Goal: Complete application form: Complete application form

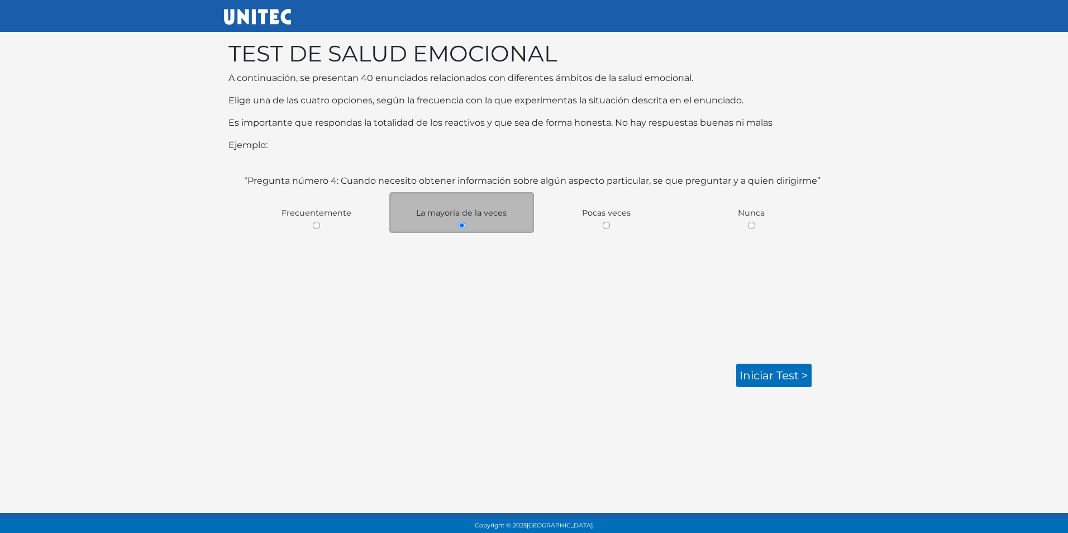
click at [418, 321] on div "“Pregunta número 4: Cuando necesito obtener información sobre algún aspecto par…" at bounding box center [534, 262] width 585 height 176
click at [282, 315] on div "“Pregunta número 4: Cuando necesito obtener información sobre algún aspecto par…" at bounding box center [534, 262] width 585 height 176
click at [597, 213] on span "Pocas veces" at bounding box center [606, 213] width 49 height 10
click at [603, 226] on input "radio" at bounding box center [606, 225] width 7 height 7
radio input "true"
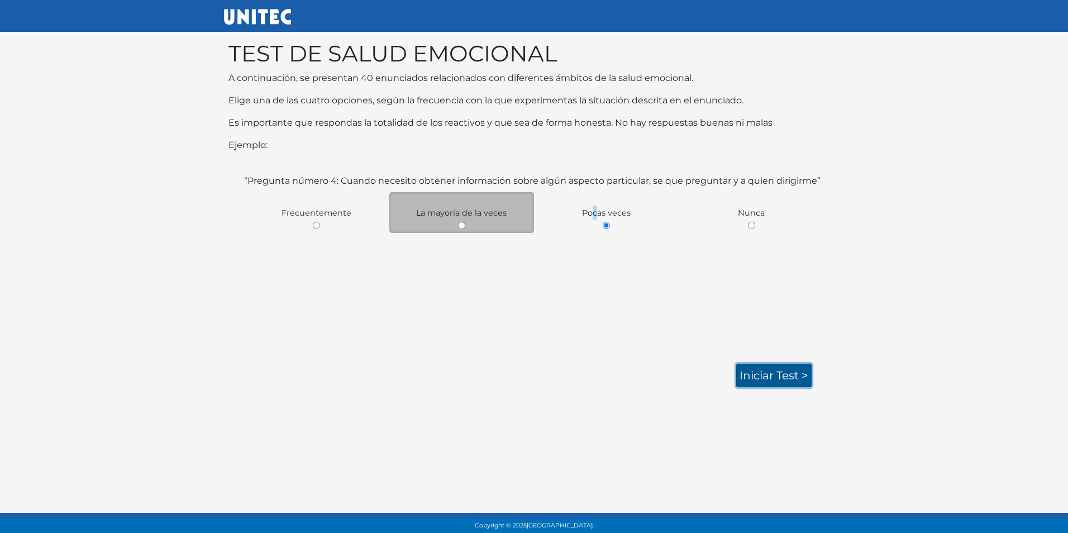
click at [777, 381] on link "Iniciar test >" at bounding box center [774, 375] width 75 height 23
click at [791, 377] on link "Iniciar test >" at bounding box center [774, 375] width 75 height 23
click at [773, 374] on link "Iniciar test >" at bounding box center [774, 375] width 75 height 23
drag, startPoint x: 790, startPoint y: 390, endPoint x: 776, endPoint y: 383, distance: 15.3
click at [786, 388] on body "TEST DE SALUD EMOCIONAL A continuación, se presentan 40 enunciados relacionados…" at bounding box center [534, 205] width 1068 height 410
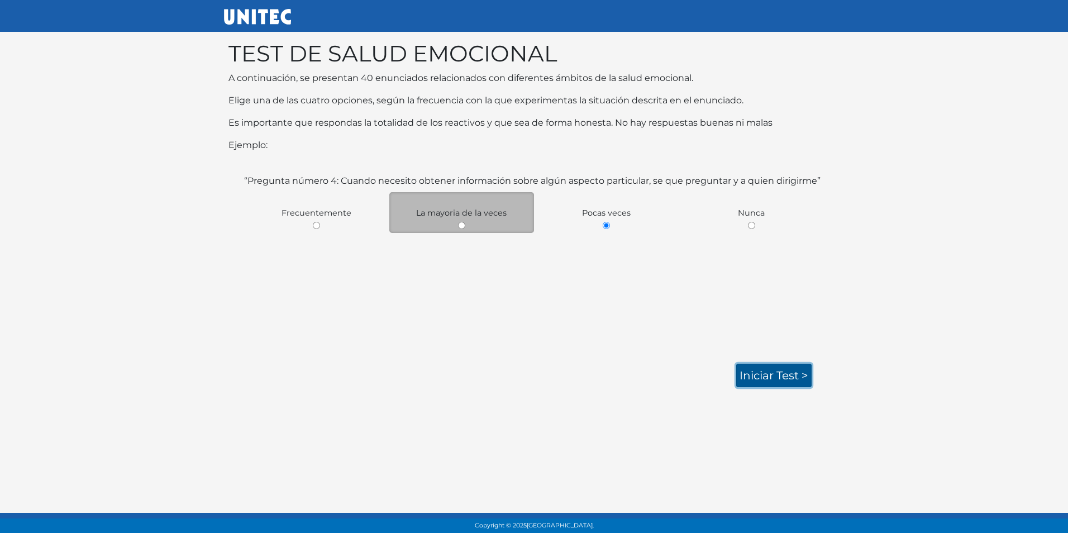
click at [773, 381] on link "Iniciar test >" at bounding box center [774, 375] width 75 height 23
click at [760, 366] on link "Iniciar test >" at bounding box center [774, 375] width 75 height 23
click at [769, 377] on link "Iniciar test >" at bounding box center [774, 375] width 75 height 23
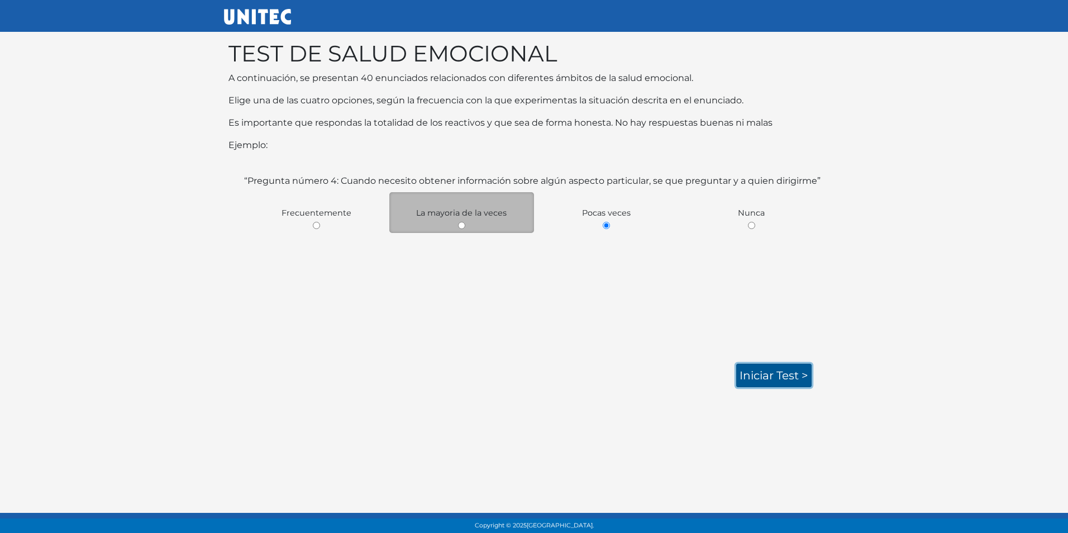
click at [769, 377] on link "Iniciar test >" at bounding box center [774, 375] width 75 height 23
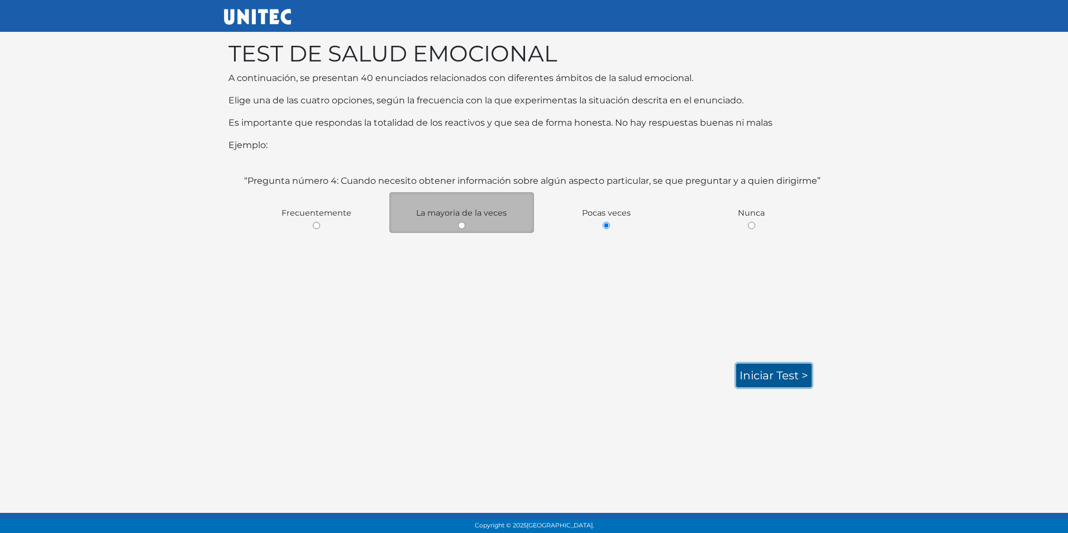
click at [769, 377] on link "Iniciar test >" at bounding box center [774, 375] width 75 height 23
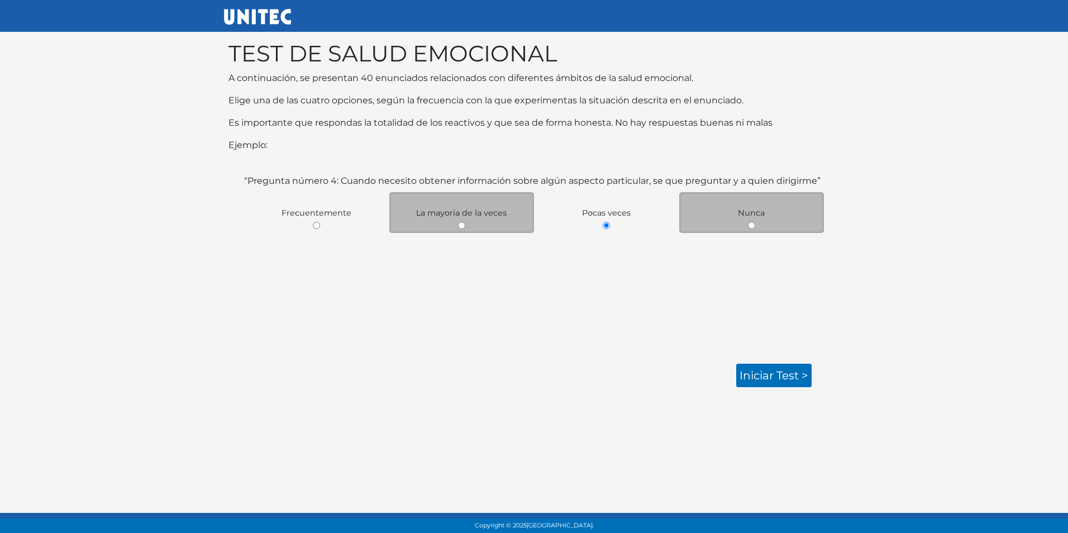
click at [746, 226] on div "Nunca" at bounding box center [752, 212] width 145 height 41
click at [753, 225] on input "radio" at bounding box center [751, 225] width 7 height 7
radio input "true"
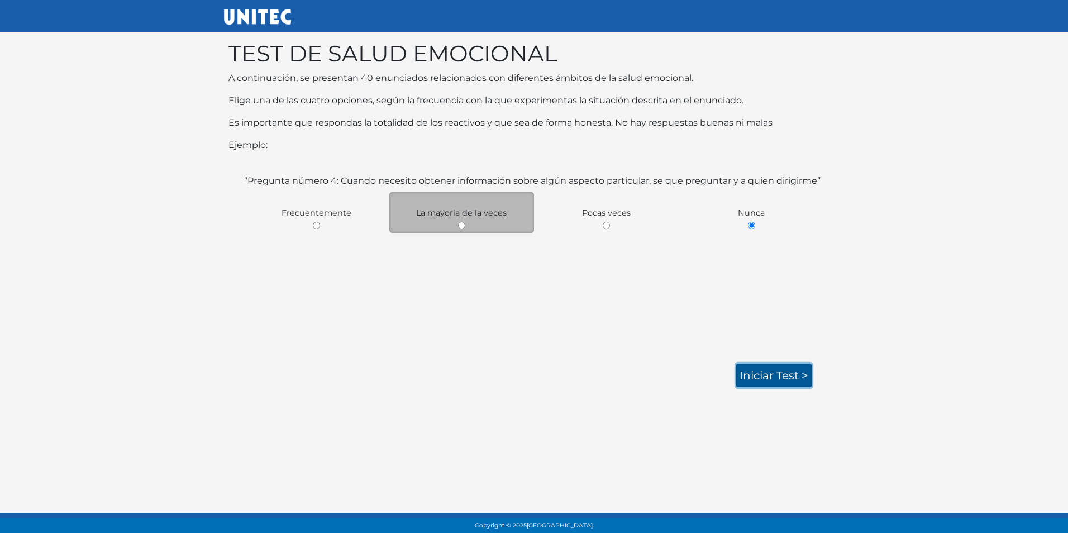
click at [773, 370] on link "Iniciar test >" at bounding box center [774, 375] width 75 height 23
click at [770, 366] on link "Iniciar test >" at bounding box center [774, 375] width 75 height 23
click at [775, 379] on link "Iniciar test >" at bounding box center [774, 375] width 75 height 23
click at [802, 368] on link "Iniciar test >" at bounding box center [774, 375] width 75 height 23
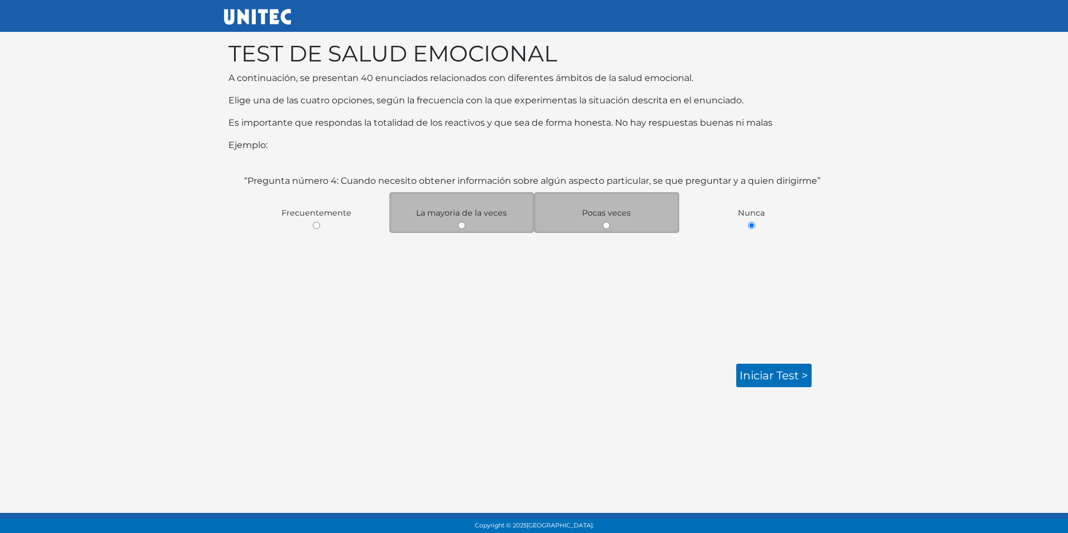
click at [602, 224] on div "Pocas veces" at bounding box center [606, 212] width 145 height 41
click at [605, 224] on input "radio" at bounding box center [606, 225] width 7 height 7
radio input "true"
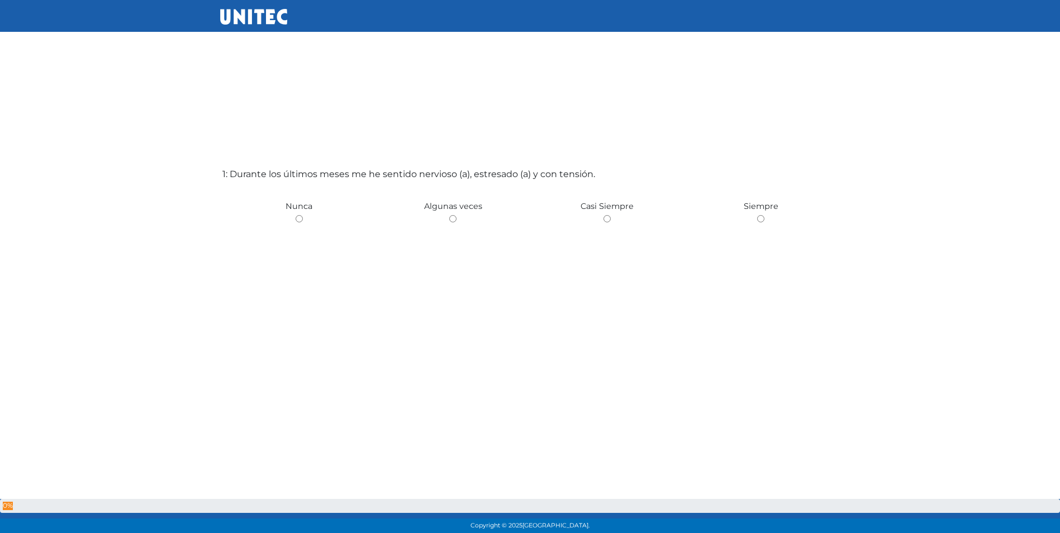
scroll to position [56, 0]
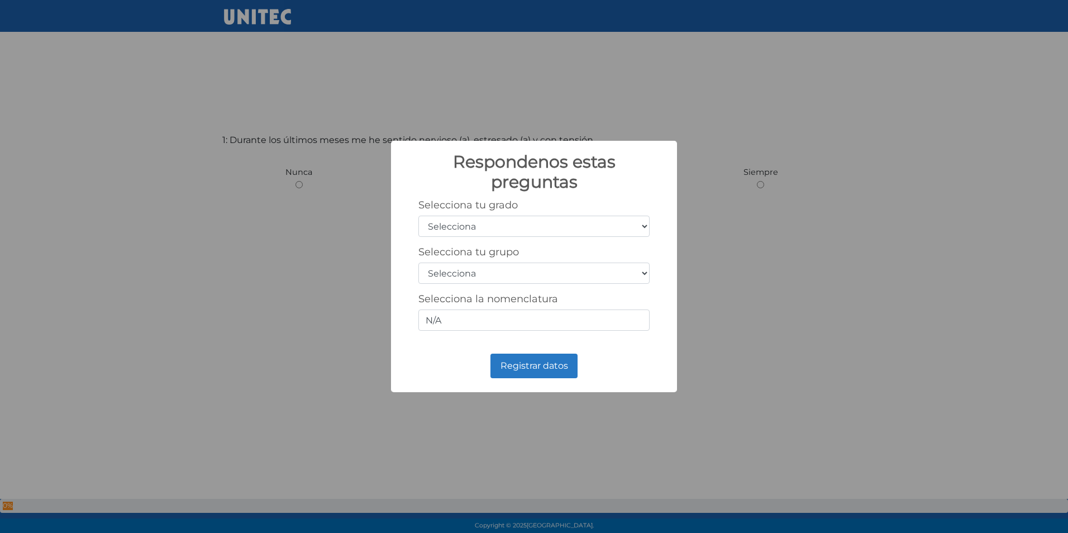
click at [633, 220] on select "Selecciona 1er grado 2do grado 3er grado 4to grado 5to grado 6to grado" at bounding box center [534, 226] width 231 height 21
select select "2"
click at [419, 216] on select "Selecciona 1er grado 2do grado 3er grado 4to grado 5to grado 6to grado" at bounding box center [534, 226] width 231 height 21
click at [645, 272] on select "Selecciona A B C D E F G H I J K L M N O P Q R S T U V W X Y Z" at bounding box center [534, 273] width 231 height 21
select select "z"
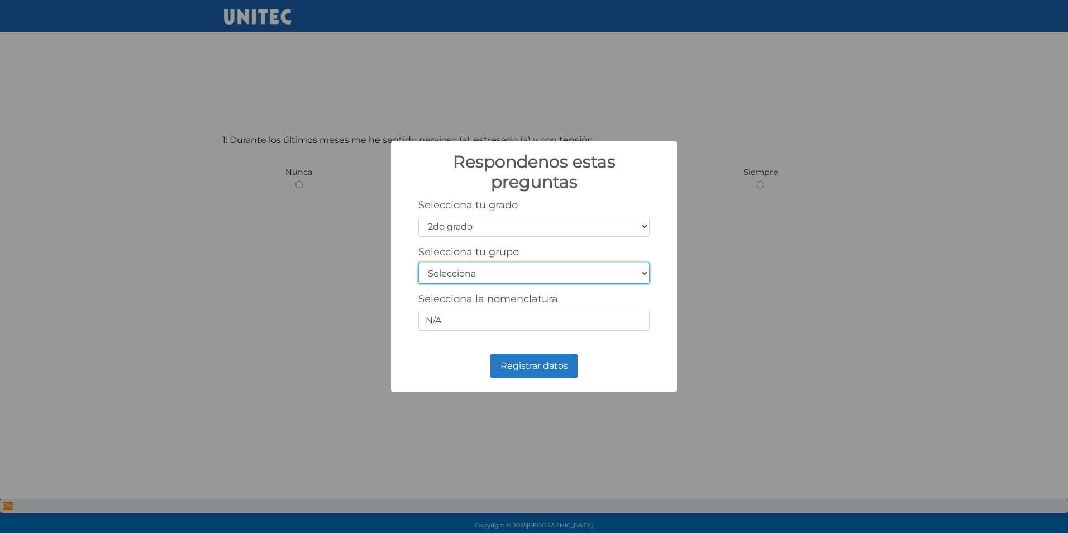
click at [419, 263] on select "Selecciona A B C D E F G H I J K L M N O P Q R S T U V W X Y Z" at bounding box center [534, 273] width 231 height 21
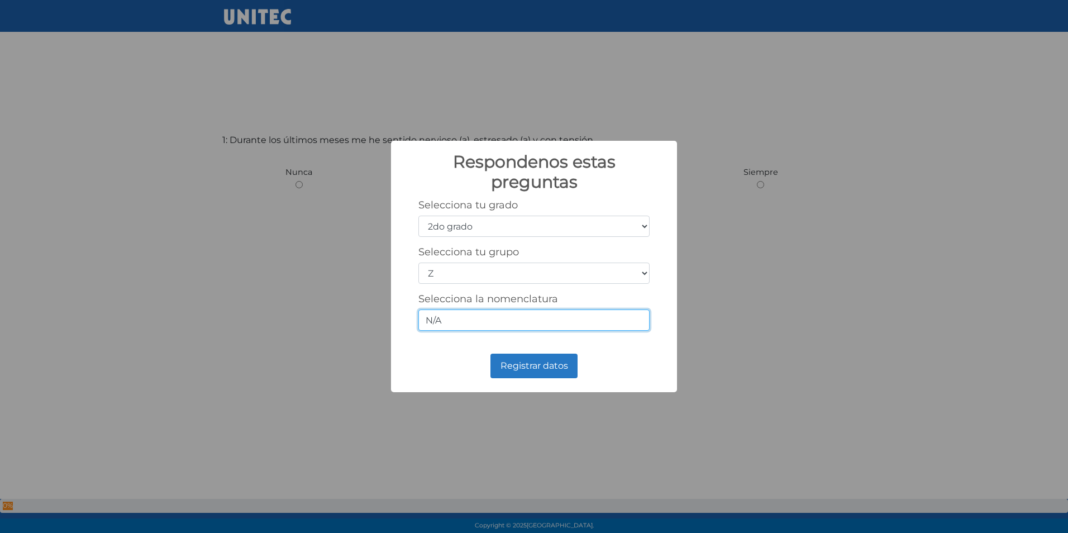
click at [496, 311] on input "N/A" at bounding box center [534, 320] width 231 height 21
type input "N"
type input "pat"
click at [532, 368] on button "Registrar datos" at bounding box center [534, 366] width 87 height 25
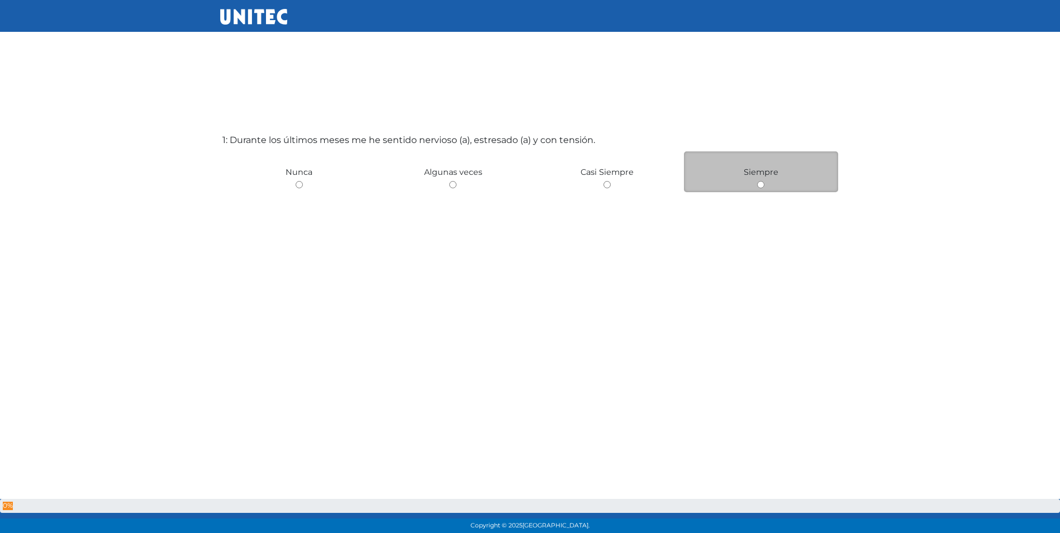
click at [762, 183] on input "radio" at bounding box center [760, 184] width 7 height 7
radio input "true"
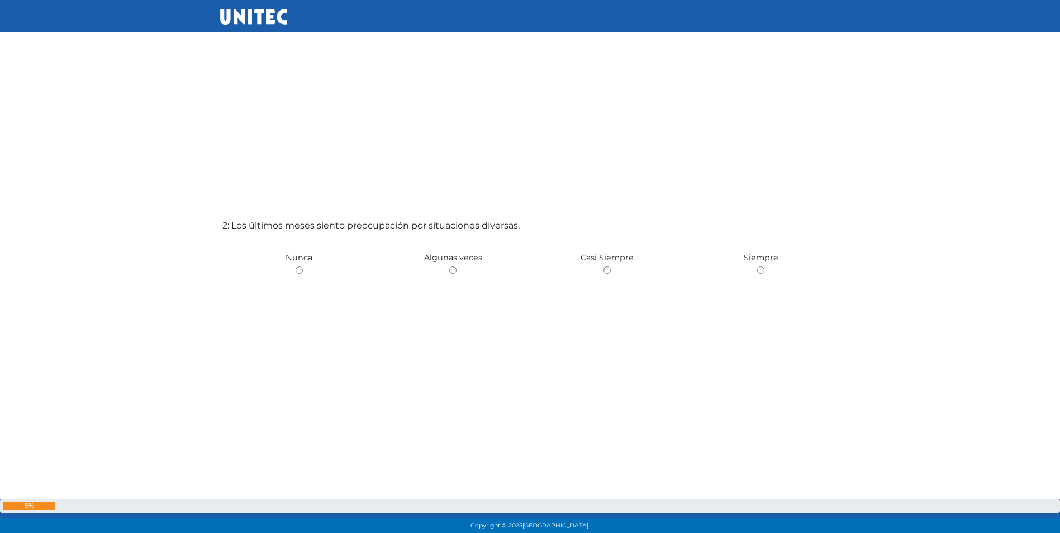
scroll to position [528, 0]
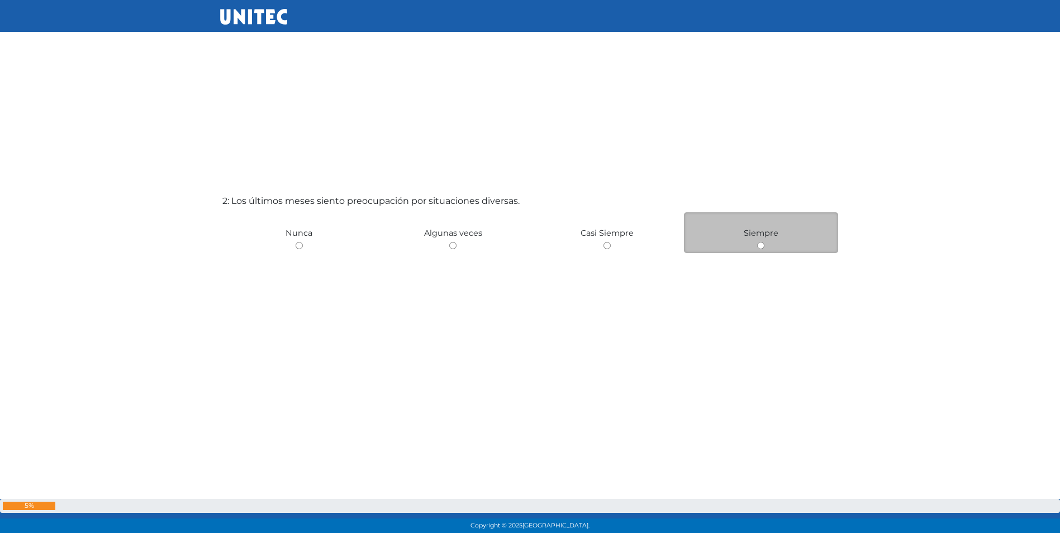
click at [767, 245] on div "Siempre" at bounding box center [761, 232] width 154 height 41
click at [761, 244] on input "radio" at bounding box center [760, 245] width 7 height 7
radio input "true"
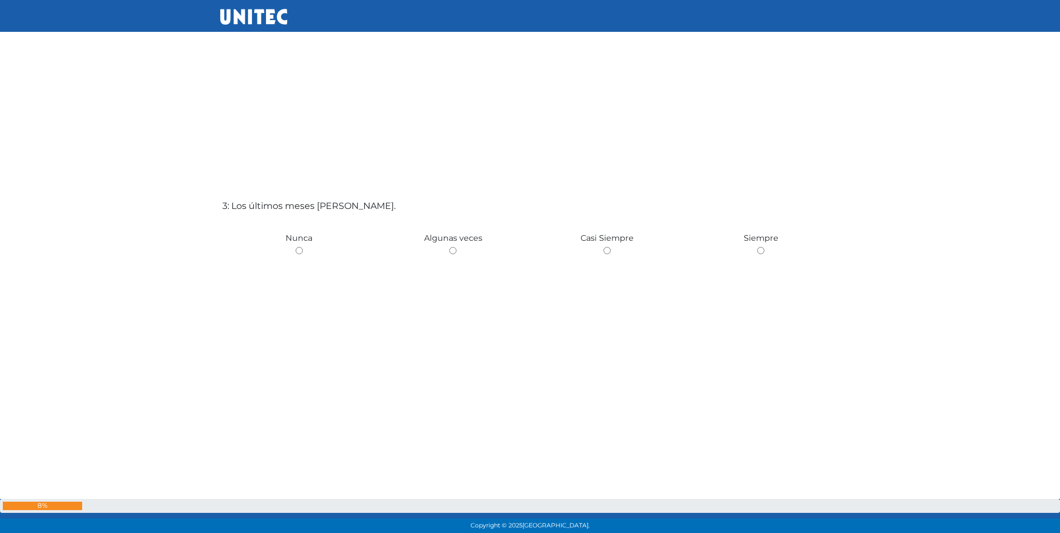
scroll to position [1112, 0]
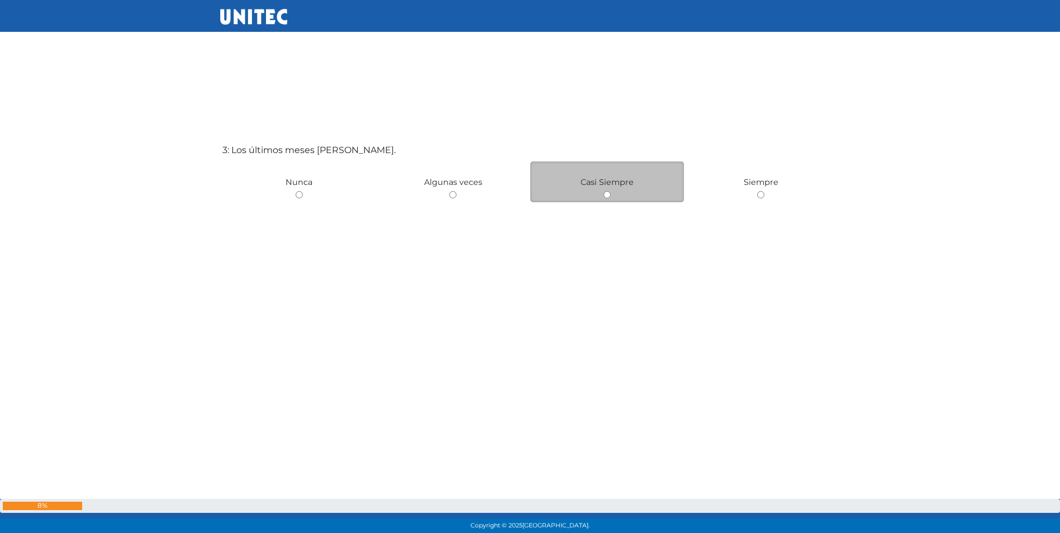
click at [607, 194] on input "radio" at bounding box center [607, 194] width 7 height 7
radio input "true"
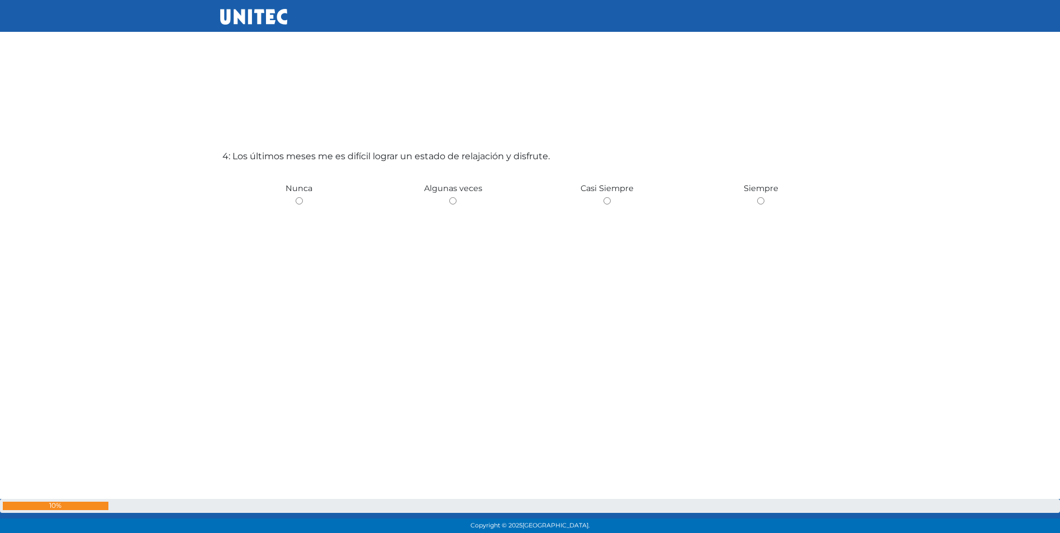
scroll to position [1640, 0]
click at [759, 200] on input "radio" at bounding box center [760, 200] width 7 height 7
radio input "true"
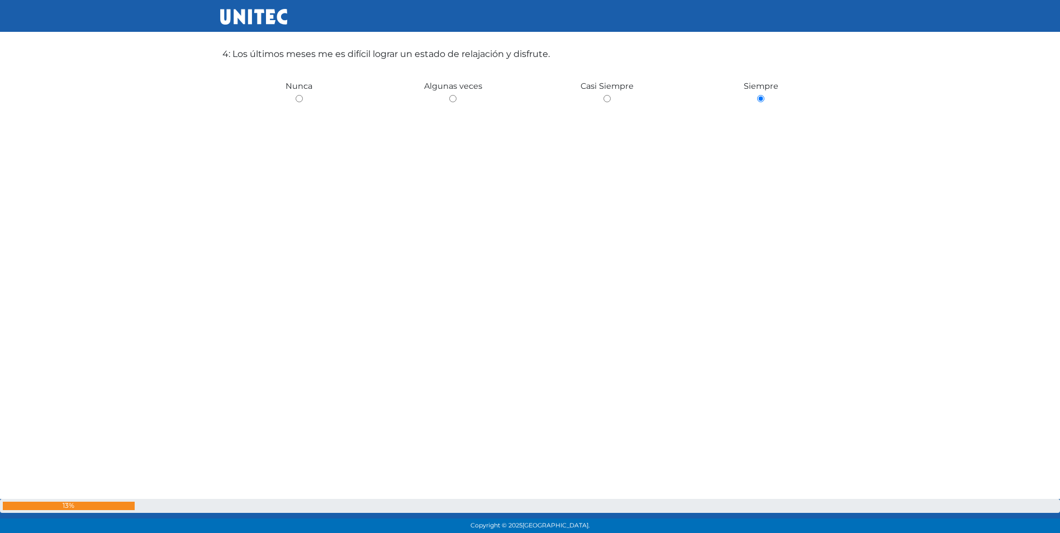
scroll to position [1685, 0]
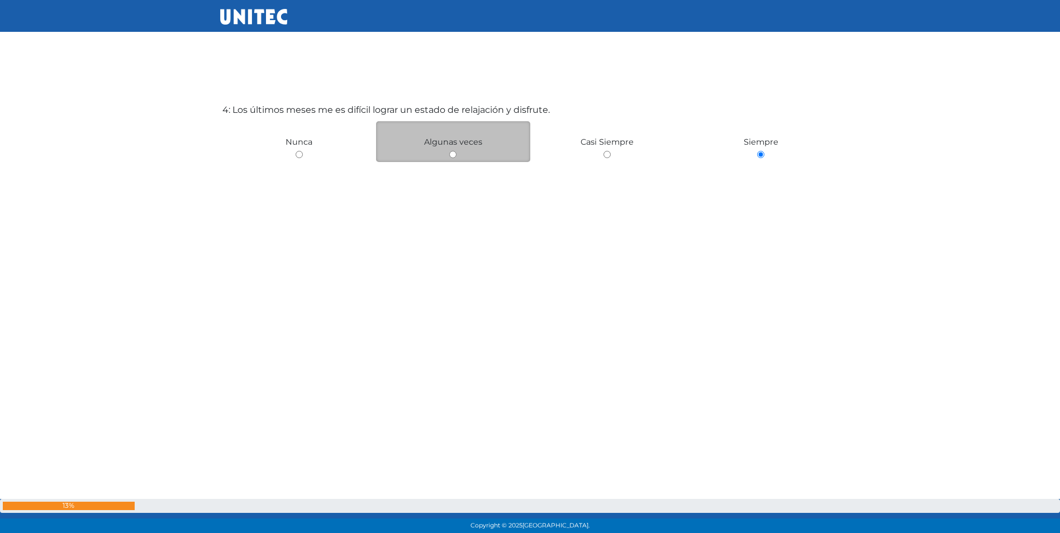
click at [455, 151] on input "radio" at bounding box center [452, 154] width 7 height 7
radio input "true"
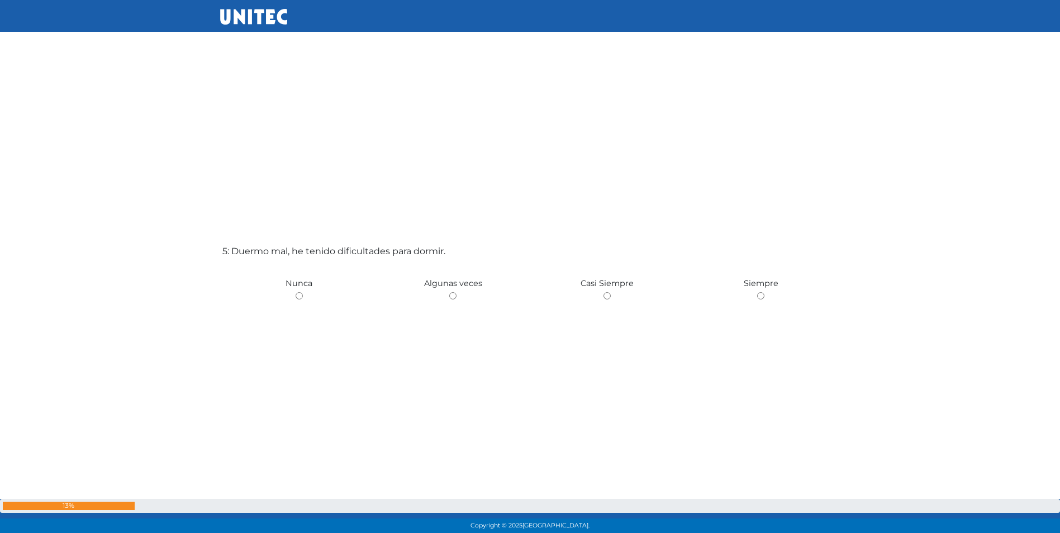
scroll to position [2101, 0]
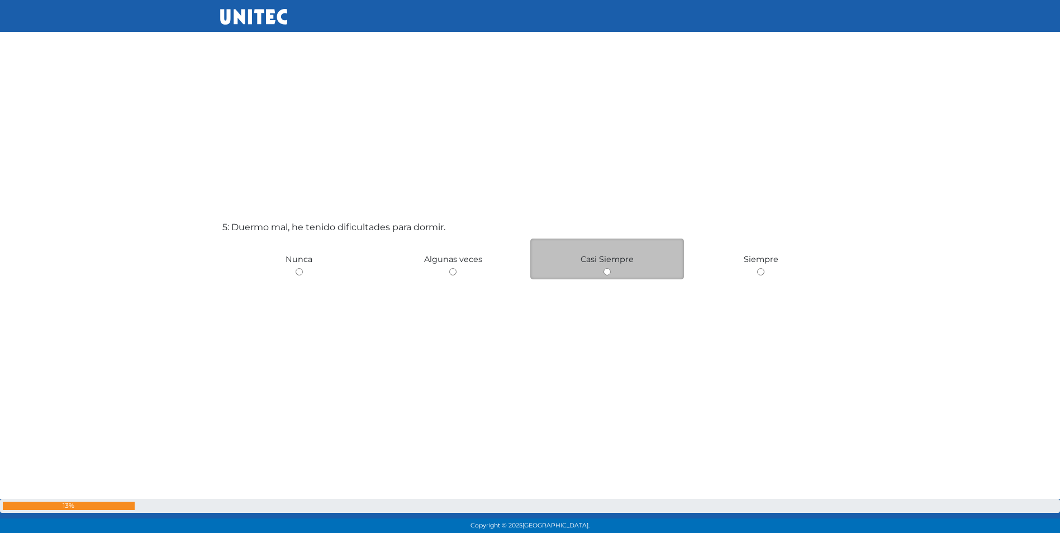
click at [609, 270] on input "radio" at bounding box center [607, 271] width 7 height 7
radio input "true"
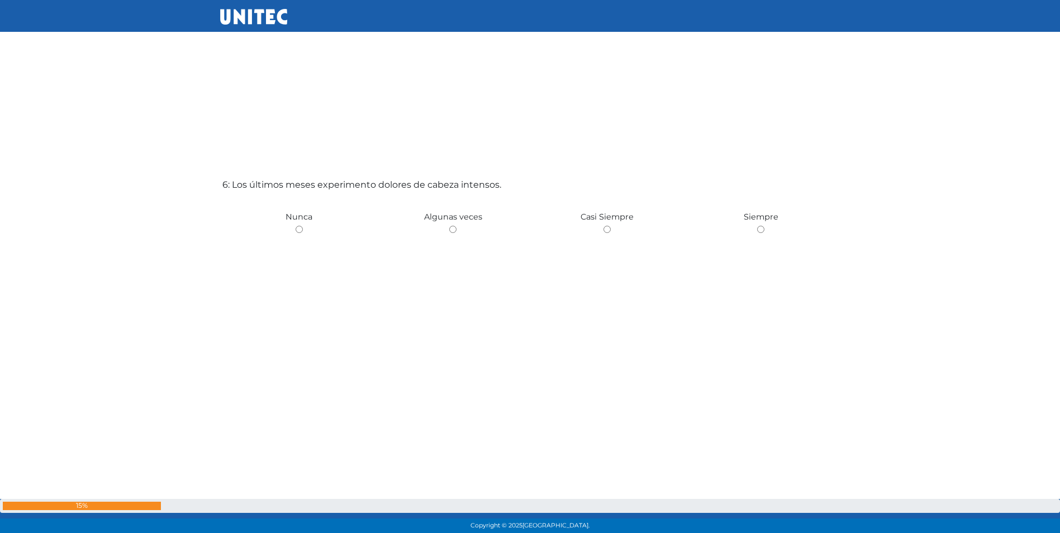
scroll to position [2721, 0]
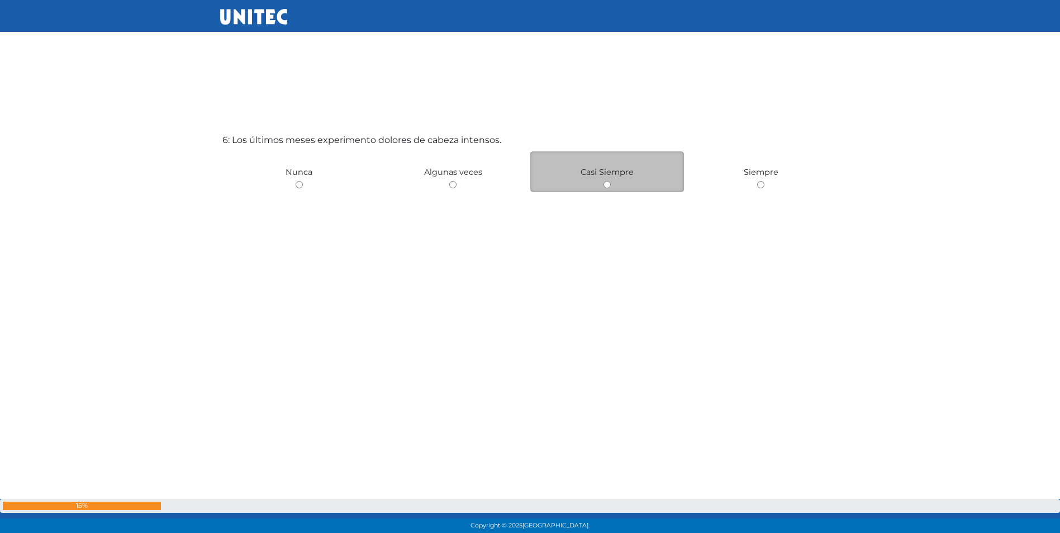
click at [606, 185] on input "radio" at bounding box center [607, 184] width 7 height 7
radio input "true"
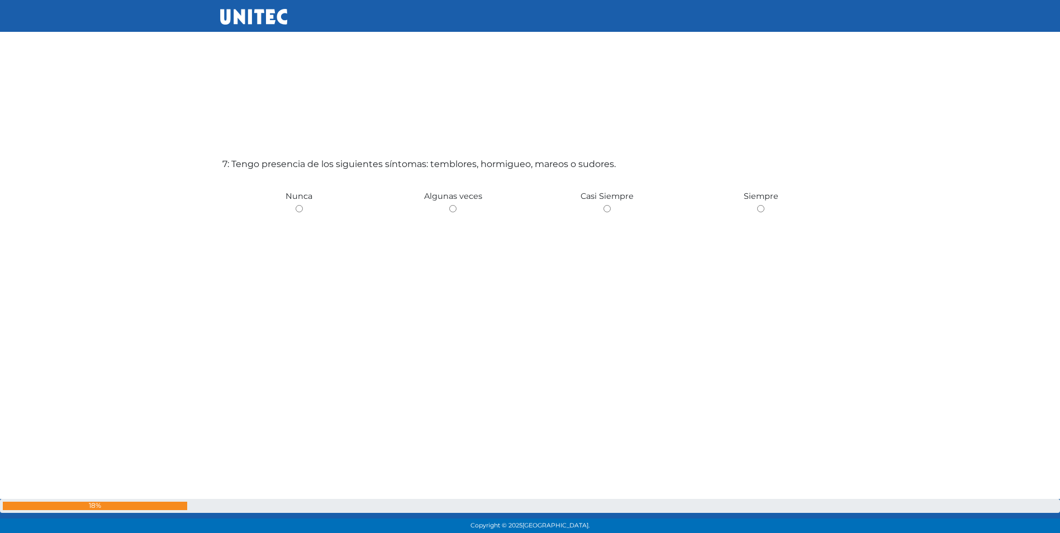
scroll to position [3239, 0]
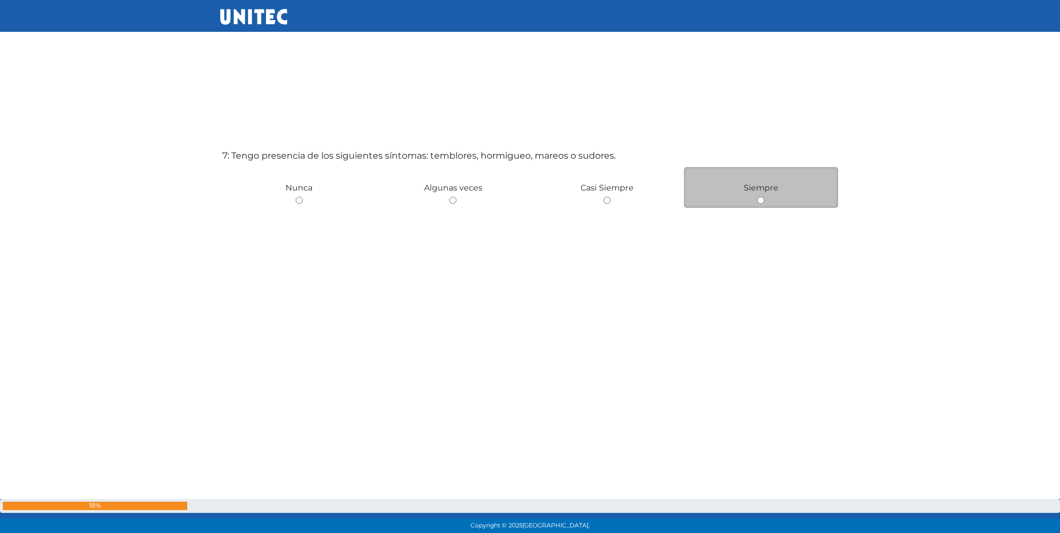
click at [756, 201] on div "Siempre" at bounding box center [761, 187] width 154 height 41
click at [759, 201] on input "radio" at bounding box center [760, 200] width 7 height 7
radio input "true"
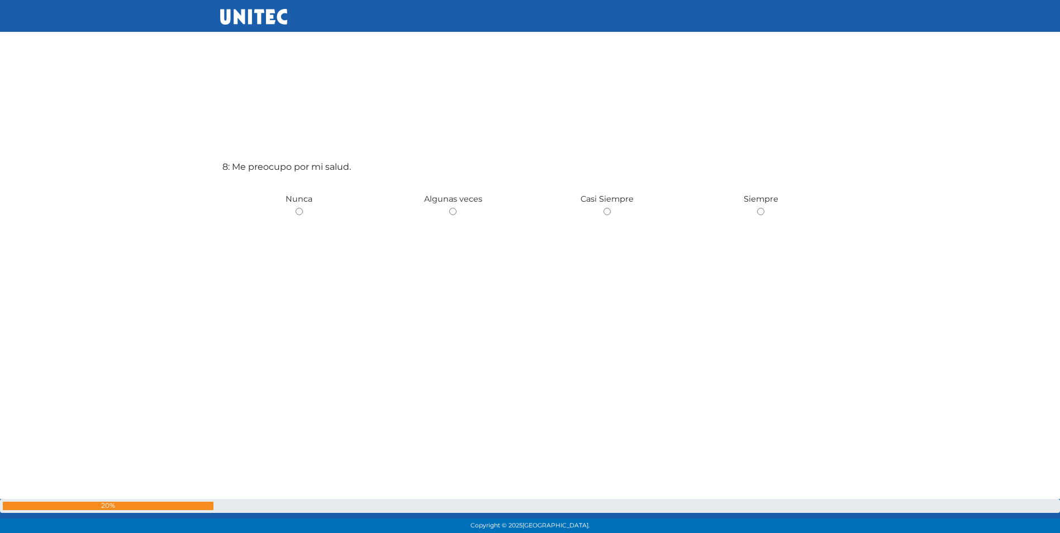
scroll to position [3809, 0]
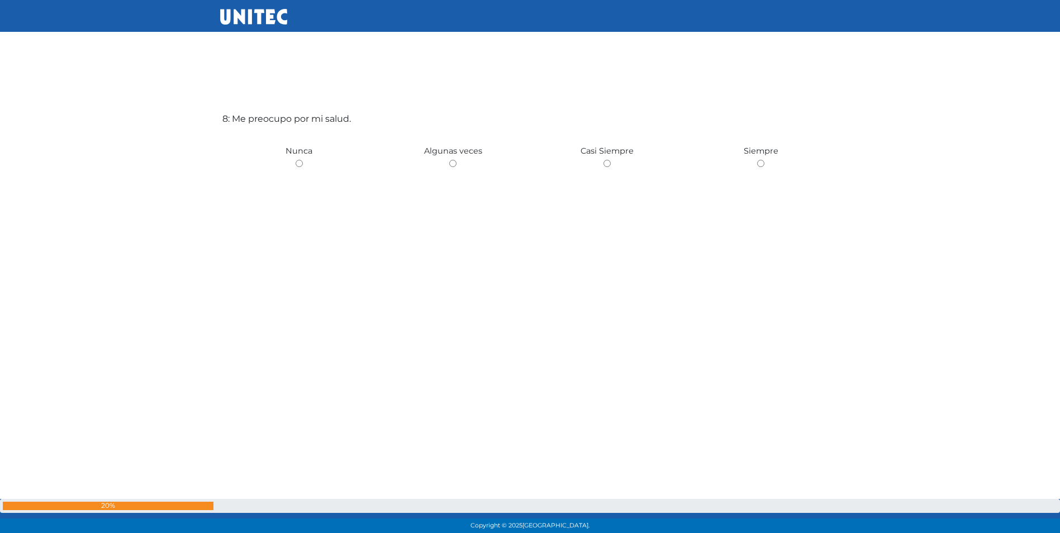
click at [483, 240] on div "8: Me preocupo por mi salud. Nunca Algunas veces Casi Siempre Siempre" at bounding box center [530, 245] width 620 height 533
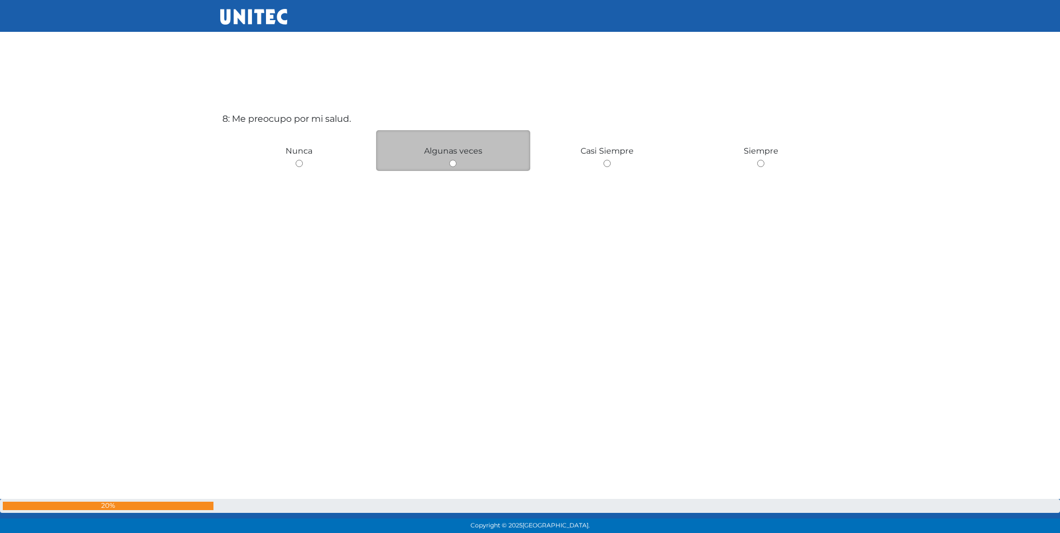
click at [454, 162] on input "radio" at bounding box center [452, 163] width 7 height 7
radio input "true"
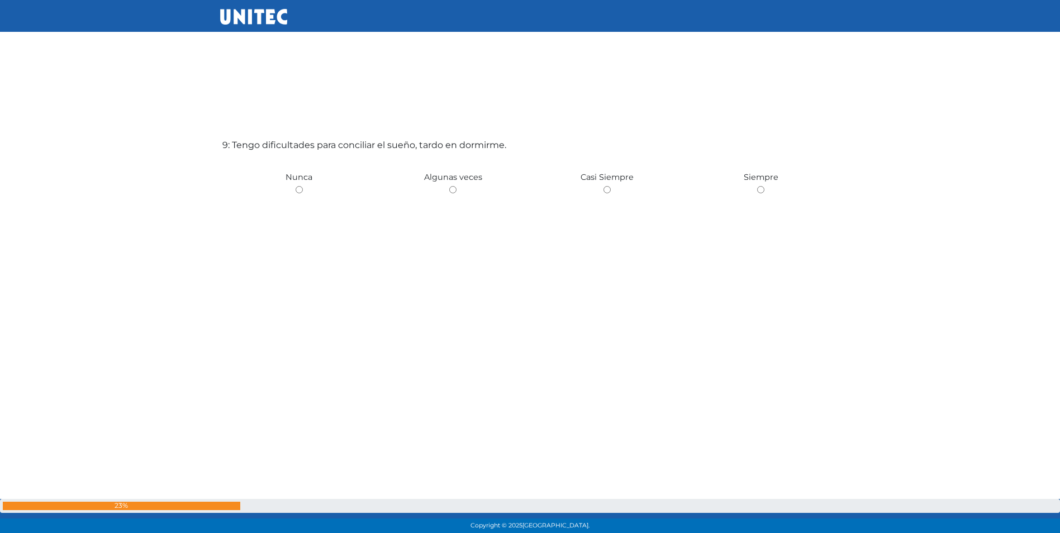
scroll to position [4311, 0]
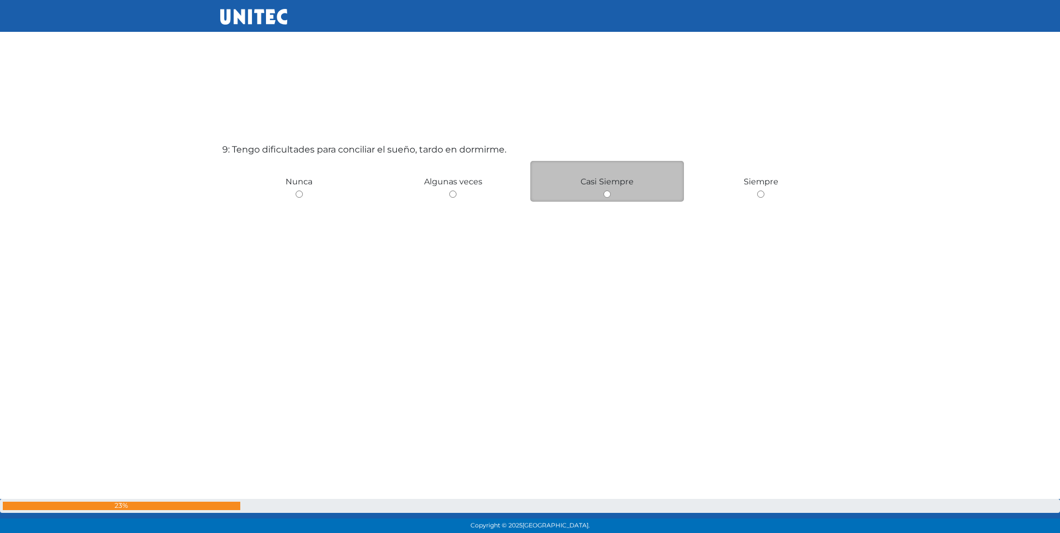
click at [609, 194] on input "radio" at bounding box center [607, 194] width 7 height 7
radio input "true"
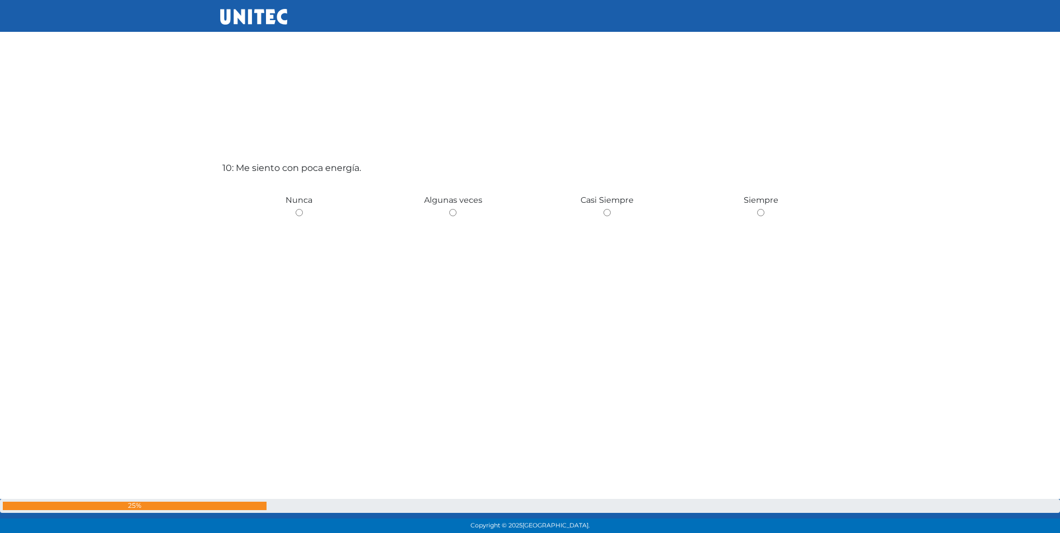
scroll to position [4856, 0]
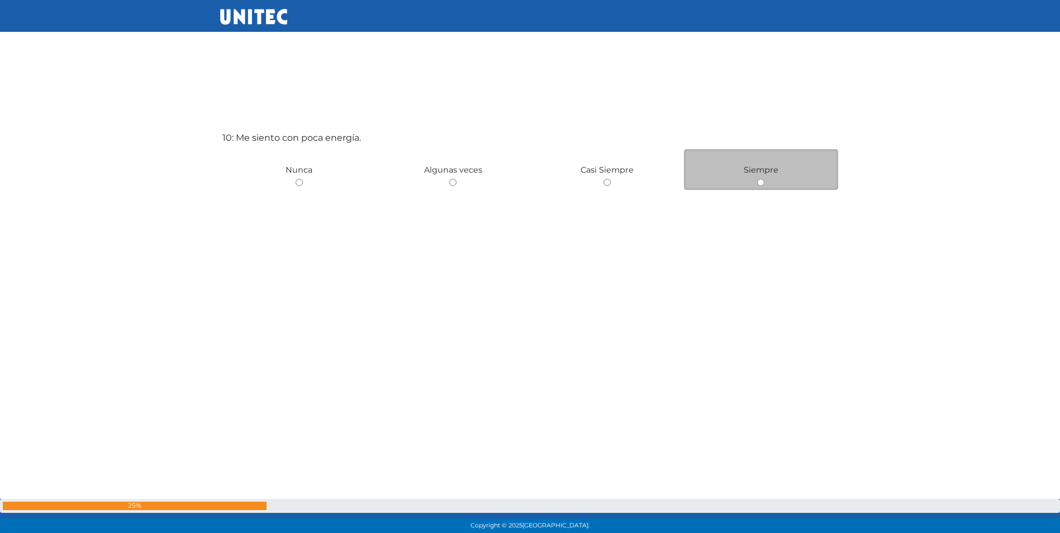
click at [760, 184] on input "radio" at bounding box center [760, 182] width 7 height 7
radio input "true"
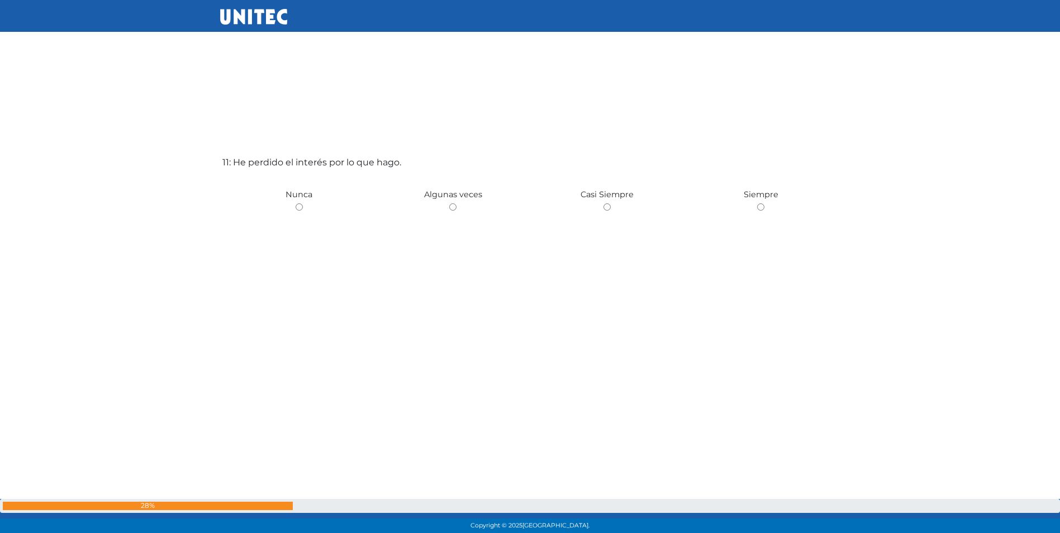
scroll to position [5387, 0]
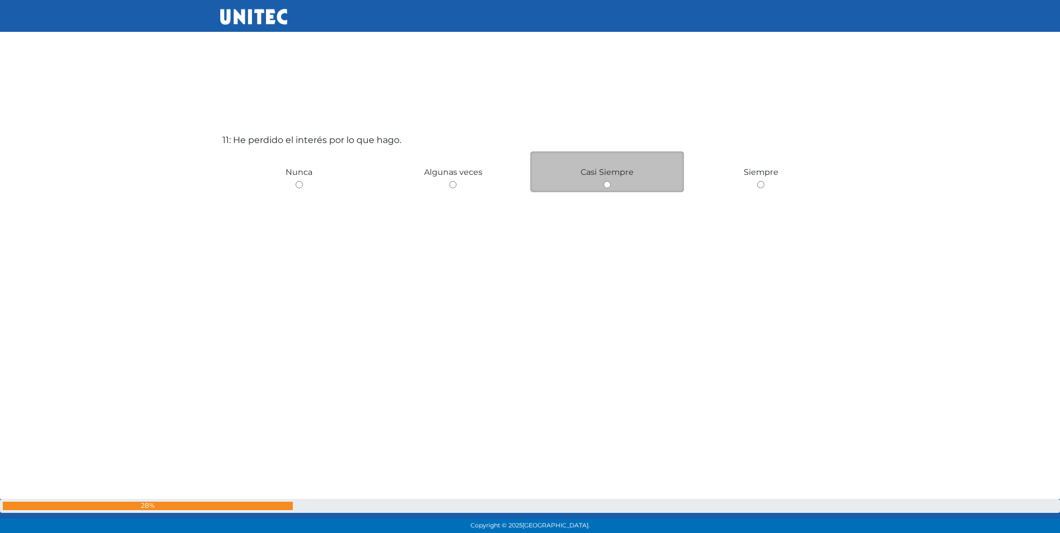
click at [612, 183] on div "Casi Siempre" at bounding box center [607, 171] width 154 height 41
click at [609, 183] on input "radio" at bounding box center [607, 184] width 7 height 7
radio input "true"
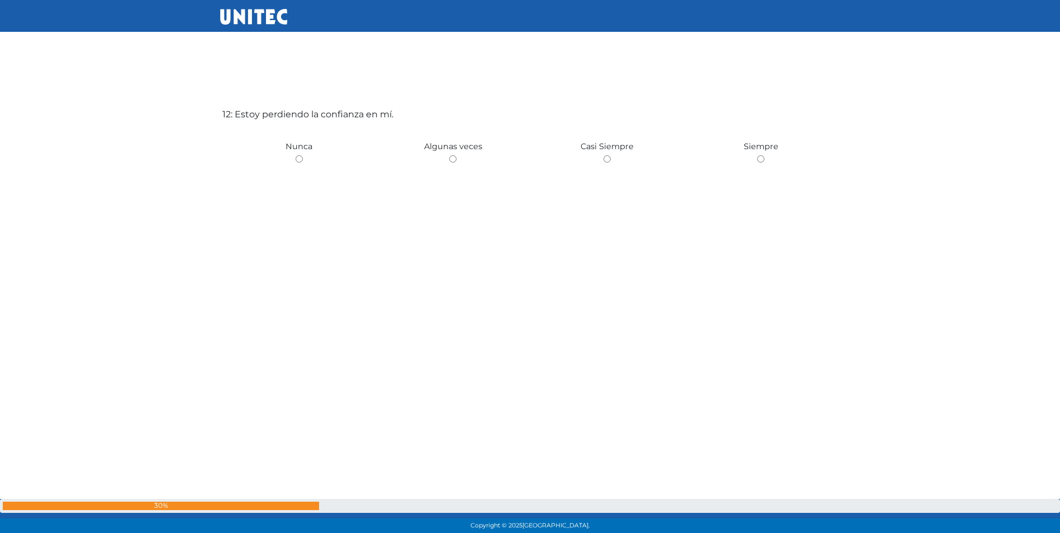
scroll to position [5970, 0]
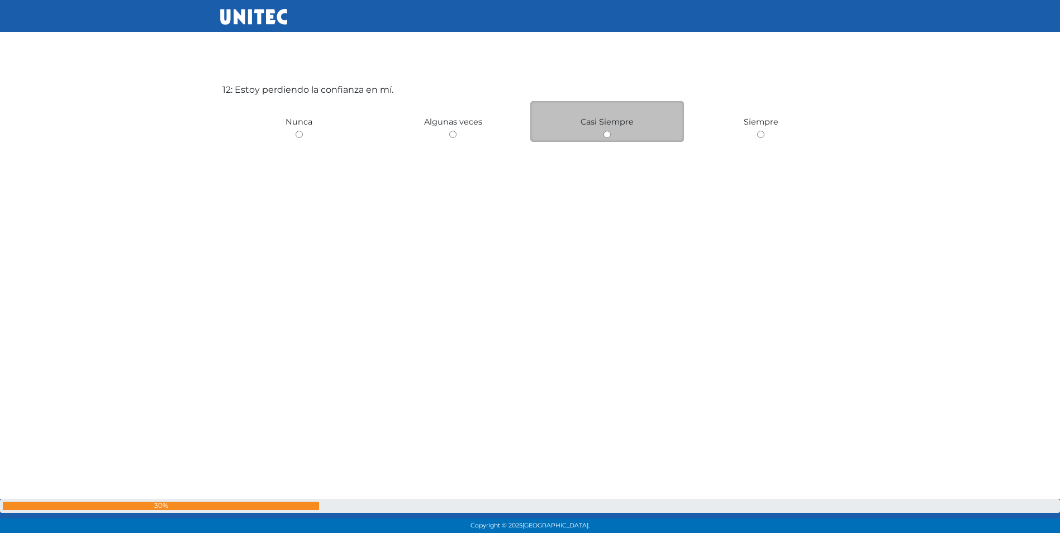
click at [610, 133] on input "radio" at bounding box center [607, 134] width 7 height 7
radio input "true"
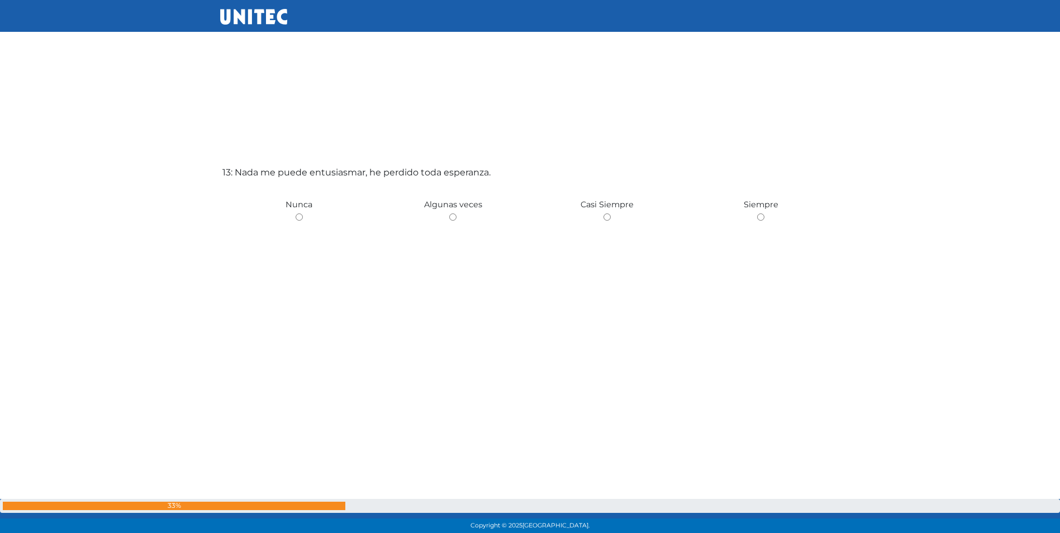
scroll to position [6496, 0]
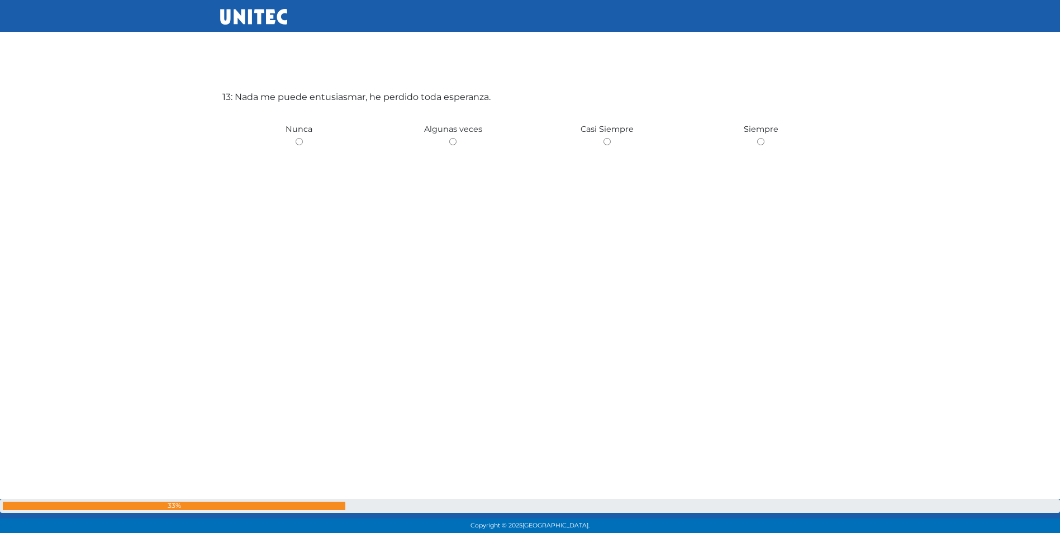
drag, startPoint x: 761, startPoint y: 141, endPoint x: 692, endPoint y: 210, distance: 96.8
click at [692, 210] on div "13: Nada me puede entusiasmar, he perdido toda esperanza. Nunca Algunas veces C…" at bounding box center [530, 223] width 620 height 533
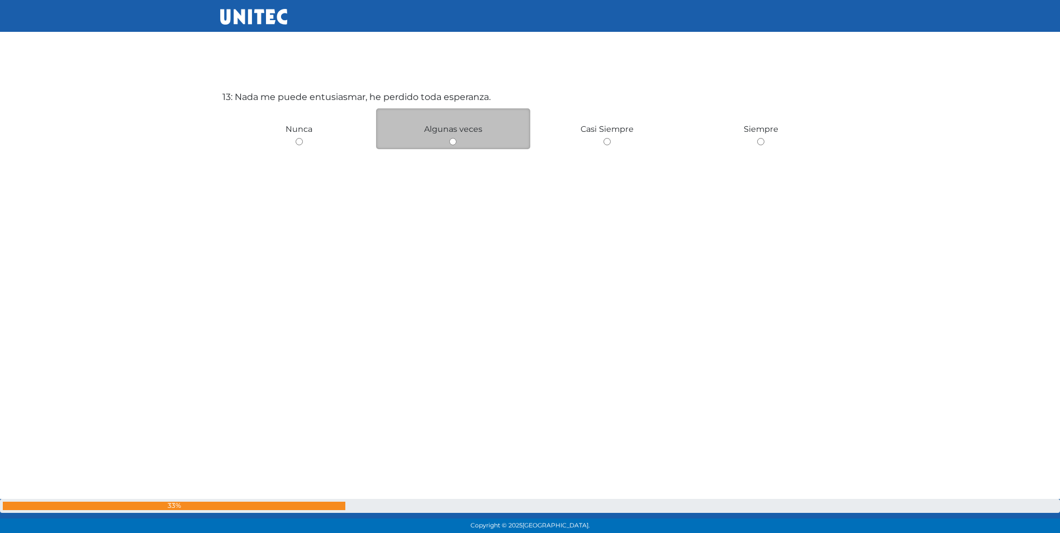
click at [446, 142] on div "Algunas veces" at bounding box center [453, 128] width 154 height 41
click at [451, 143] on input "radio" at bounding box center [452, 141] width 7 height 7
radio input "true"
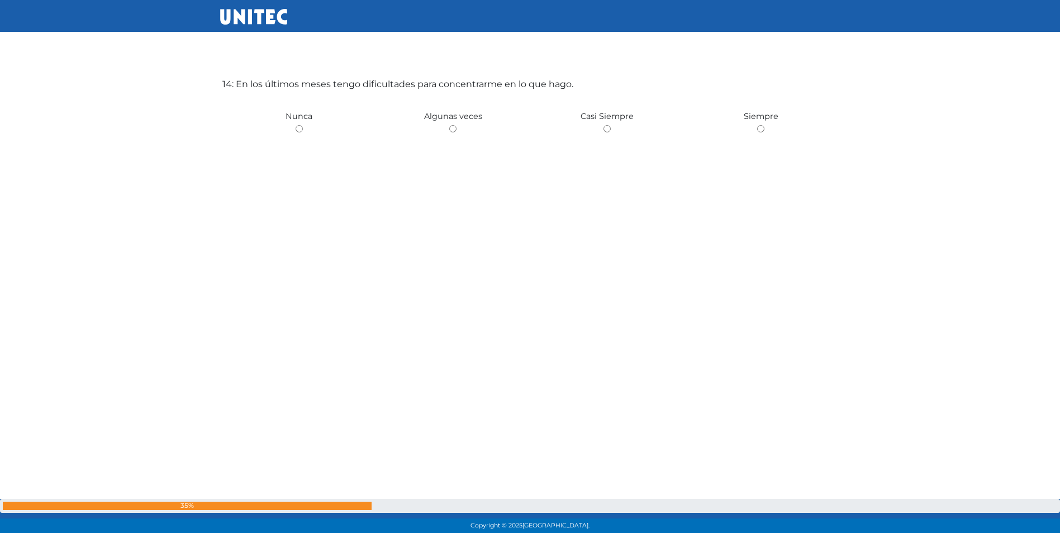
scroll to position [6986, 0]
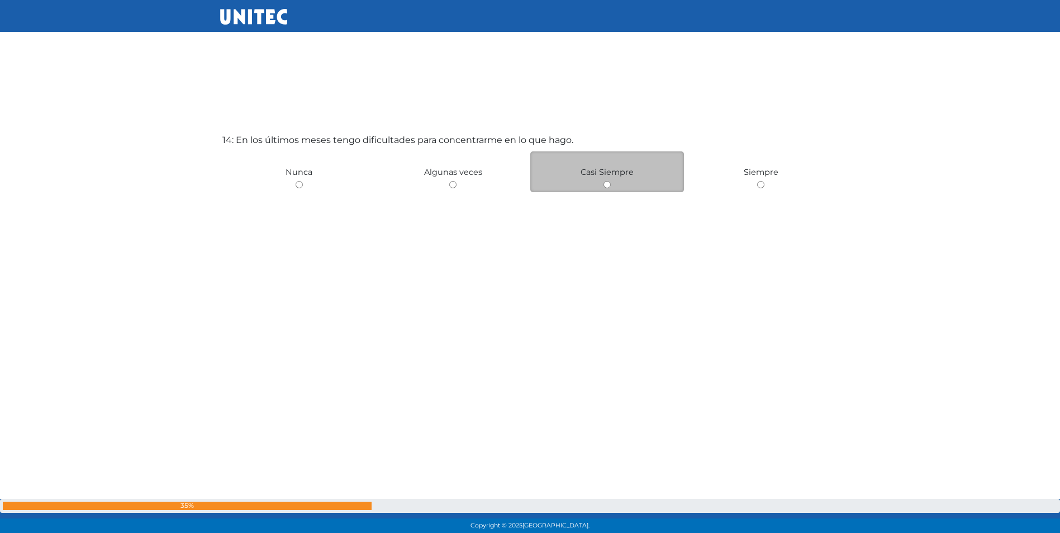
click at [606, 184] on input "radio" at bounding box center [607, 184] width 7 height 7
radio input "true"
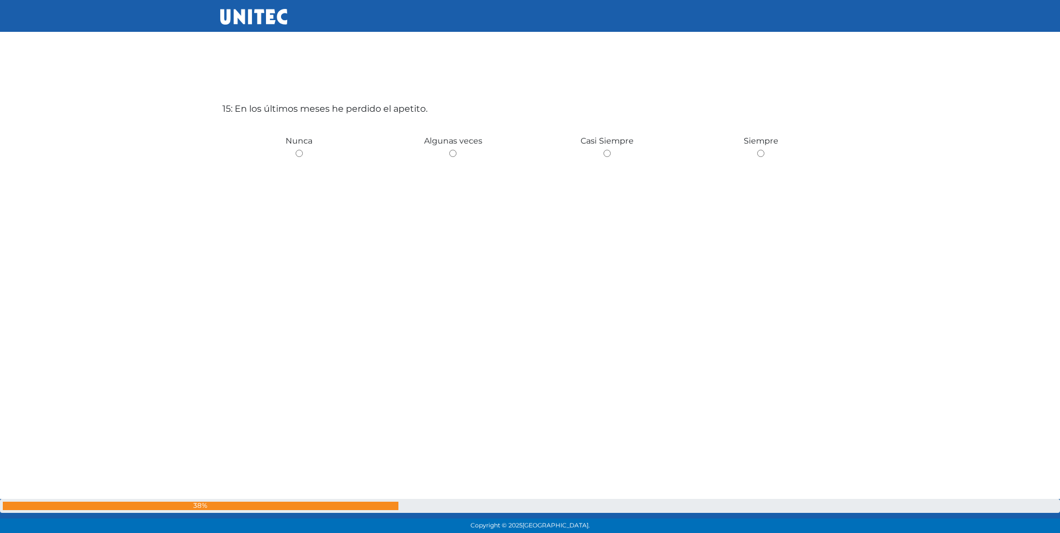
scroll to position [7520, 0]
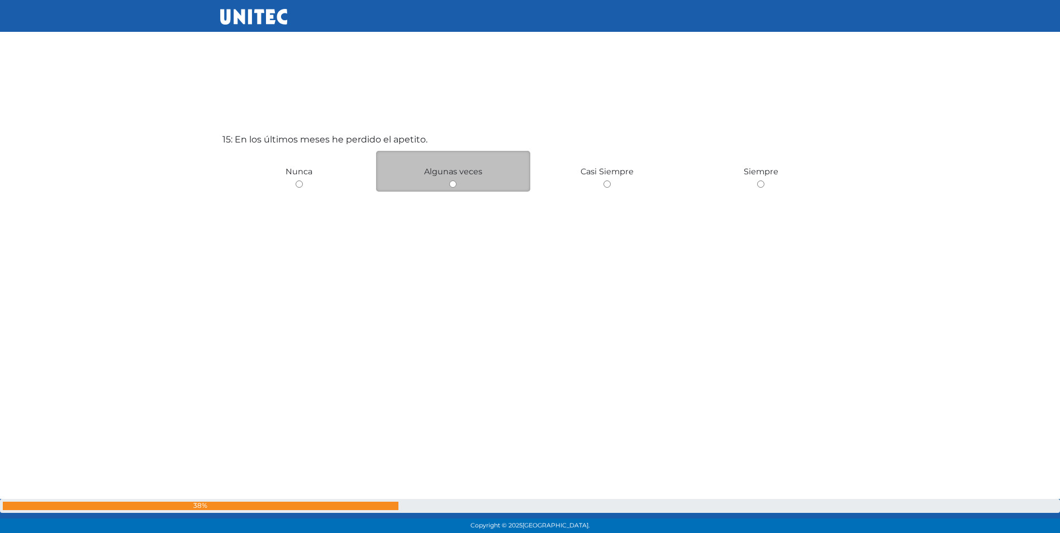
click at [453, 184] on input "radio" at bounding box center [452, 183] width 7 height 7
radio input "true"
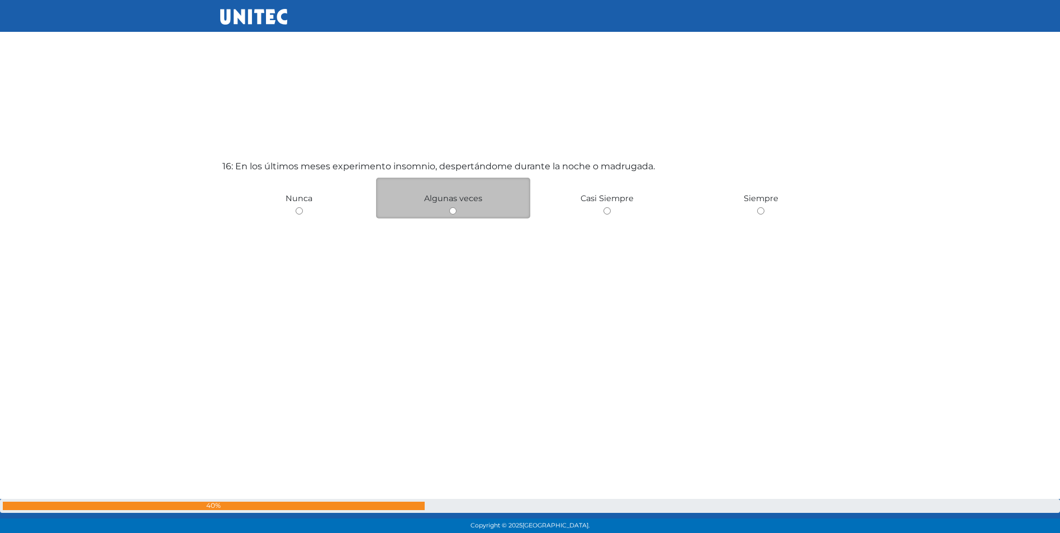
scroll to position [8048, 0]
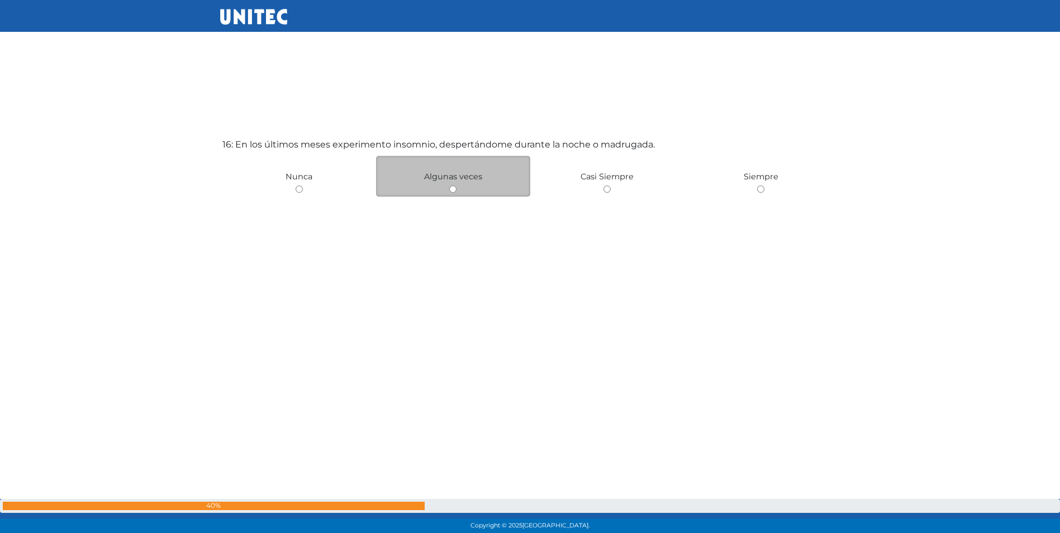
click at [453, 187] on input "radio" at bounding box center [452, 189] width 7 height 7
radio input "true"
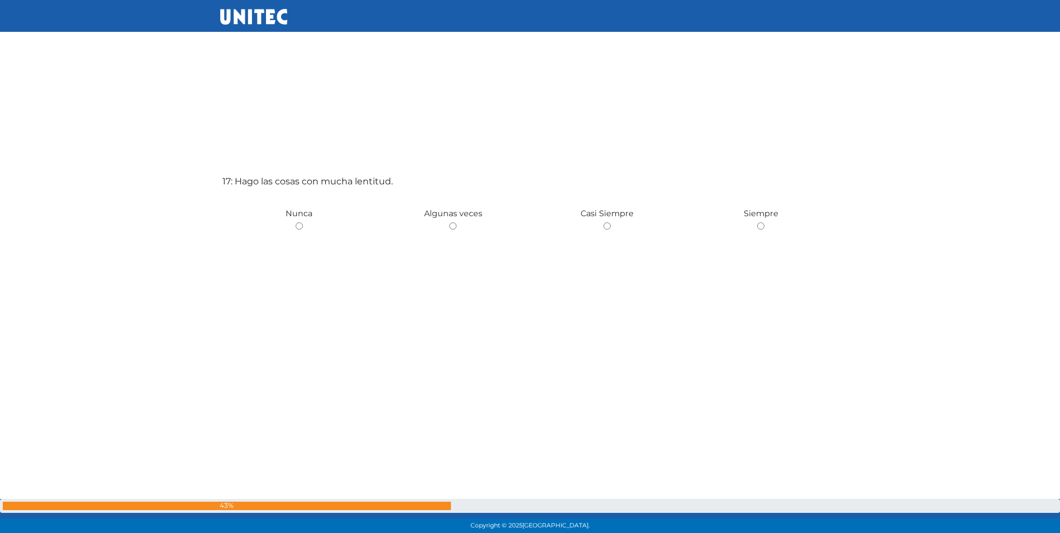
scroll to position [8565, 0]
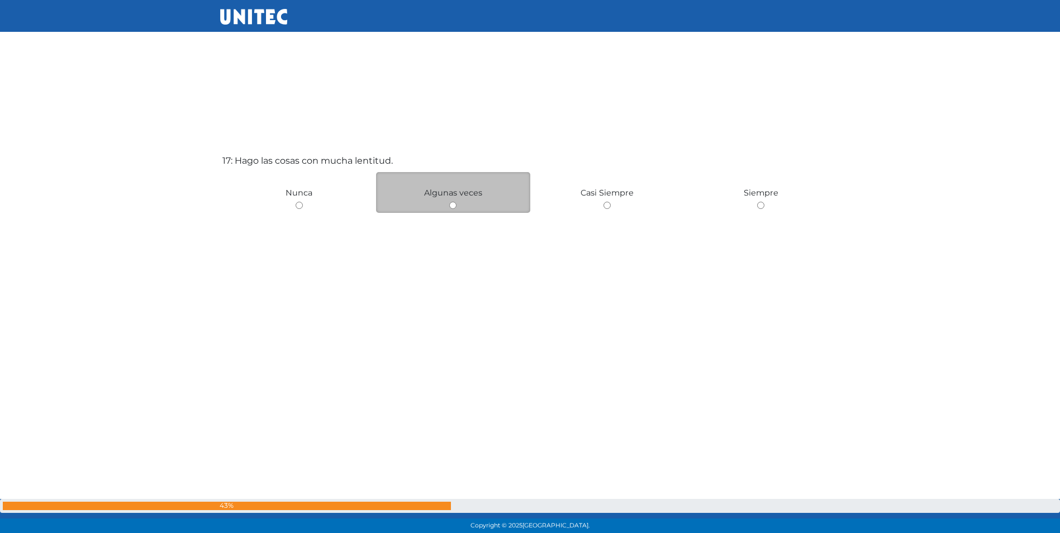
click at [450, 201] on div "Algunas veces" at bounding box center [453, 192] width 154 height 41
click at [451, 207] on input "radio" at bounding box center [452, 205] width 7 height 7
radio input "true"
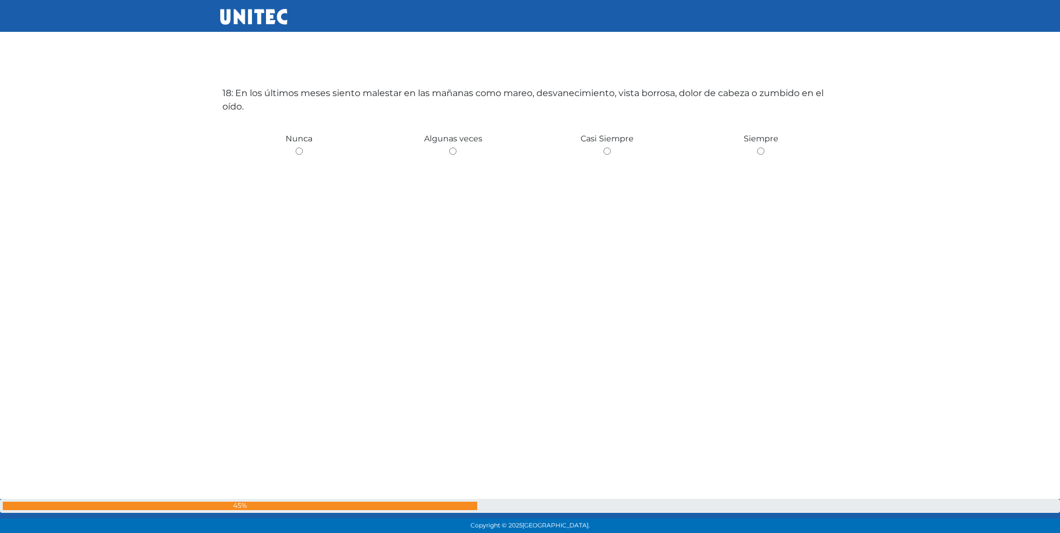
scroll to position [9141, 0]
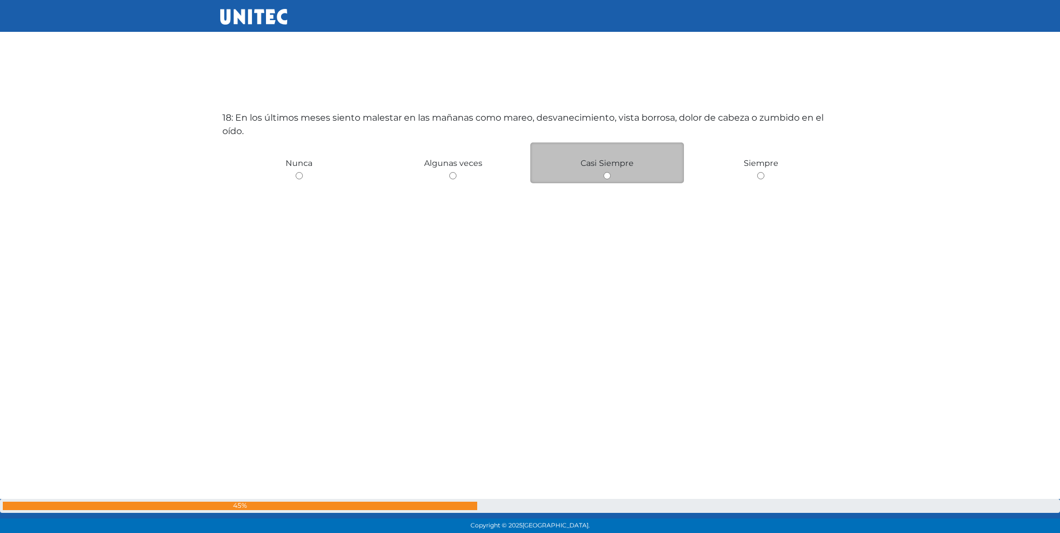
click at [604, 173] on input "radio" at bounding box center [607, 175] width 7 height 7
radio input "true"
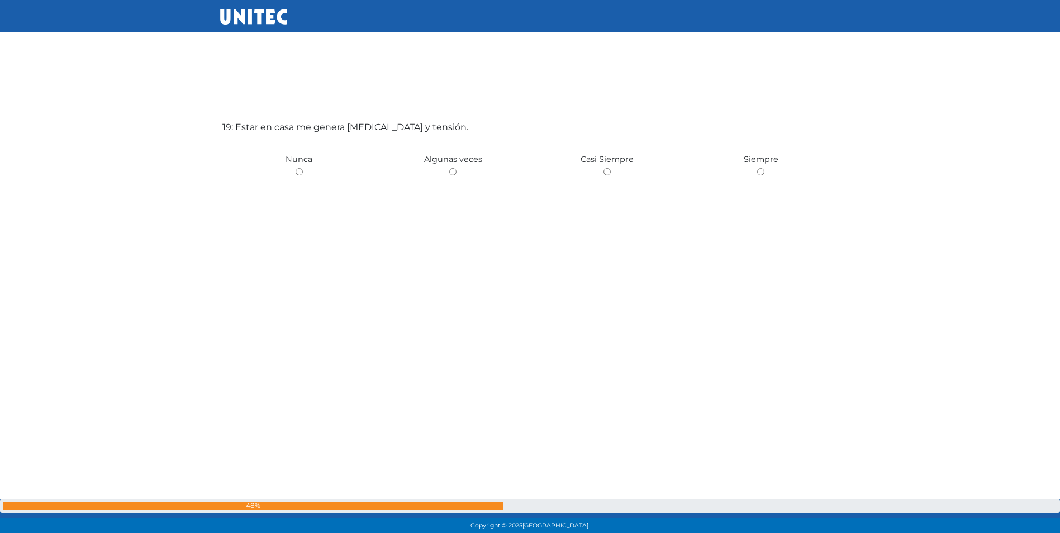
scroll to position [9609, 0]
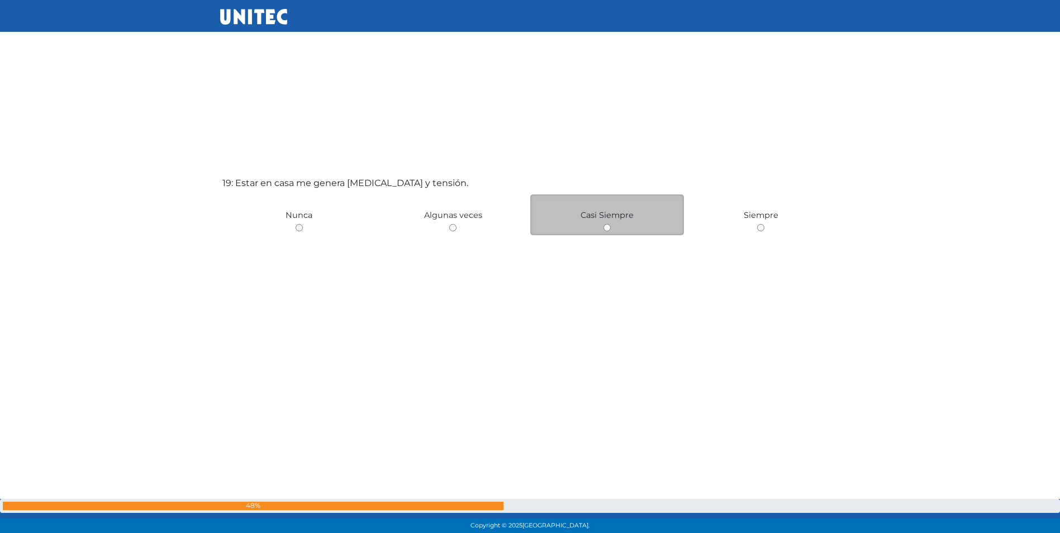
click at [608, 224] on input "radio" at bounding box center [607, 227] width 7 height 7
radio input "true"
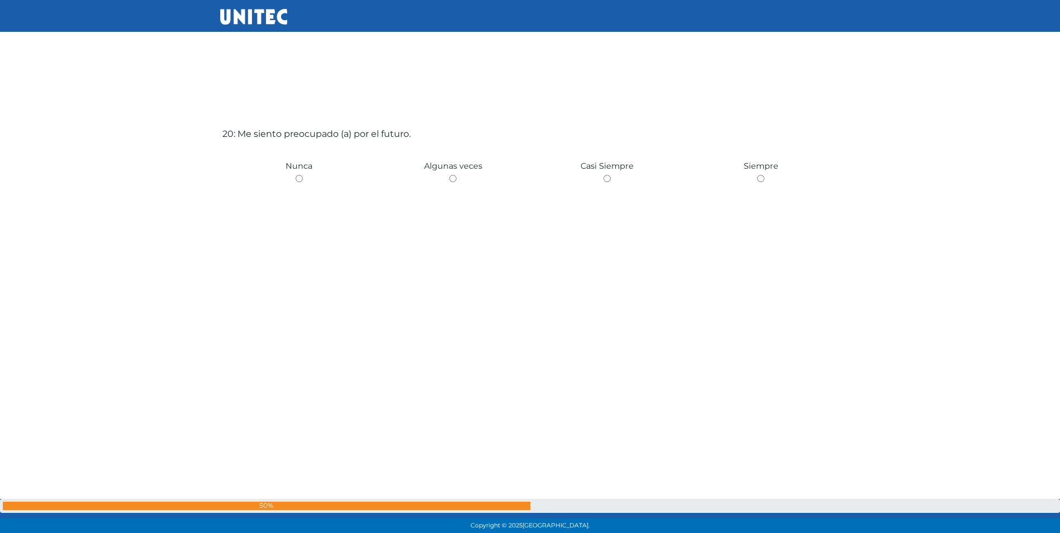
scroll to position [10193, 0]
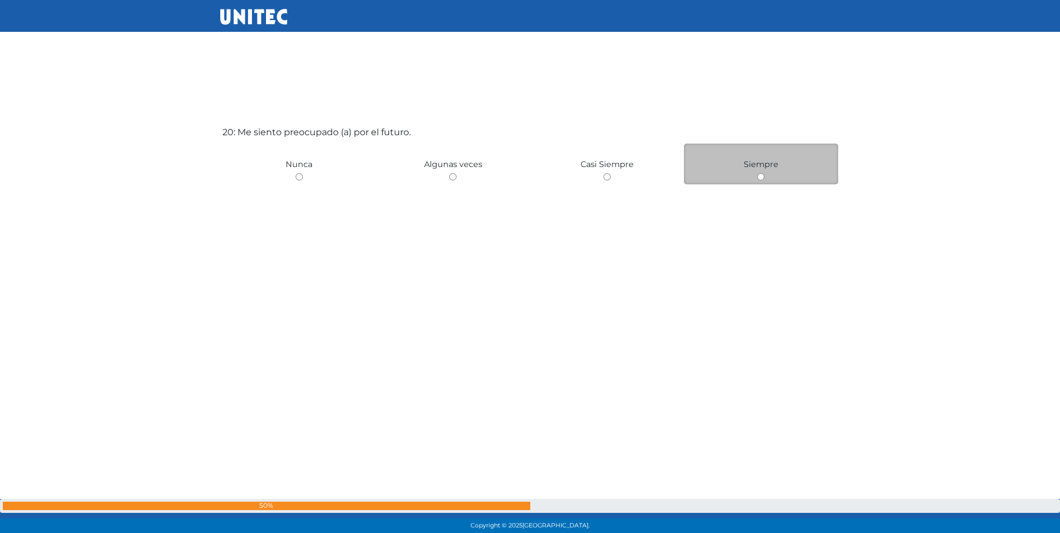
click at [761, 175] on input "radio" at bounding box center [760, 176] width 7 height 7
radio input "true"
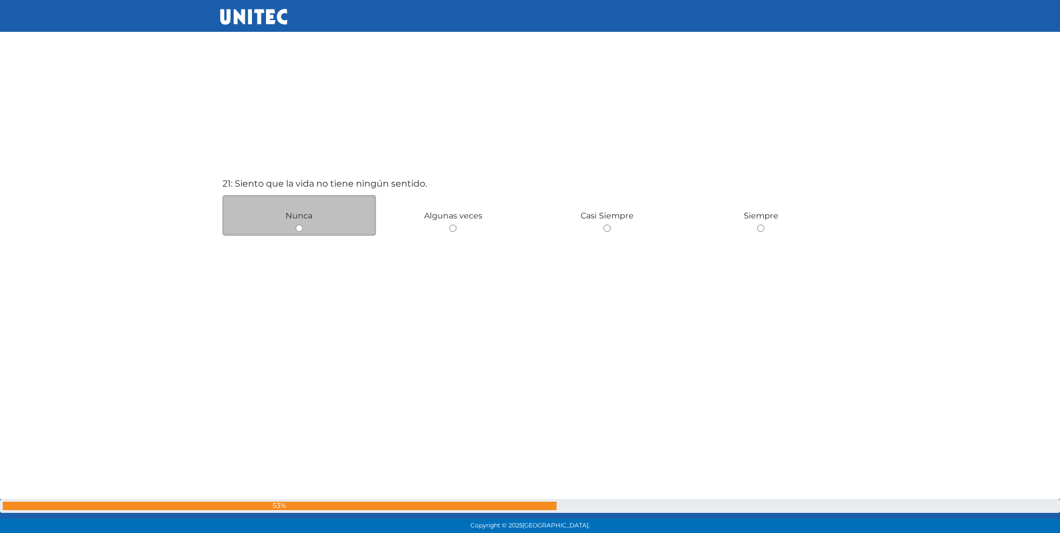
scroll to position [10651, 0]
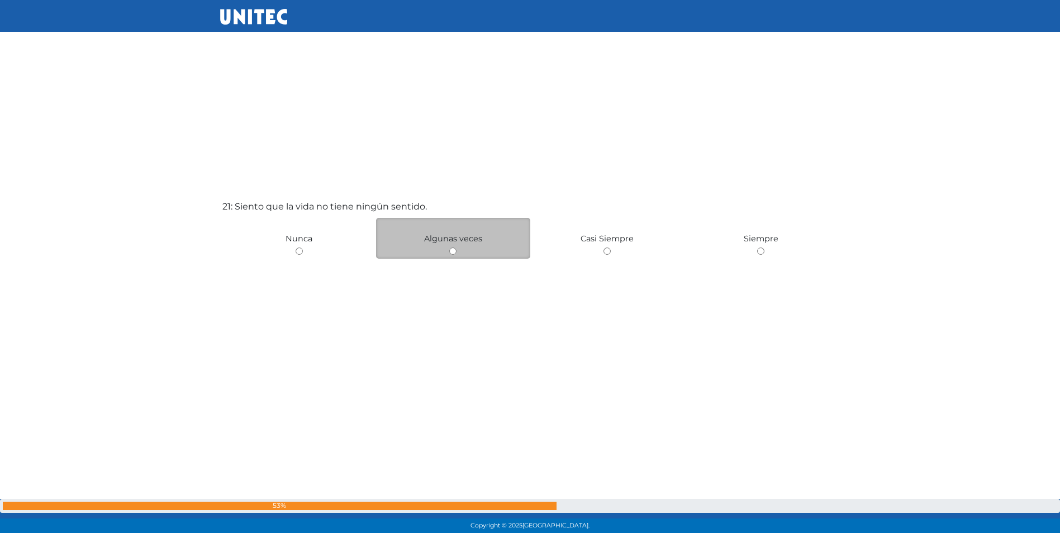
click at [454, 248] on input "radio" at bounding box center [452, 251] width 7 height 7
radio input "true"
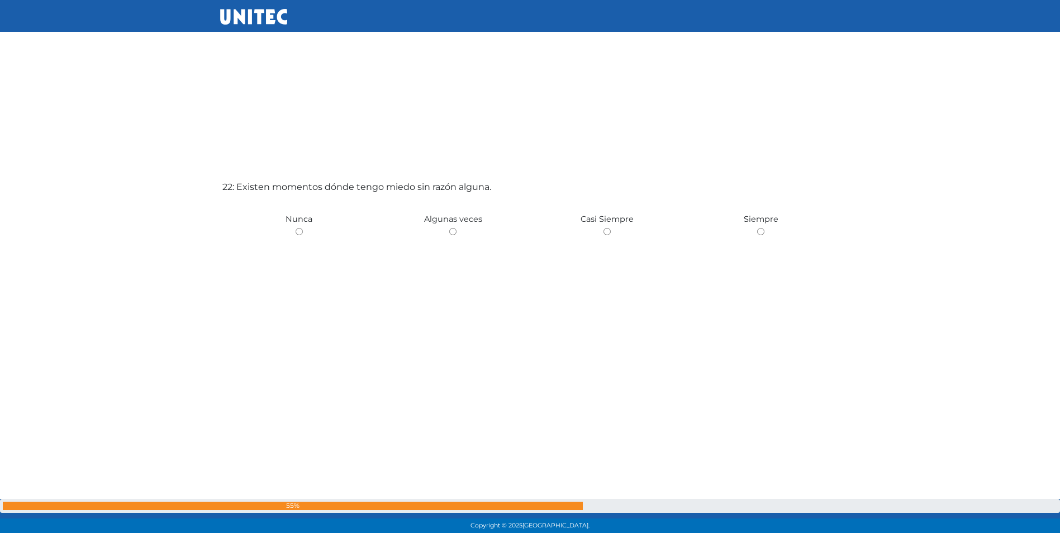
scroll to position [11227, 0]
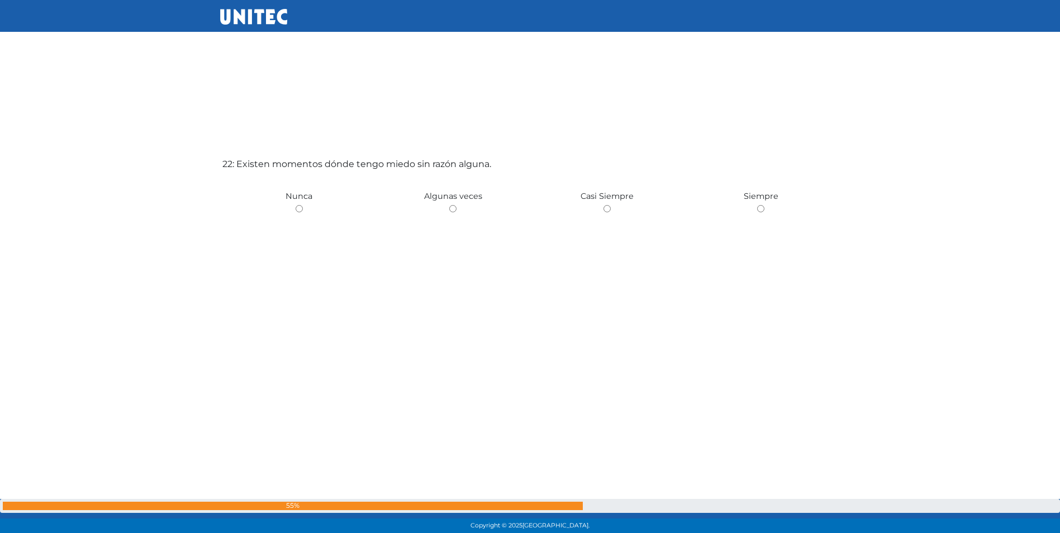
drag, startPoint x: 506, startPoint y: 331, endPoint x: 85, endPoint y: 298, distance: 421.6
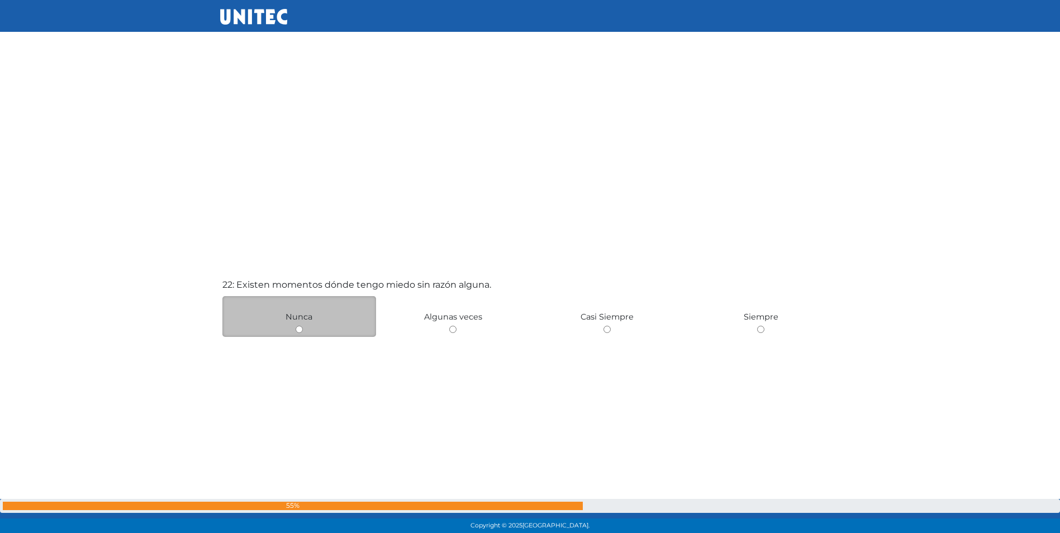
scroll to position [11171, 0]
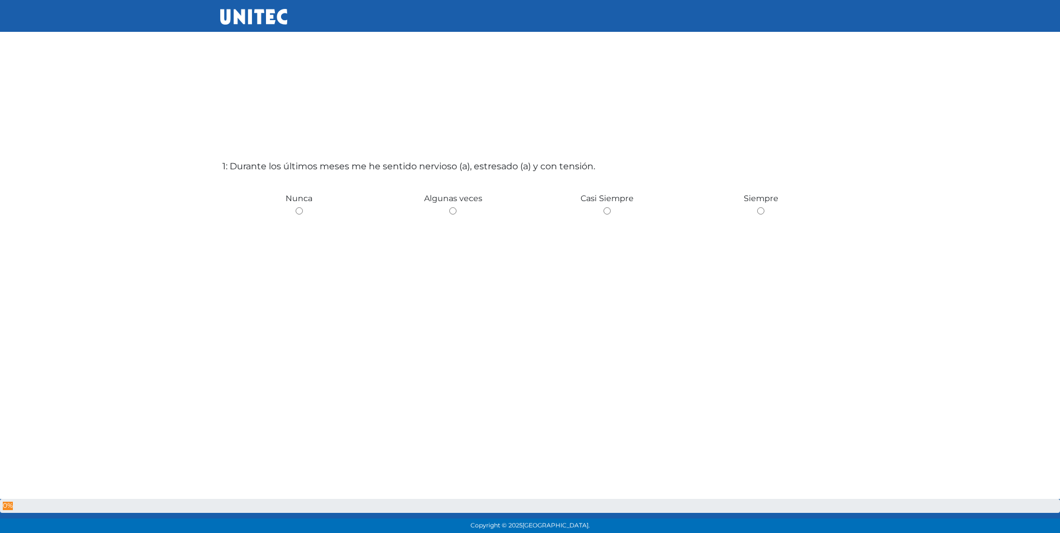
scroll to position [56, 0]
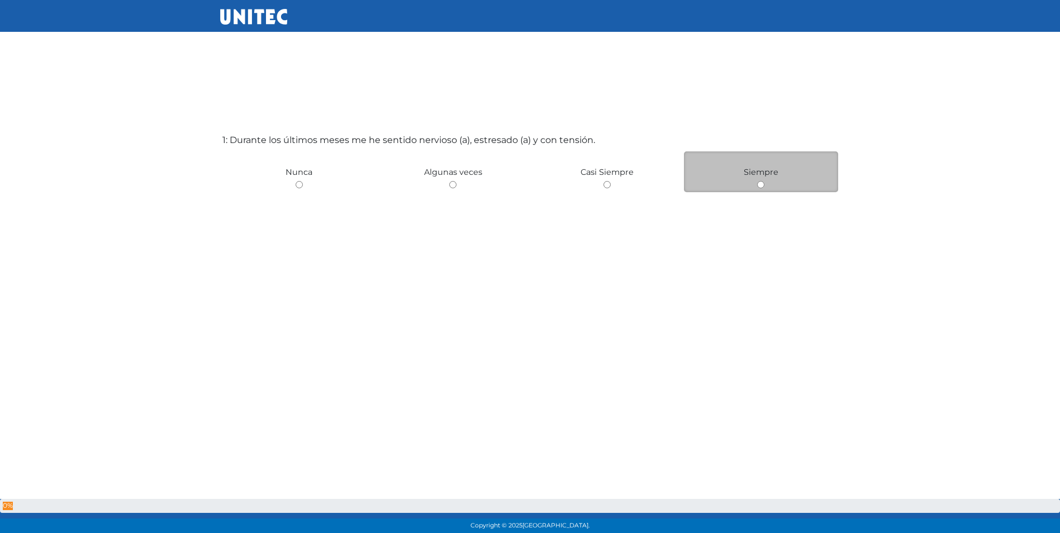
click at [762, 182] on input "radio" at bounding box center [760, 184] width 7 height 7
radio input "true"
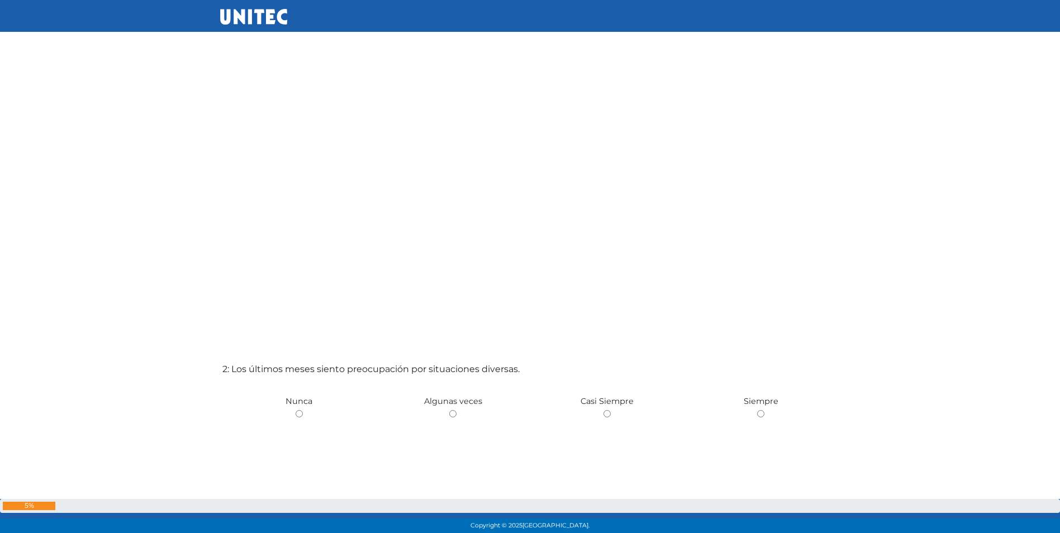
scroll to position [472, 0]
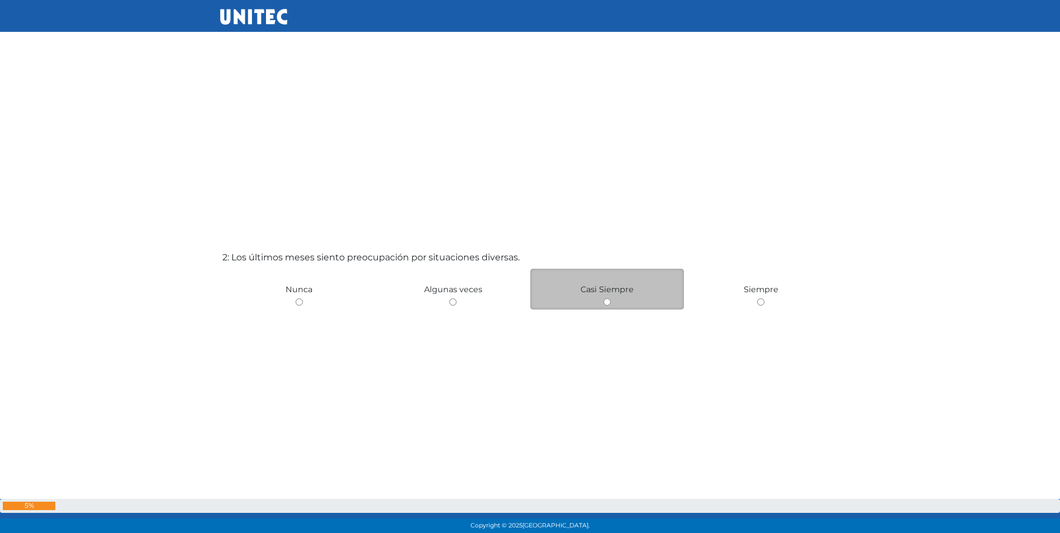
click at [606, 301] on input "radio" at bounding box center [607, 301] width 7 height 7
radio input "true"
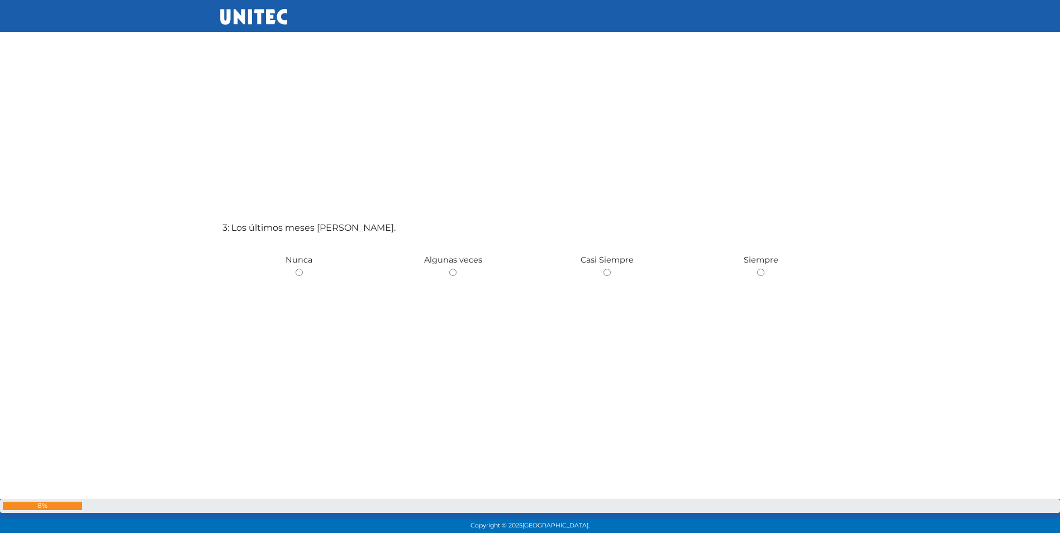
scroll to position [1111, 0]
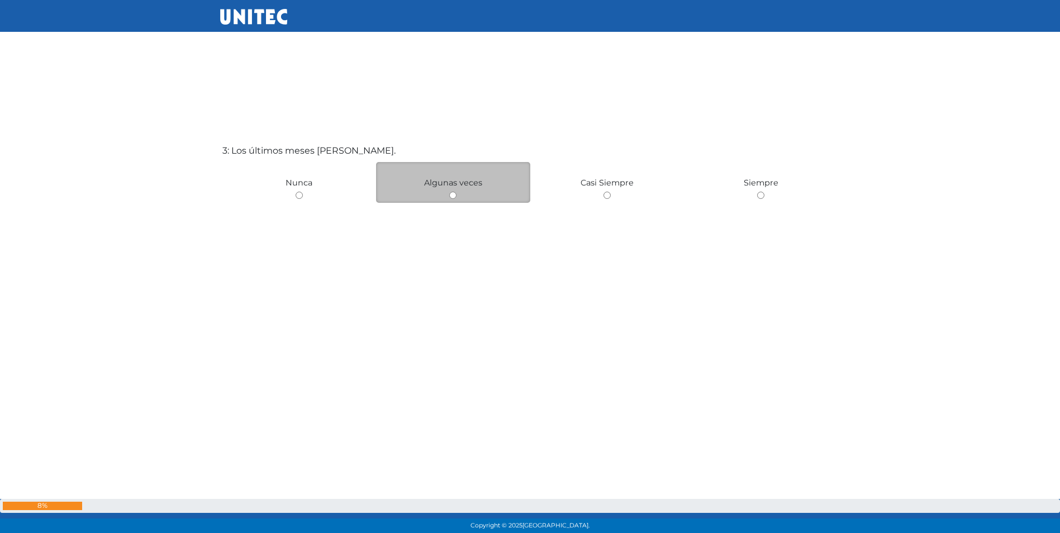
click at [451, 197] on input "radio" at bounding box center [452, 195] width 7 height 7
radio input "true"
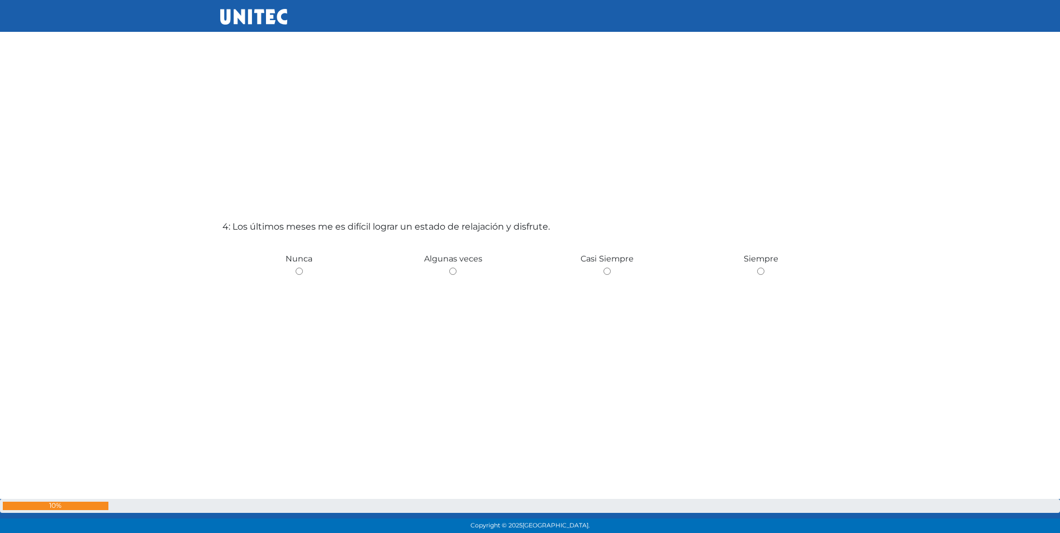
scroll to position [1569, 0]
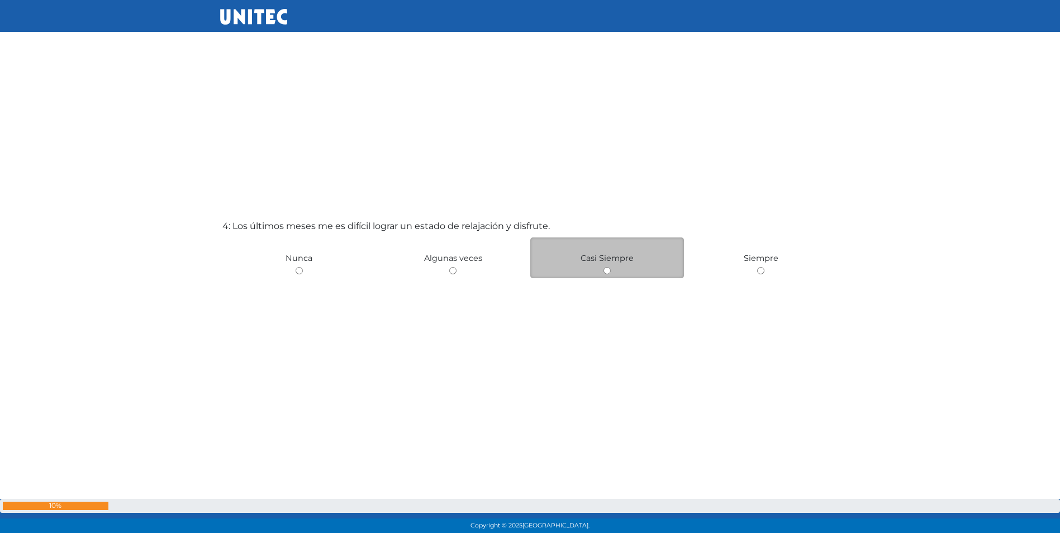
click at [605, 270] on input "radio" at bounding box center [607, 270] width 7 height 7
radio input "true"
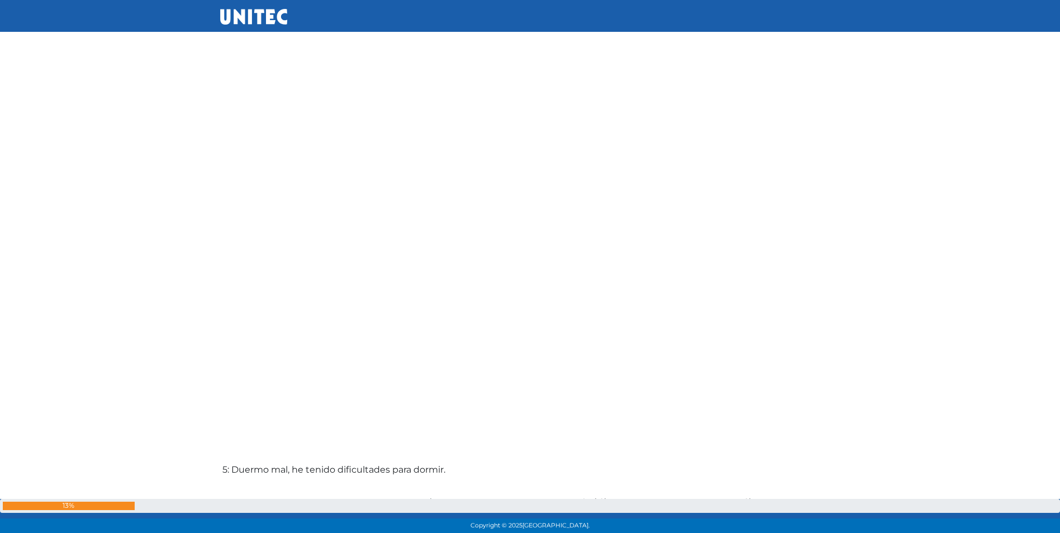
scroll to position [1693, 0]
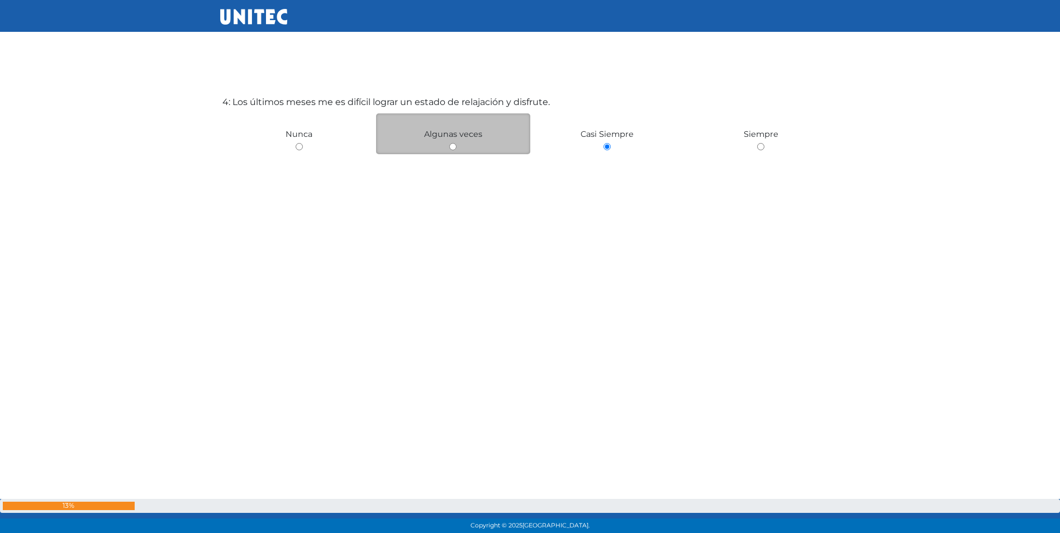
click at [452, 144] on input "radio" at bounding box center [452, 146] width 7 height 7
radio input "true"
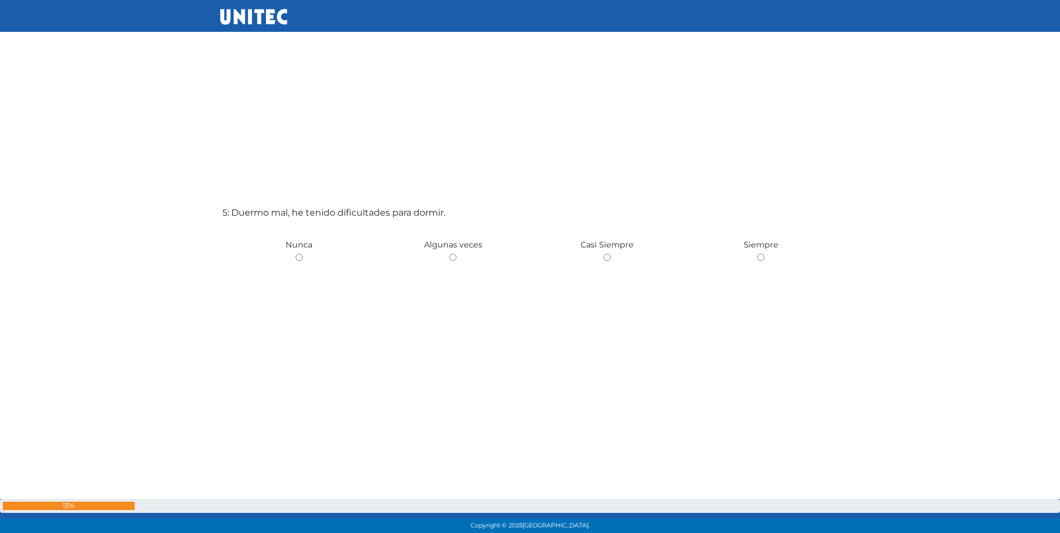
scroll to position [2153, 0]
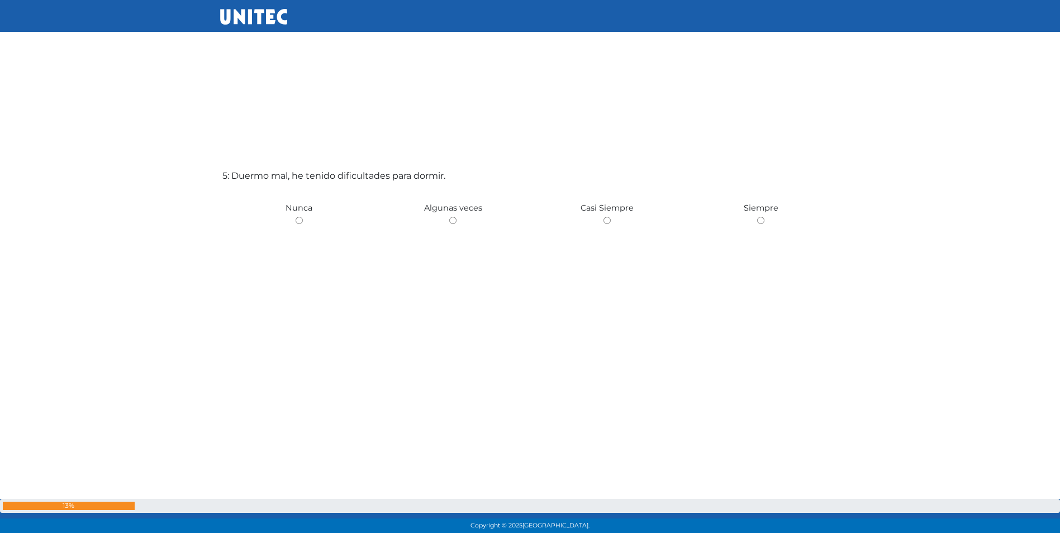
drag, startPoint x: 706, startPoint y: 167, endPoint x: 678, endPoint y: 164, distance: 28.0
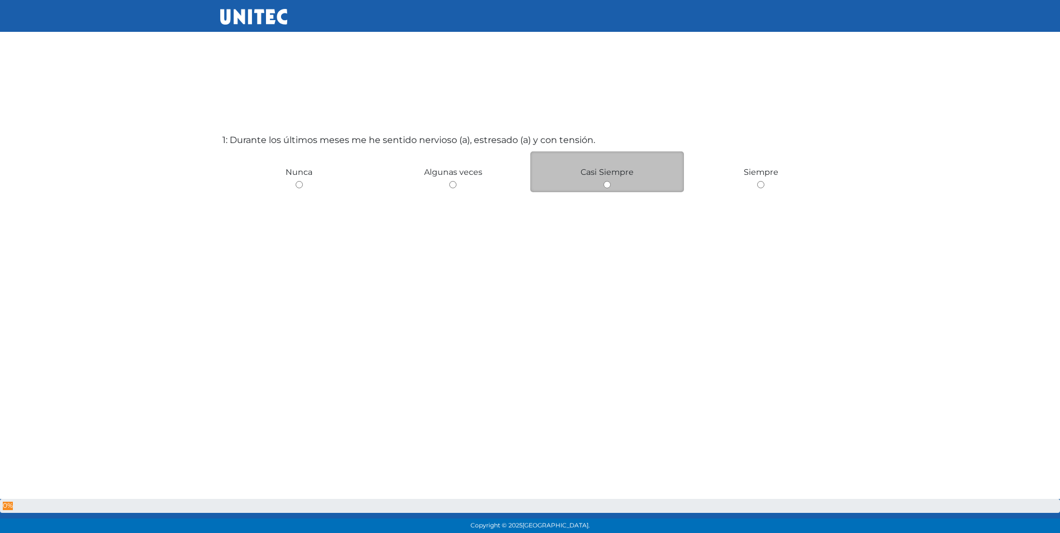
click at [602, 189] on div "Casi Siempre" at bounding box center [607, 171] width 154 height 41
click at [605, 184] on input "radio" at bounding box center [607, 184] width 7 height 7
radio input "true"
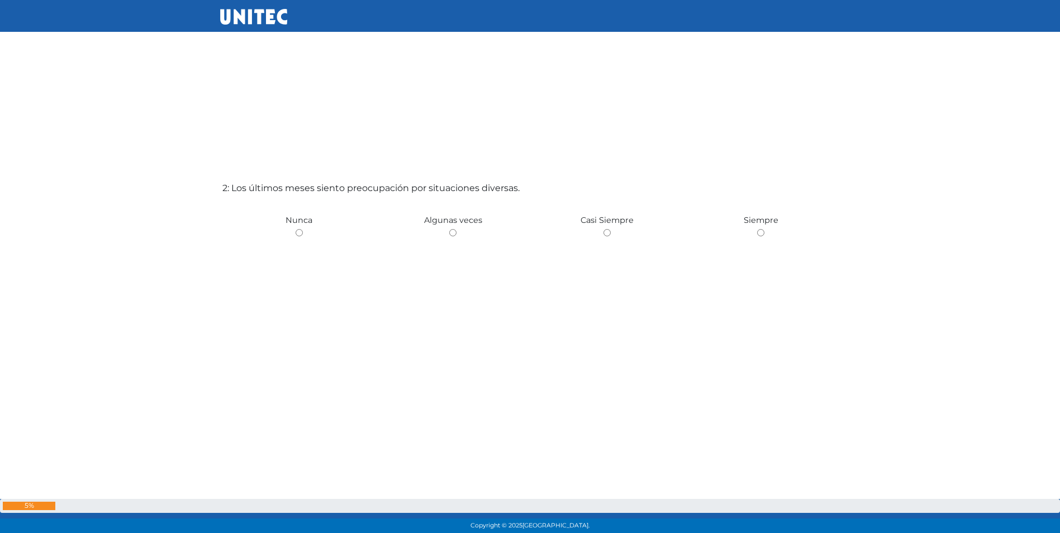
scroll to position [589, 0]
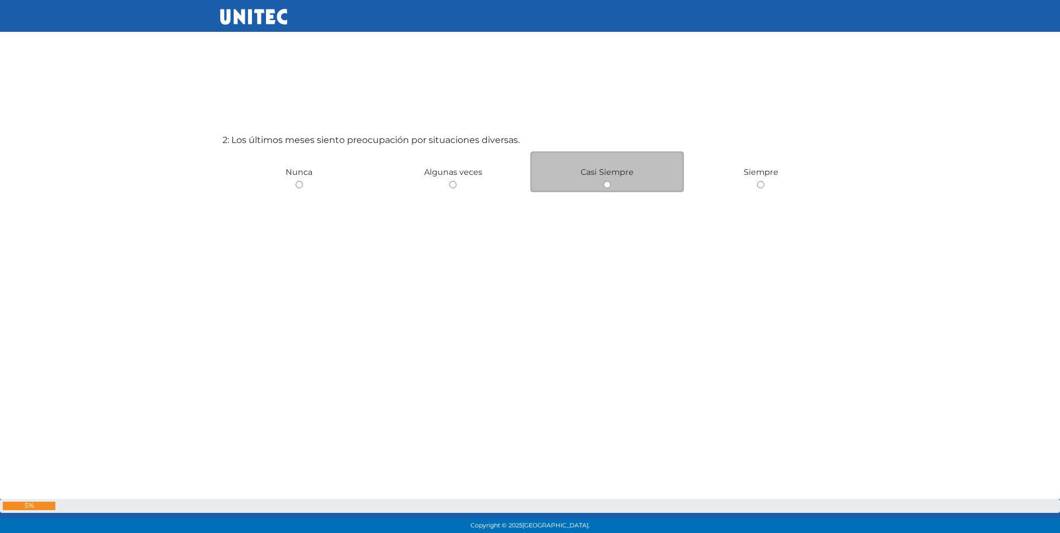
click at [607, 180] on div "Casi Siempre" at bounding box center [607, 171] width 154 height 41
click at [607, 184] on input "radio" at bounding box center [607, 184] width 7 height 7
radio input "true"
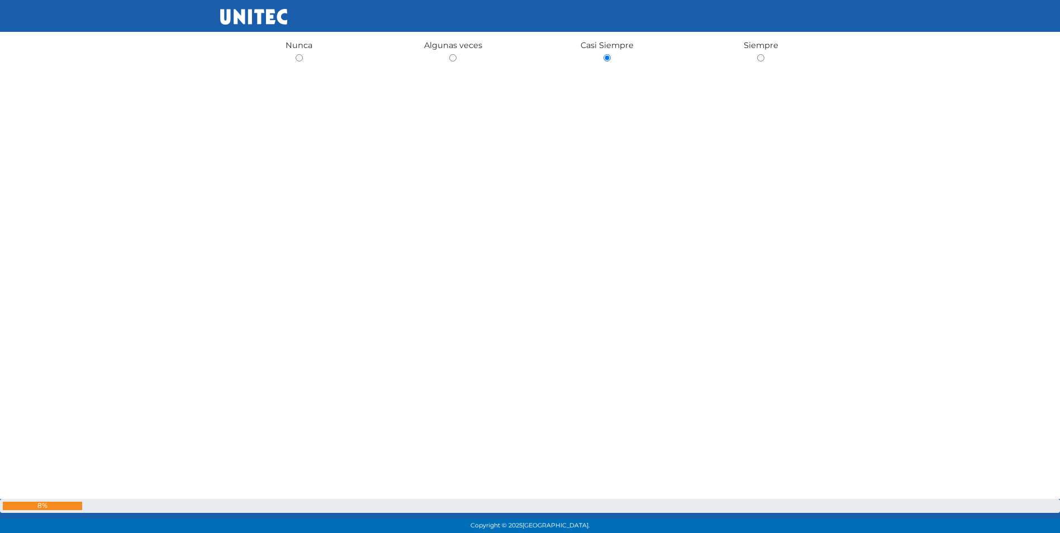
scroll to position [152, 0]
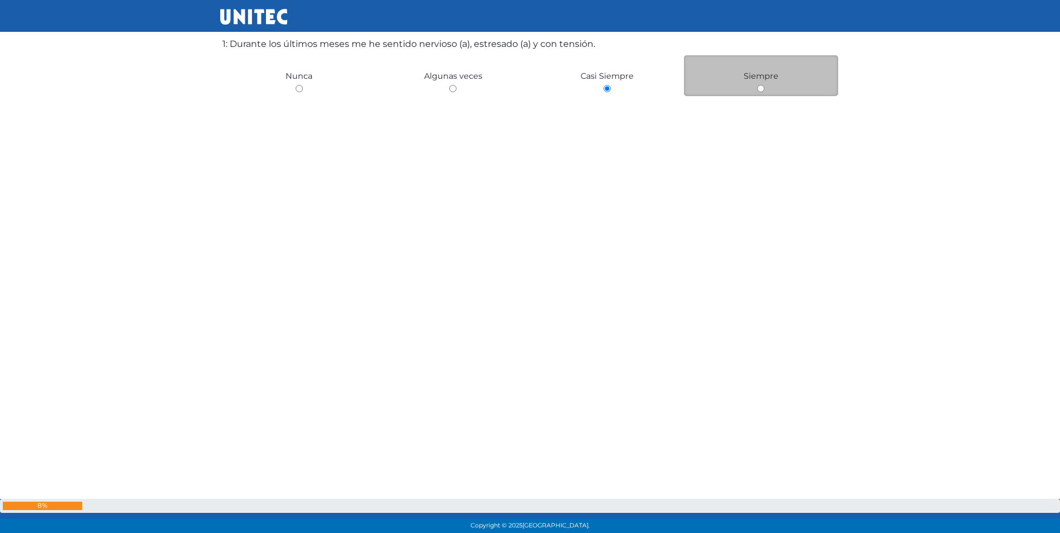
click at [759, 85] on input "radio" at bounding box center [760, 88] width 7 height 7
radio input "true"
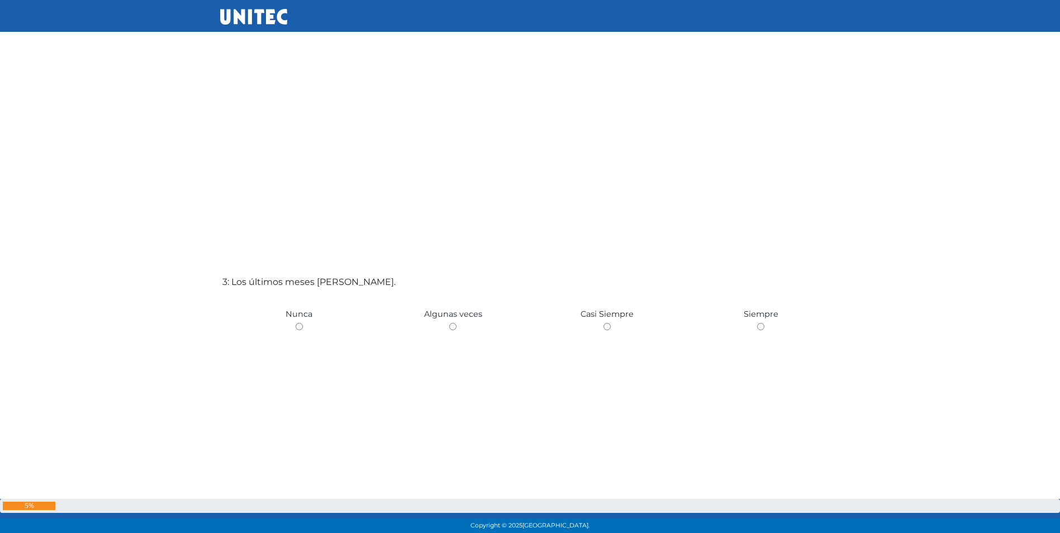
scroll to position [1046, 0]
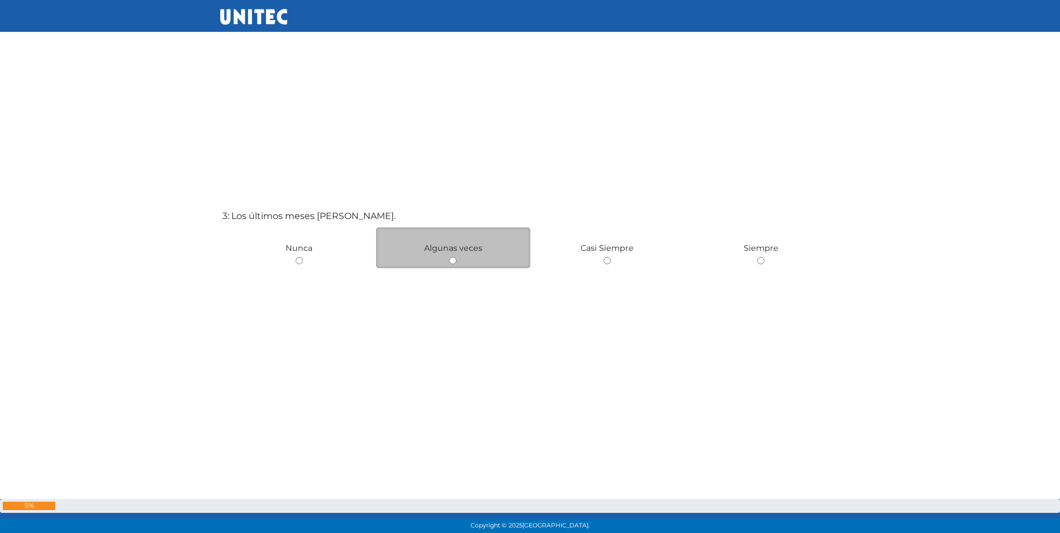
click at [450, 258] on input "radio" at bounding box center [452, 260] width 7 height 7
radio input "true"
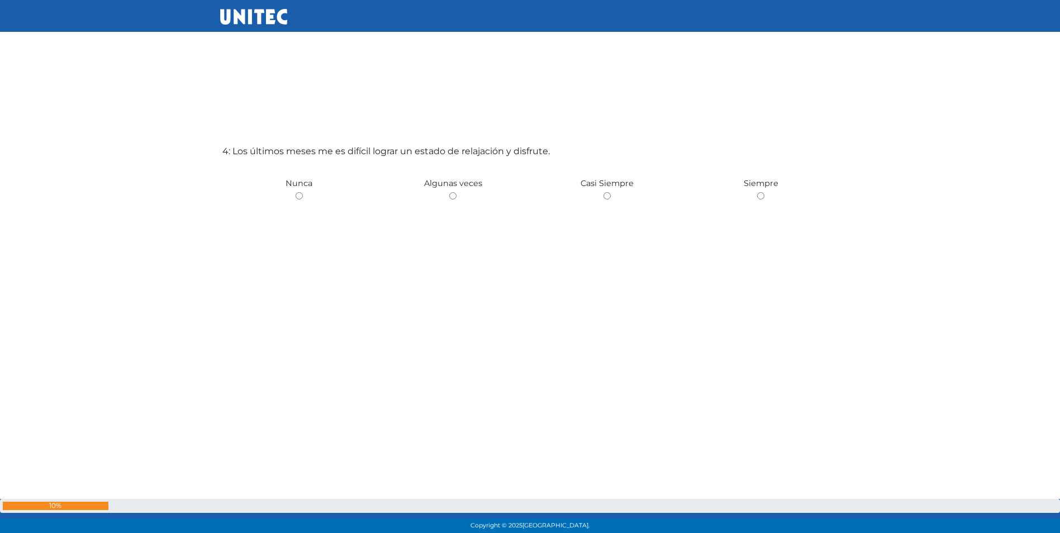
scroll to position [1609, 0]
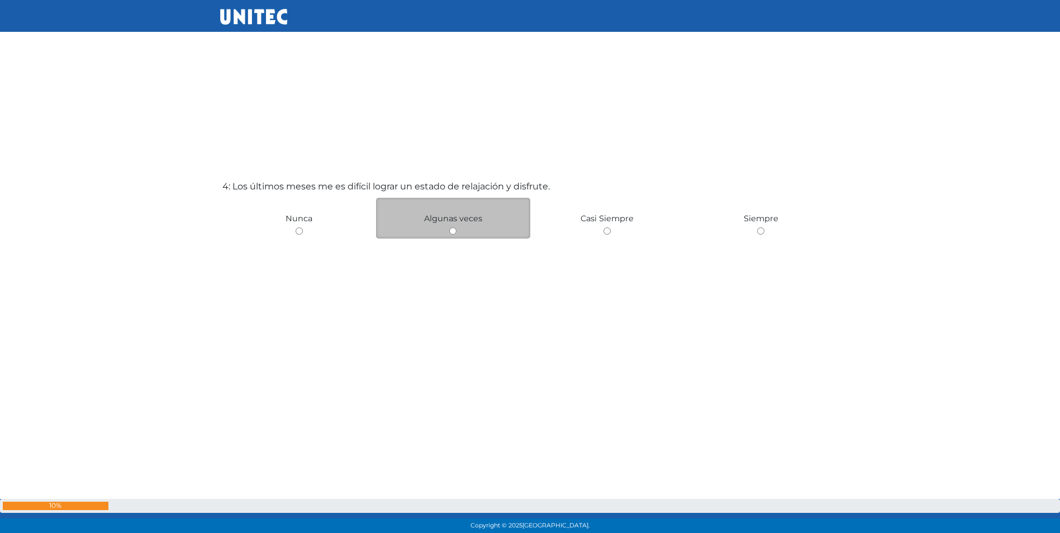
click at [450, 229] on input "radio" at bounding box center [452, 230] width 7 height 7
radio input "true"
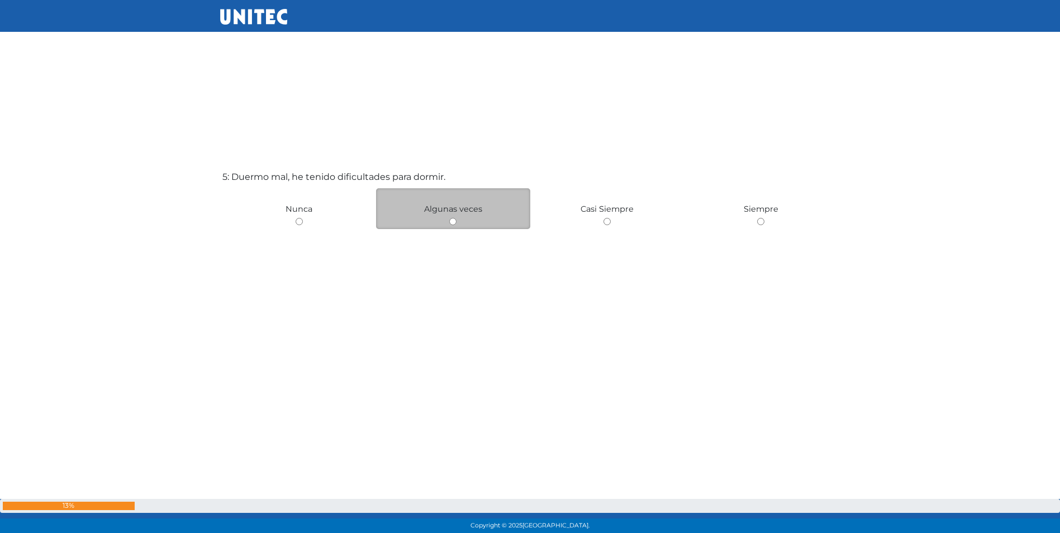
scroll to position [2145, 0]
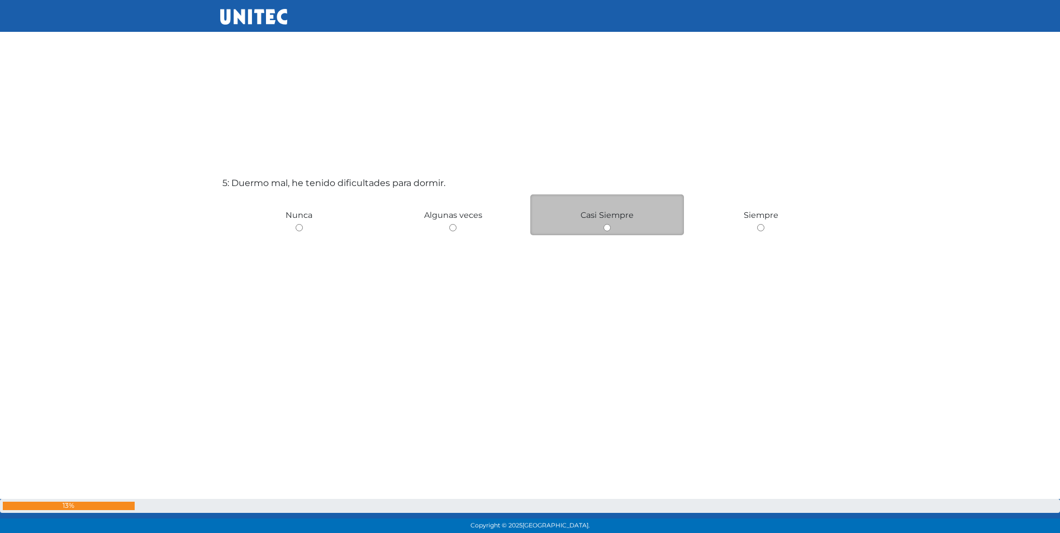
click at [607, 229] on input "radio" at bounding box center [607, 227] width 7 height 7
radio input "true"
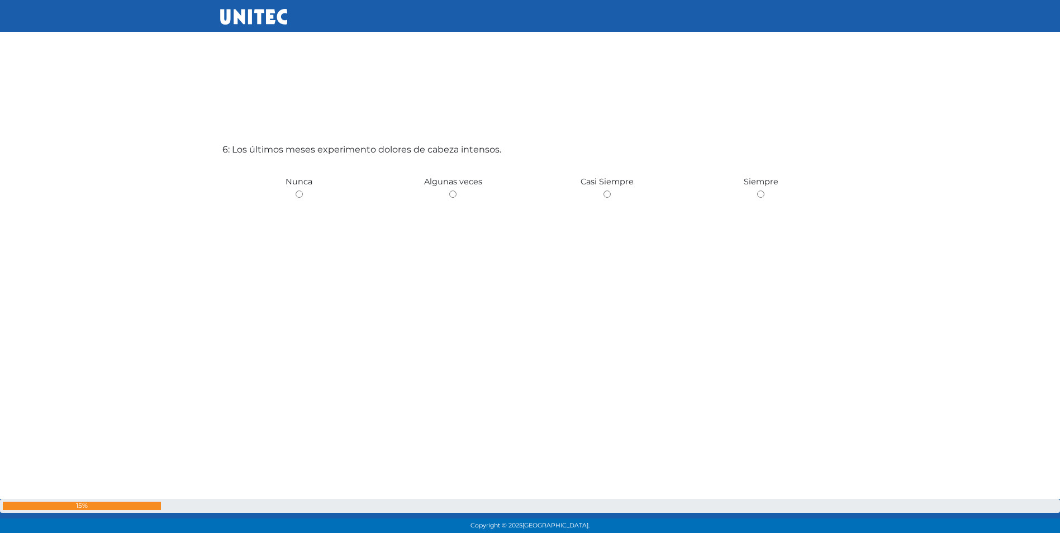
scroll to position [2721, 0]
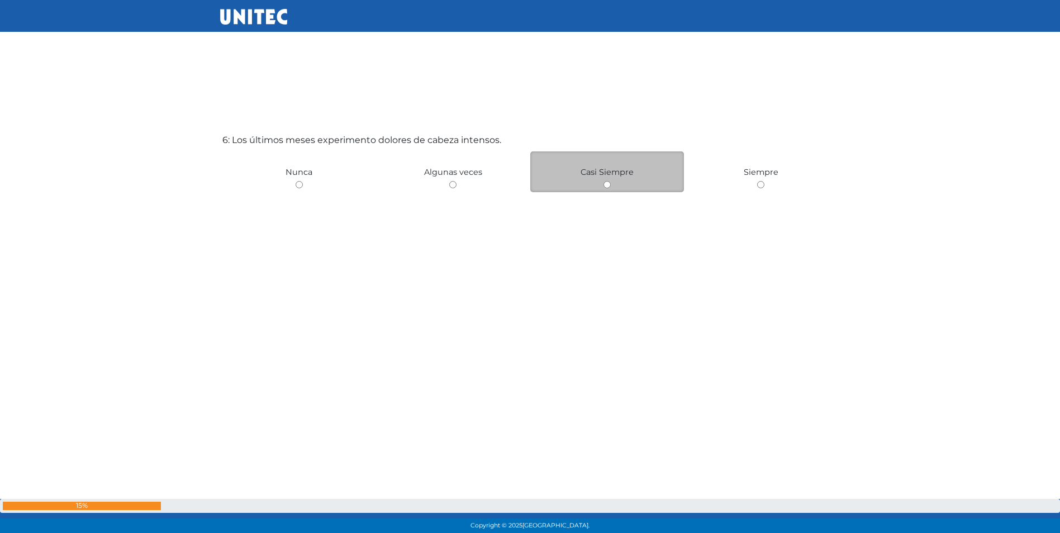
click at [610, 182] on input "radio" at bounding box center [607, 184] width 7 height 7
radio input "true"
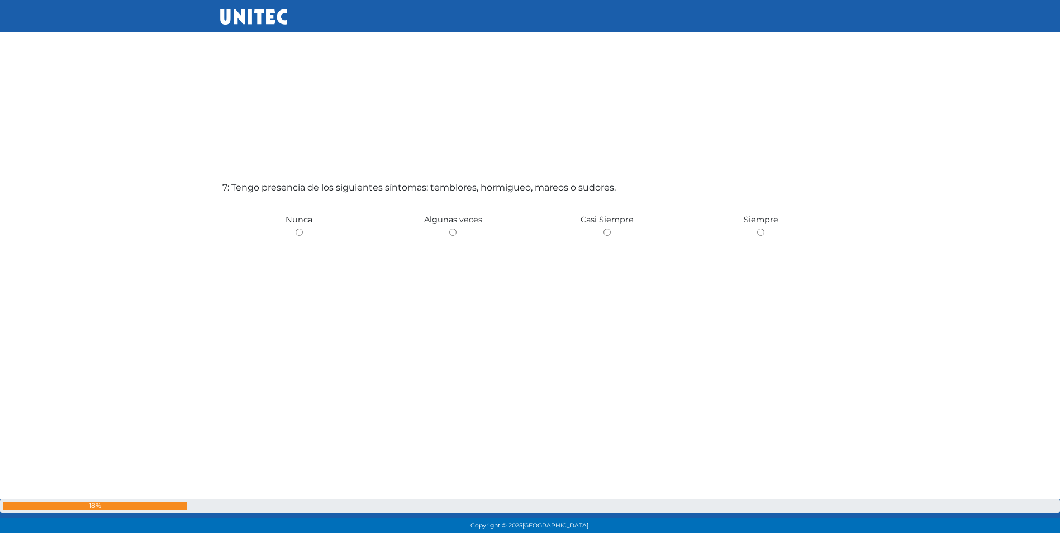
scroll to position [3255, 0]
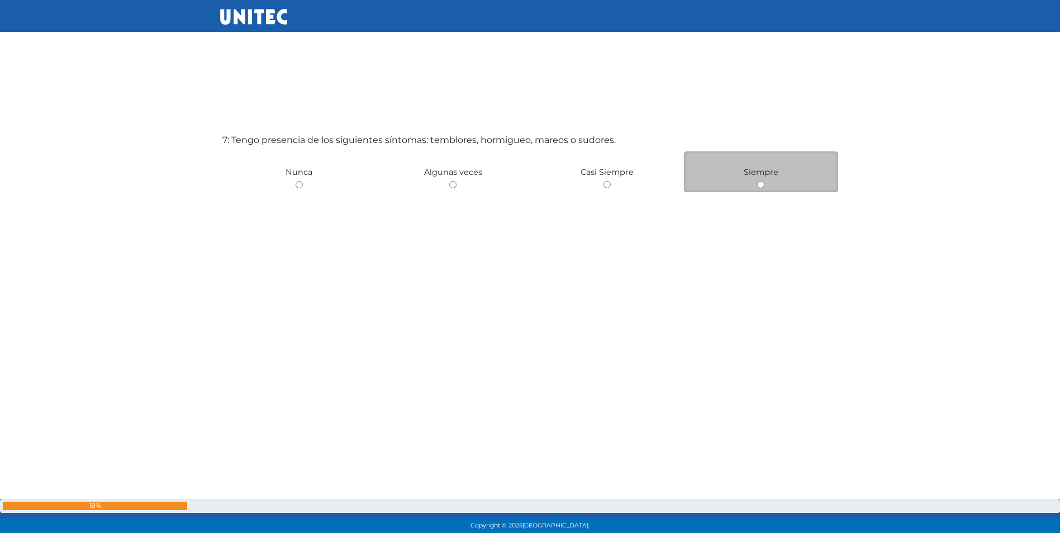
click at [762, 182] on input "radio" at bounding box center [760, 184] width 7 height 7
radio input "true"
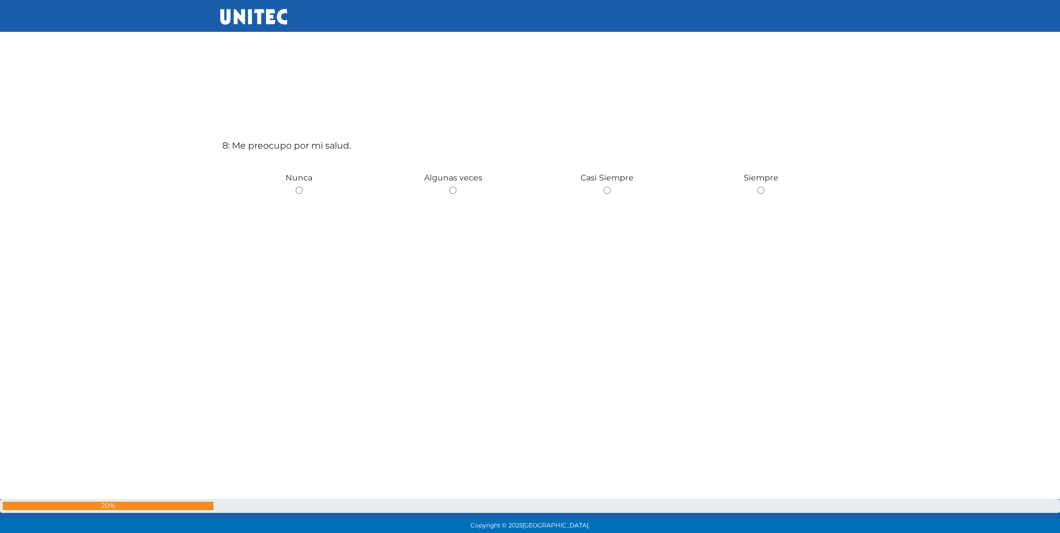
scroll to position [3783, 0]
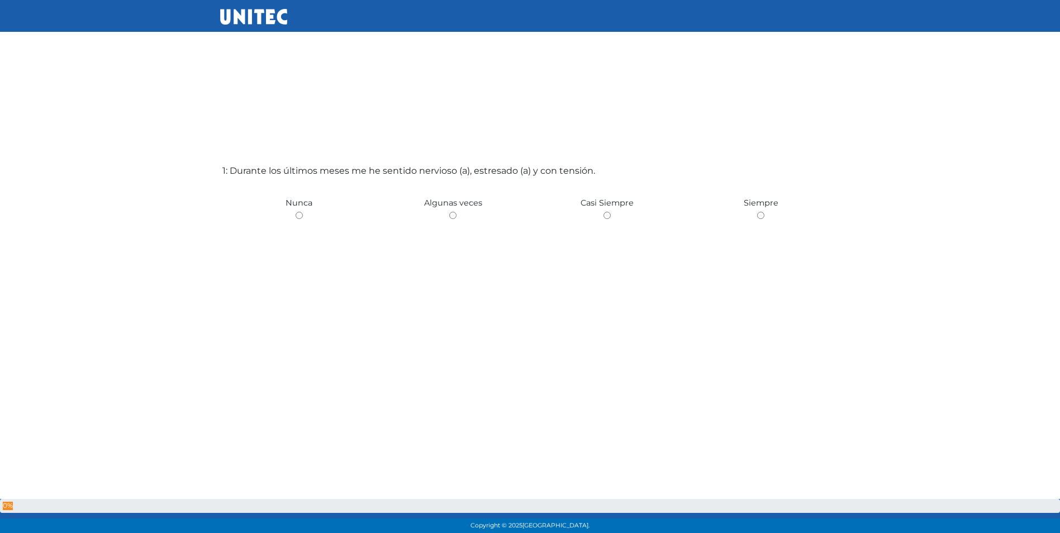
scroll to position [56, 0]
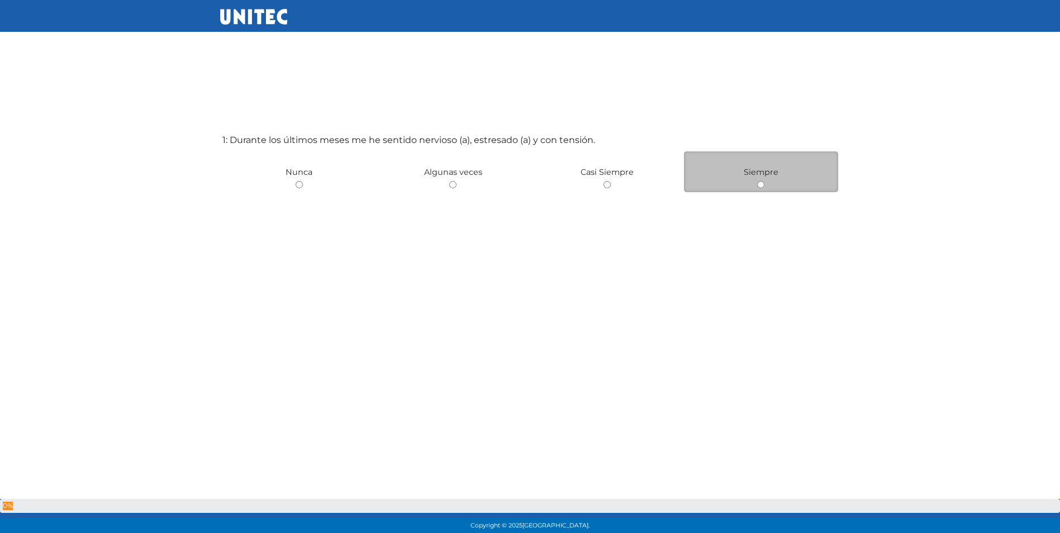
click at [757, 183] on div "Siempre" at bounding box center [761, 171] width 154 height 41
click at [762, 183] on input "radio" at bounding box center [760, 184] width 7 height 7
radio input "true"
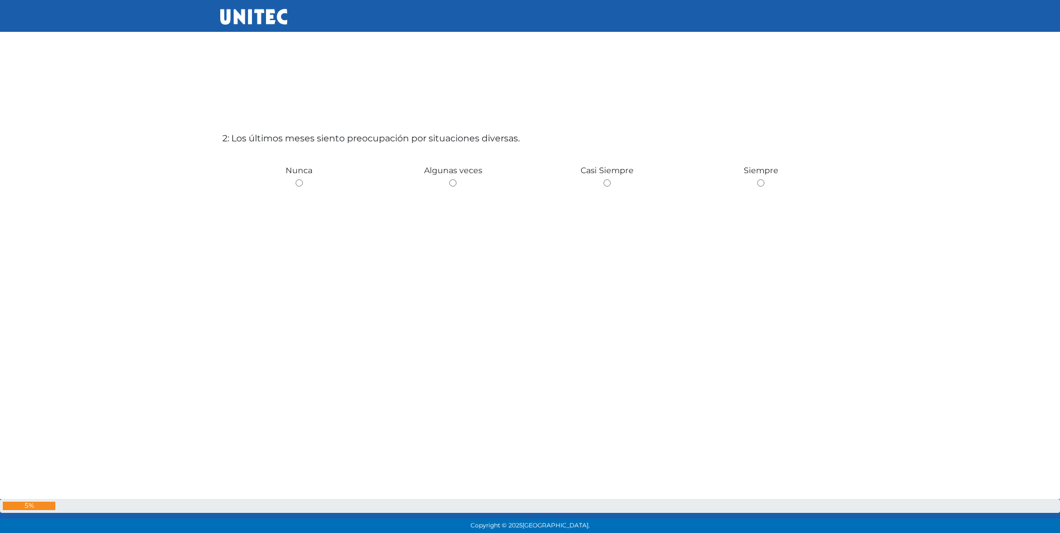
scroll to position [589, 0]
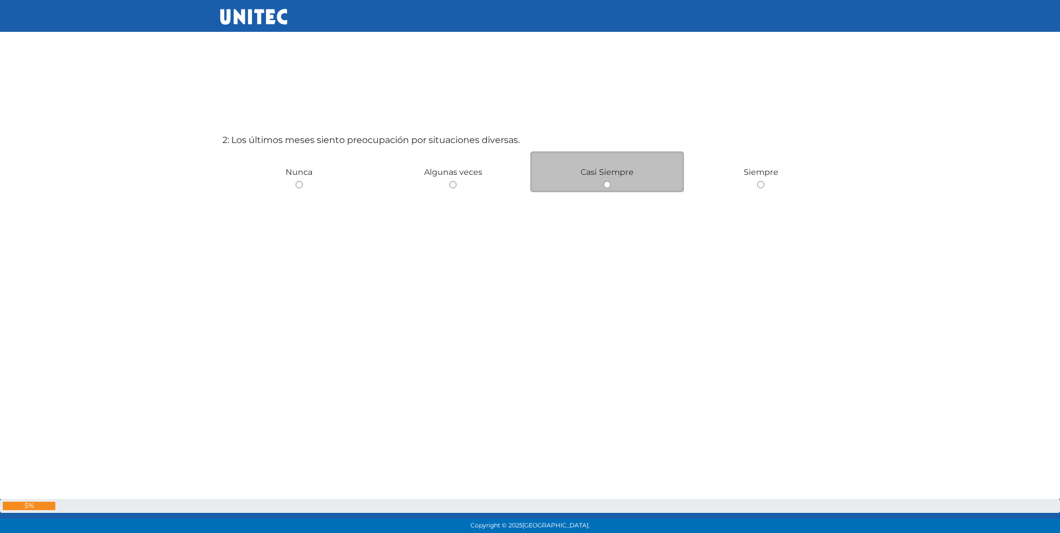
click at [606, 184] on input "radio" at bounding box center [607, 184] width 7 height 7
radio input "true"
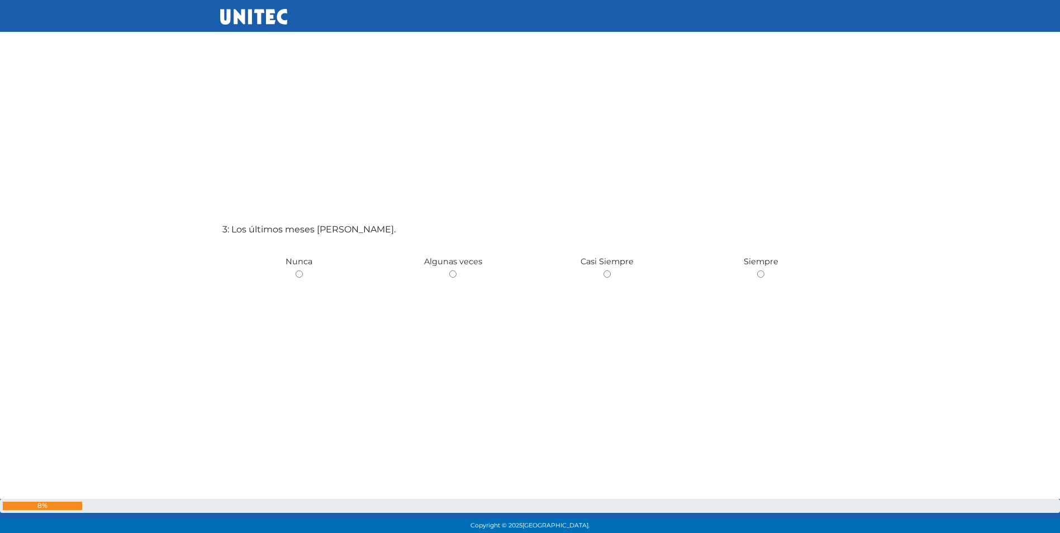
scroll to position [1053, 0]
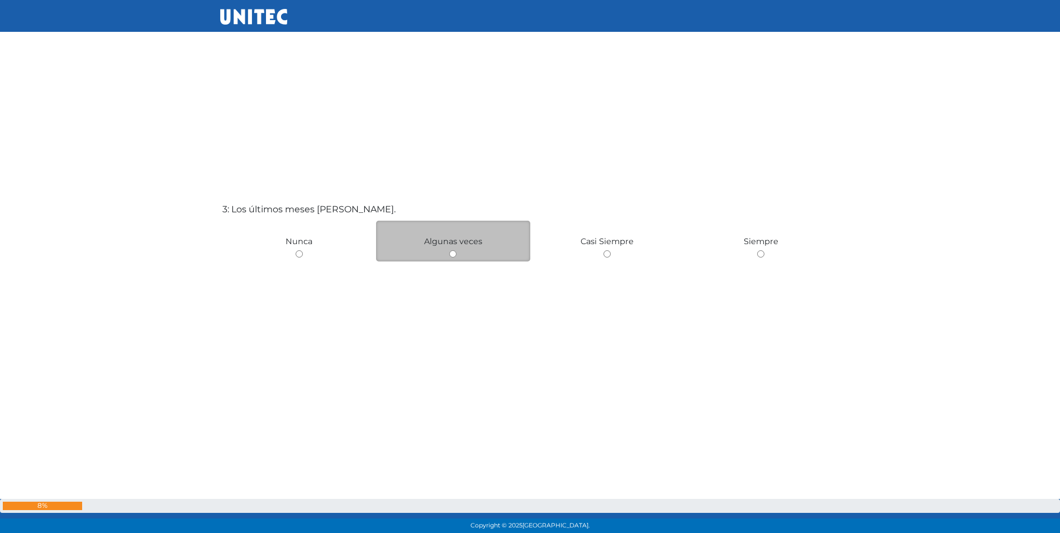
click at [454, 250] on input "radio" at bounding box center [452, 253] width 7 height 7
radio input "true"
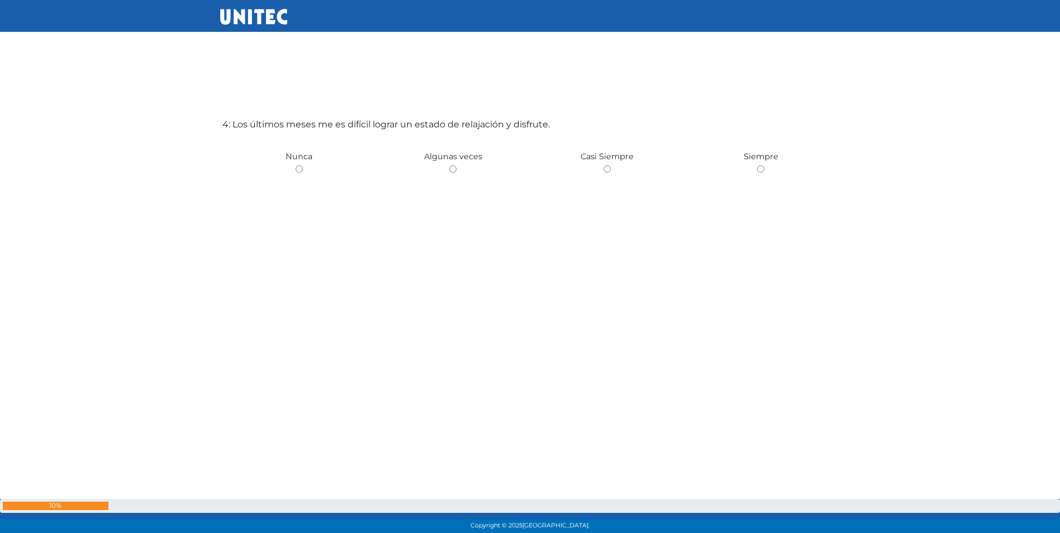
scroll to position [1680, 0]
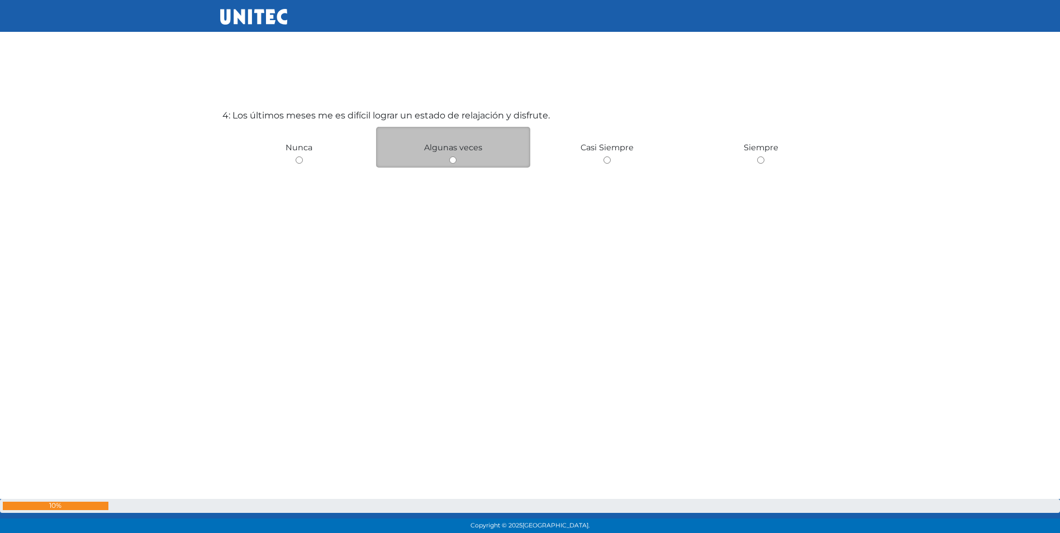
click at [450, 158] on input "radio" at bounding box center [452, 159] width 7 height 7
radio input "true"
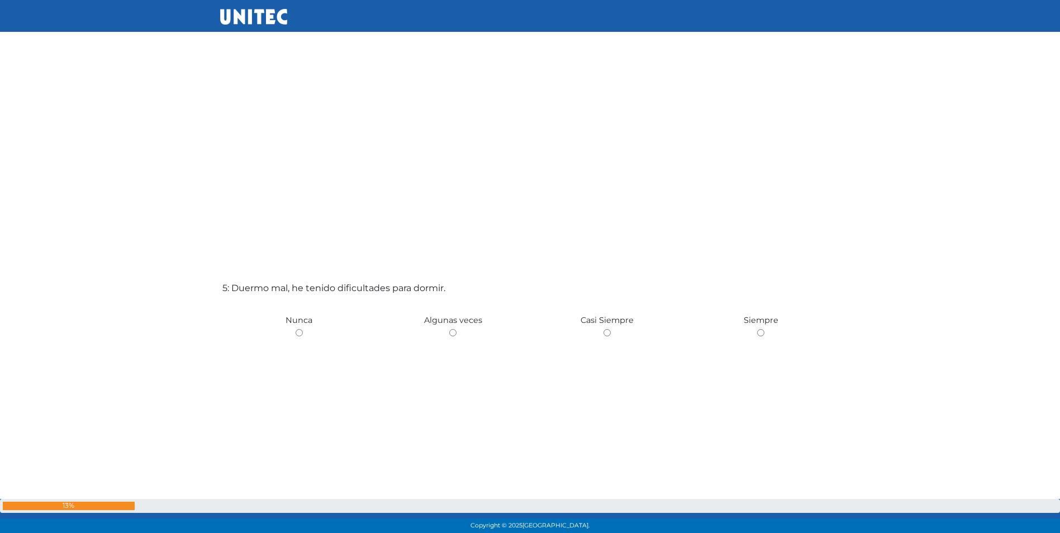
scroll to position [2188, 0]
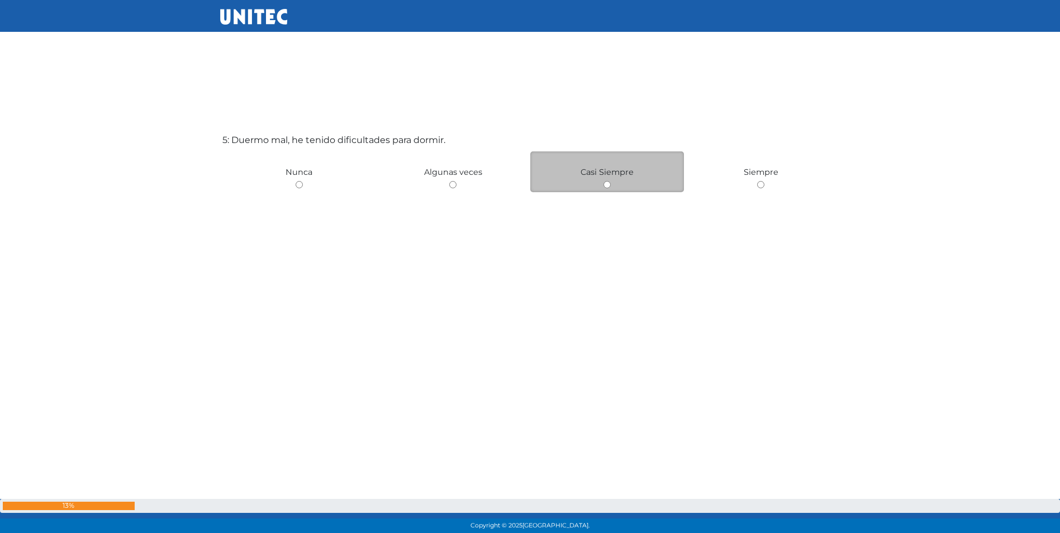
click at [598, 183] on div "Casi Siempre" at bounding box center [607, 171] width 154 height 41
click at [605, 184] on input "radio" at bounding box center [607, 184] width 7 height 7
radio input "true"
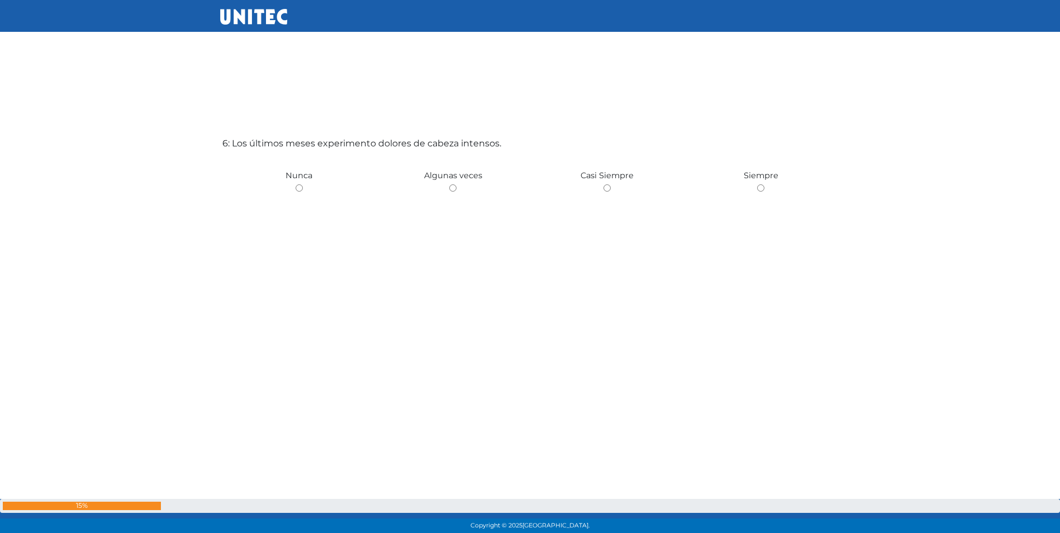
scroll to position [2721, 0]
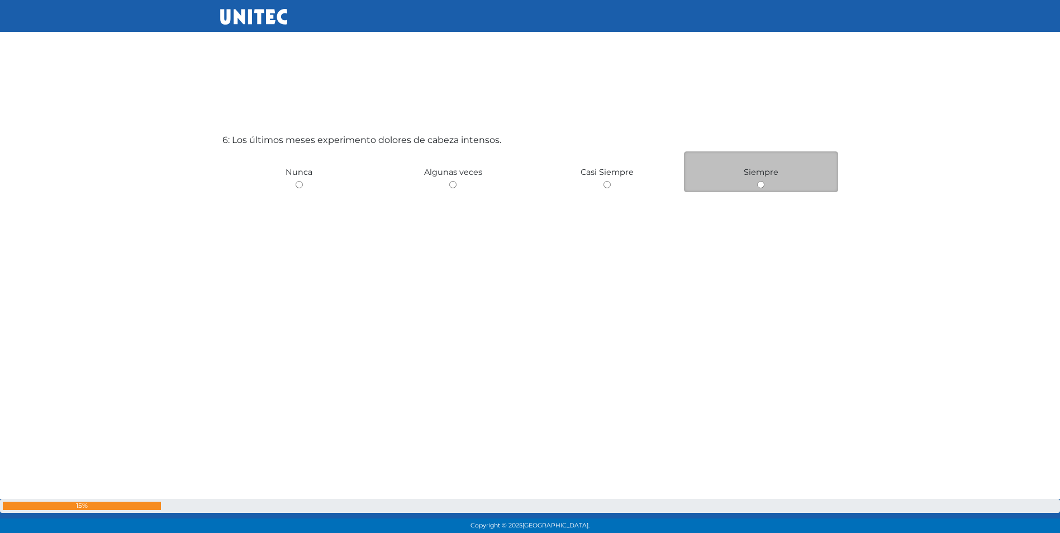
click at [760, 183] on input "radio" at bounding box center [760, 184] width 7 height 7
radio input "true"
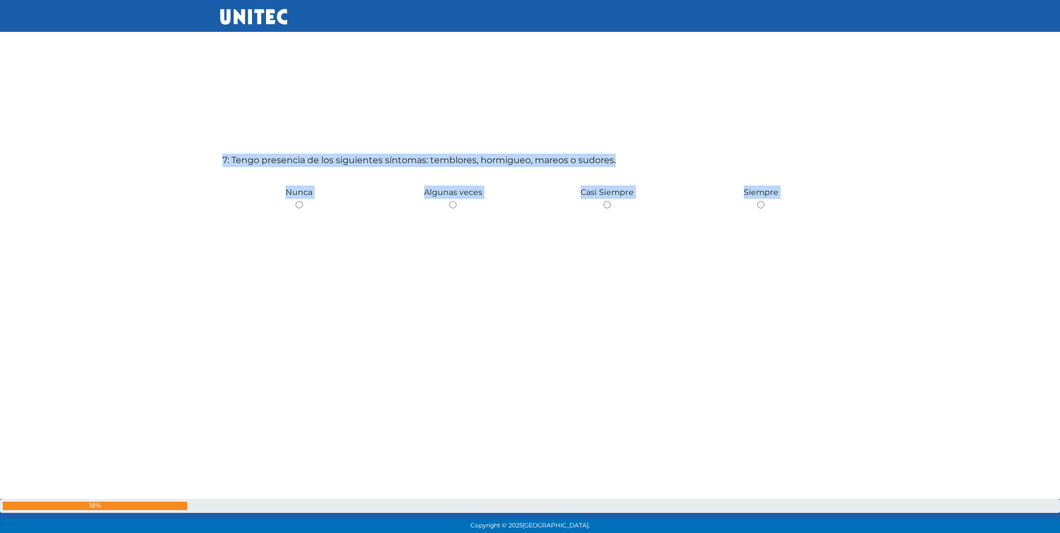
scroll to position [2763, 0]
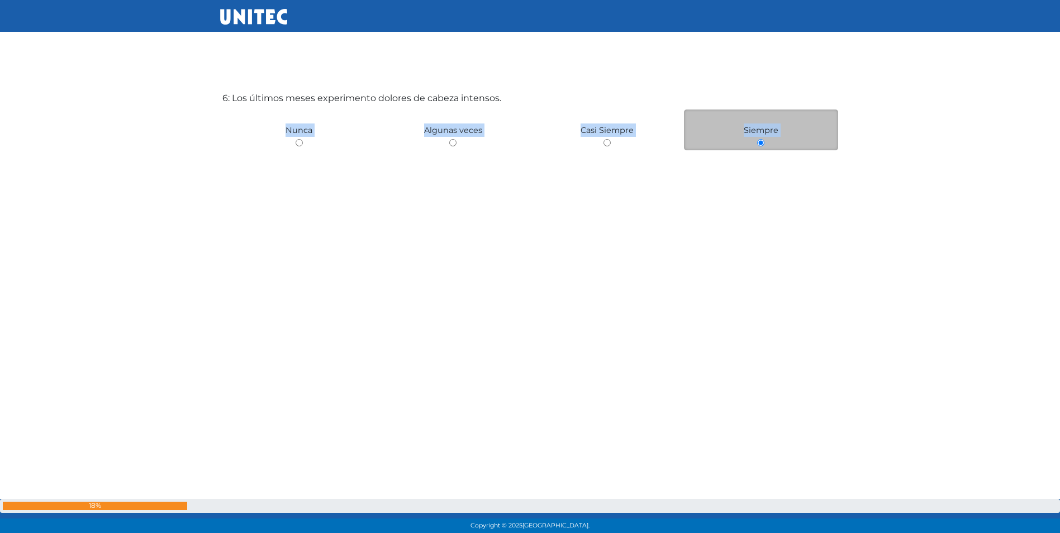
drag, startPoint x: 765, startPoint y: 201, endPoint x: 759, endPoint y: 145, distance: 56.2
click at [759, 145] on input "radio" at bounding box center [760, 142] width 7 height 7
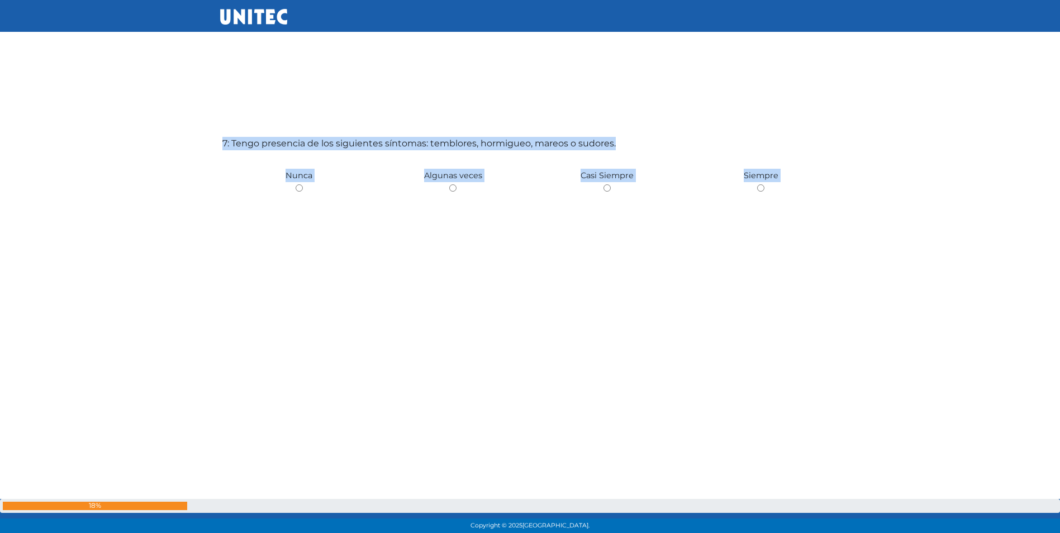
scroll to position [3282, 0]
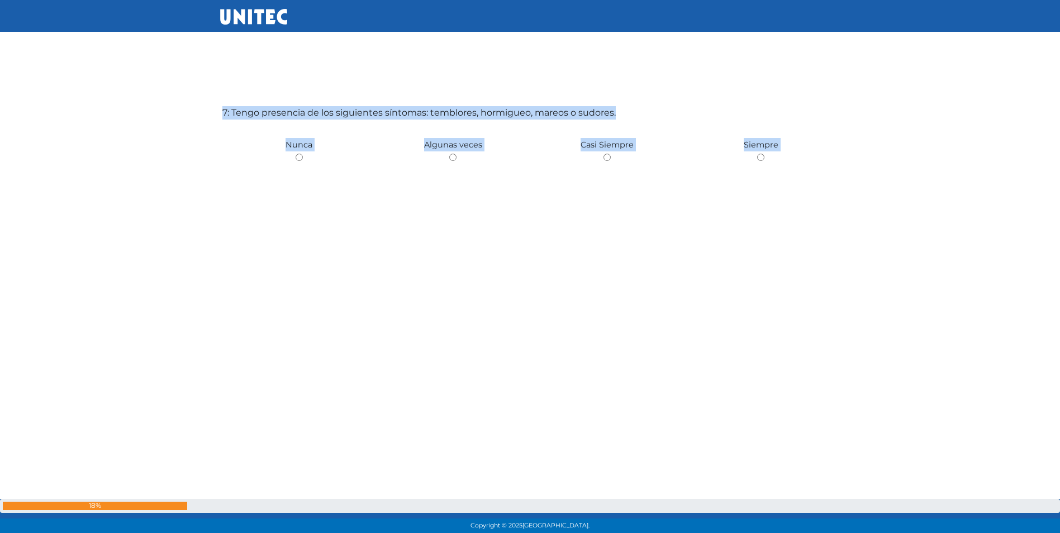
click at [528, 249] on div "7: Tengo presencia de los siguientes síntomas: temblores, hormigueo, mareos o s…" at bounding box center [530, 239] width 620 height 533
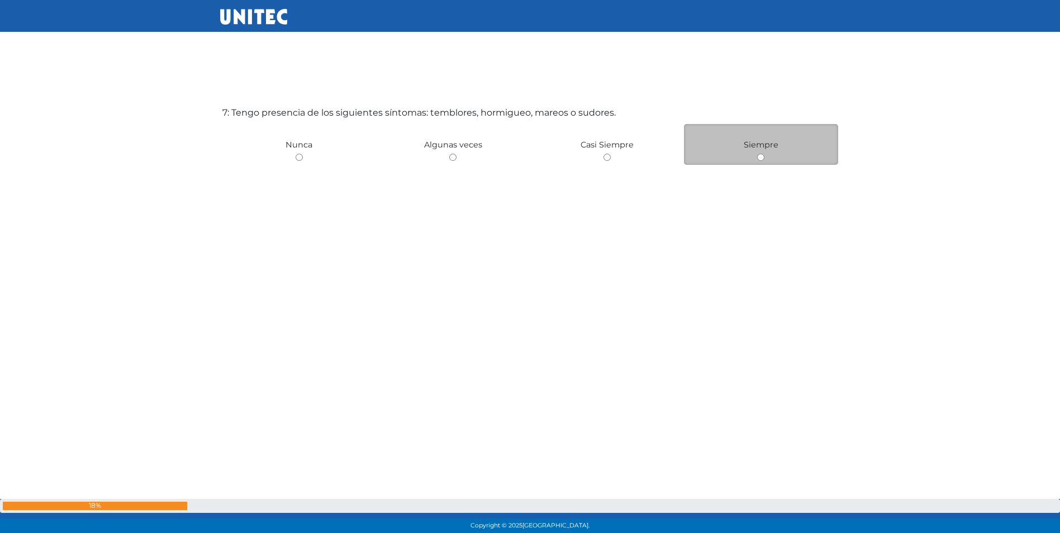
click at [760, 156] on input "radio" at bounding box center [760, 157] width 7 height 7
radio input "true"
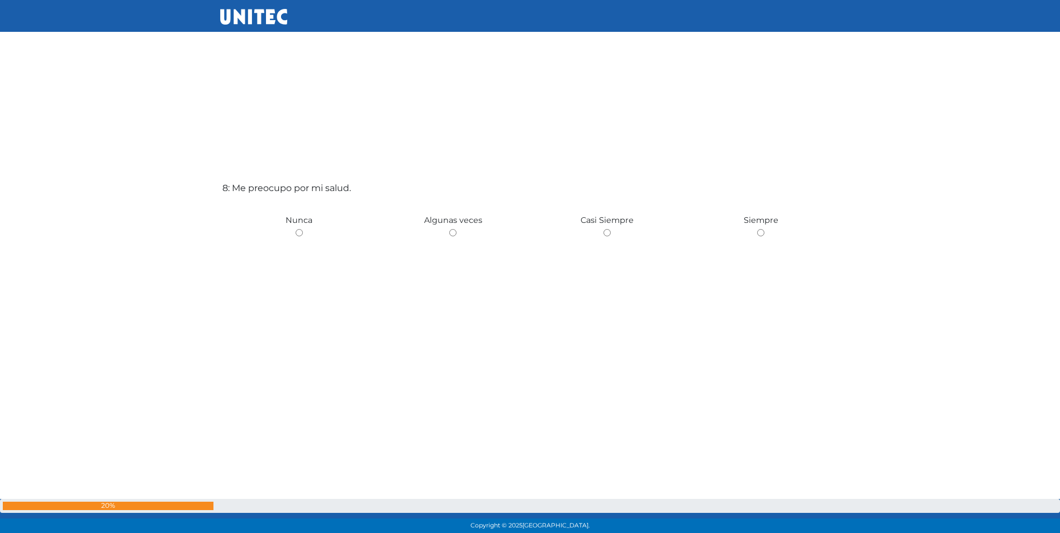
scroll to position [3788, 0]
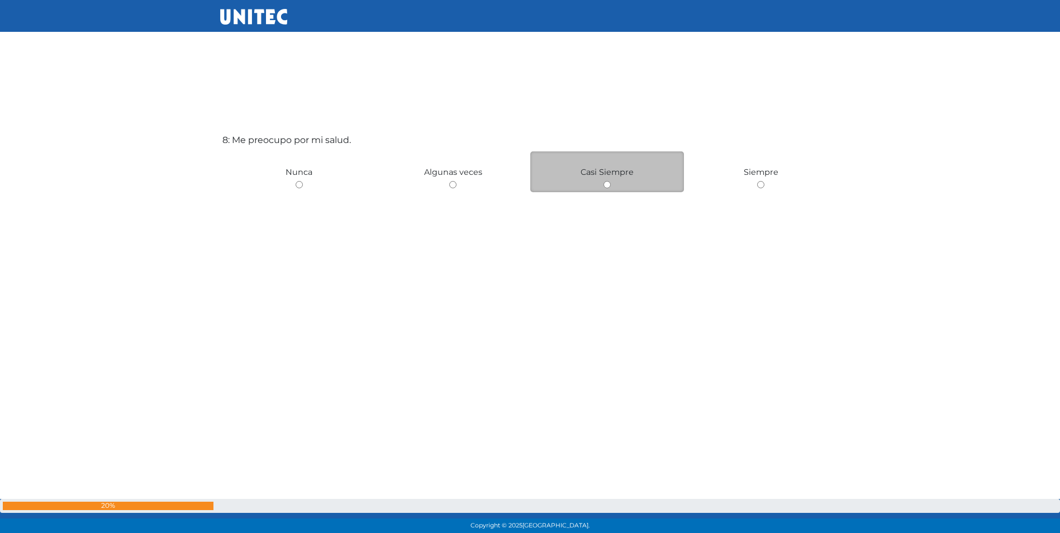
click at [606, 184] on input "radio" at bounding box center [607, 184] width 7 height 7
radio input "true"
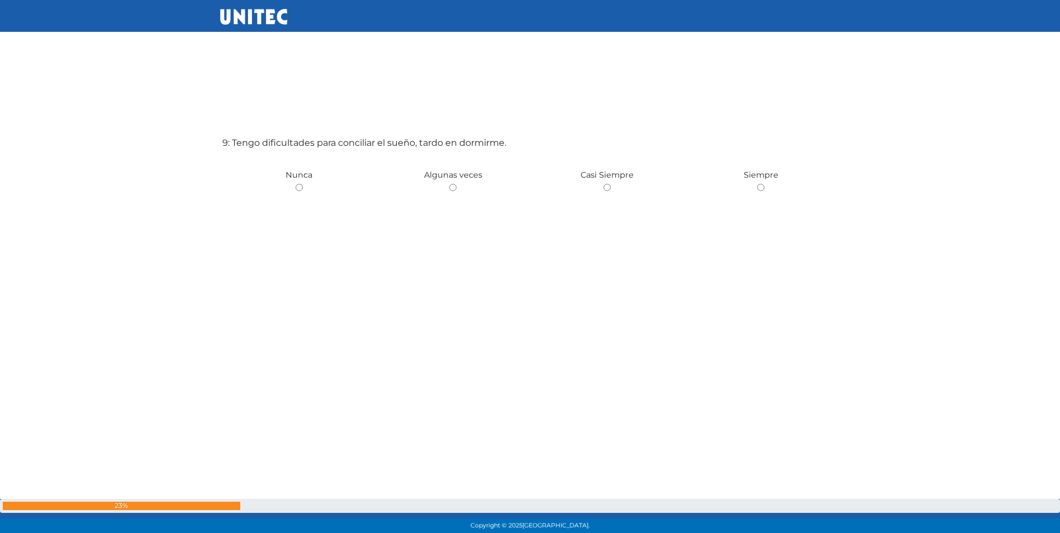
scroll to position [4316, 0]
click at [607, 188] on input "radio" at bounding box center [607, 189] width 7 height 7
radio input "true"
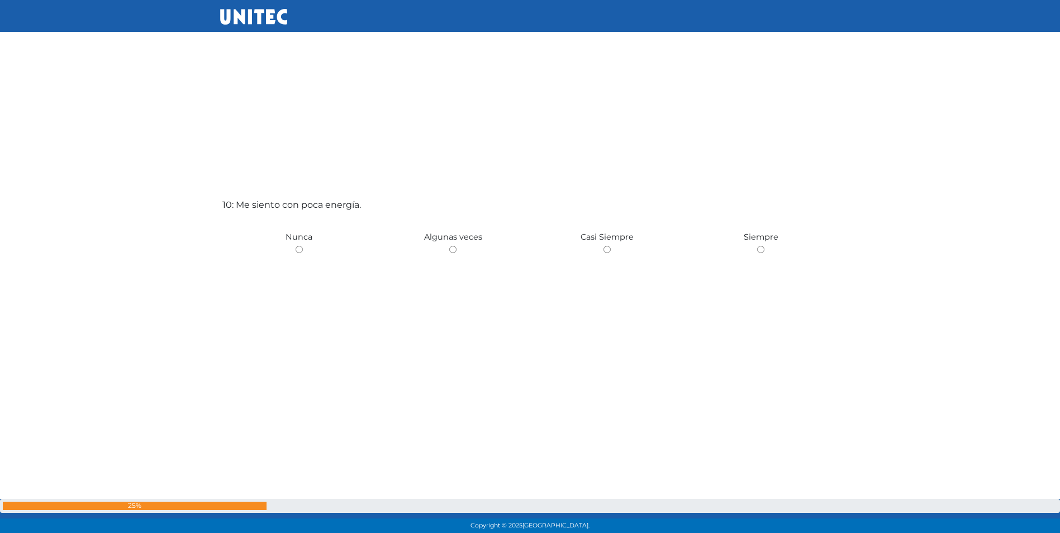
scroll to position [4832, 0]
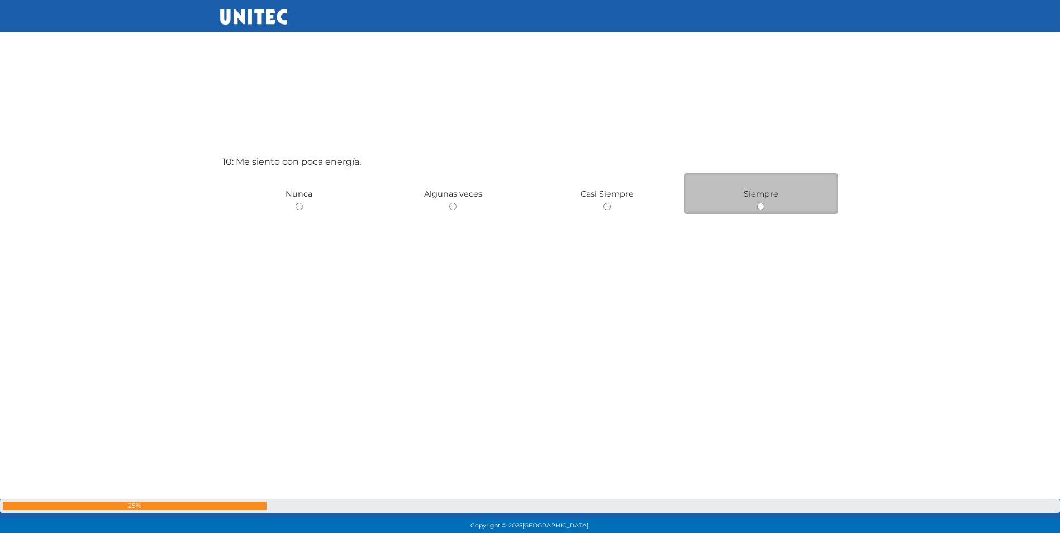
click at [756, 205] on div "Siempre" at bounding box center [761, 193] width 154 height 41
click at [758, 206] on input "radio" at bounding box center [760, 206] width 7 height 7
radio input "true"
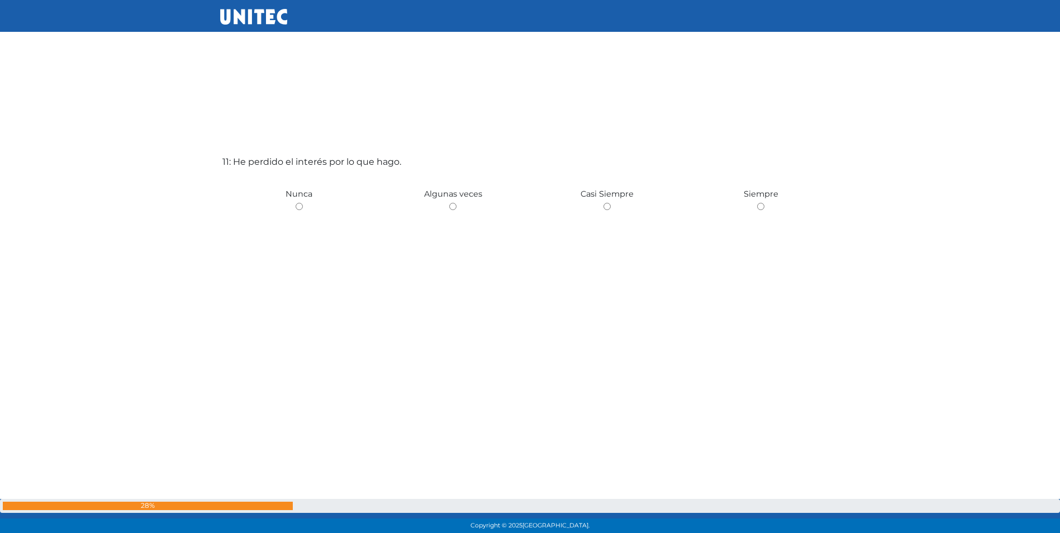
scroll to position [5408, 0]
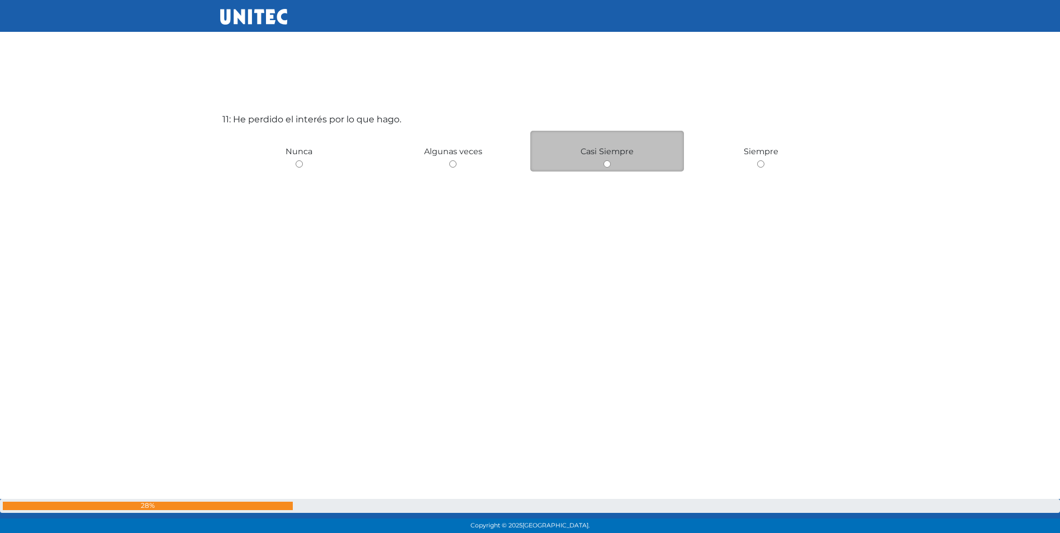
click at [601, 167] on div "Casi Siempre" at bounding box center [607, 151] width 154 height 41
click at [606, 163] on input "radio" at bounding box center [607, 163] width 7 height 7
radio input "true"
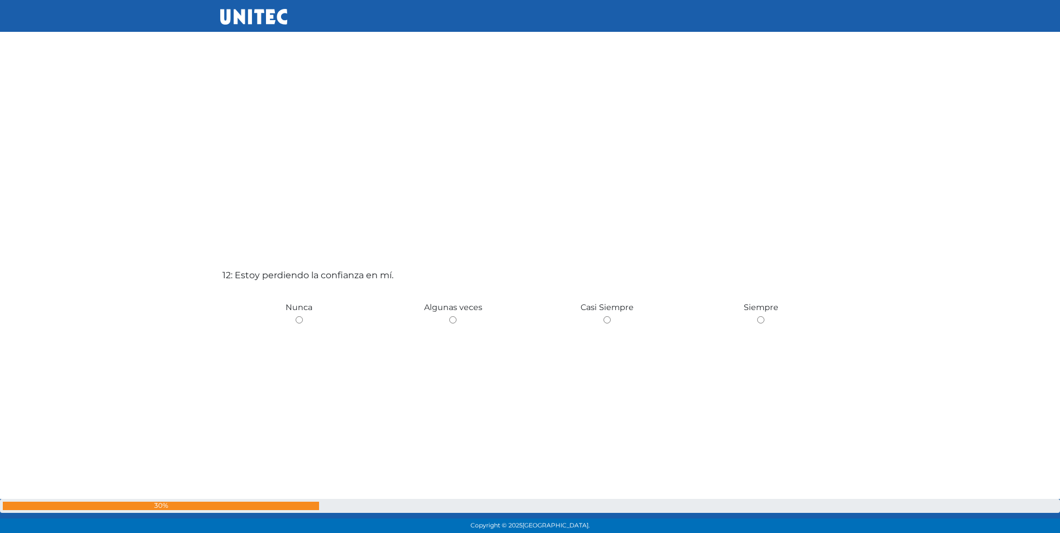
scroll to position [5924, 0]
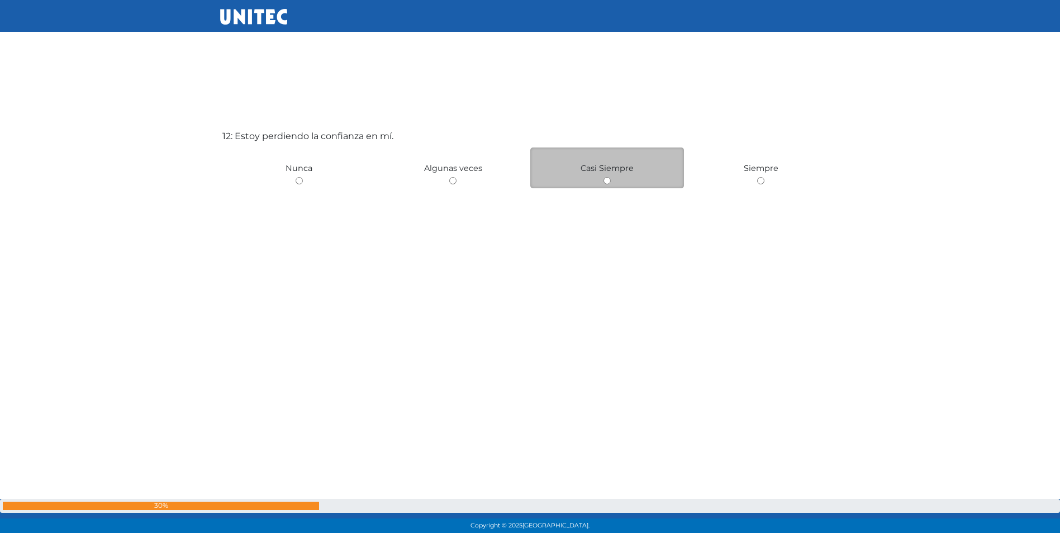
click at [605, 181] on input "radio" at bounding box center [607, 180] width 7 height 7
radio input "true"
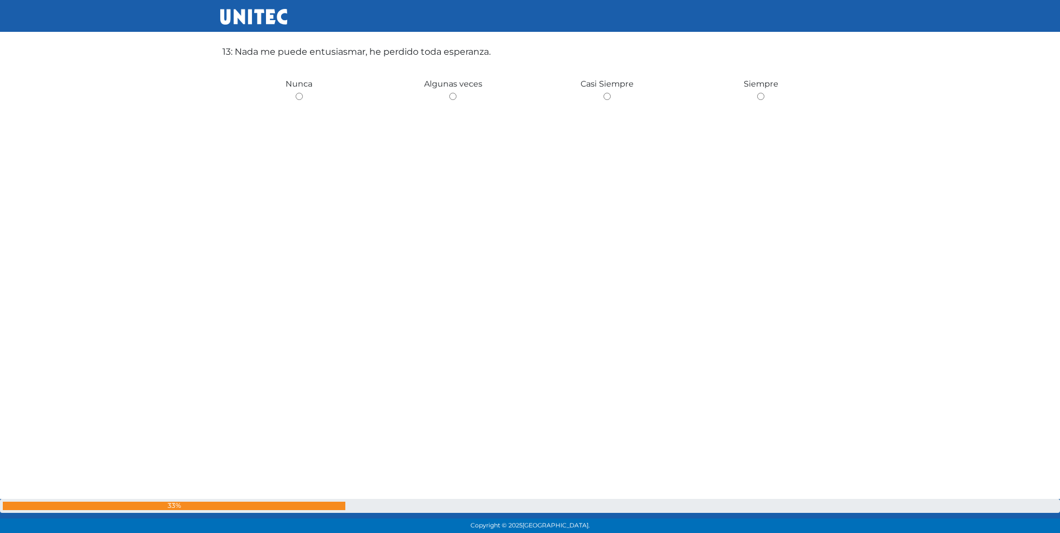
scroll to position [6486, 0]
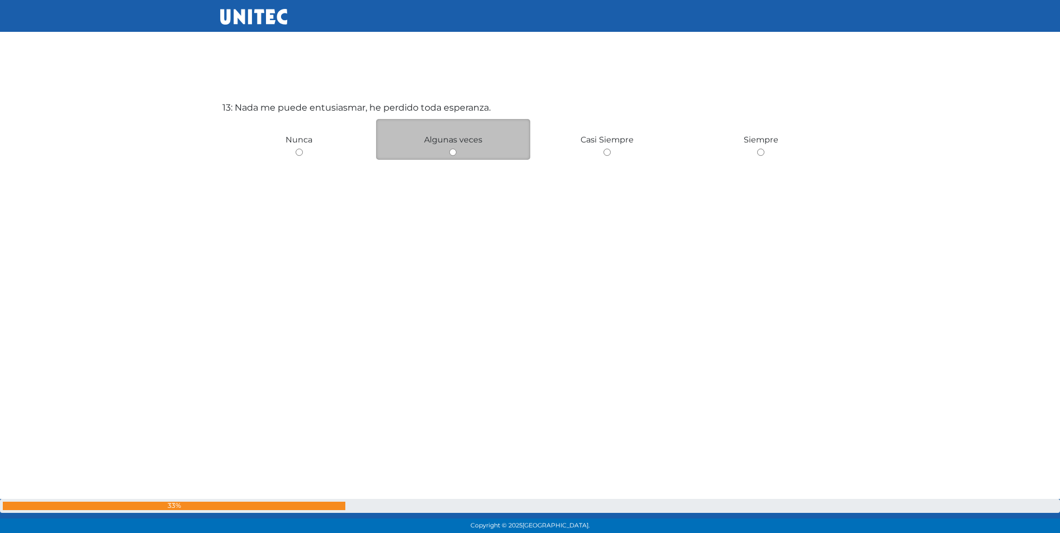
click at [450, 149] on div "Algunas veces" at bounding box center [453, 139] width 154 height 41
click at [453, 150] on input "radio" at bounding box center [452, 152] width 7 height 7
radio input "true"
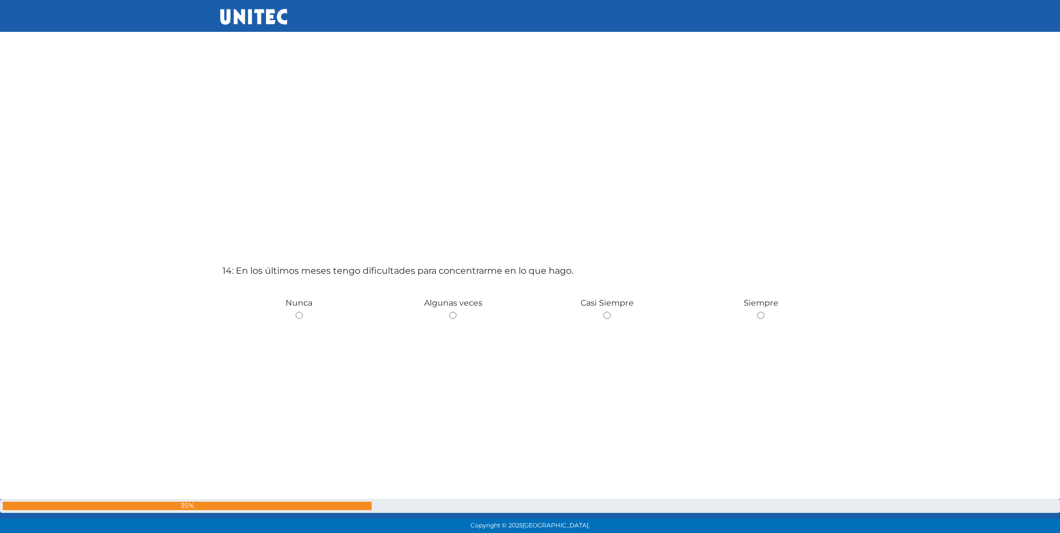
scroll to position [6890, 0]
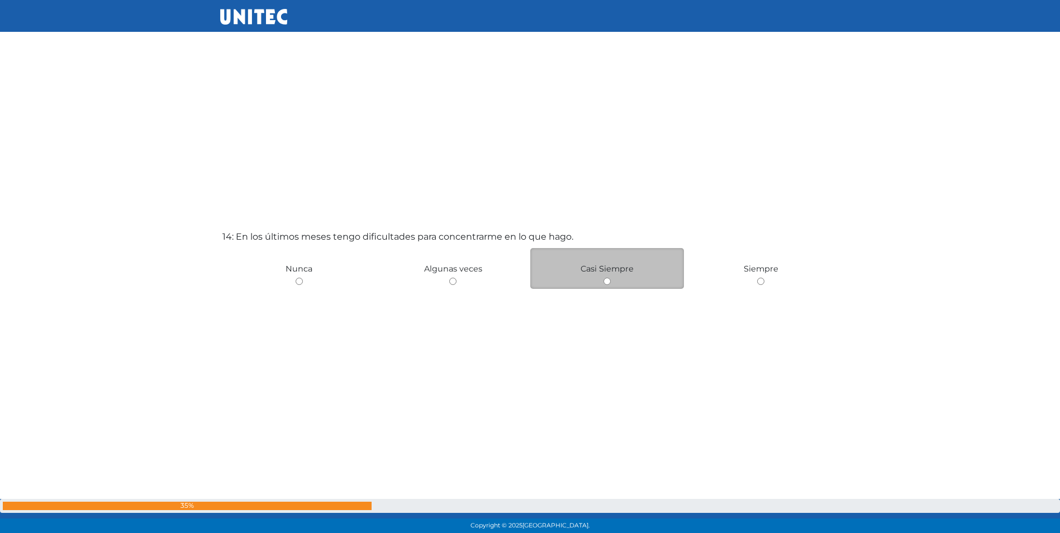
click at [612, 277] on div "Casi Siempre" at bounding box center [607, 268] width 154 height 41
click at [605, 282] on input "radio" at bounding box center [607, 281] width 7 height 7
radio input "true"
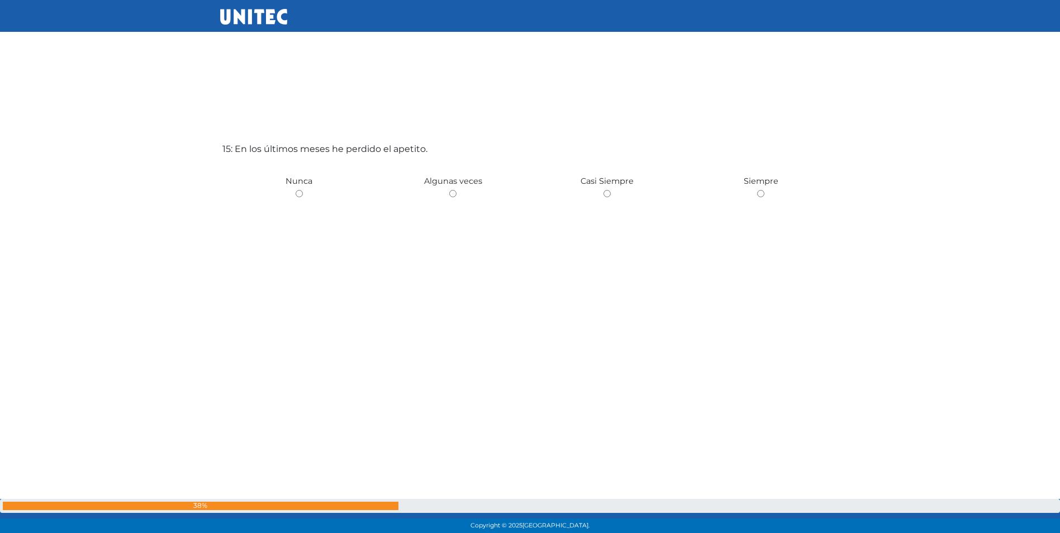
scroll to position [7519, 0]
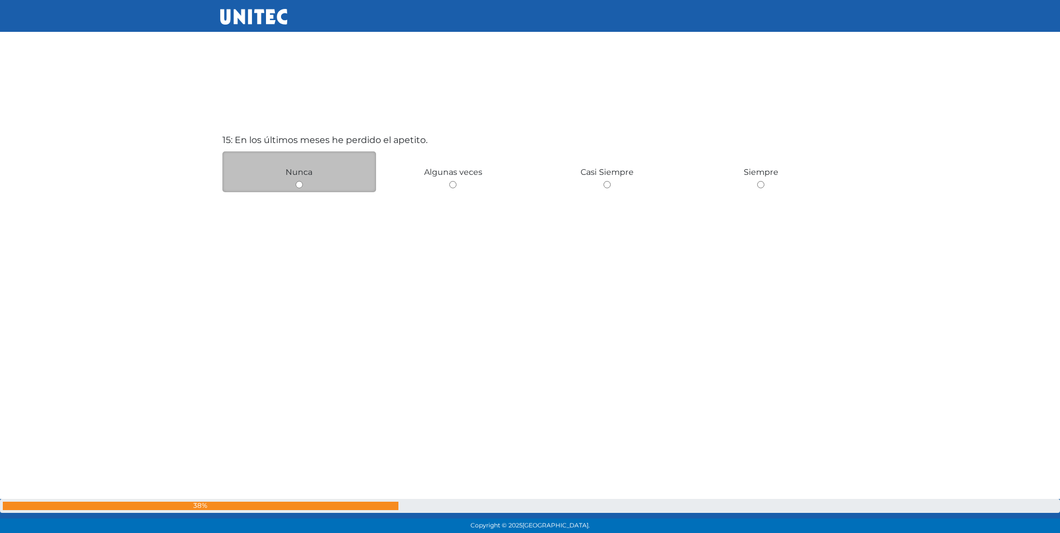
click at [296, 184] on input "radio" at bounding box center [299, 184] width 7 height 7
radio input "true"
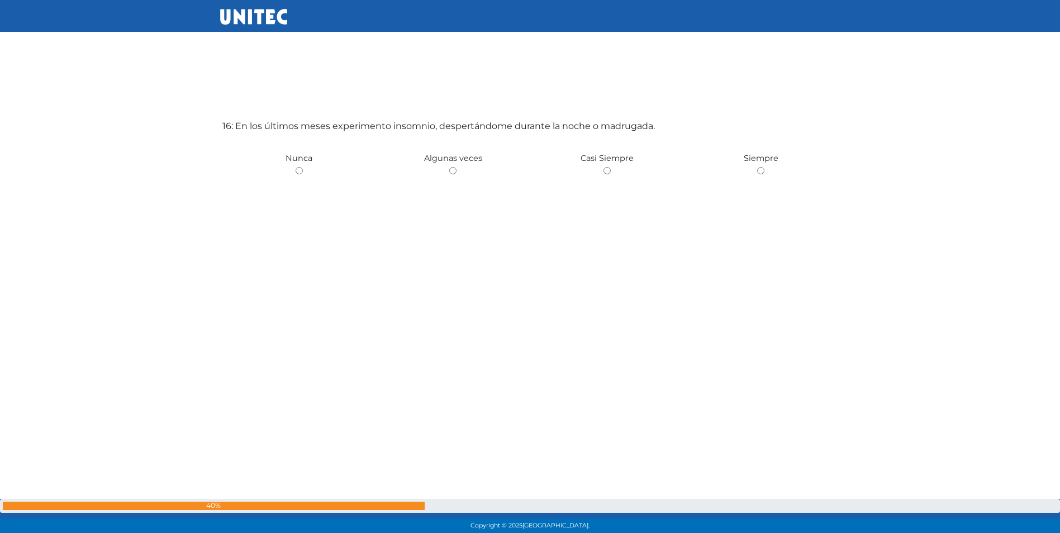
scroll to position [8102, 0]
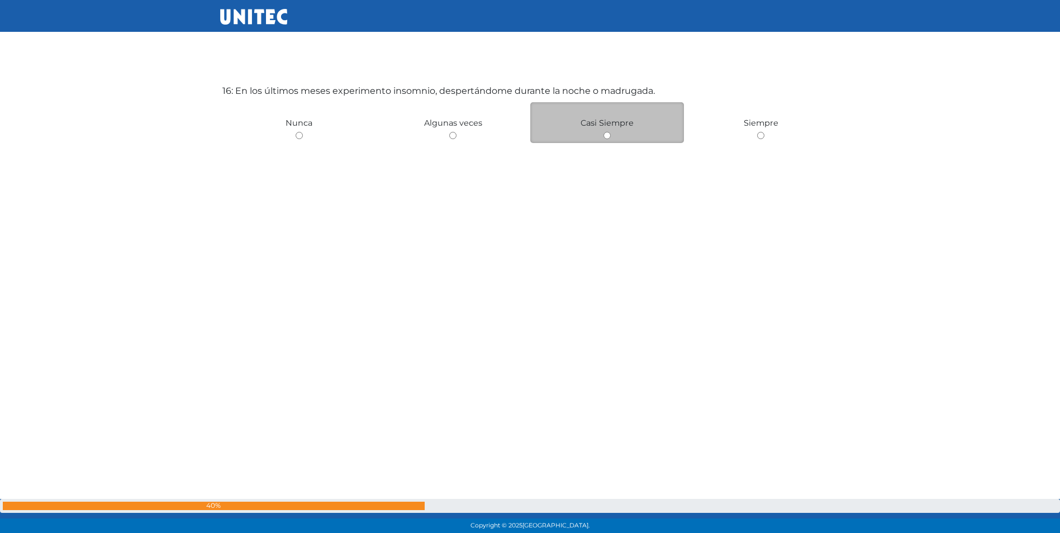
click at [607, 132] on input "radio" at bounding box center [607, 135] width 7 height 7
radio input "true"
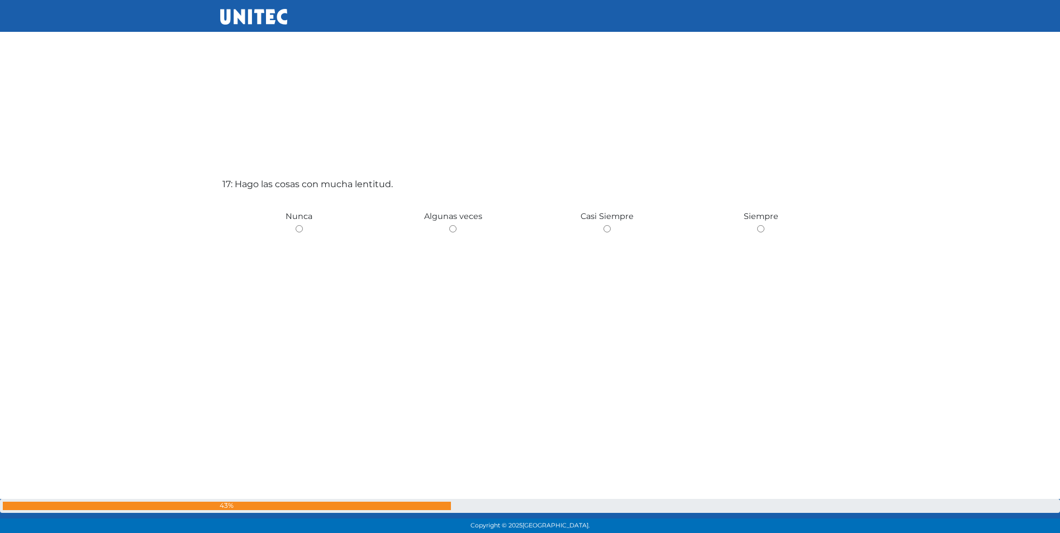
scroll to position [8542, 0]
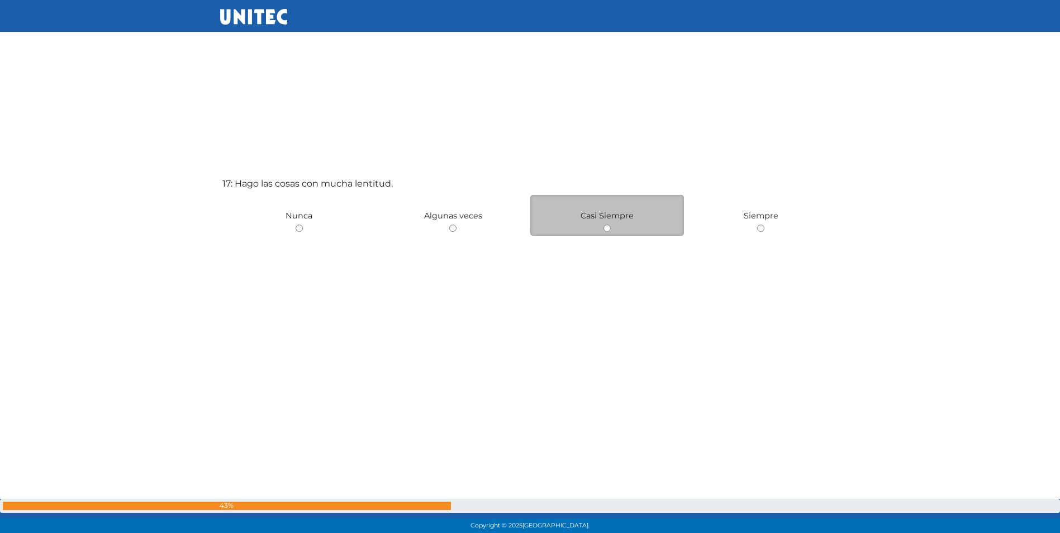
click at [605, 227] on input "radio" at bounding box center [607, 228] width 7 height 7
radio input "true"
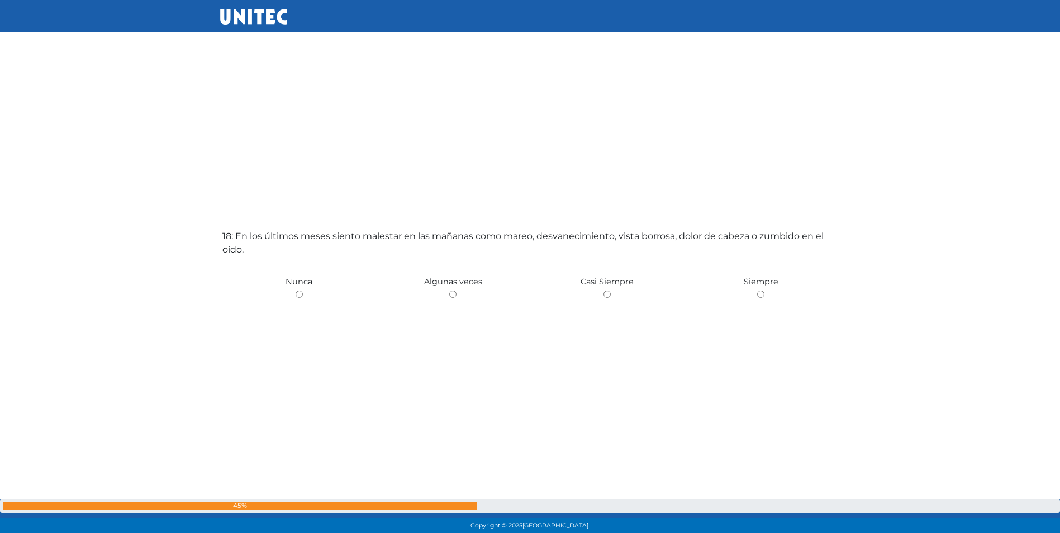
scroll to position [9111, 0]
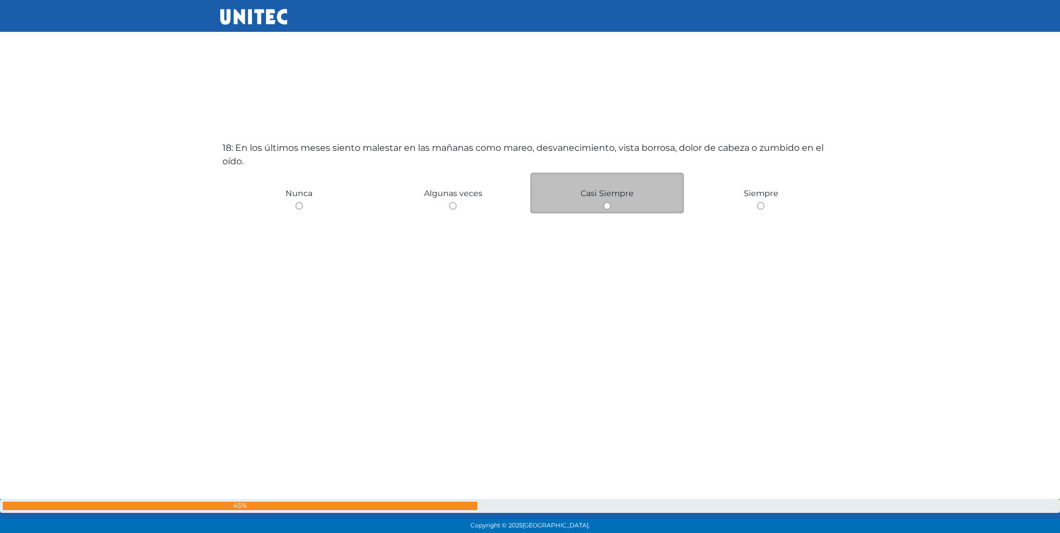
click at [602, 206] on div "Casi Siempre" at bounding box center [607, 193] width 154 height 41
click at [606, 207] on input "radio" at bounding box center [607, 205] width 7 height 7
radio input "true"
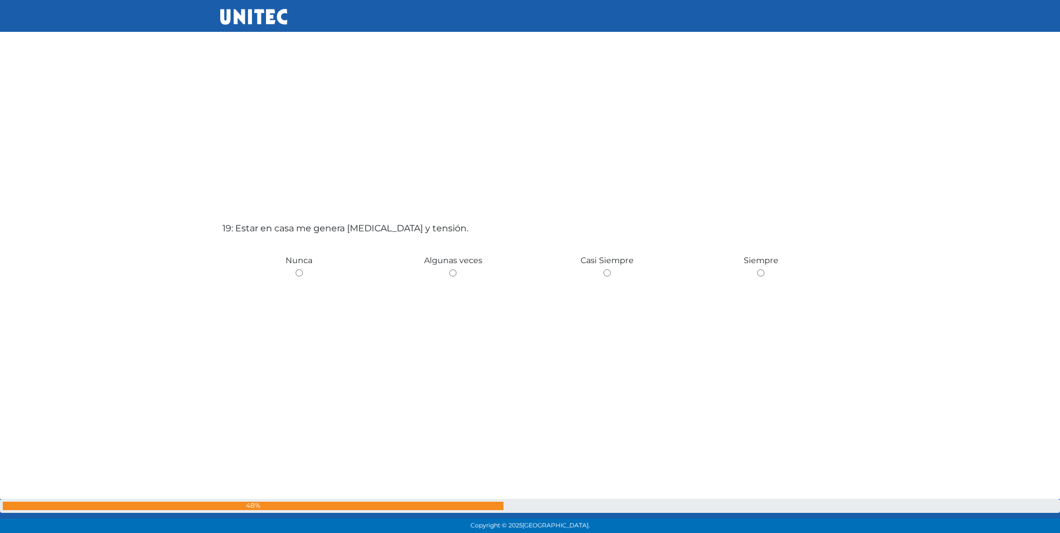
scroll to position [9638, 0]
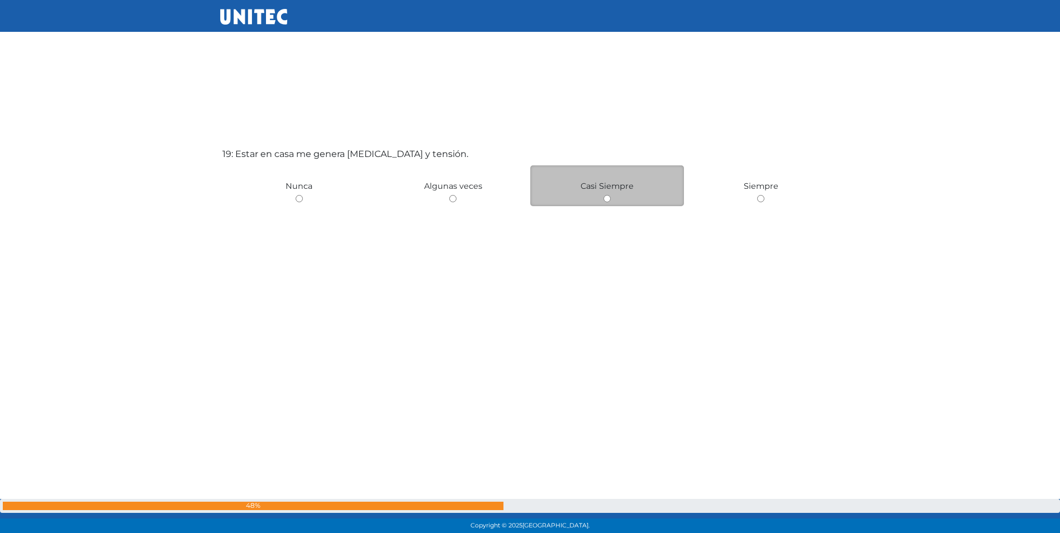
click at [604, 196] on input "radio" at bounding box center [607, 198] width 7 height 7
radio input "true"
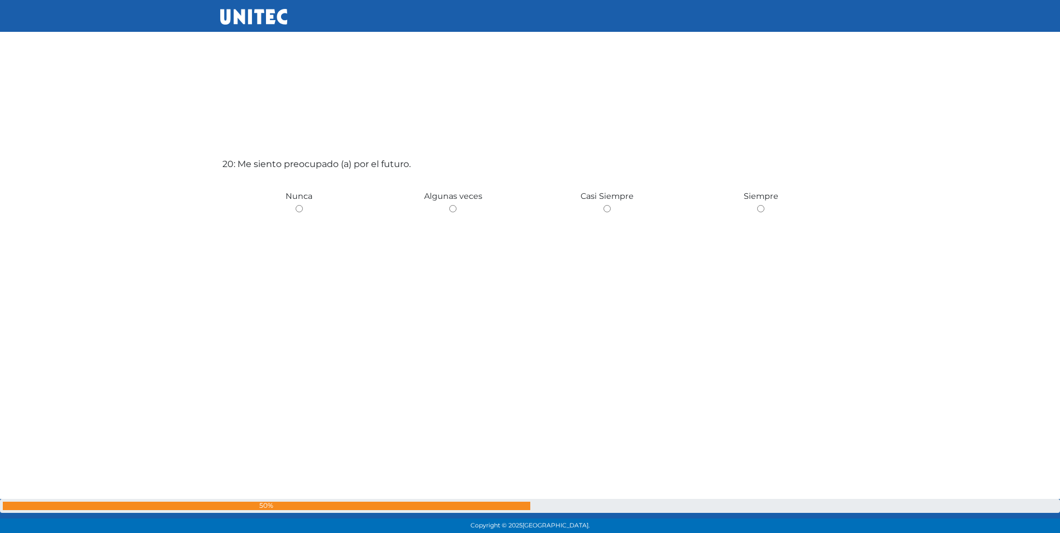
scroll to position [10155, 0]
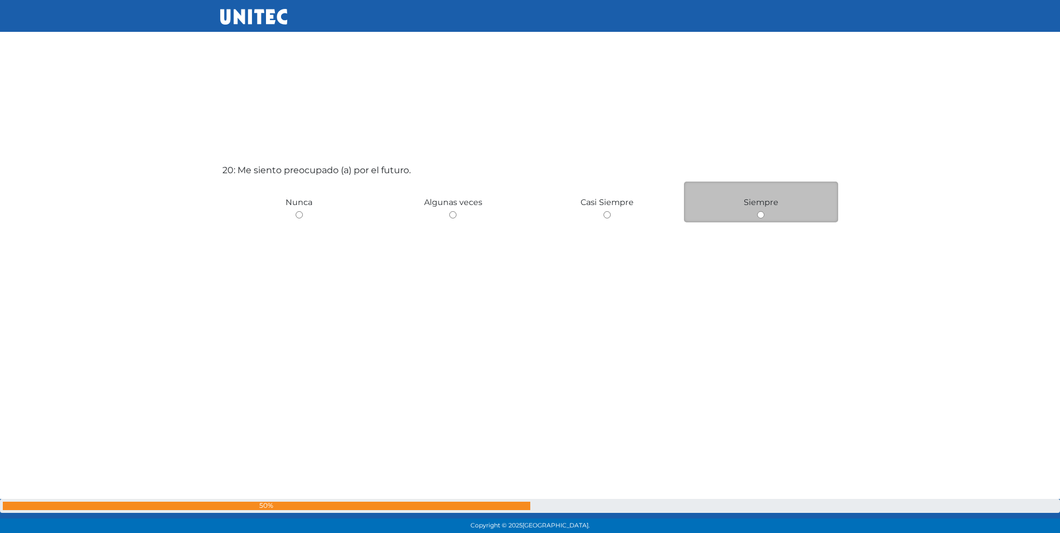
click at [759, 215] on input "radio" at bounding box center [760, 214] width 7 height 7
radio input "true"
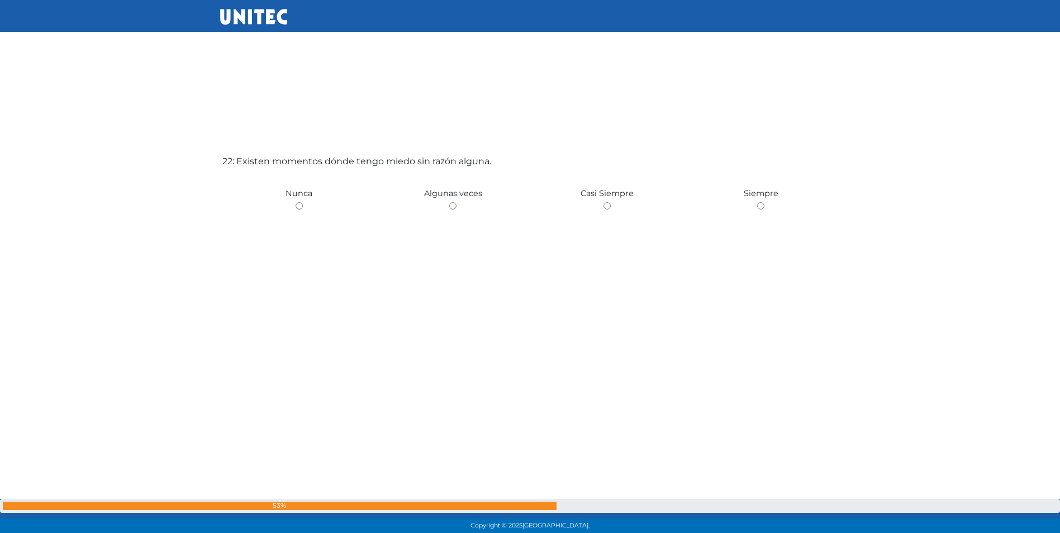
scroll to position [11221, 0]
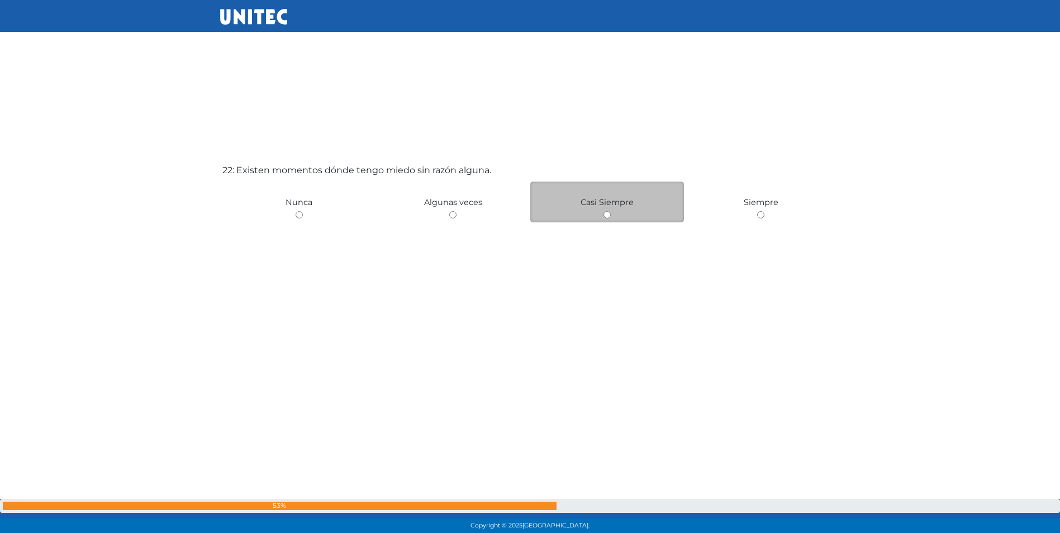
click at [607, 213] on input "radio" at bounding box center [607, 214] width 7 height 7
radio input "true"
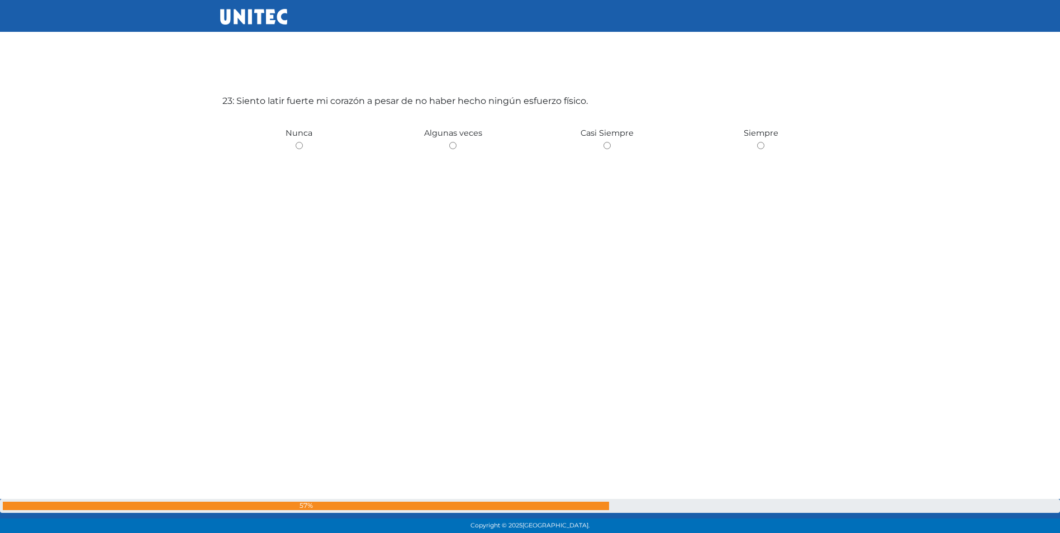
scroll to position [11767, 0]
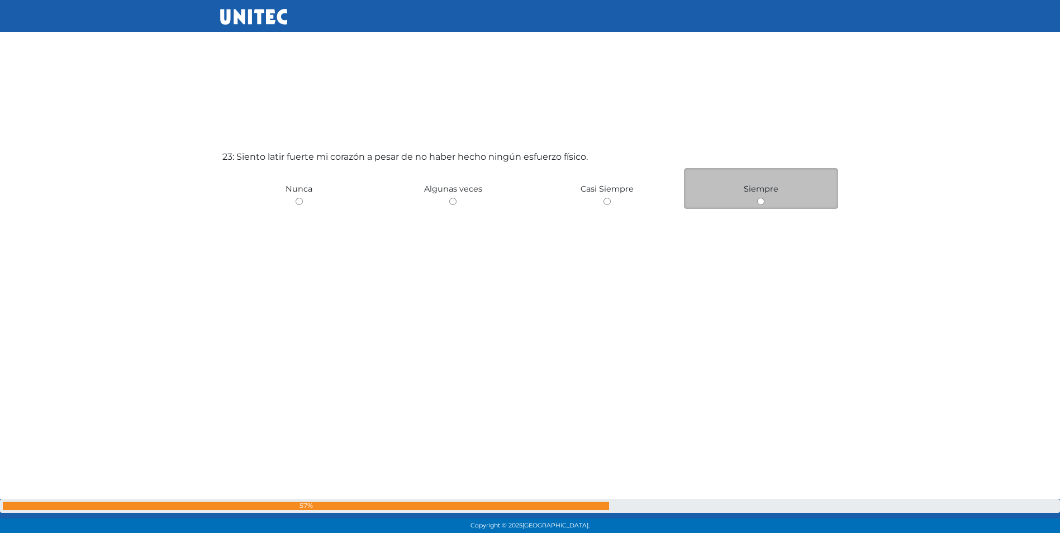
click at [762, 201] on input "radio" at bounding box center [760, 201] width 7 height 7
radio input "true"
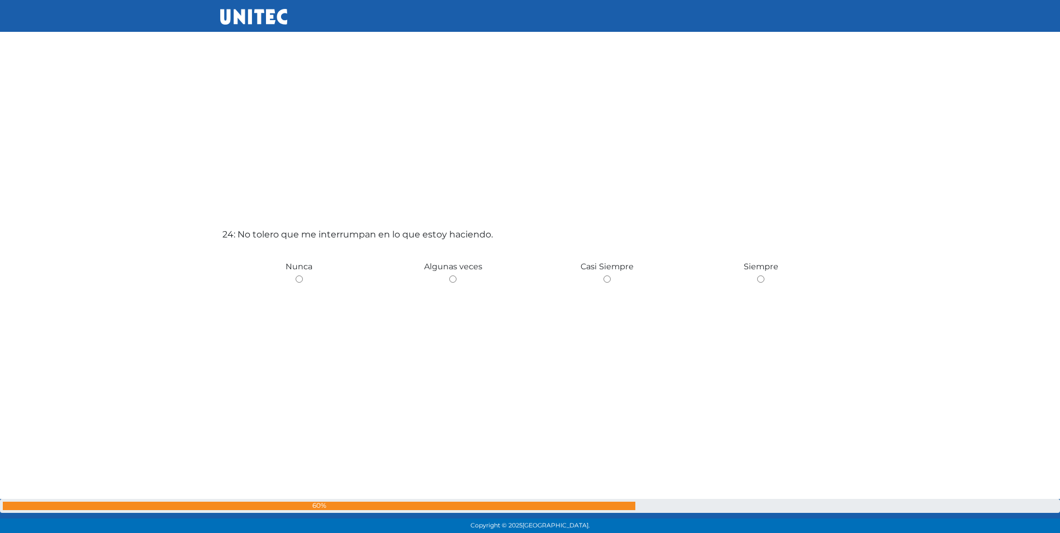
scroll to position [12231, 0]
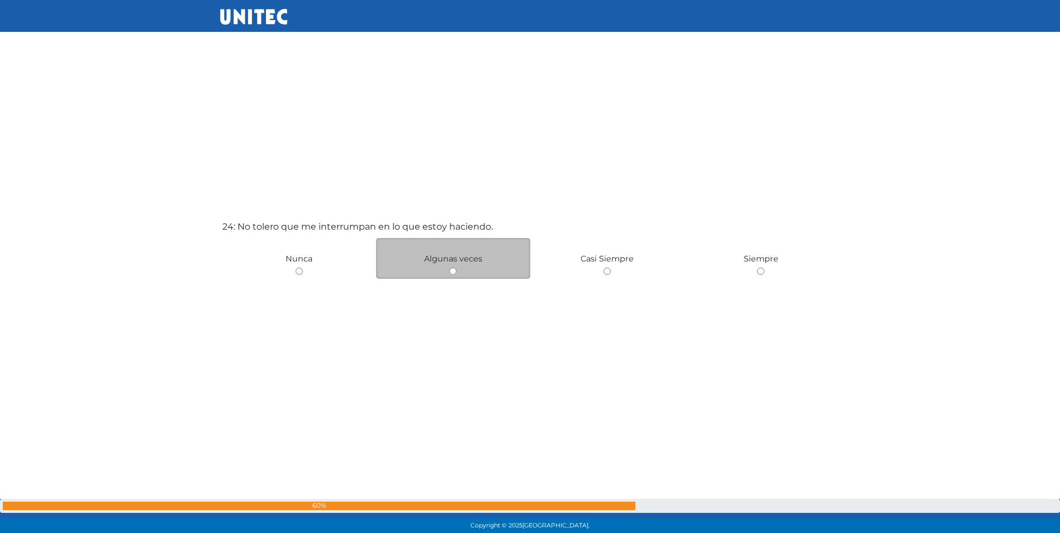
click at [452, 274] on input "radio" at bounding box center [452, 271] width 7 height 7
radio input "true"
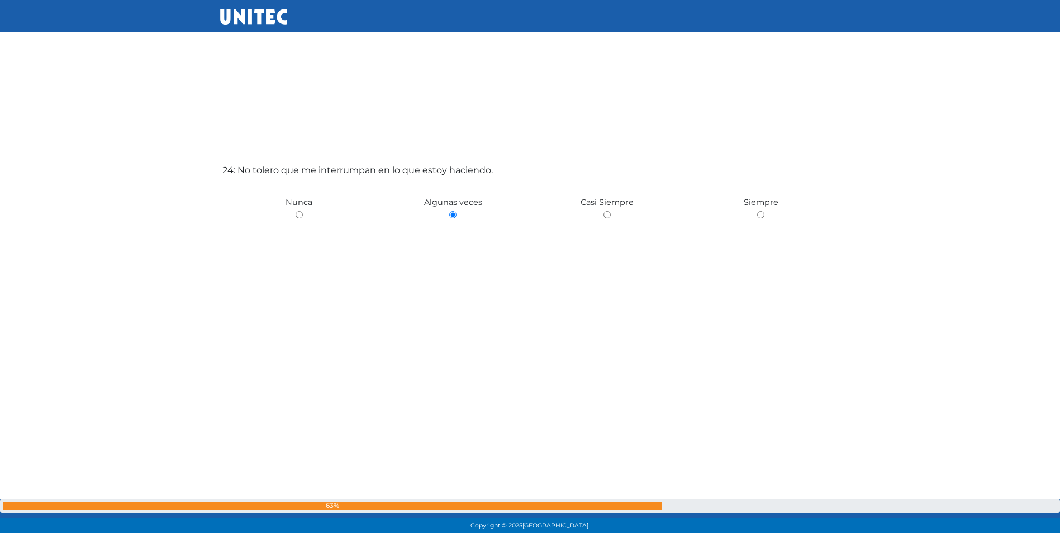
scroll to position [12246, 0]
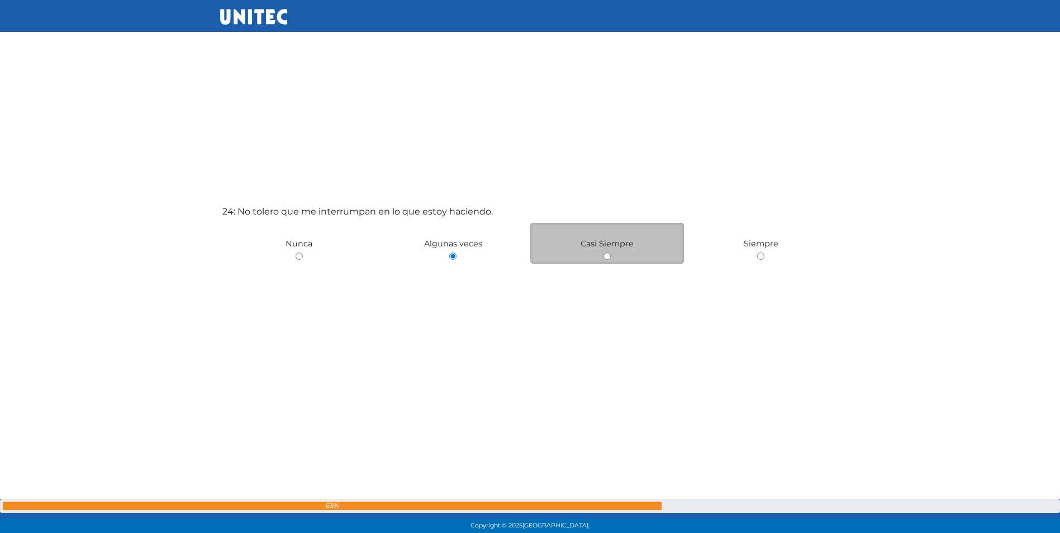
click at [606, 256] on div "Casi Siempre" at bounding box center [607, 243] width 154 height 41
click at [609, 256] on input "radio" at bounding box center [607, 256] width 7 height 7
radio input "true"
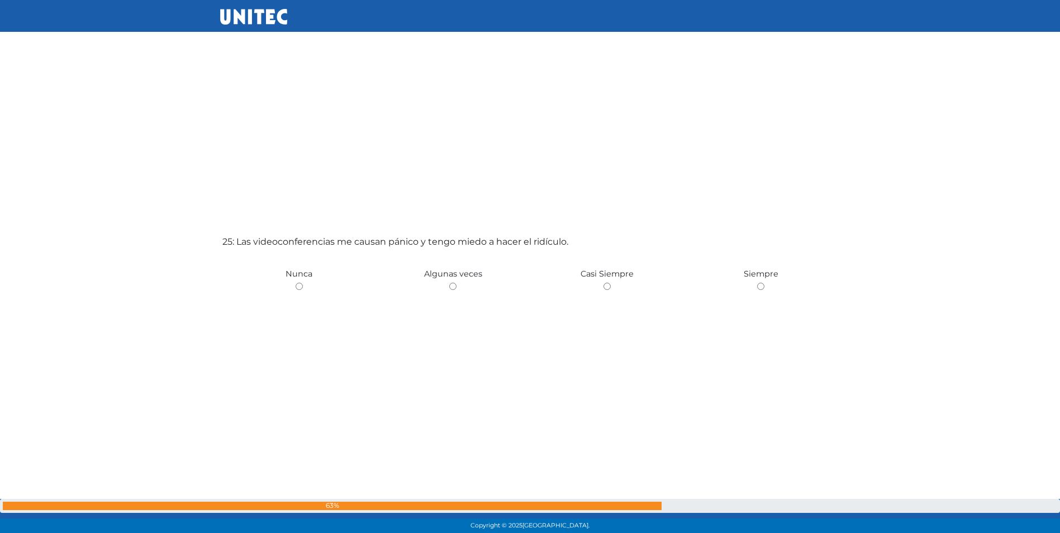
scroll to position [12850, 0]
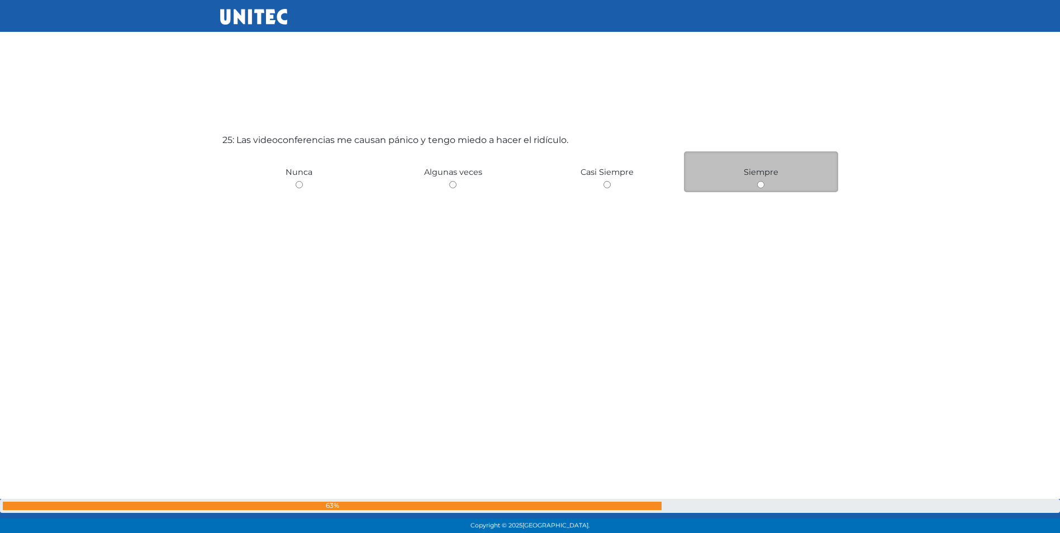
click at [761, 183] on input "radio" at bounding box center [760, 184] width 7 height 7
radio input "true"
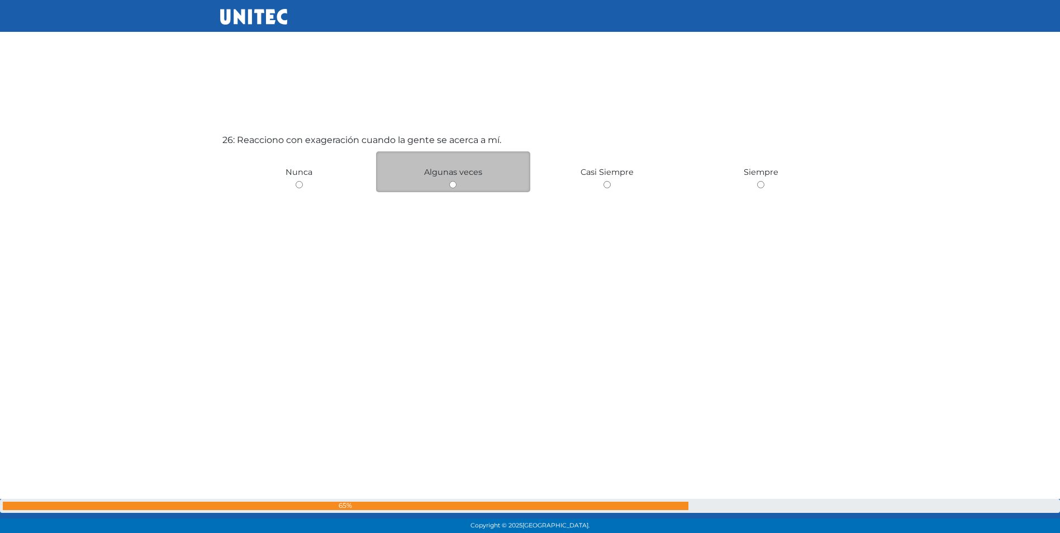
click at [452, 184] on input "radio" at bounding box center [452, 184] width 7 height 7
radio input "true"
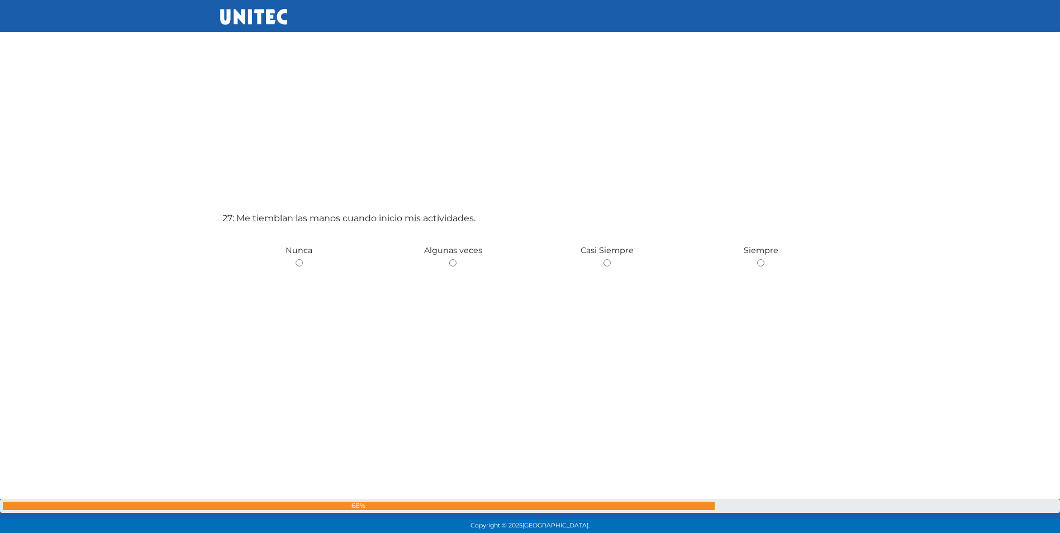
scroll to position [13886, 0]
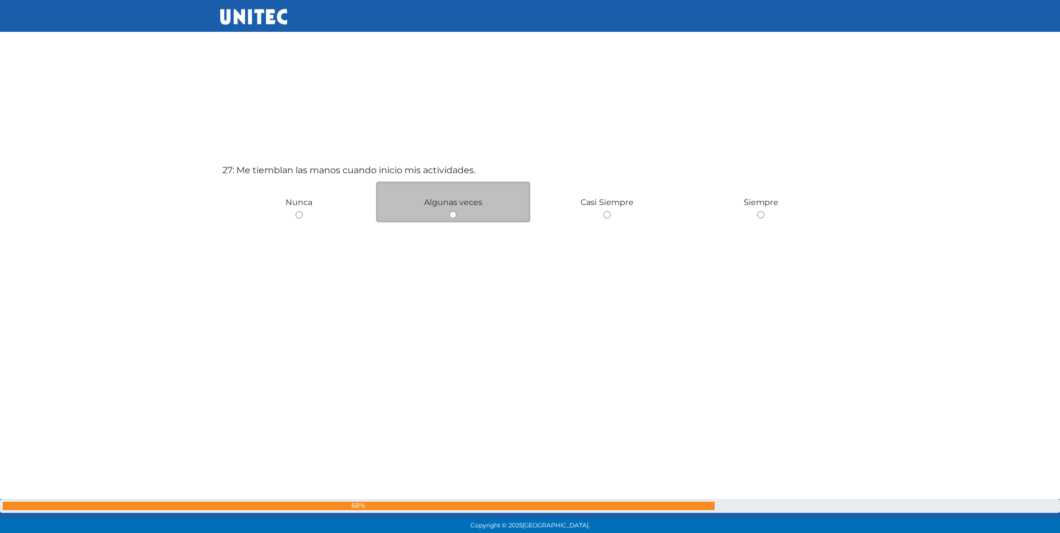
click at [452, 212] on input "radio" at bounding box center [452, 214] width 7 height 7
radio input "true"
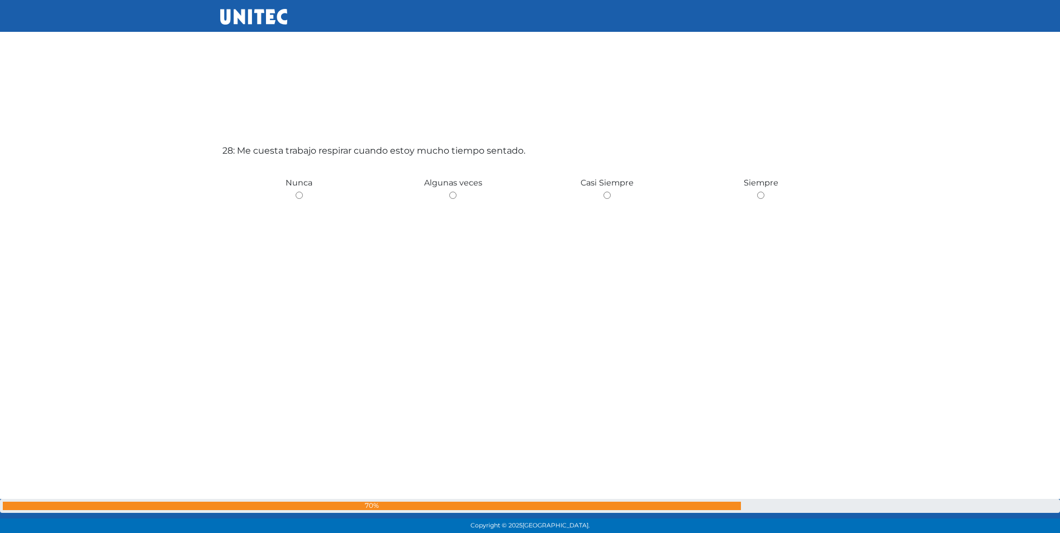
scroll to position [14450, 0]
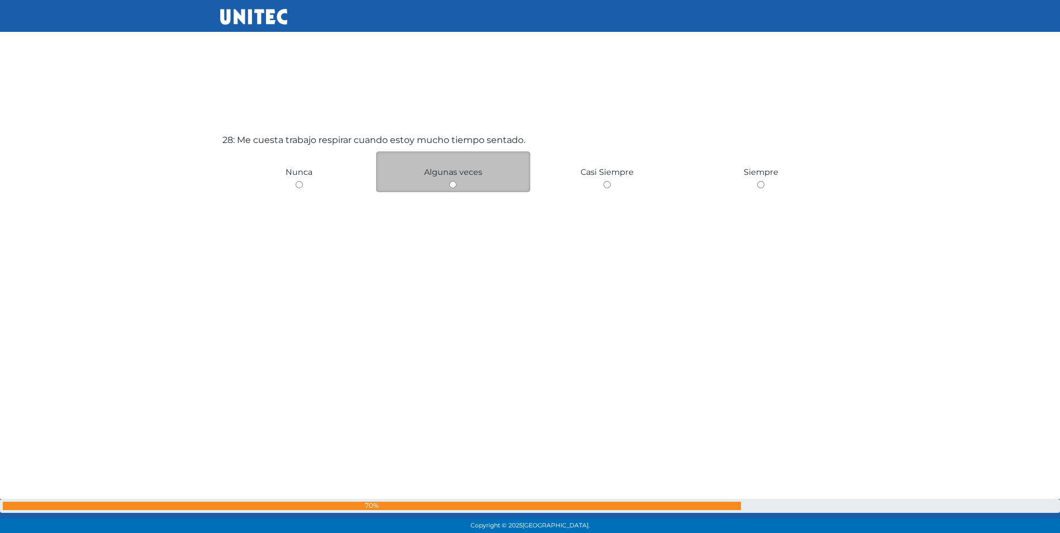
click at [452, 183] on input "radio" at bounding box center [452, 184] width 7 height 7
radio input "true"
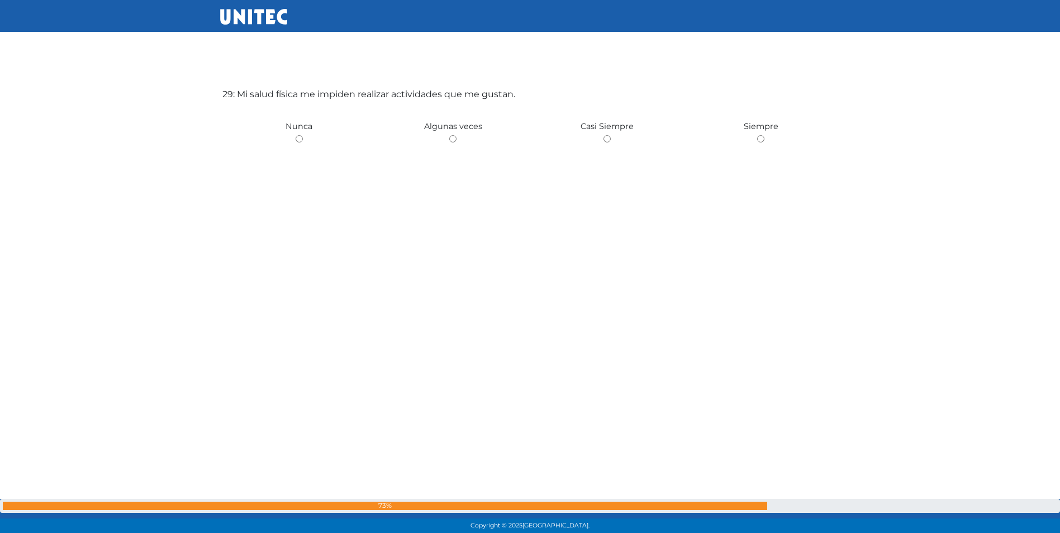
scroll to position [14973, 0]
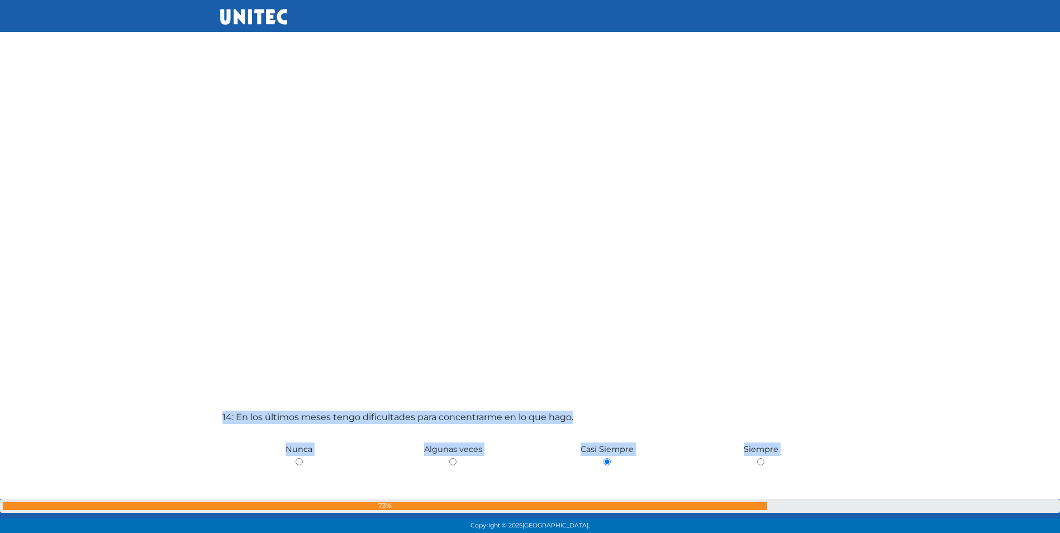
drag, startPoint x: 510, startPoint y: 146, endPoint x: 360, endPoint y: 145, distance: 150.3
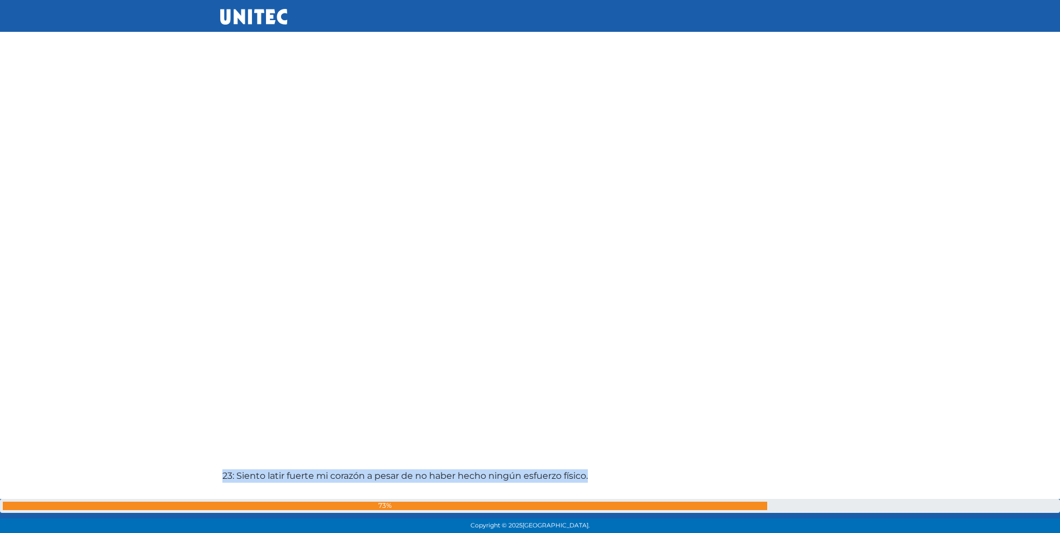
scroll to position [11647, 0]
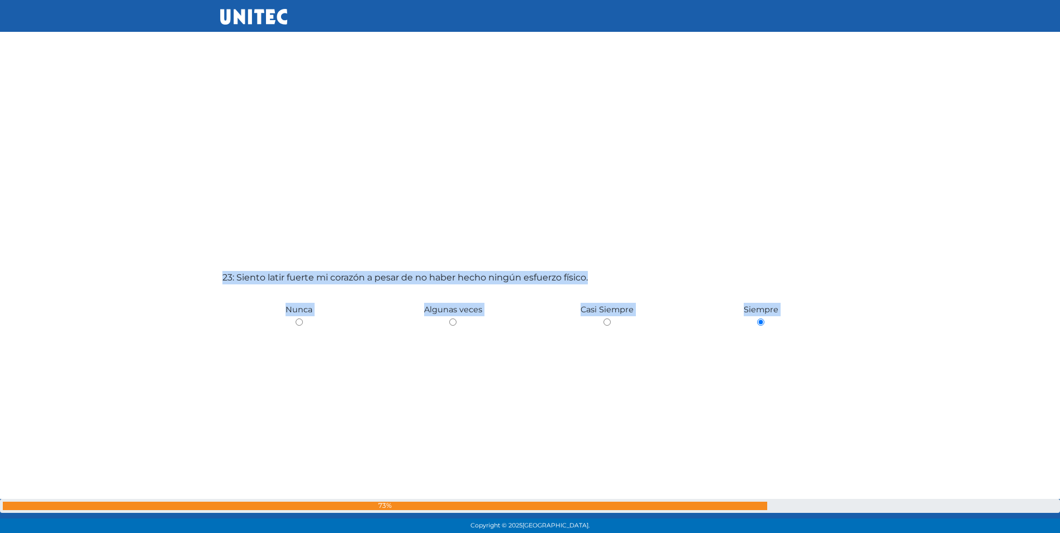
click at [343, 263] on div "23: Siento latir fuerte mi corazón a pesar de no haber hecho ningún esfuerzo fí…" at bounding box center [530, 403] width 620 height 533
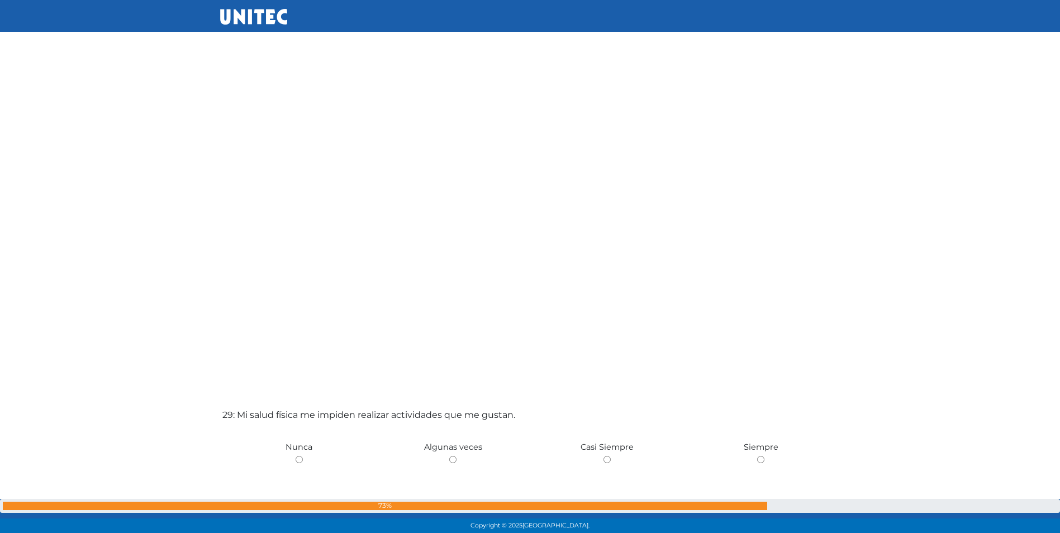
scroll to position [14888, 0]
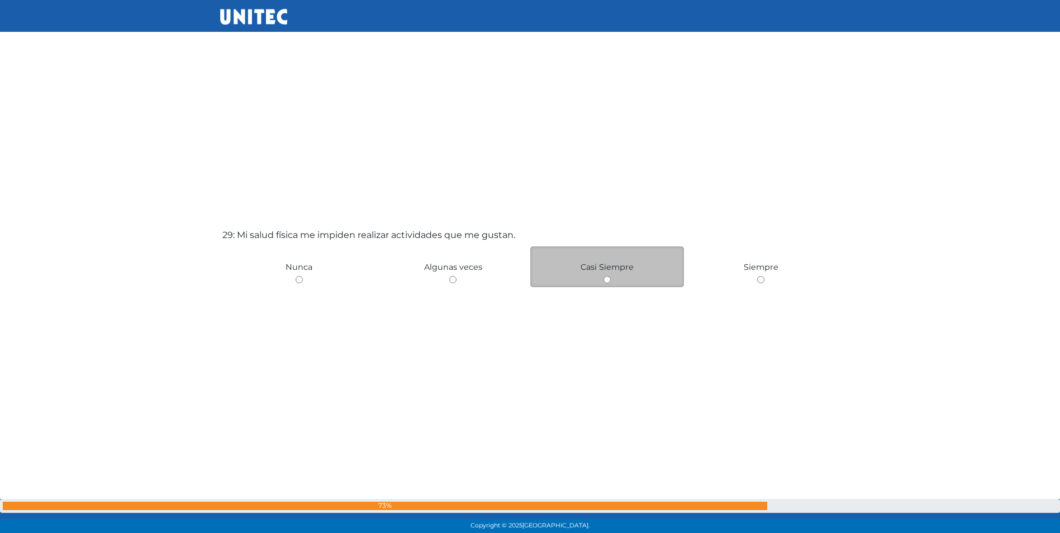
click at [607, 277] on input "radio" at bounding box center [607, 279] width 7 height 7
radio input "true"
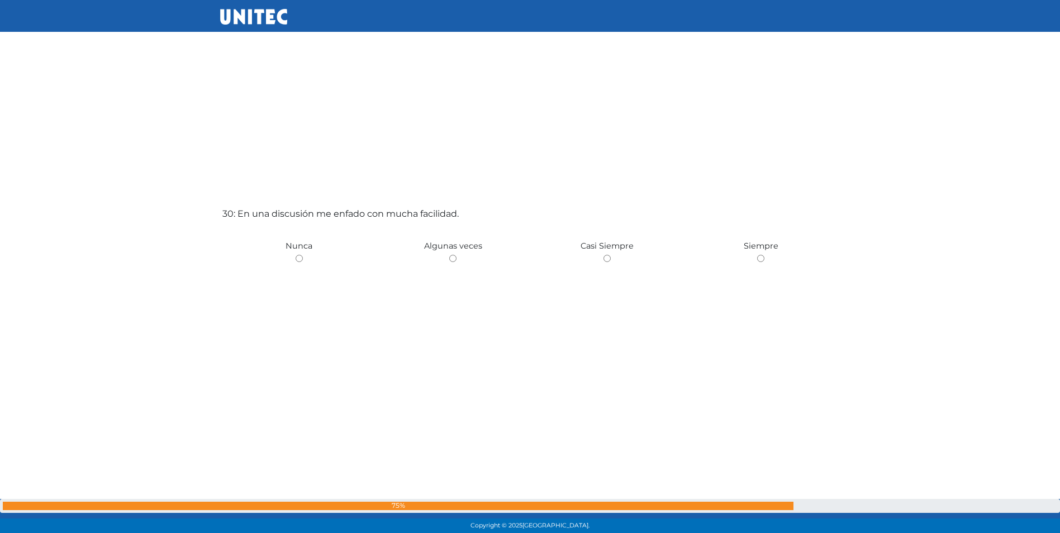
scroll to position [15558, 0]
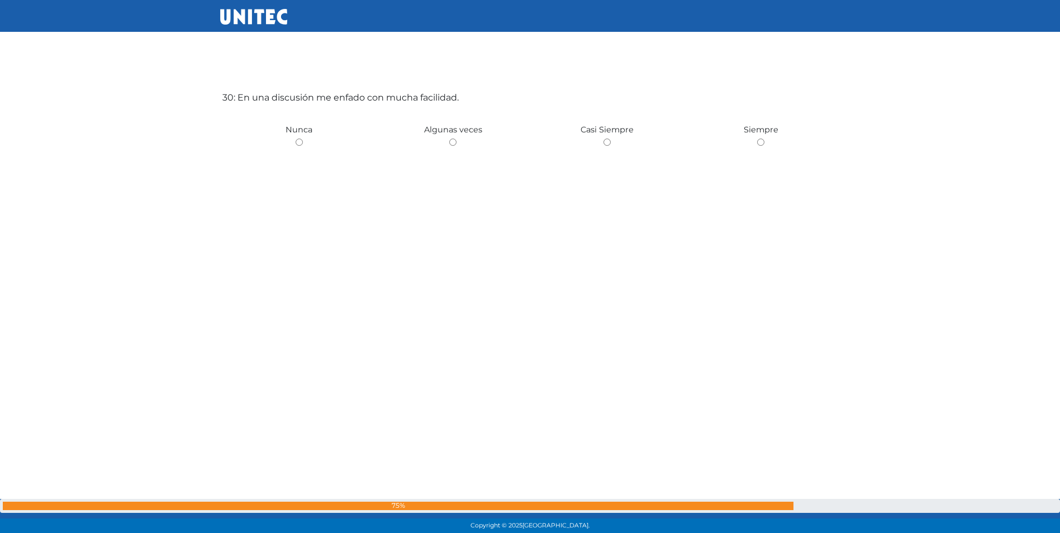
drag, startPoint x: 681, startPoint y: 376, endPoint x: 681, endPoint y: 463, distance: 87.2
click at [681, 426] on div "30: En una discusión me enfado con mucha facilidad. Nunca Algunas veces Casi Si…" at bounding box center [530, 224] width 620 height 533
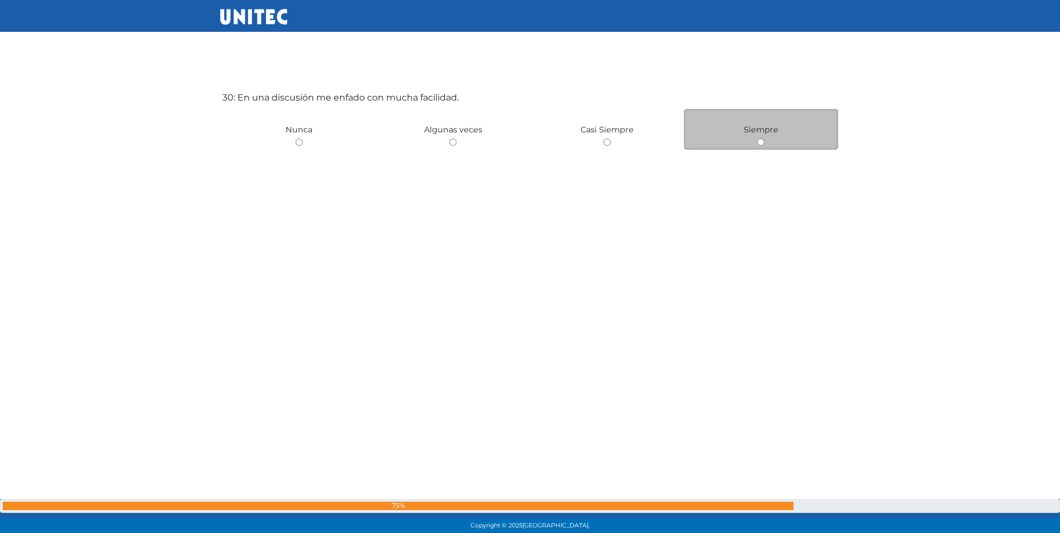
click at [762, 139] on input "radio" at bounding box center [760, 142] width 7 height 7
radio input "true"
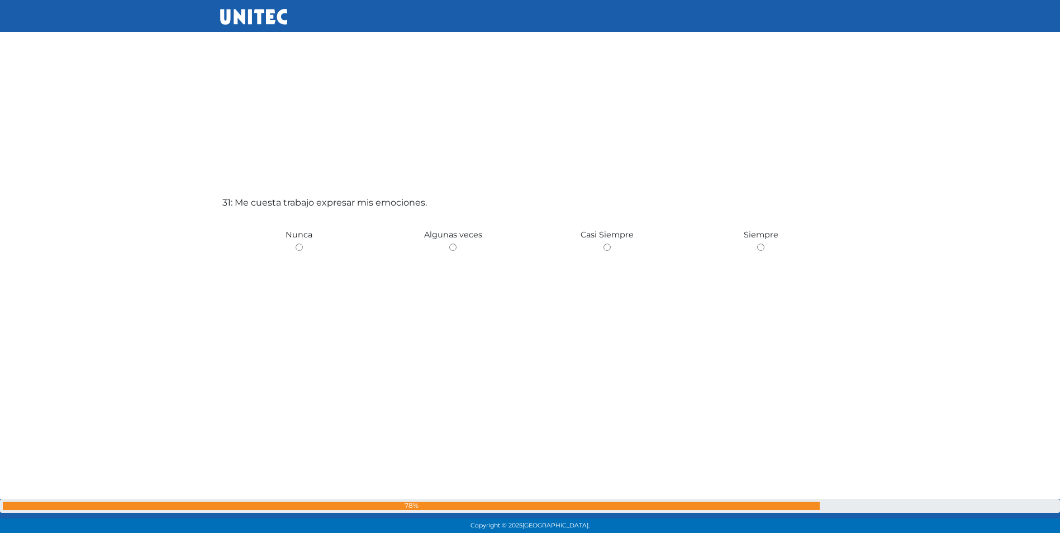
scroll to position [16016, 0]
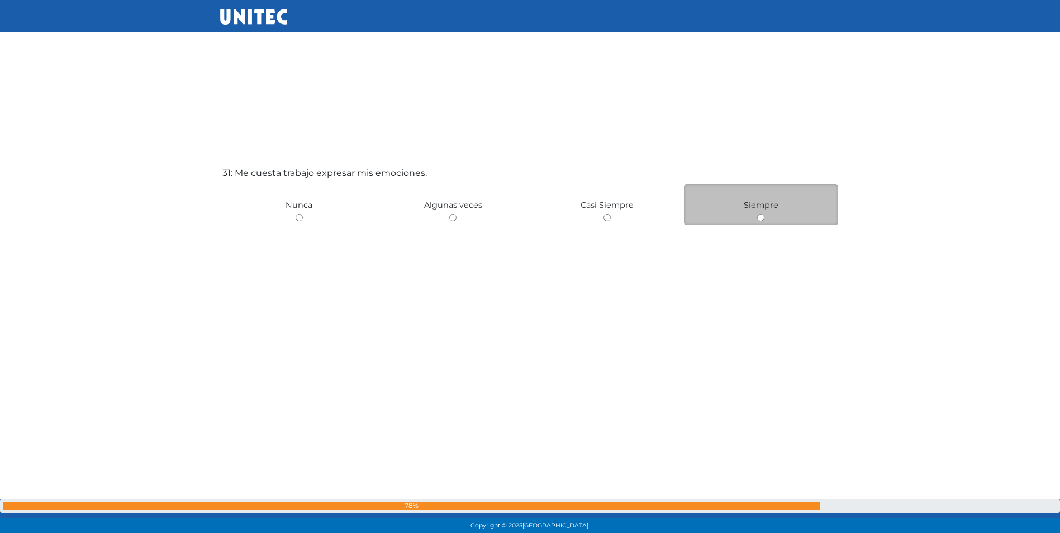
click at [765, 215] on div "Siempre" at bounding box center [761, 204] width 154 height 41
click at [759, 216] on input "radio" at bounding box center [760, 217] width 7 height 7
radio input "true"
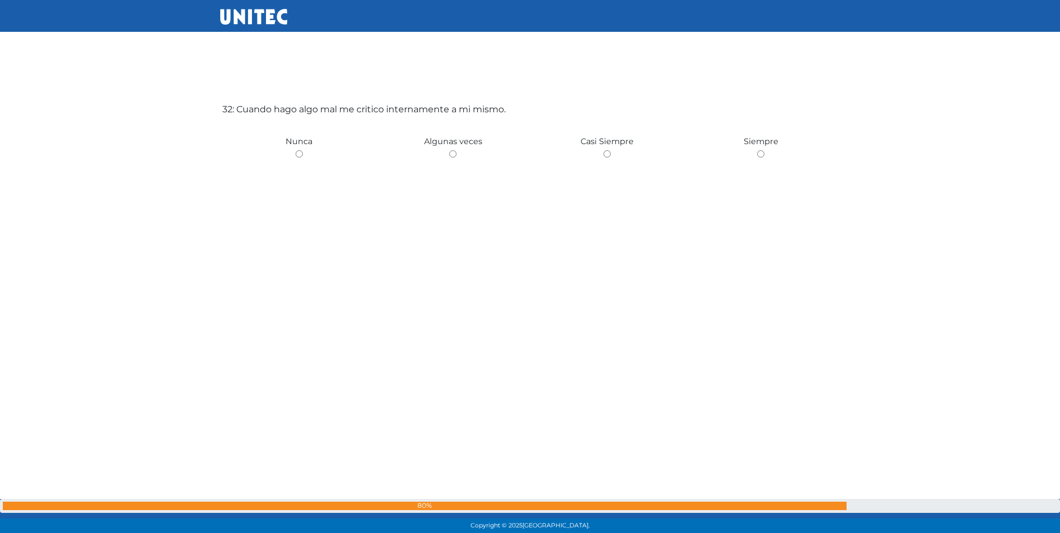
scroll to position [16587, 0]
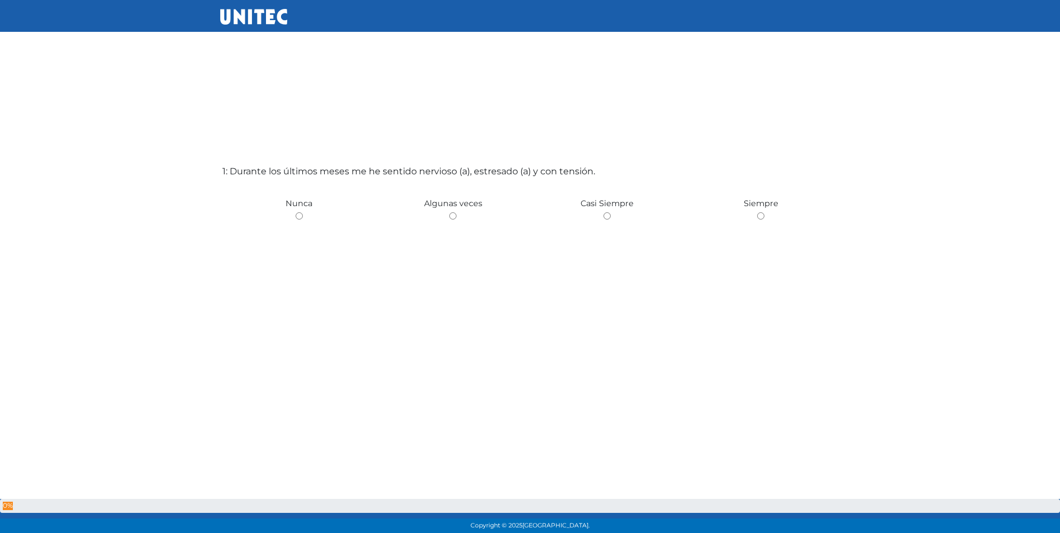
scroll to position [56, 0]
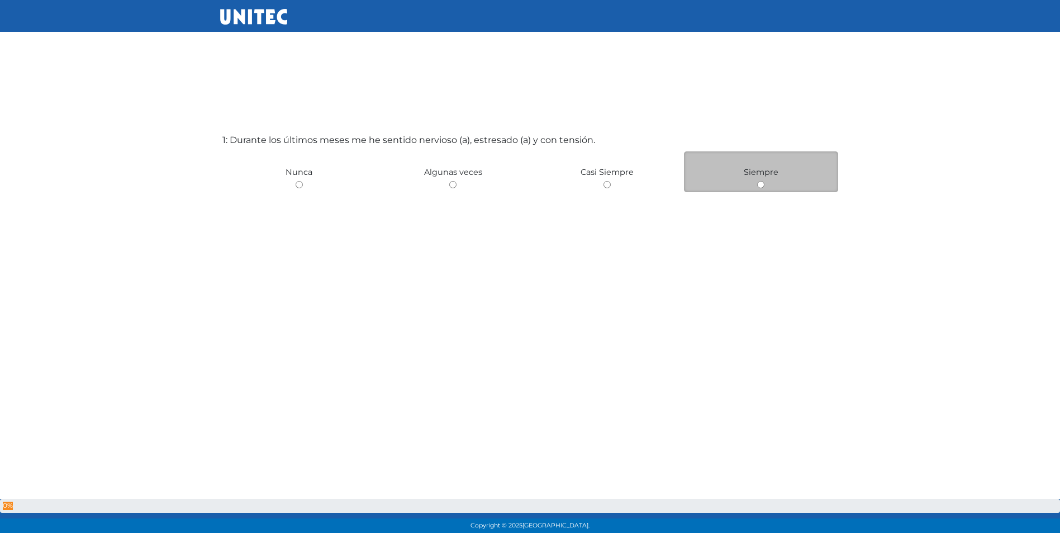
click at [761, 184] on input "radio" at bounding box center [760, 184] width 7 height 7
radio input "true"
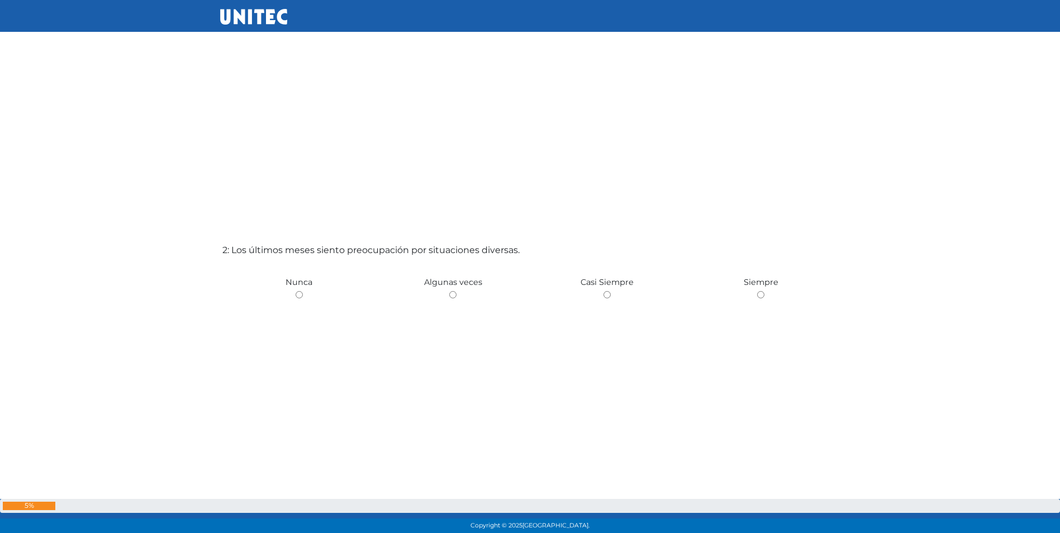
scroll to position [514, 0]
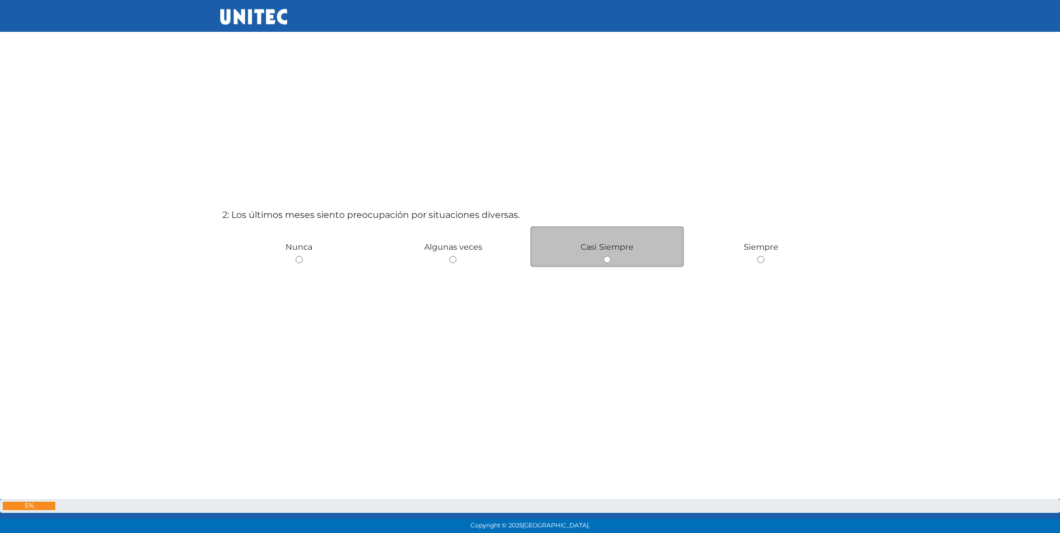
click at [604, 258] on input "radio" at bounding box center [607, 259] width 7 height 7
radio input "true"
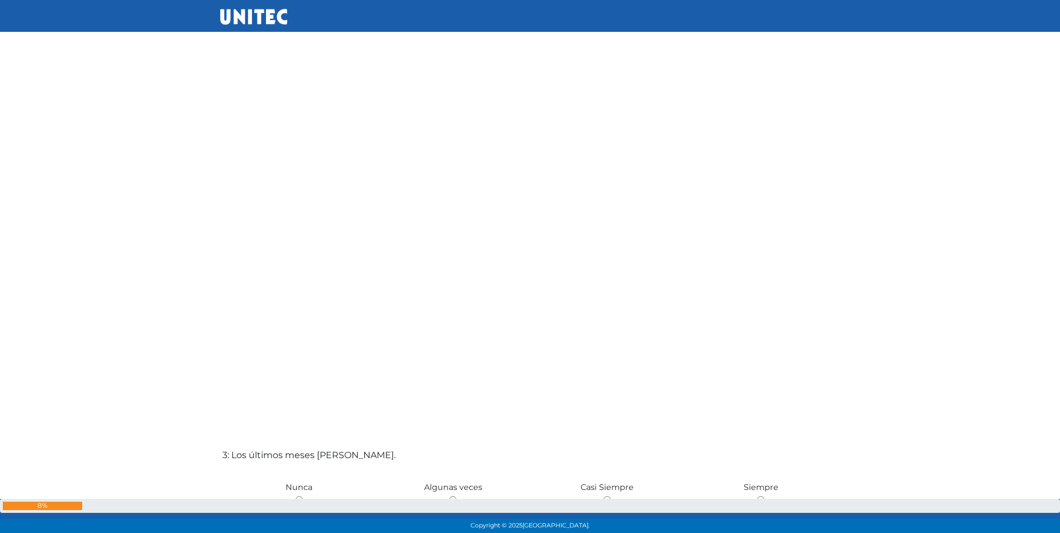
scroll to position [1030, 0]
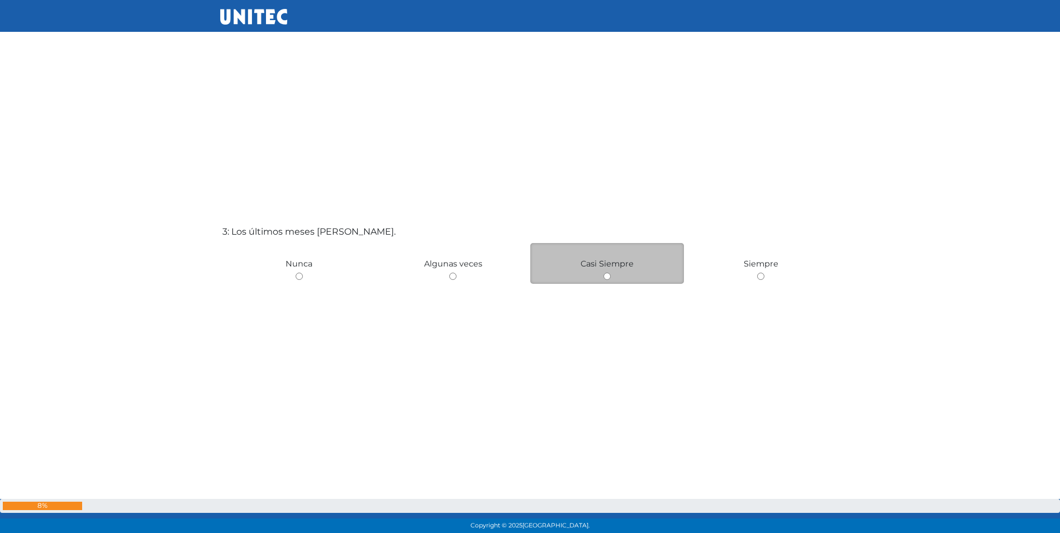
click at [606, 274] on input "radio" at bounding box center [607, 276] width 7 height 7
radio input "true"
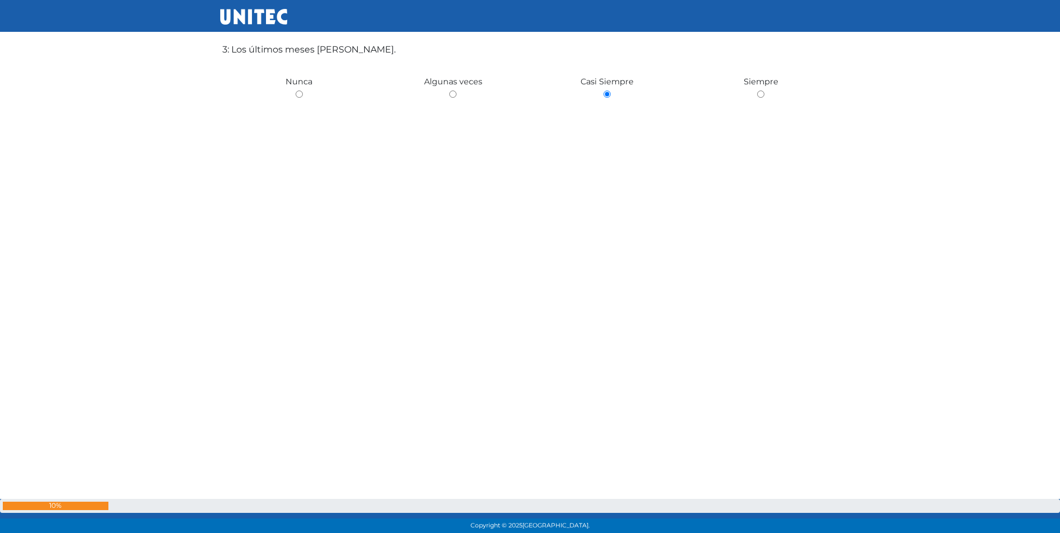
scroll to position [1041, 0]
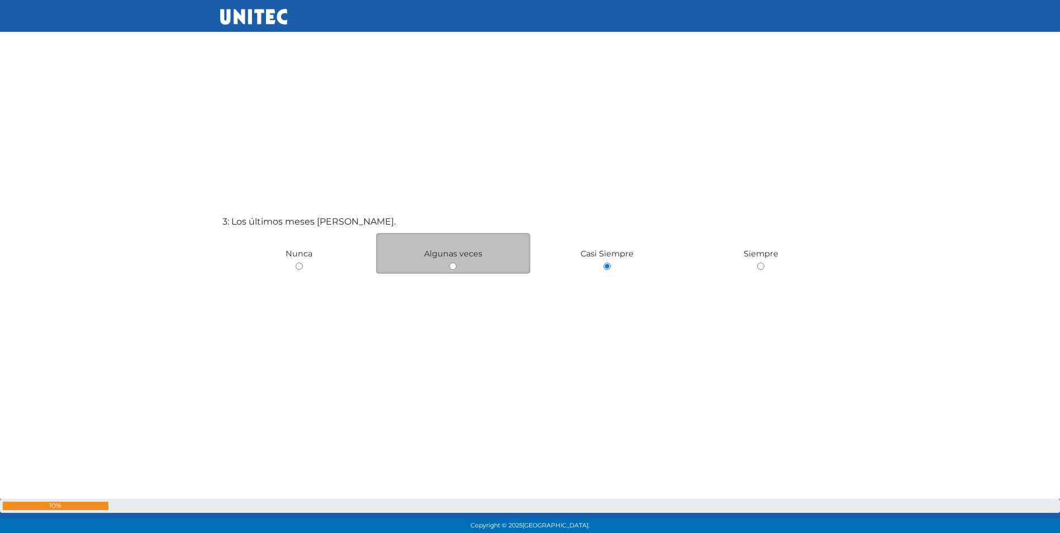
click at [453, 267] on input "radio" at bounding box center [452, 266] width 7 height 7
radio input "true"
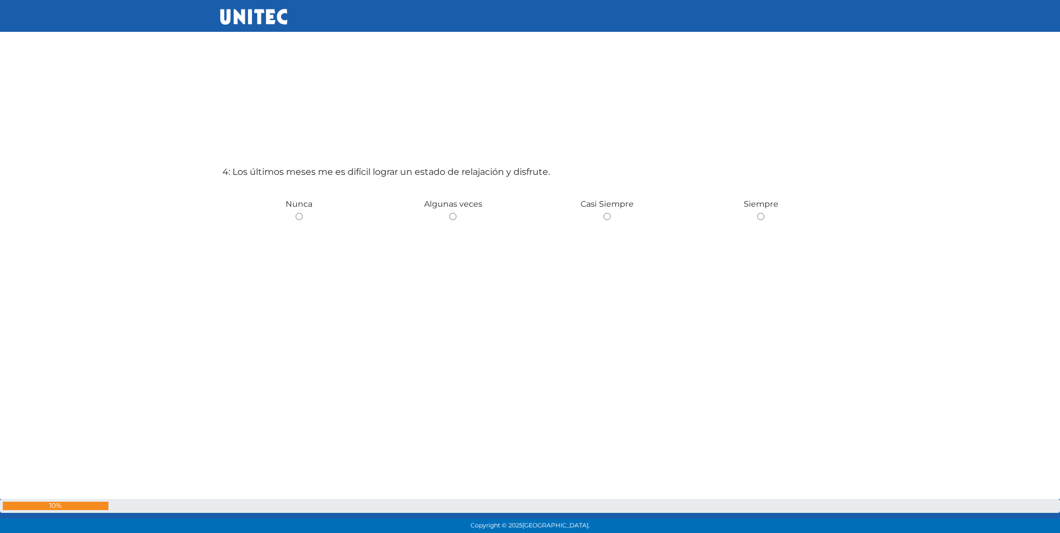
scroll to position [1608, 0]
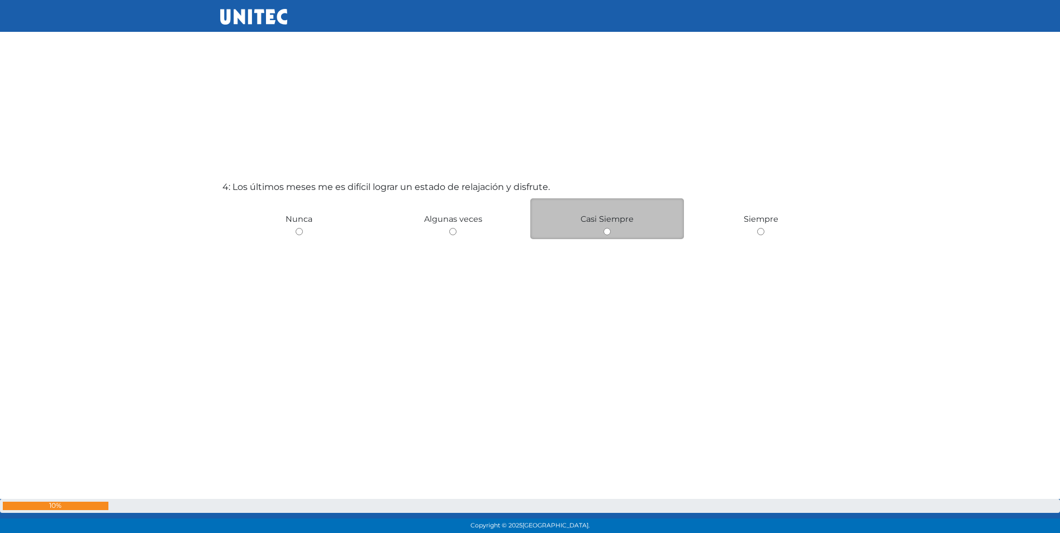
click at [607, 229] on input "radio" at bounding box center [607, 231] width 7 height 7
radio input "true"
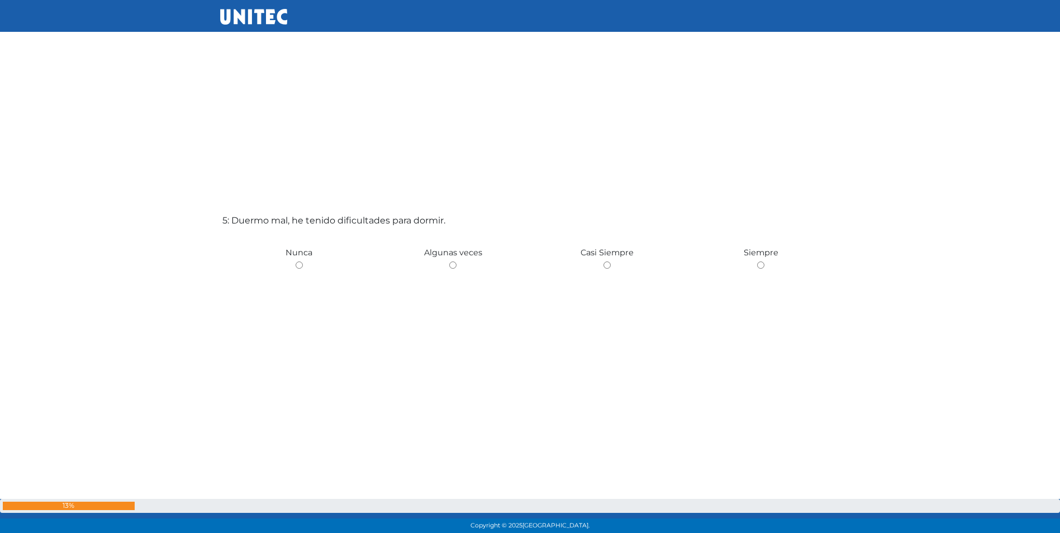
scroll to position [2123, 0]
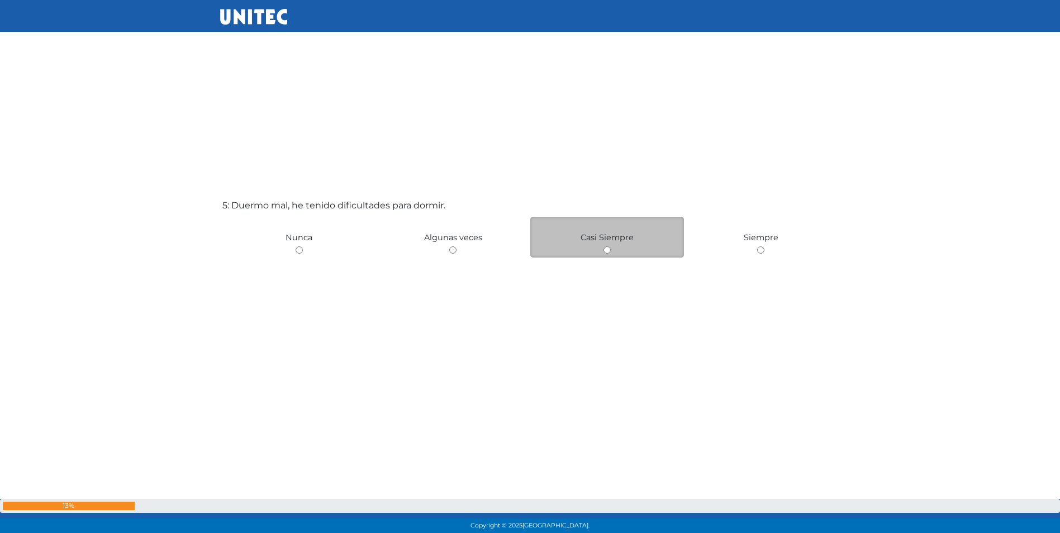
click at [609, 248] on input "radio" at bounding box center [607, 249] width 7 height 7
radio input "true"
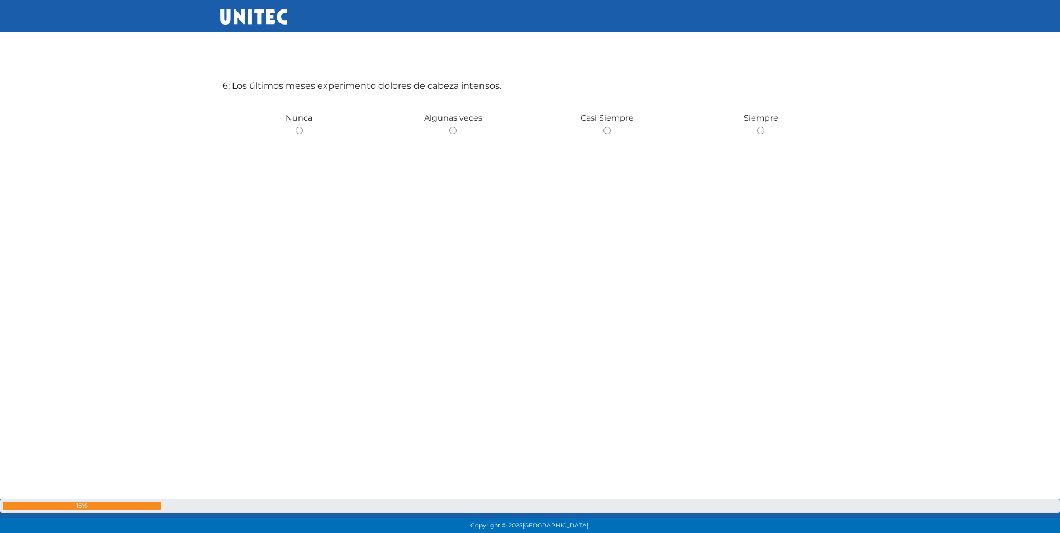
scroll to position [2745, 0]
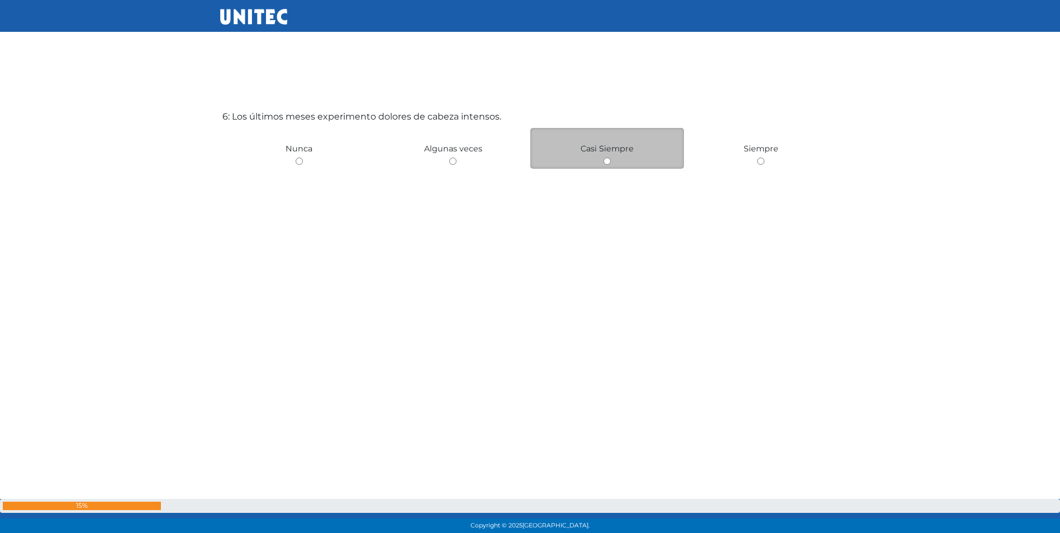
click at [606, 164] on input "radio" at bounding box center [607, 161] width 7 height 7
radio input "true"
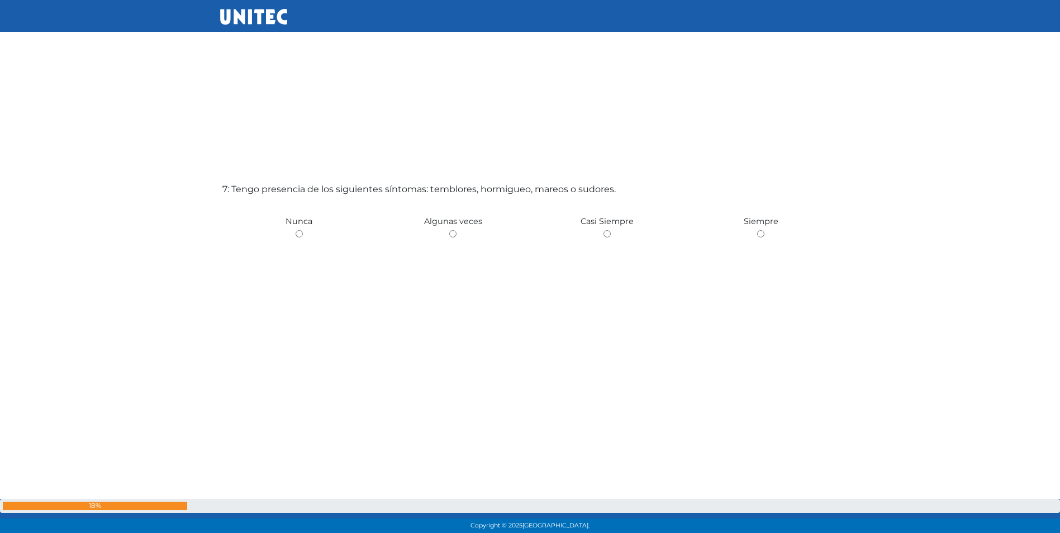
scroll to position [3255, 0]
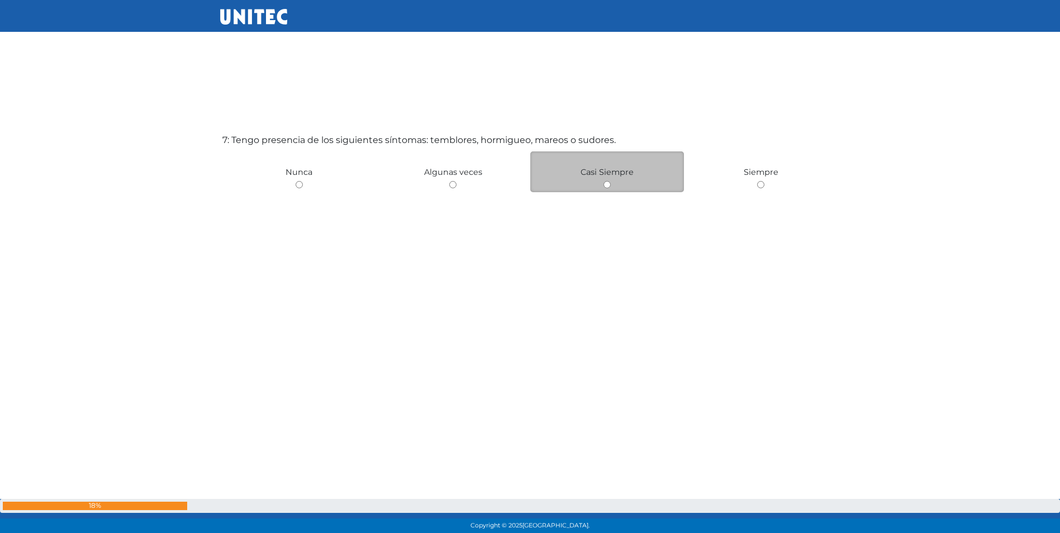
click at [608, 179] on div "Casi Siempre" at bounding box center [607, 171] width 154 height 41
click at [607, 187] on input "radio" at bounding box center [607, 184] width 7 height 7
radio input "true"
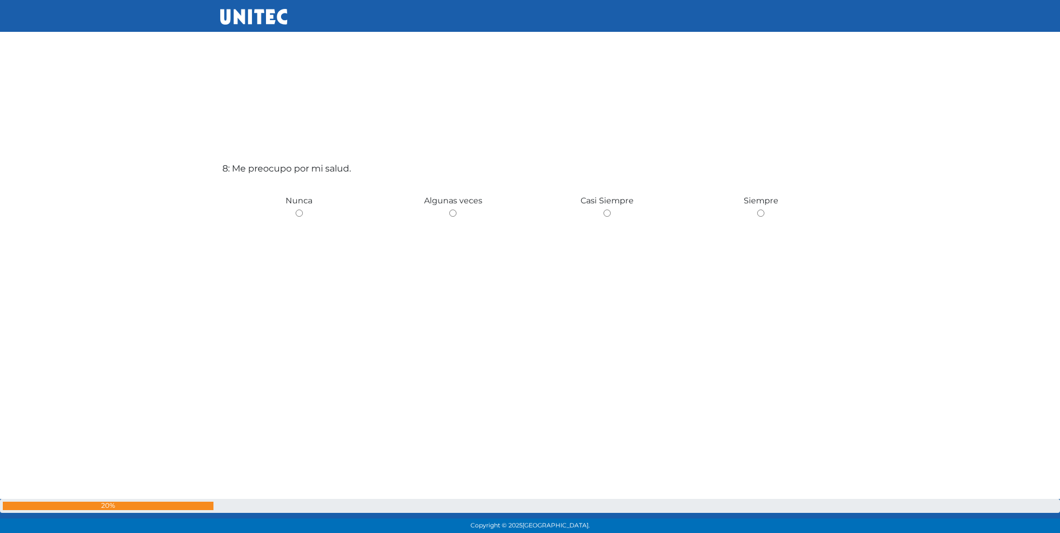
scroll to position [3788, 0]
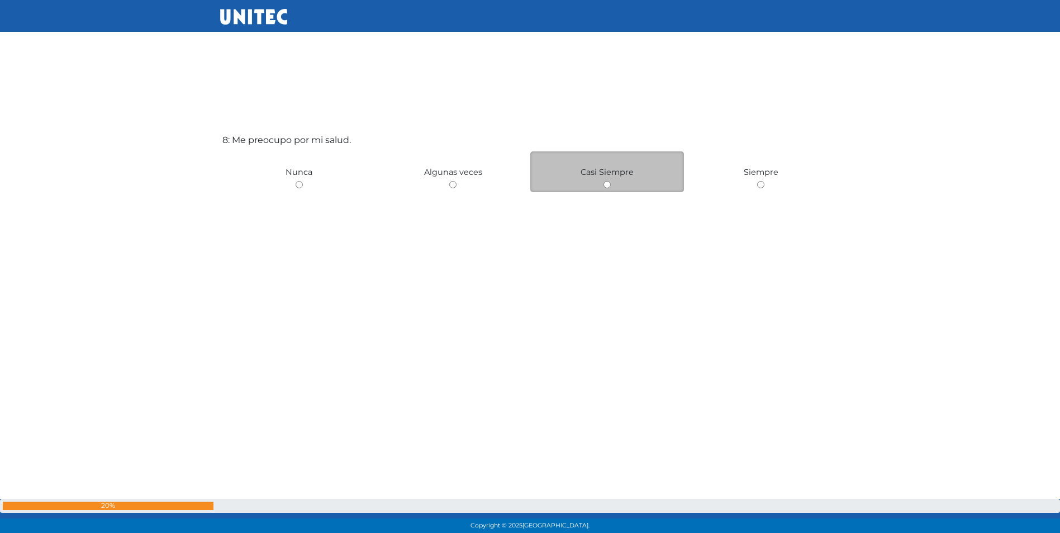
click at [607, 182] on input "radio" at bounding box center [607, 184] width 7 height 7
radio input "true"
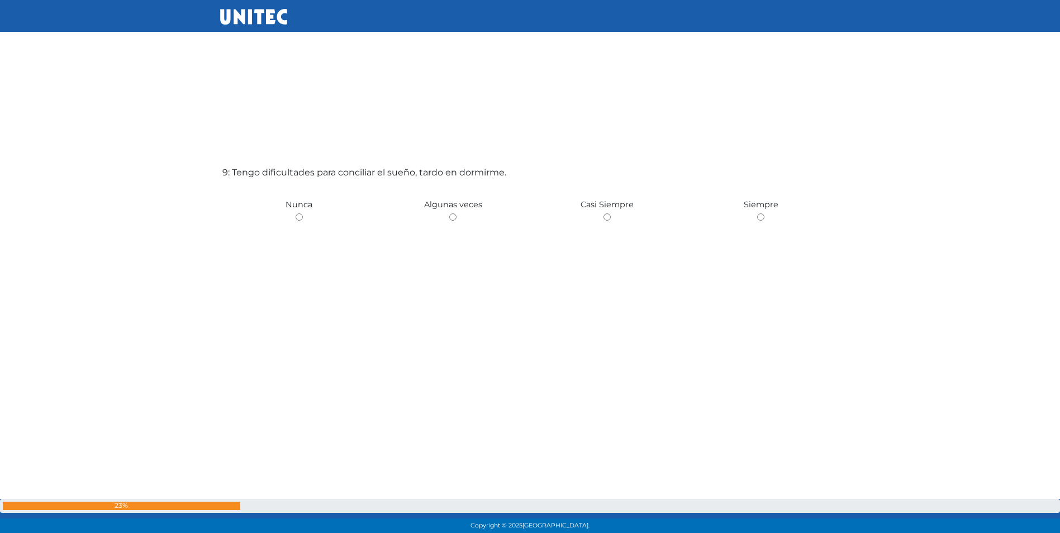
scroll to position [4321, 0]
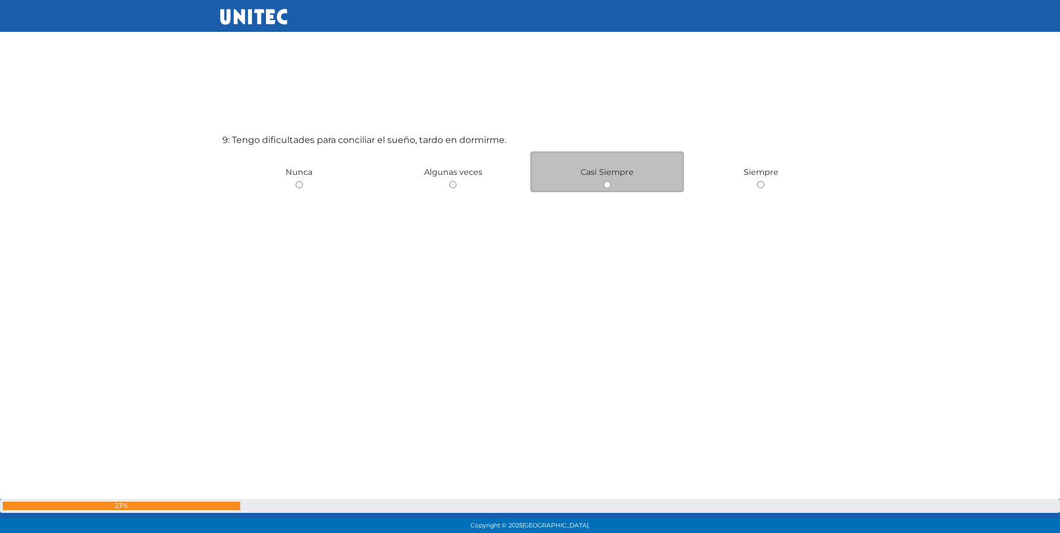
click at [605, 179] on div "Casi Siempre" at bounding box center [607, 171] width 154 height 41
click at [607, 181] on input "radio" at bounding box center [607, 184] width 7 height 7
radio input "true"
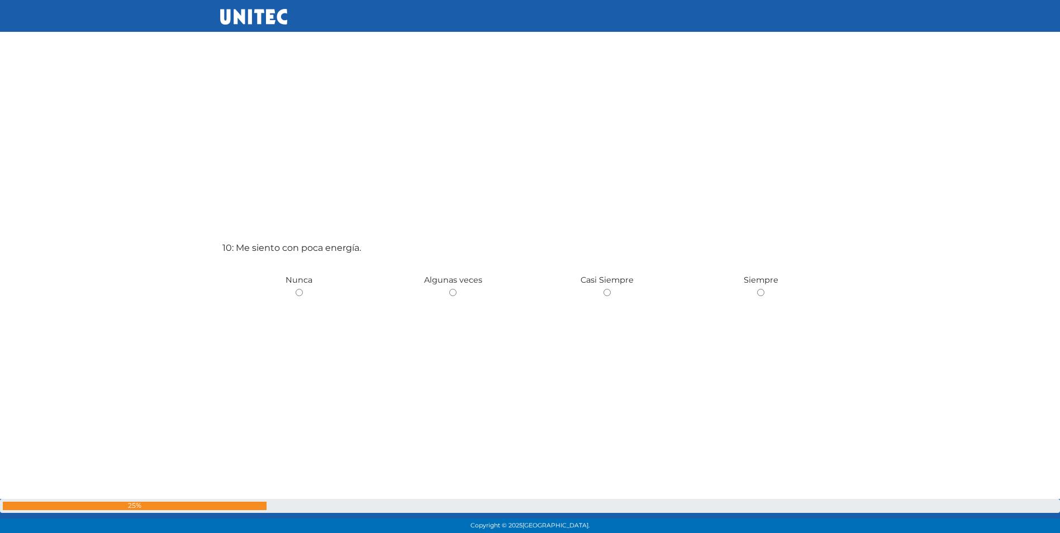
scroll to position [4779, 0]
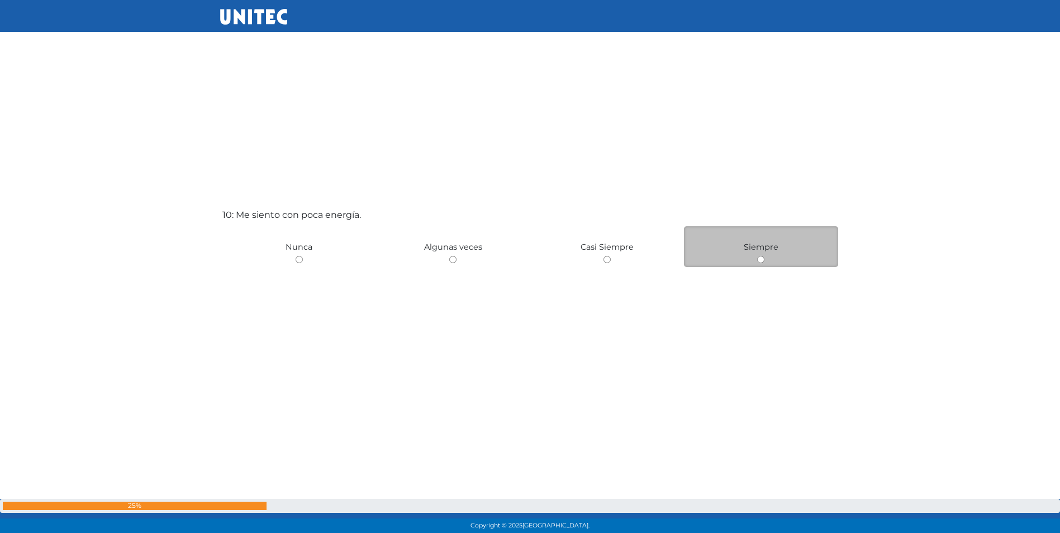
click at [760, 259] on input "radio" at bounding box center [760, 259] width 7 height 7
radio input "true"
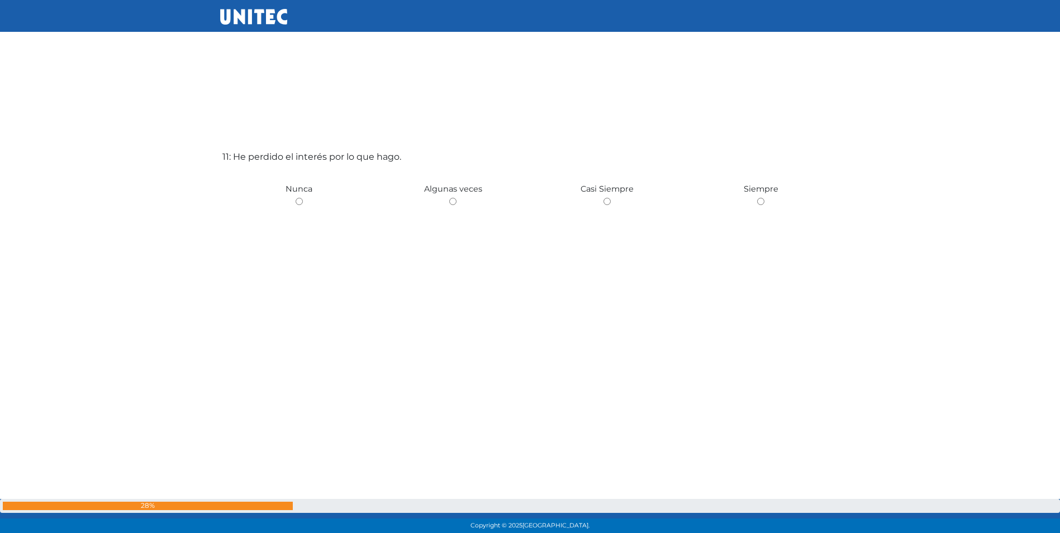
scroll to position [5387, 0]
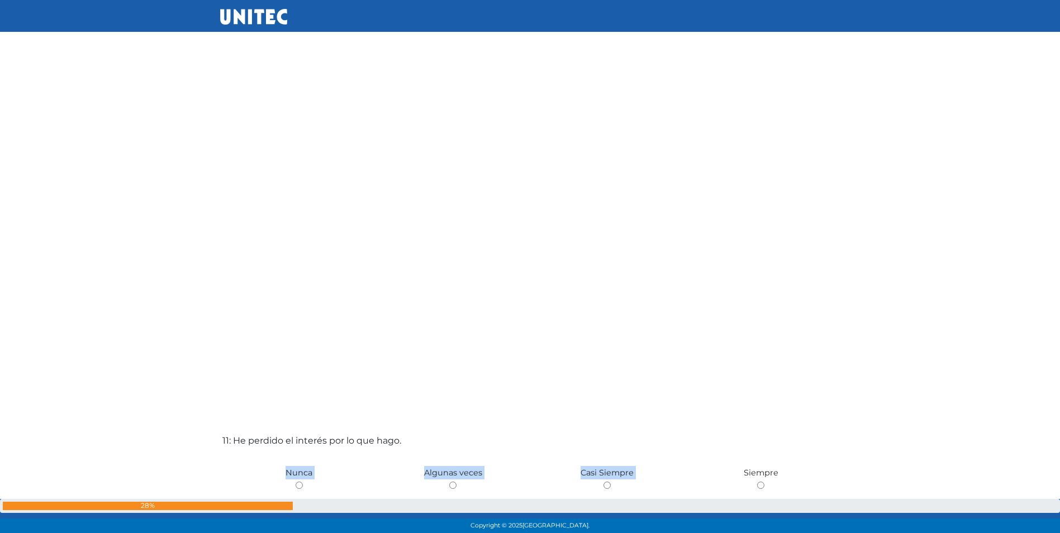
scroll to position [5318, 0]
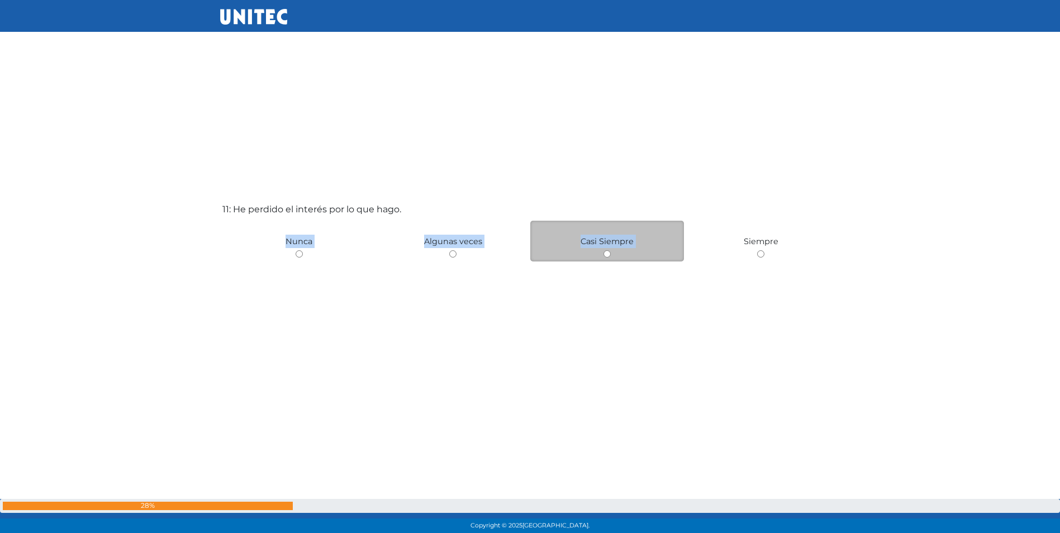
click at [606, 253] on input "radio" at bounding box center [607, 253] width 7 height 7
radio input "true"
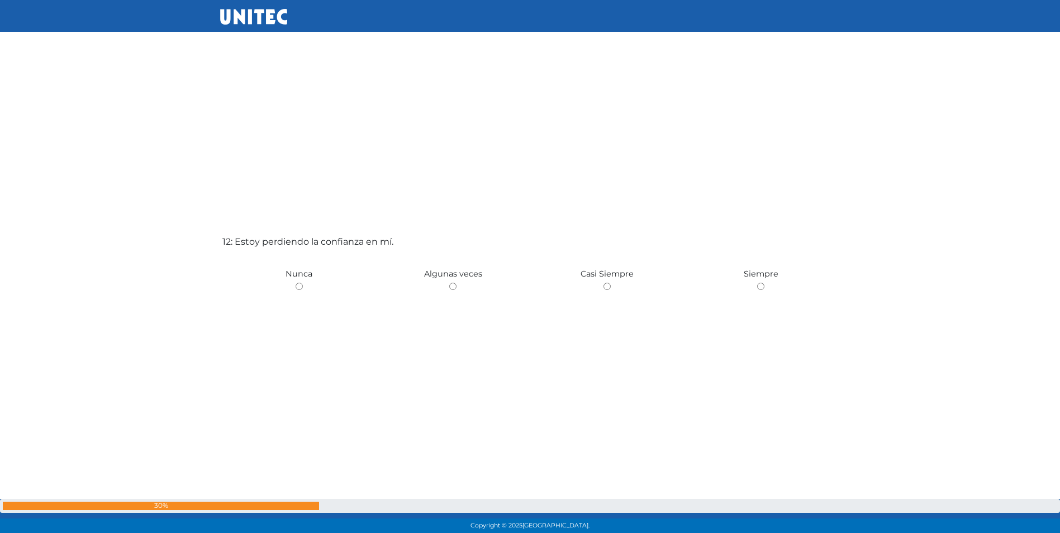
scroll to position [5832, 0]
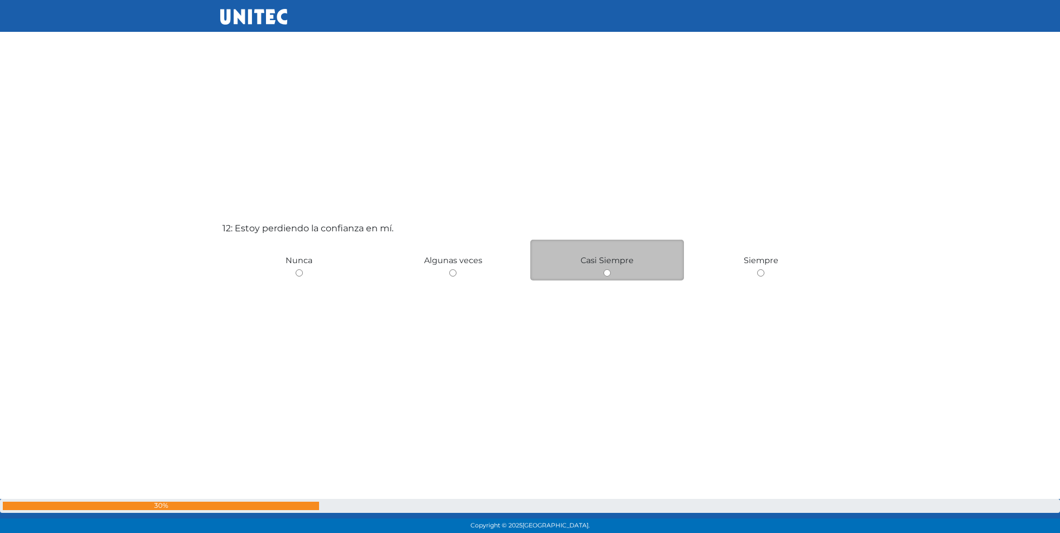
click at [608, 274] on input "radio" at bounding box center [607, 272] width 7 height 7
radio input "true"
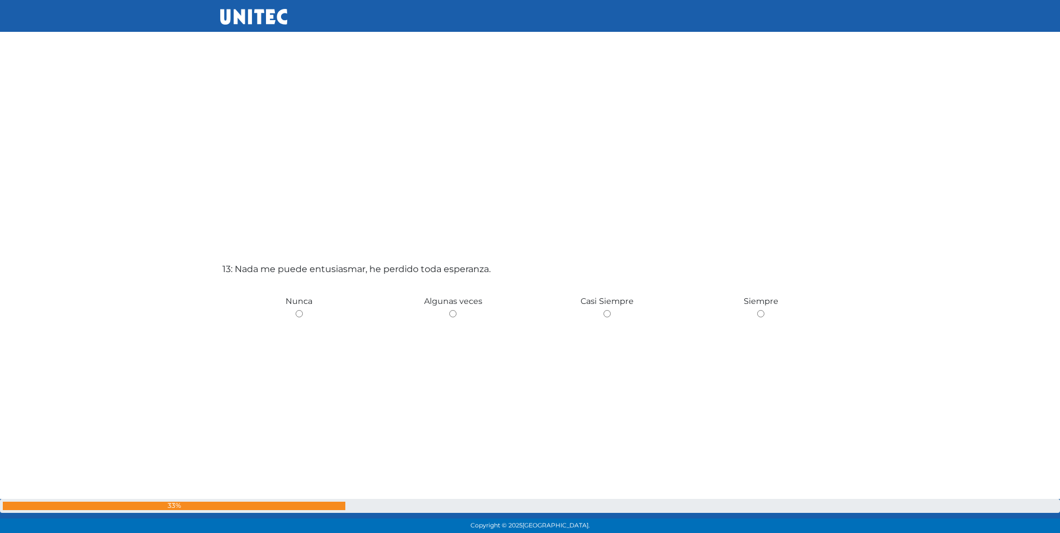
scroll to position [6400, 0]
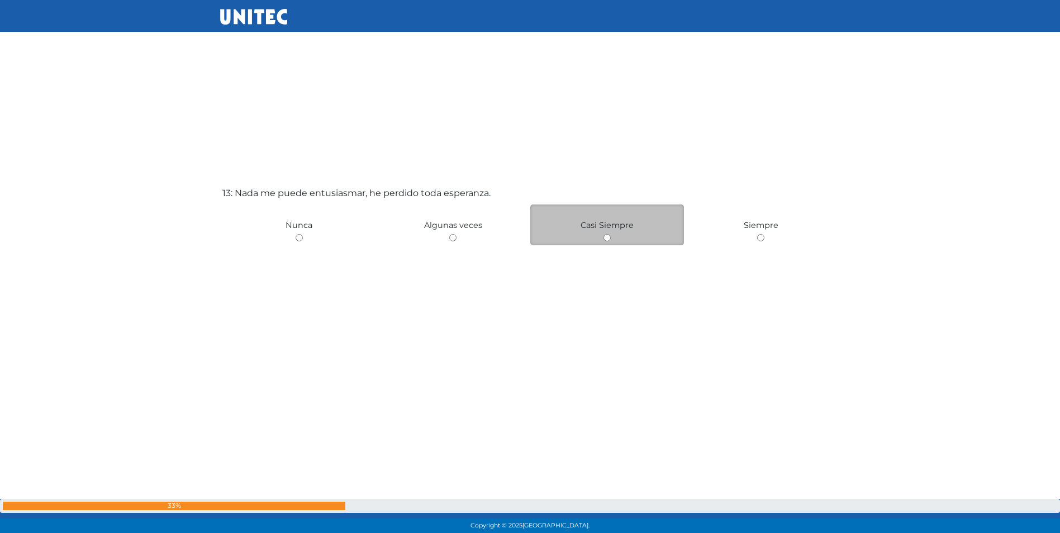
click at [604, 236] on input "radio" at bounding box center [607, 237] width 7 height 7
radio input "true"
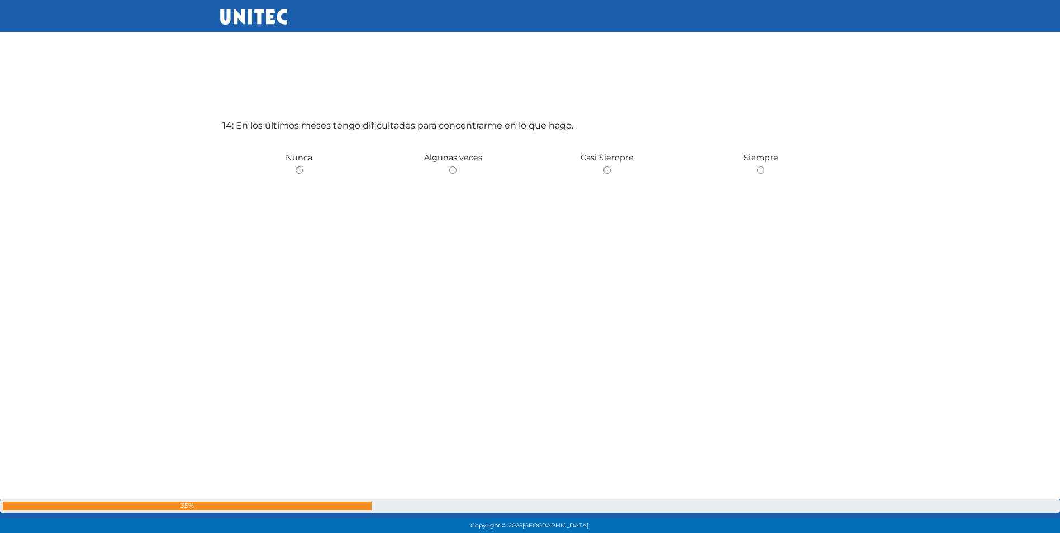
scroll to position [6976, 0]
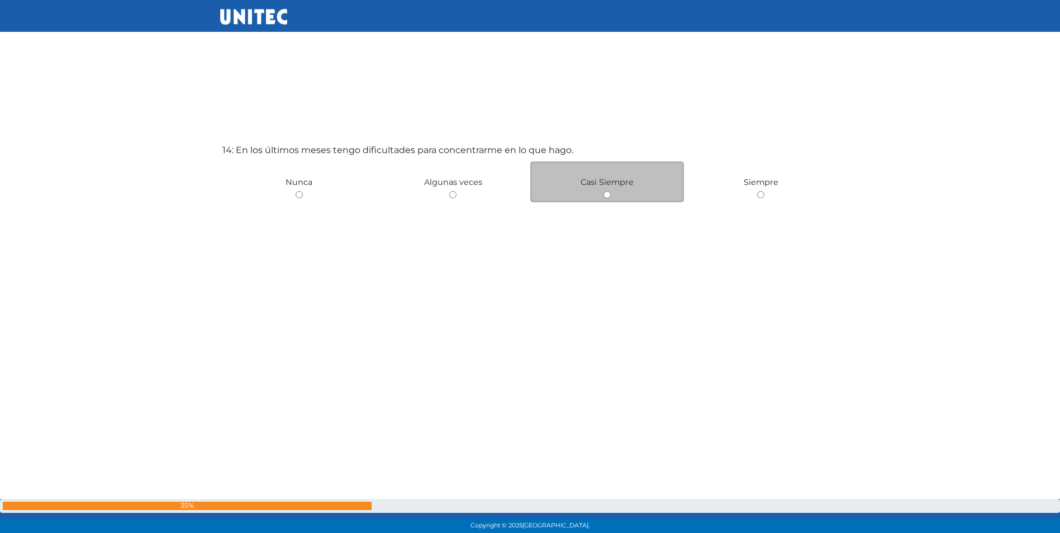
click at [608, 194] on input "radio" at bounding box center [607, 194] width 7 height 7
radio input "true"
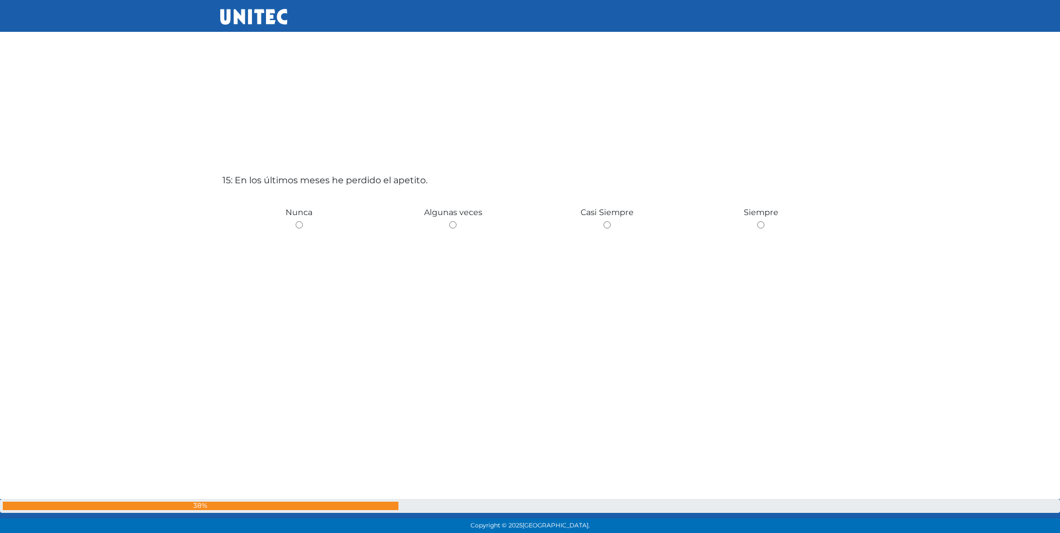
scroll to position [7519, 0]
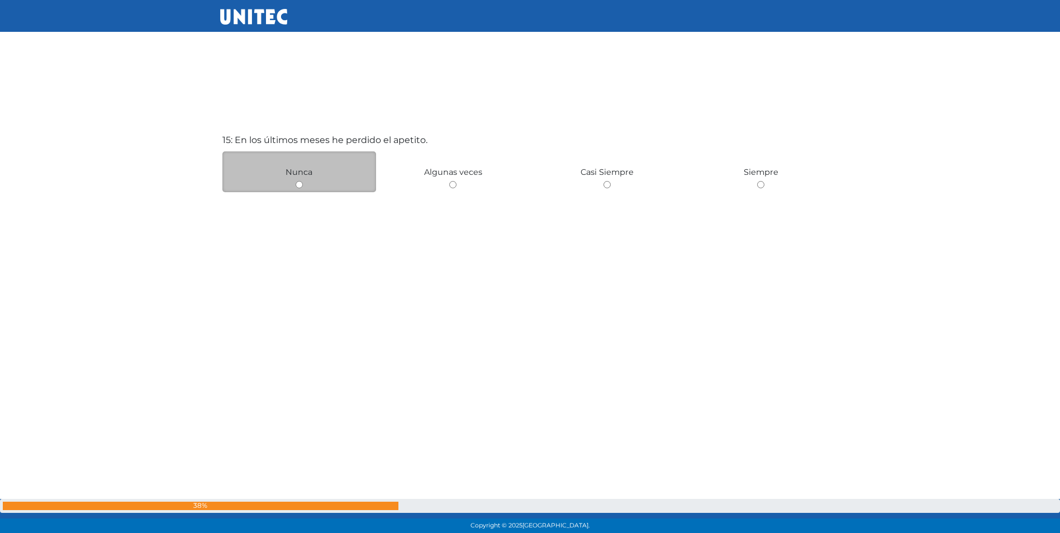
click at [296, 183] on input "radio" at bounding box center [299, 184] width 7 height 7
radio input "true"
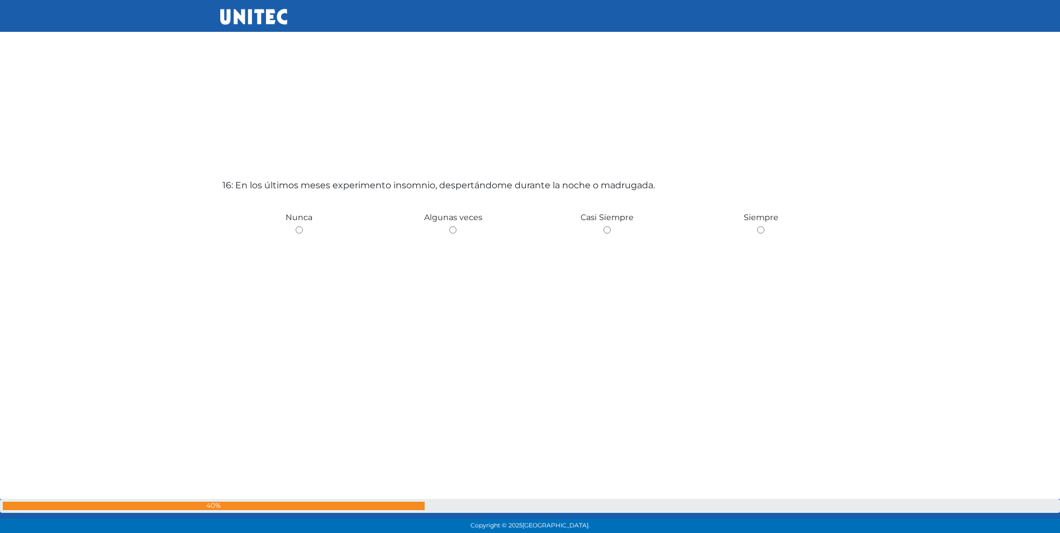
scroll to position [8045, 0]
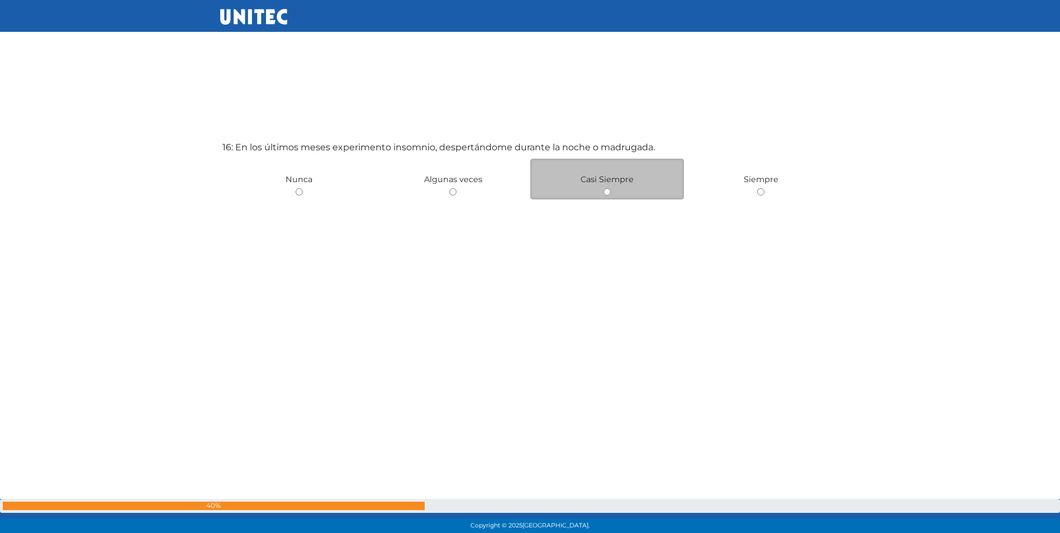
click at [605, 189] on input "radio" at bounding box center [607, 191] width 7 height 7
radio input "true"
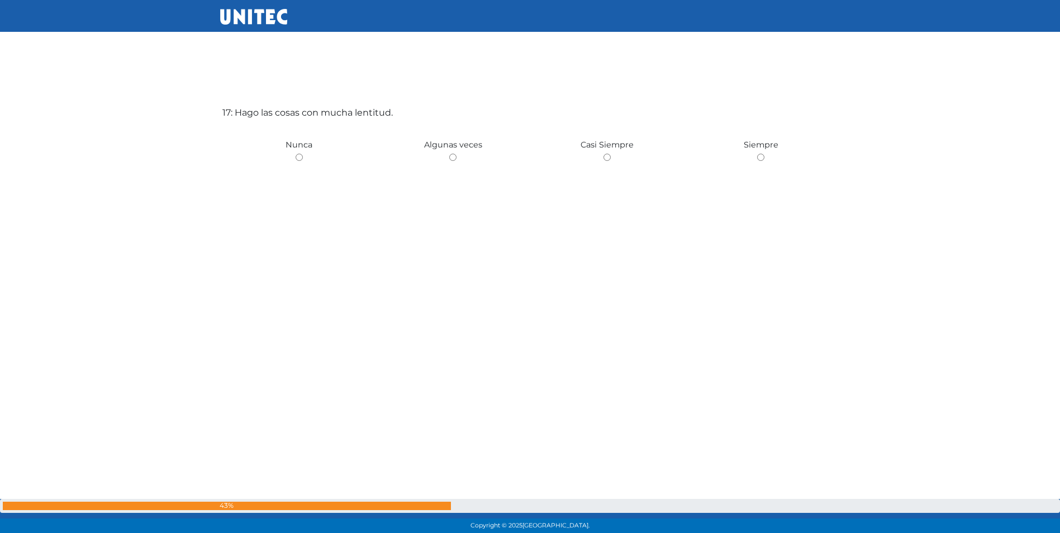
scroll to position [8615, 0]
click at [607, 150] on div "Casi Siempre" at bounding box center [607, 142] width 154 height 41
click at [607, 152] on input "radio" at bounding box center [607, 155] width 7 height 7
radio input "true"
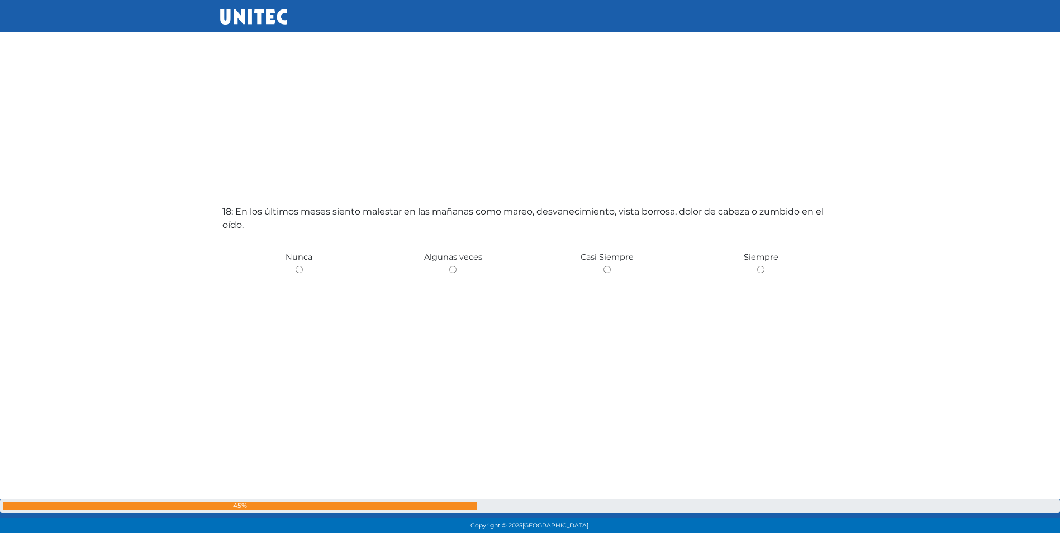
scroll to position [9084, 0]
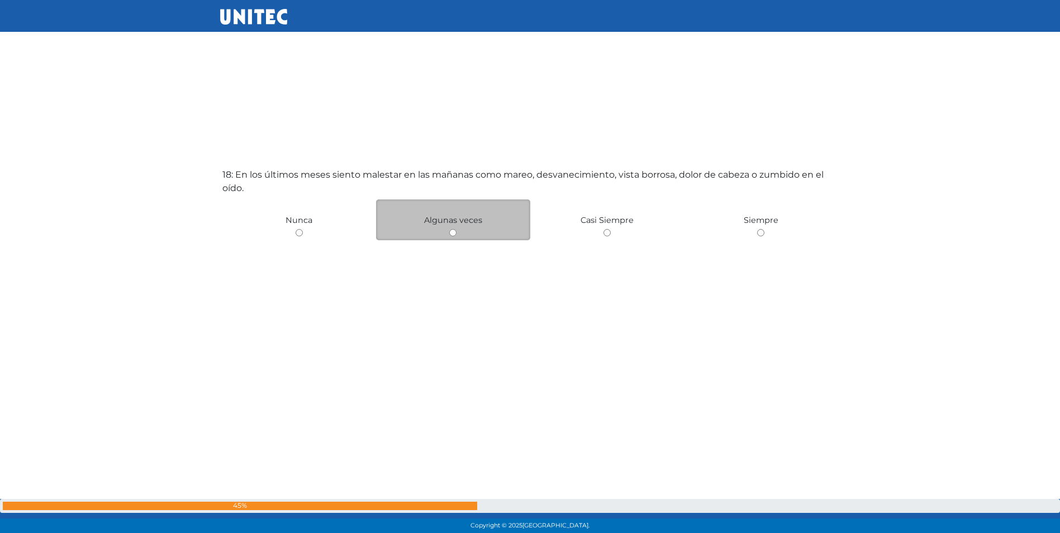
click at [450, 232] on input "radio" at bounding box center [452, 232] width 7 height 7
radio input "true"
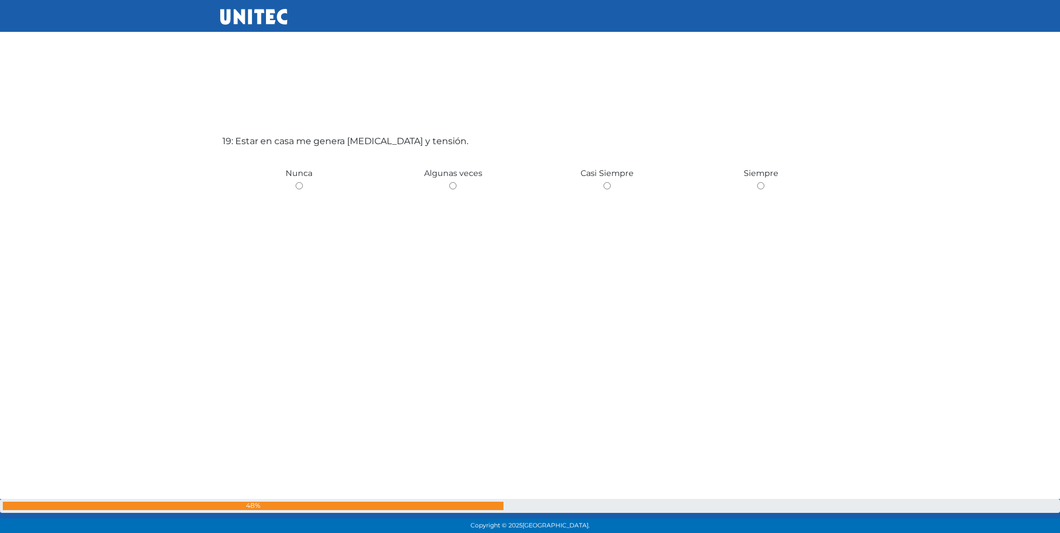
scroll to position [9567, 0]
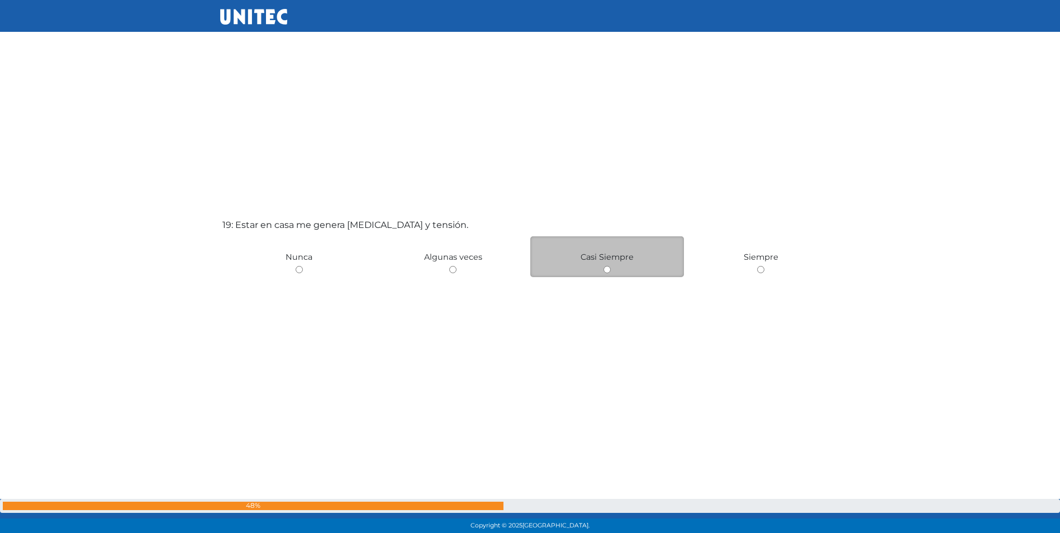
click at [605, 271] on input "radio" at bounding box center [607, 269] width 7 height 7
radio input "true"
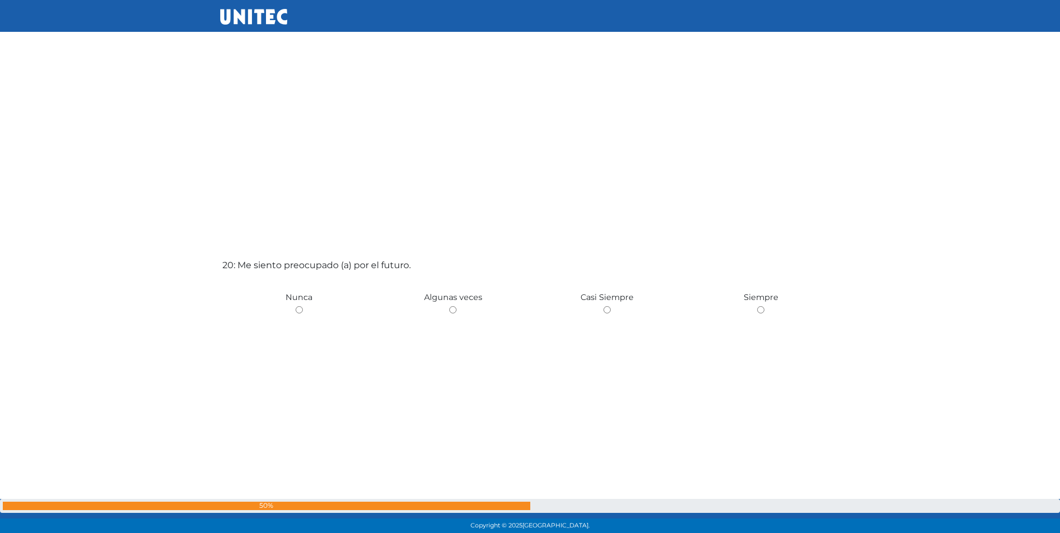
scroll to position [10182, 0]
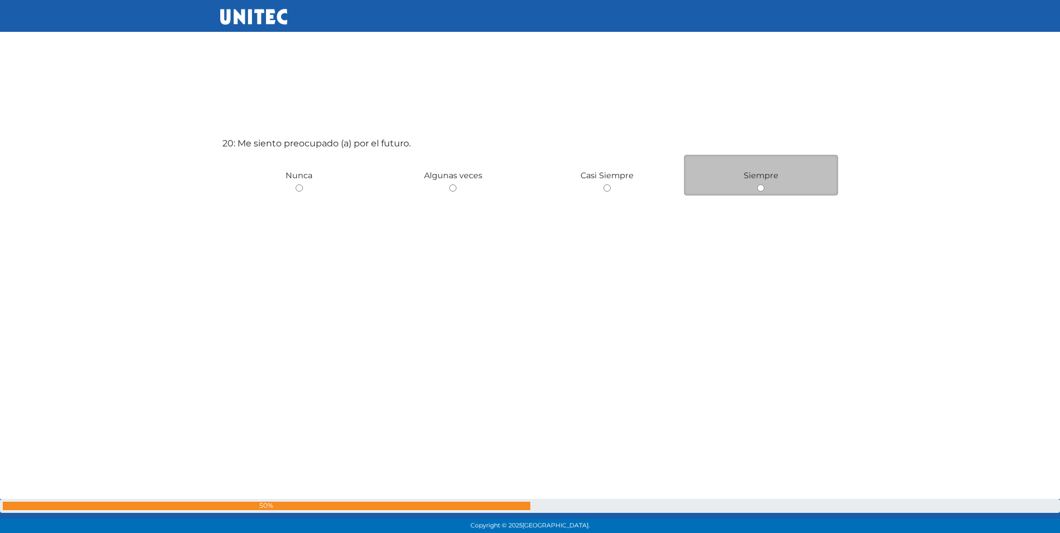
click at [754, 188] on div "Siempre" at bounding box center [761, 175] width 154 height 41
click at [759, 188] on input "radio" at bounding box center [760, 187] width 7 height 7
radio input "true"
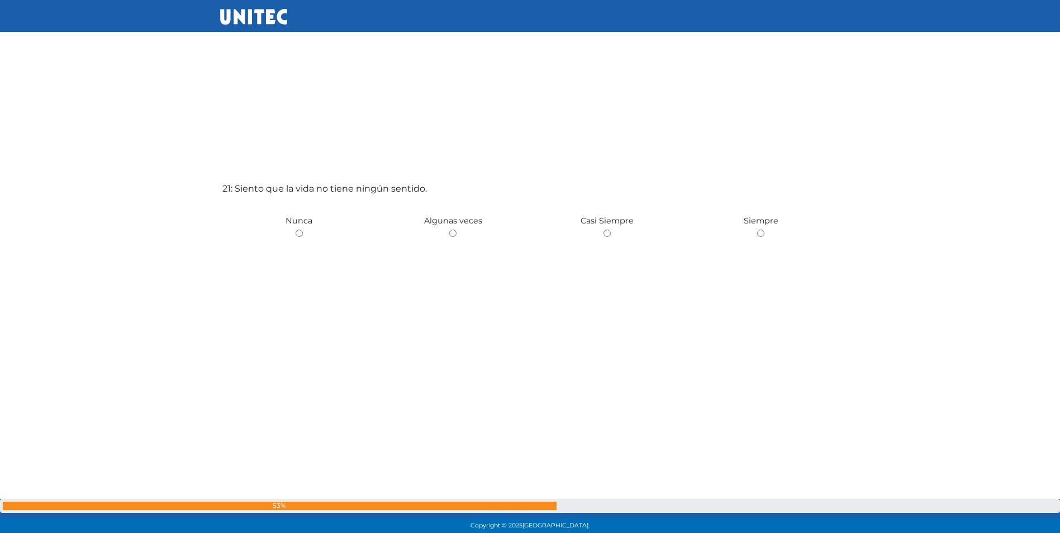
scroll to position [10718, 0]
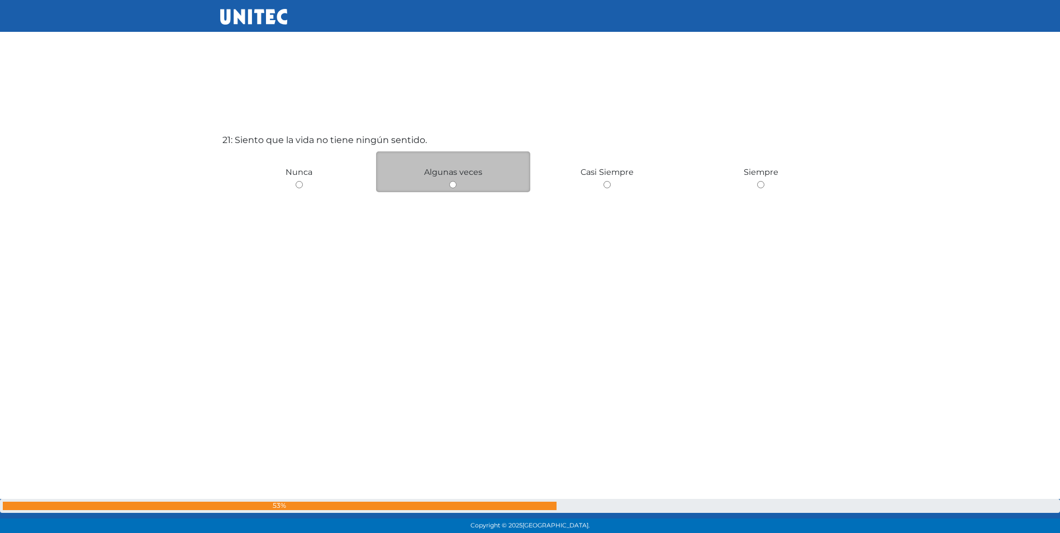
click at [445, 185] on div "Algunas veces" at bounding box center [453, 171] width 154 height 41
click at [448, 184] on div "Algunas veces" at bounding box center [453, 171] width 154 height 41
click at [453, 184] on input "radio" at bounding box center [452, 184] width 7 height 7
radio input "true"
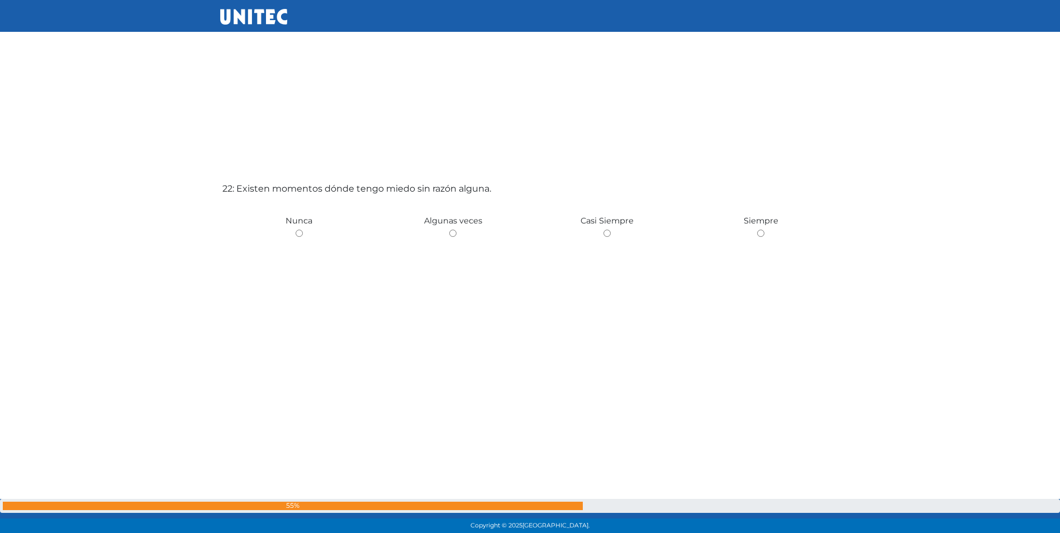
scroll to position [11251, 0]
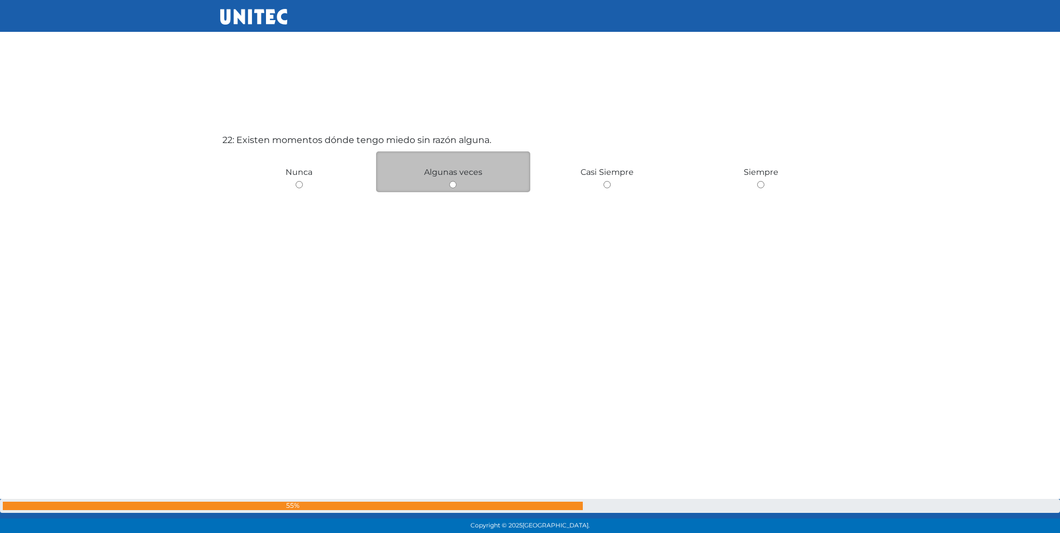
click at [450, 182] on input "radio" at bounding box center [452, 184] width 7 height 7
radio input "true"
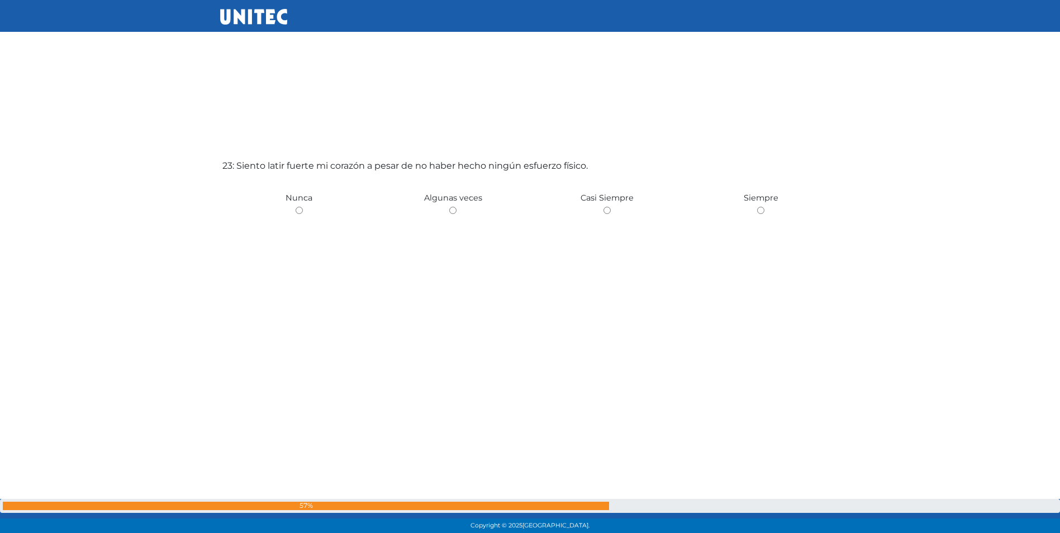
scroll to position [11770, 0]
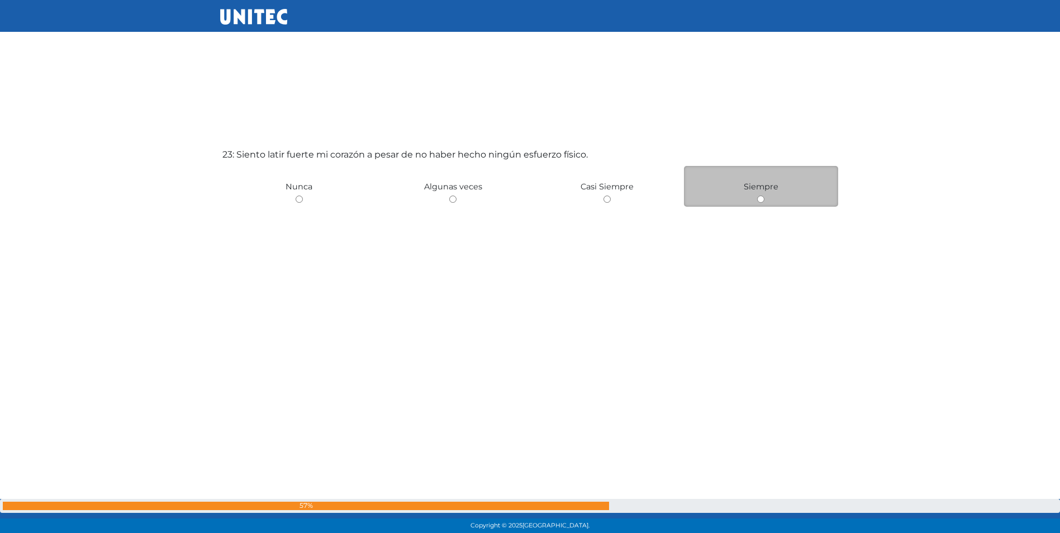
click at [760, 198] on input "radio" at bounding box center [760, 199] width 7 height 7
radio input "true"
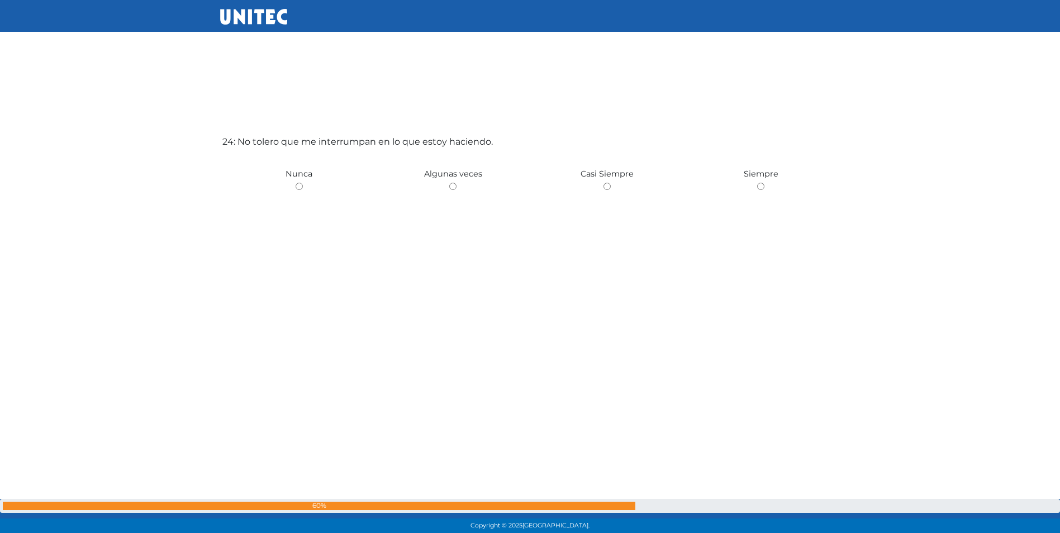
scroll to position [12317, 0]
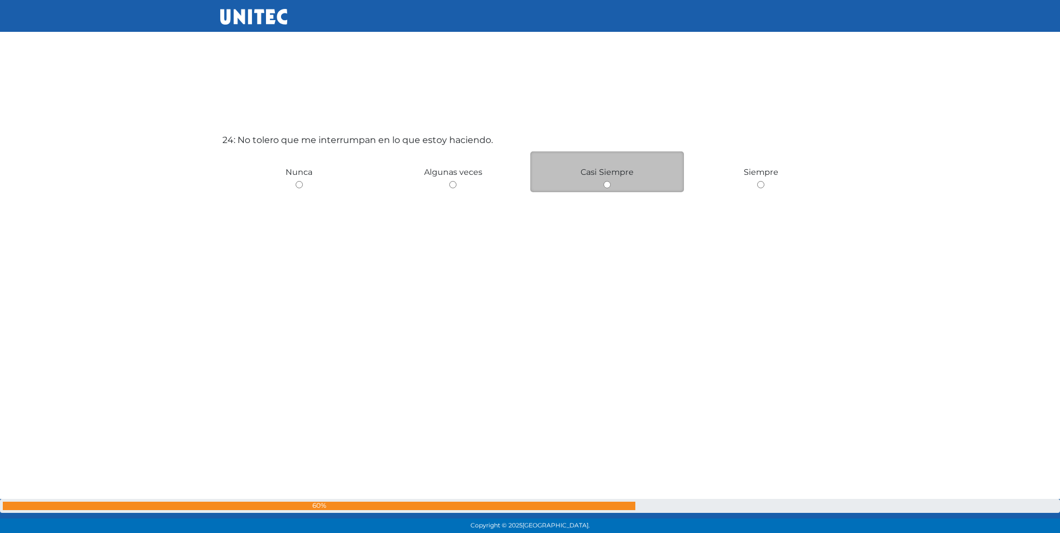
click at [605, 183] on input "radio" at bounding box center [607, 184] width 7 height 7
radio input "true"
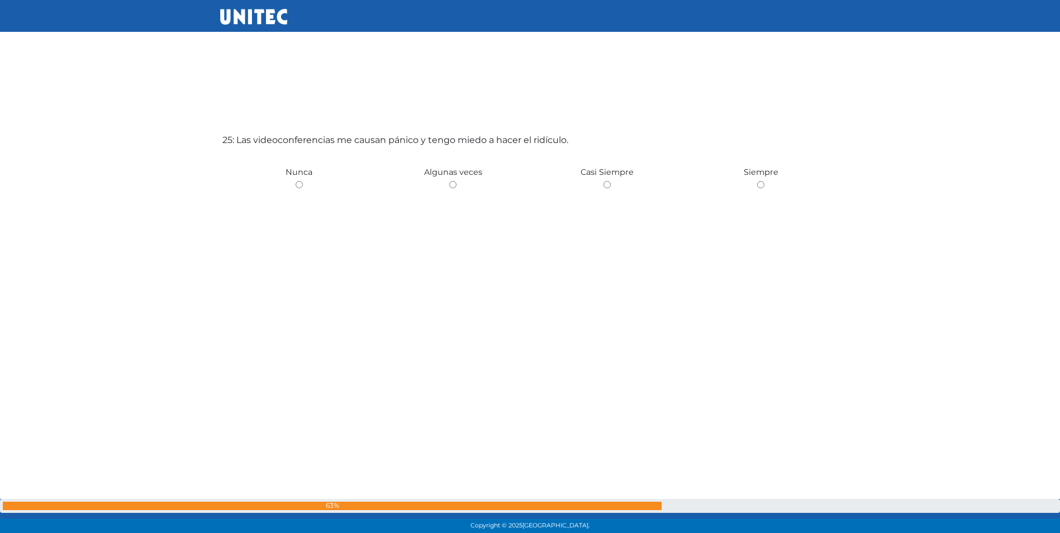
scroll to position [12795, 0]
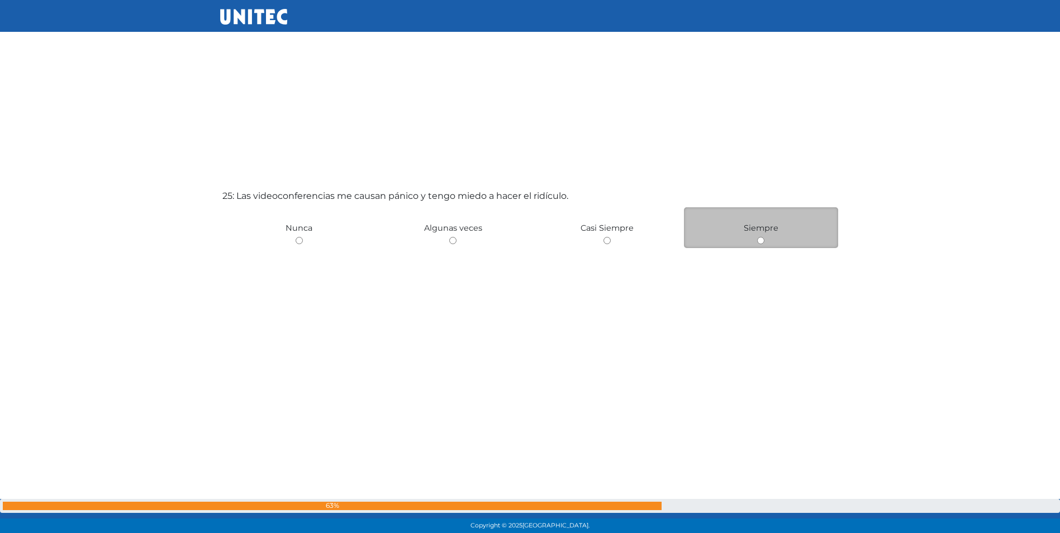
click at [764, 240] on input "radio" at bounding box center [760, 240] width 7 height 7
radio input "true"
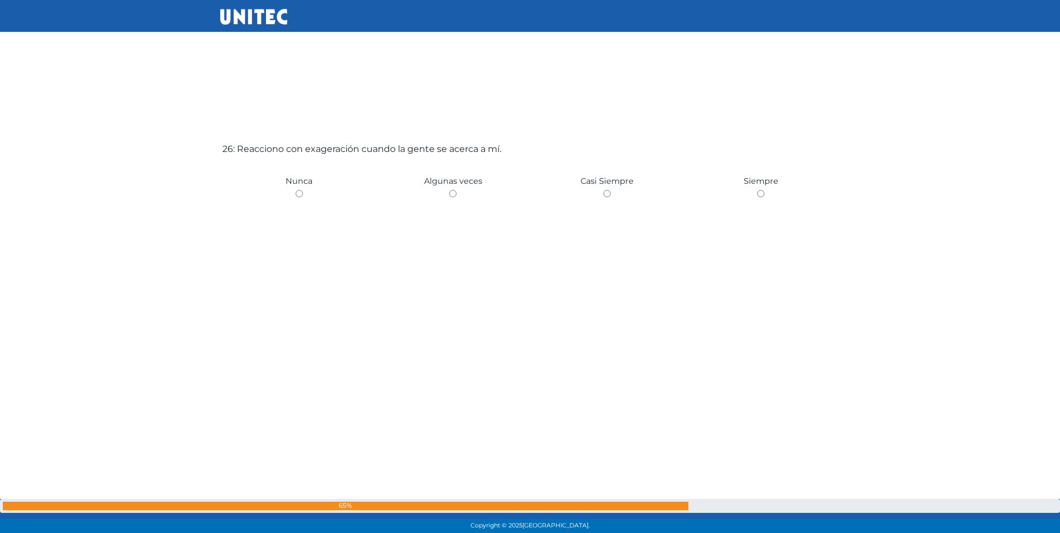
scroll to position [13384, 0]
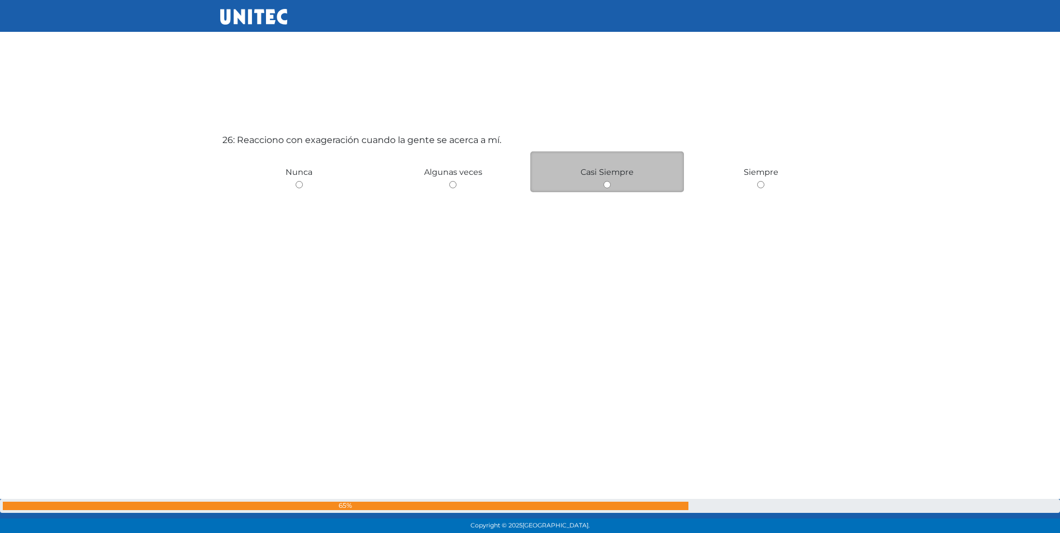
click at [607, 184] on input "radio" at bounding box center [607, 184] width 7 height 7
radio input "true"
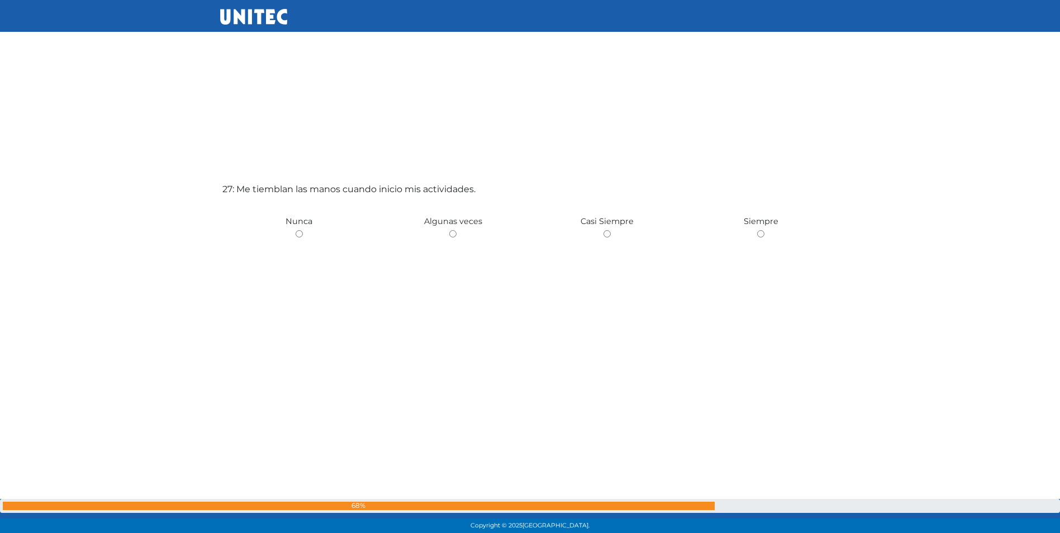
scroll to position [13917, 0]
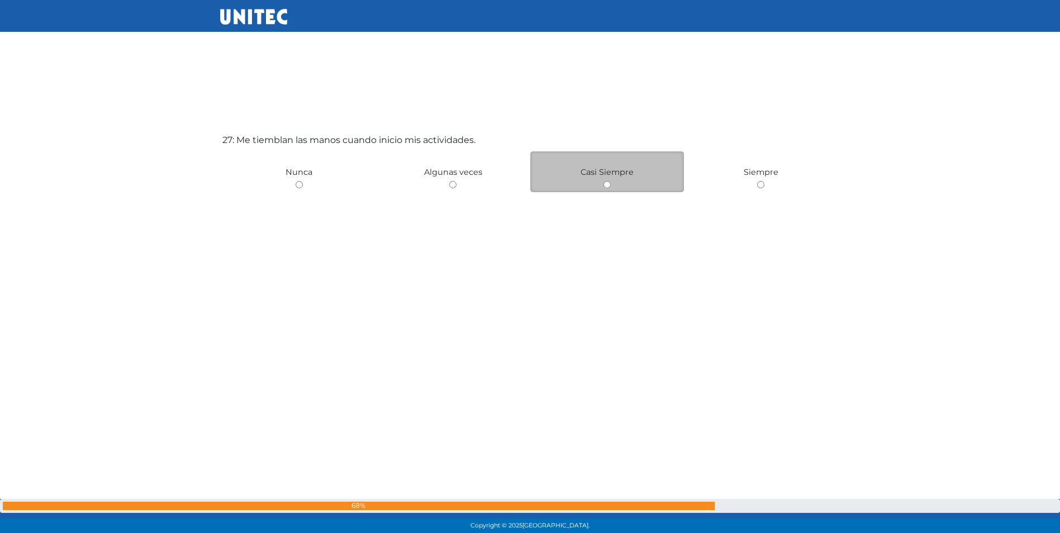
click at [606, 187] on input "radio" at bounding box center [607, 184] width 7 height 7
radio input "true"
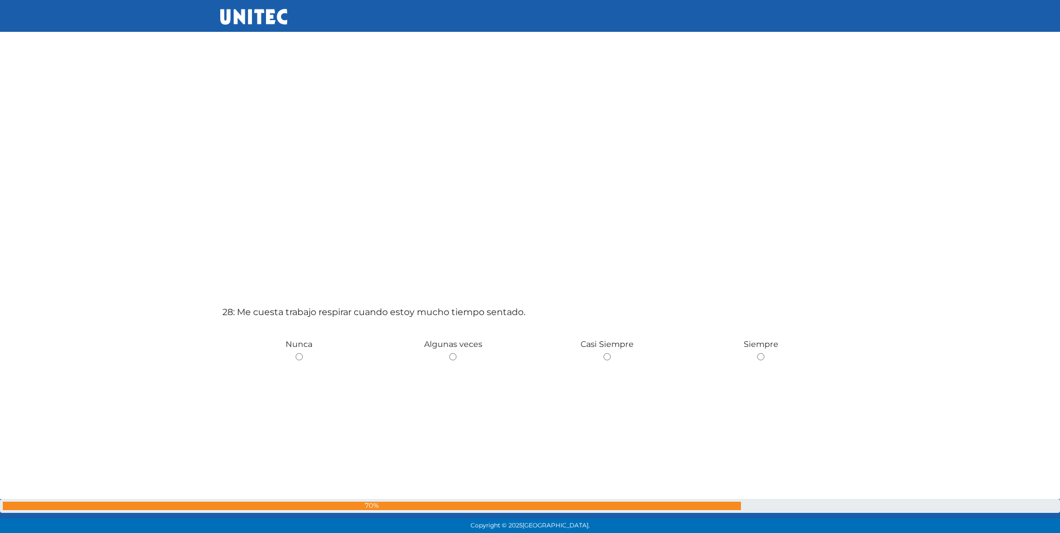
scroll to position [14389, 0]
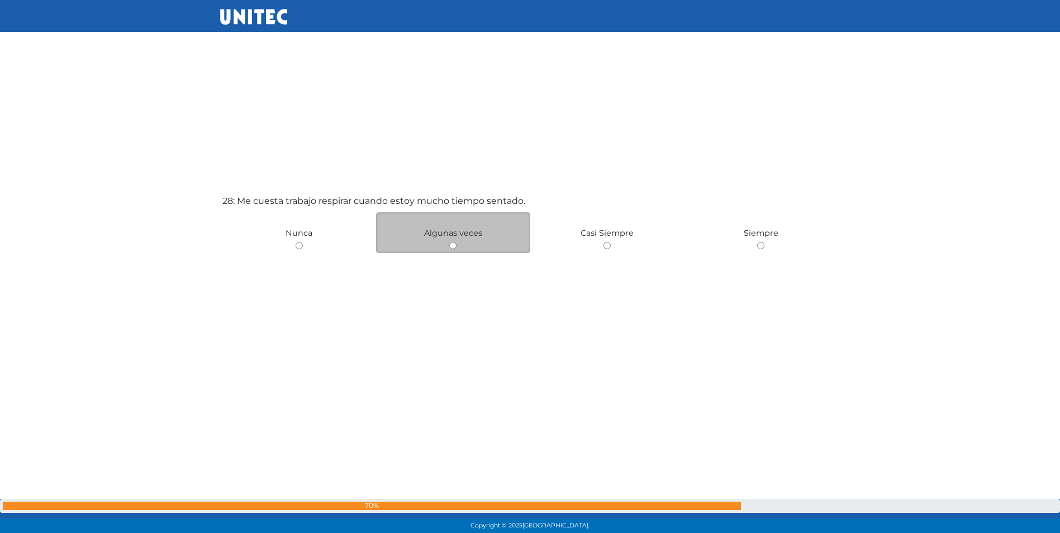
click at [452, 242] on input "radio" at bounding box center [452, 245] width 7 height 7
radio input "true"
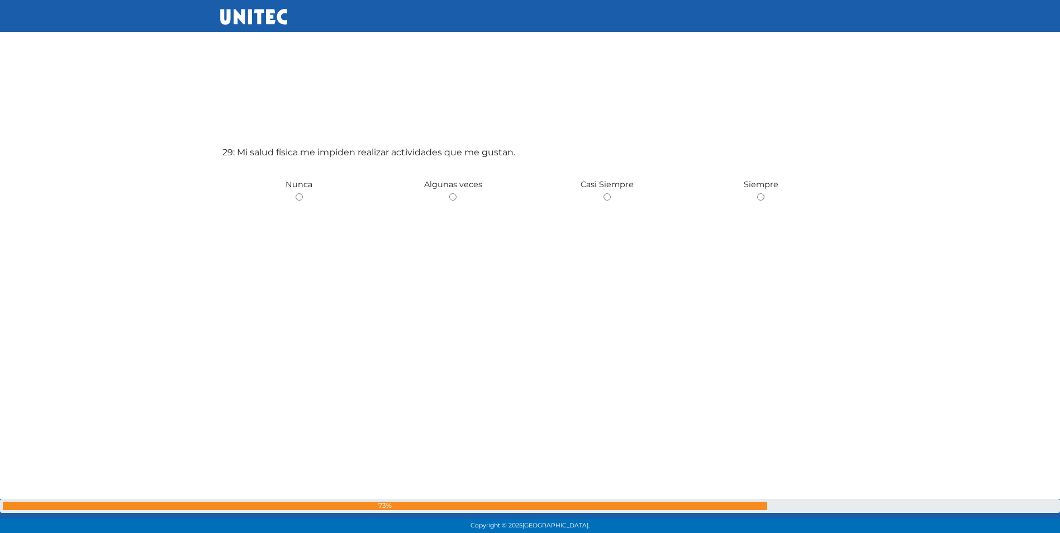
scroll to position [14972, 0]
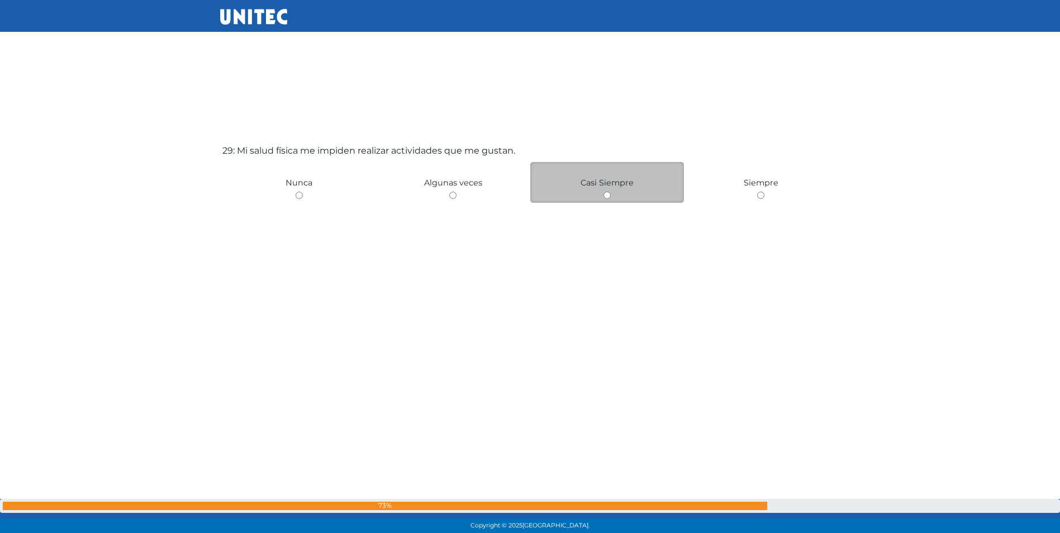
click at [610, 191] on div "Casi Siempre" at bounding box center [607, 182] width 154 height 41
click at [605, 194] on input "radio" at bounding box center [607, 195] width 7 height 7
radio input "true"
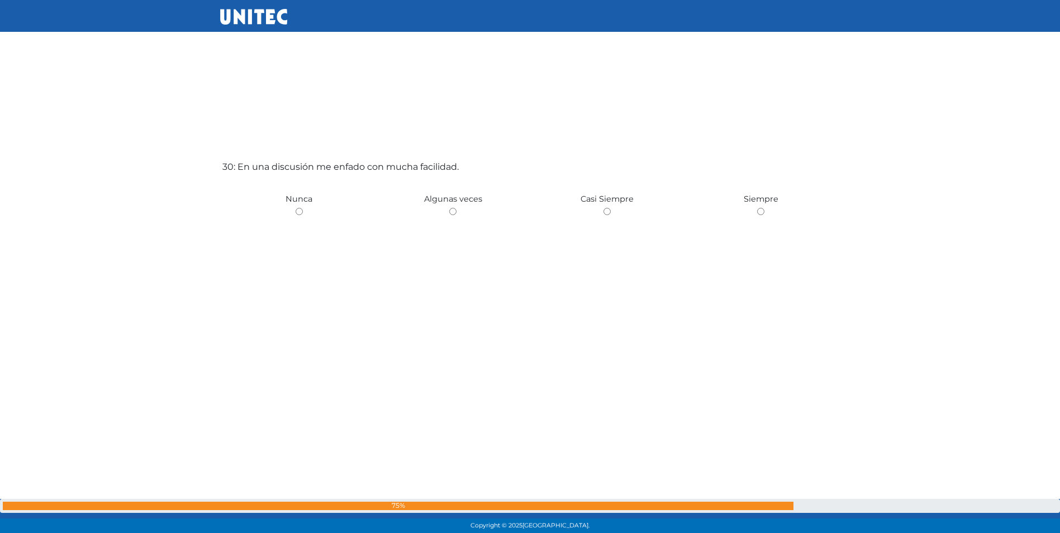
scroll to position [15490, 0]
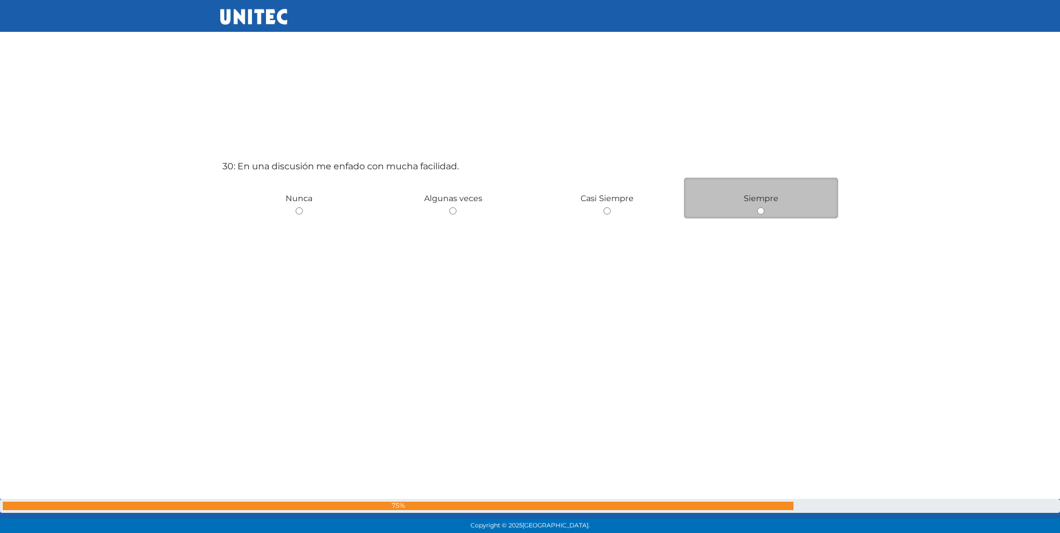
click at [763, 210] on input "radio" at bounding box center [760, 210] width 7 height 7
radio input "true"
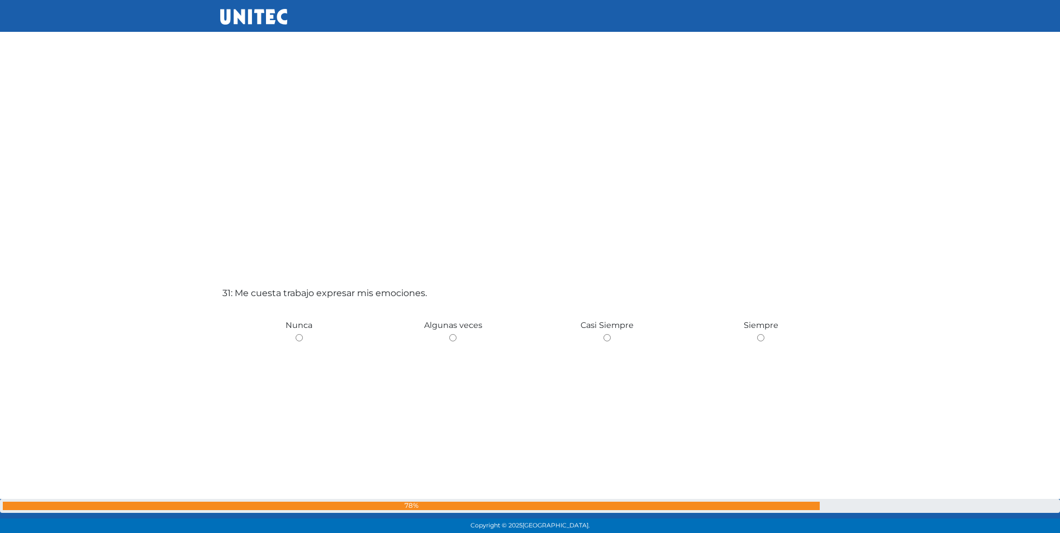
scroll to position [15956, 0]
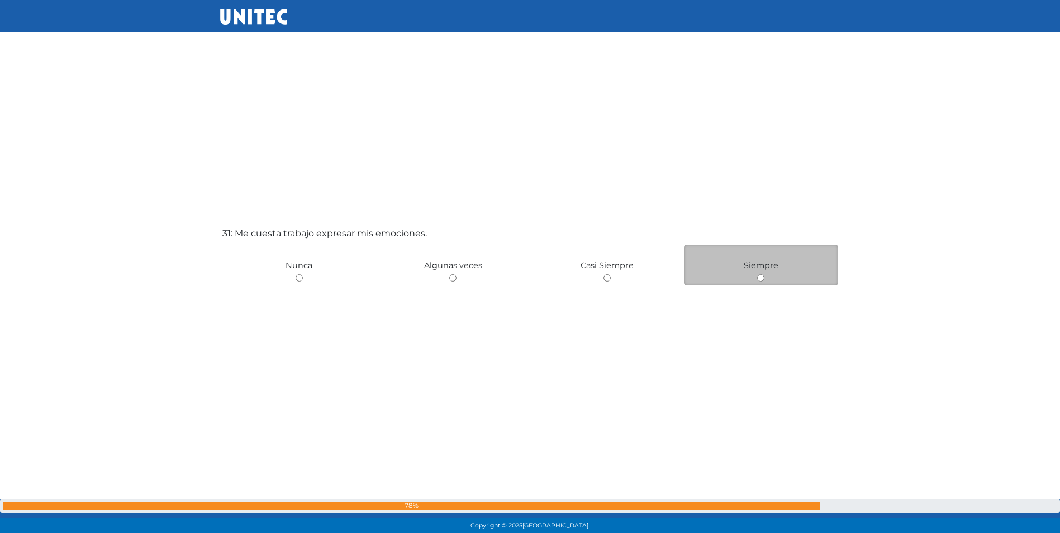
click at [757, 279] on input "radio" at bounding box center [760, 277] width 7 height 7
radio input "true"
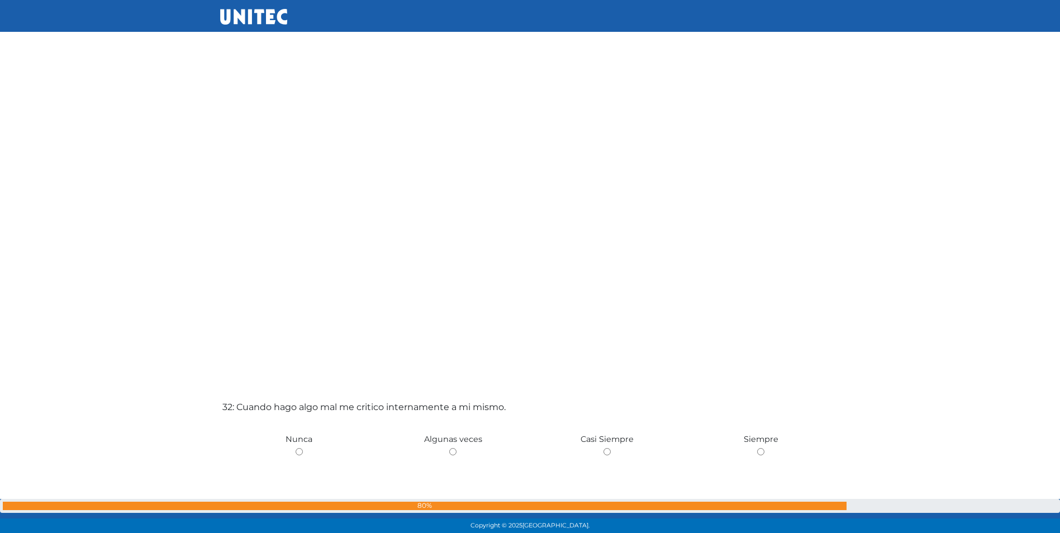
scroll to position [16484, 0]
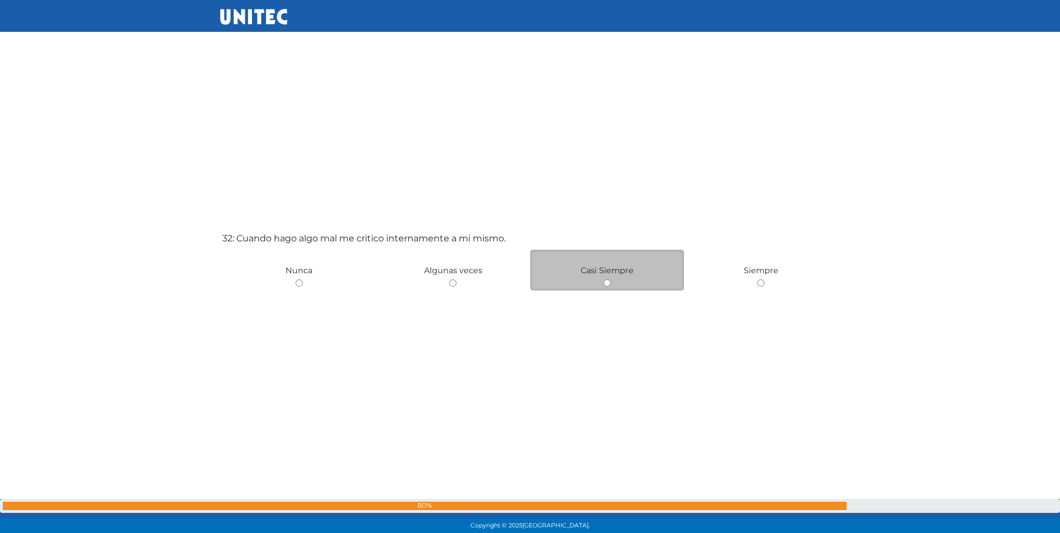
click at [604, 281] on input "radio" at bounding box center [607, 282] width 7 height 7
radio input "true"
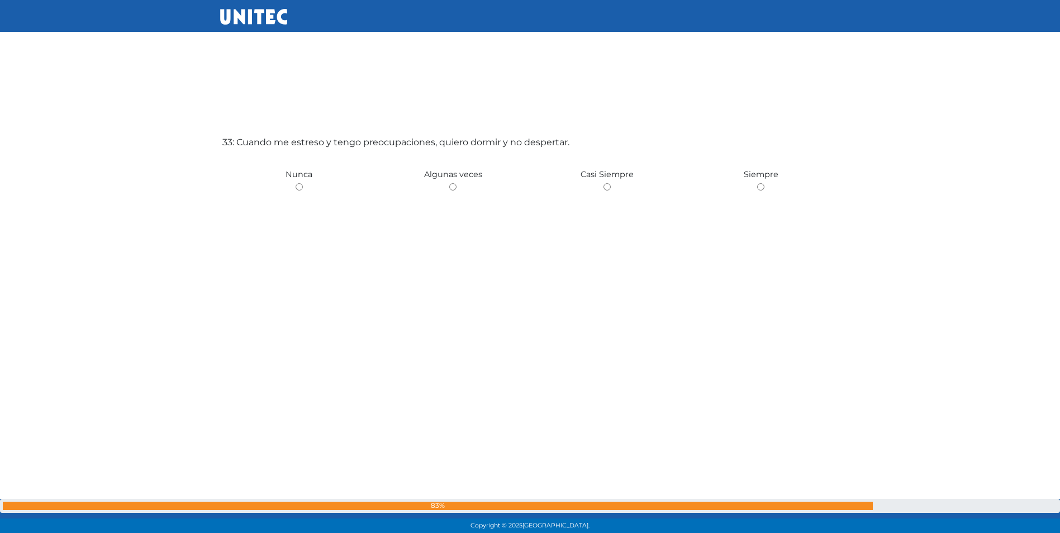
scroll to position [17112, 0]
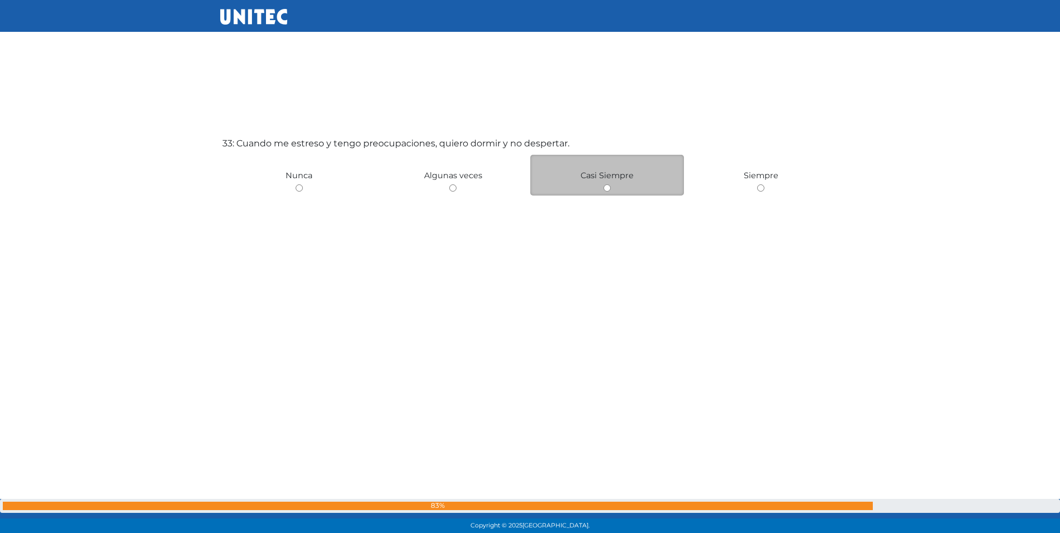
click at [607, 184] on input "radio" at bounding box center [607, 187] width 7 height 7
radio input "true"
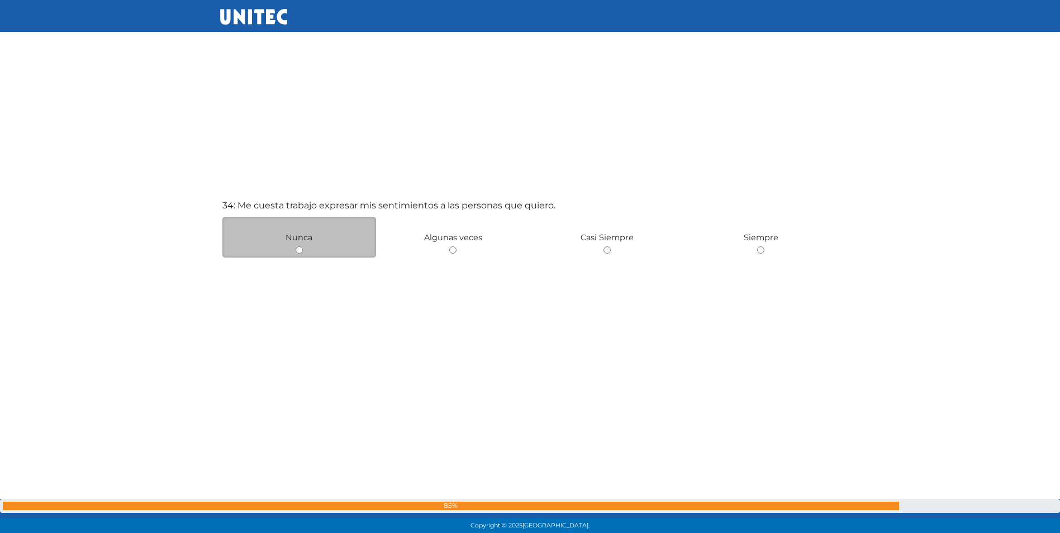
scroll to position [17584, 0]
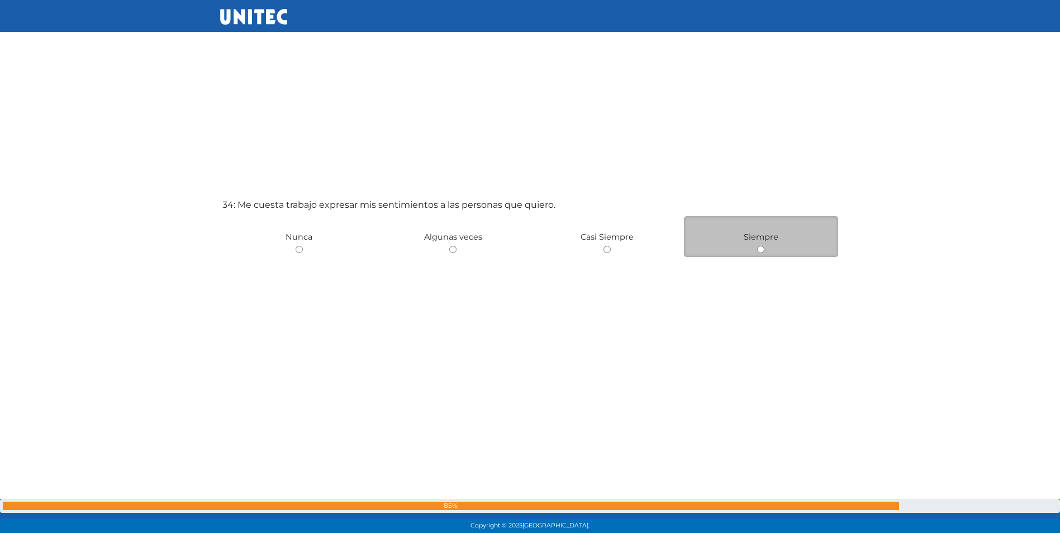
click at [758, 250] on input "radio" at bounding box center [760, 249] width 7 height 7
radio input "true"
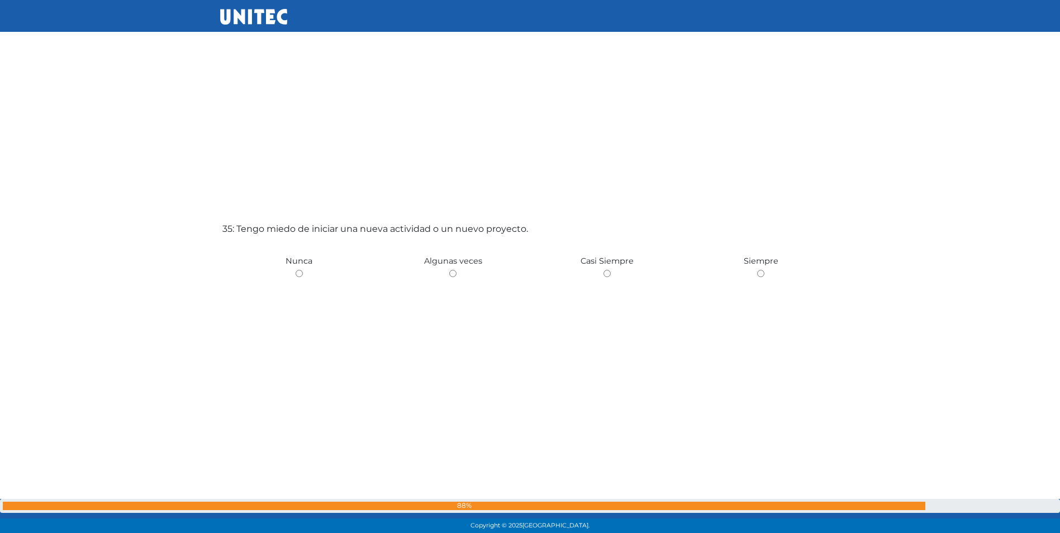
scroll to position [18107, 0]
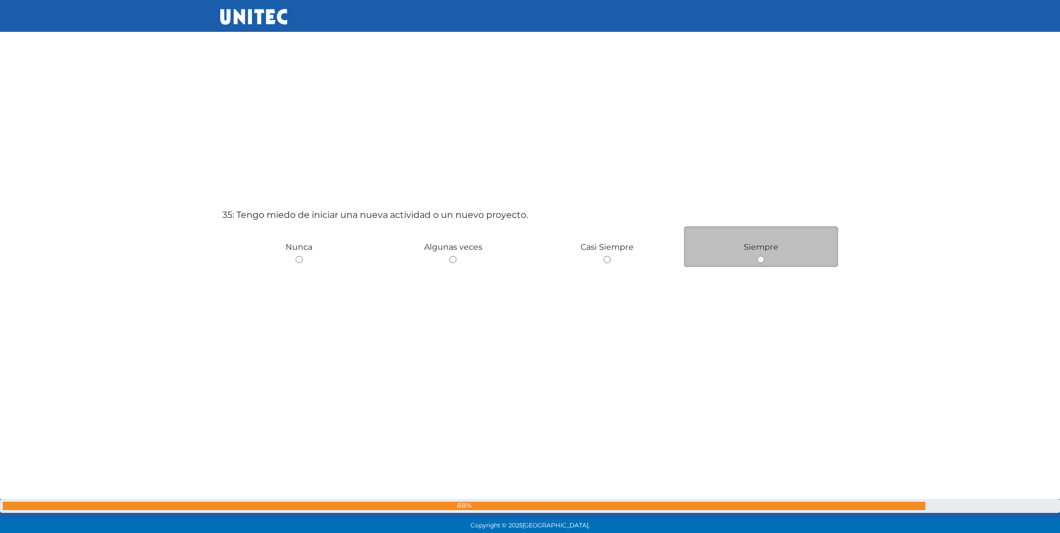
click at [761, 255] on div "Siempre" at bounding box center [761, 246] width 154 height 41
click at [761, 257] on input "radio" at bounding box center [760, 259] width 7 height 7
radio input "true"
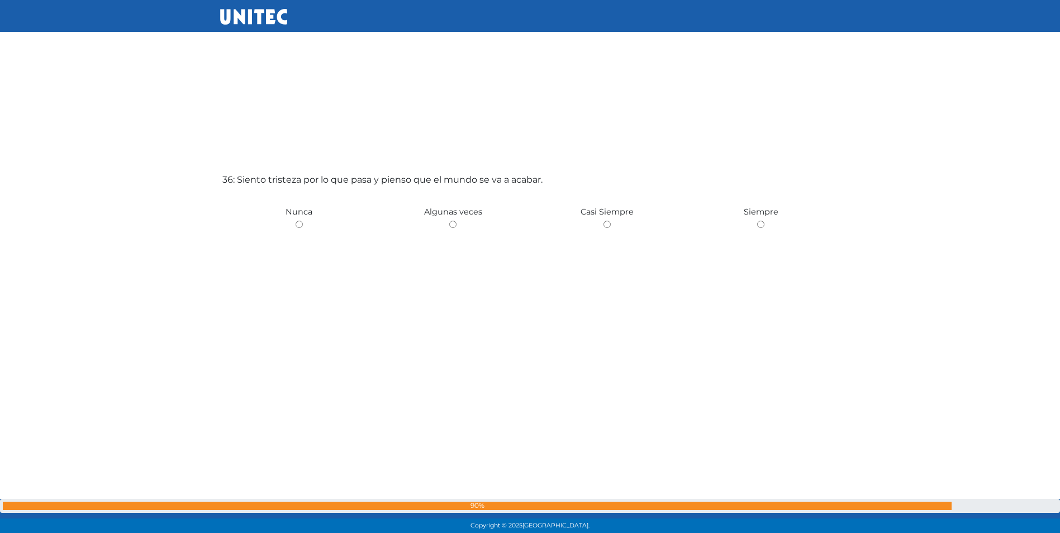
scroll to position [18715, 0]
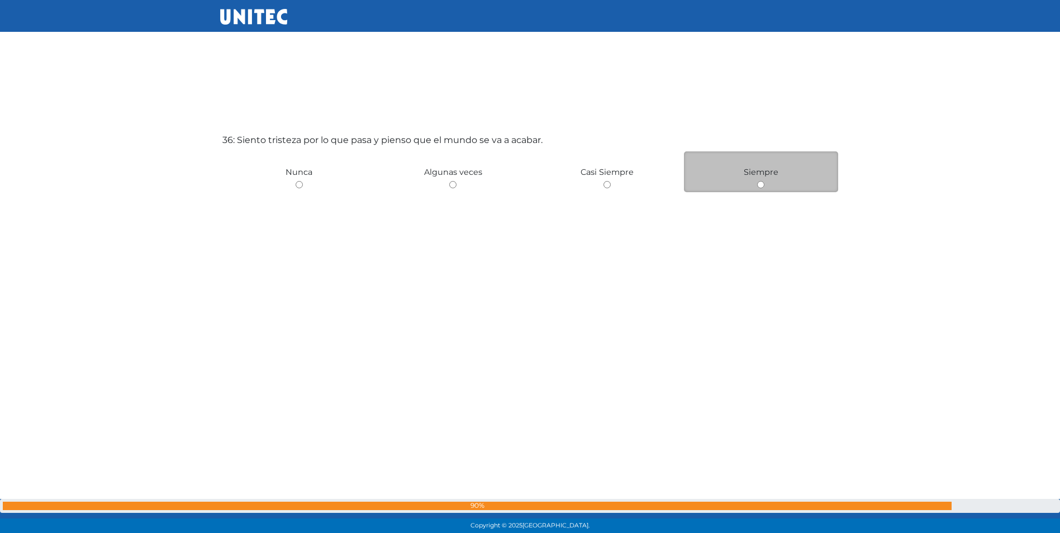
click at [763, 185] on input "radio" at bounding box center [760, 184] width 7 height 7
radio input "true"
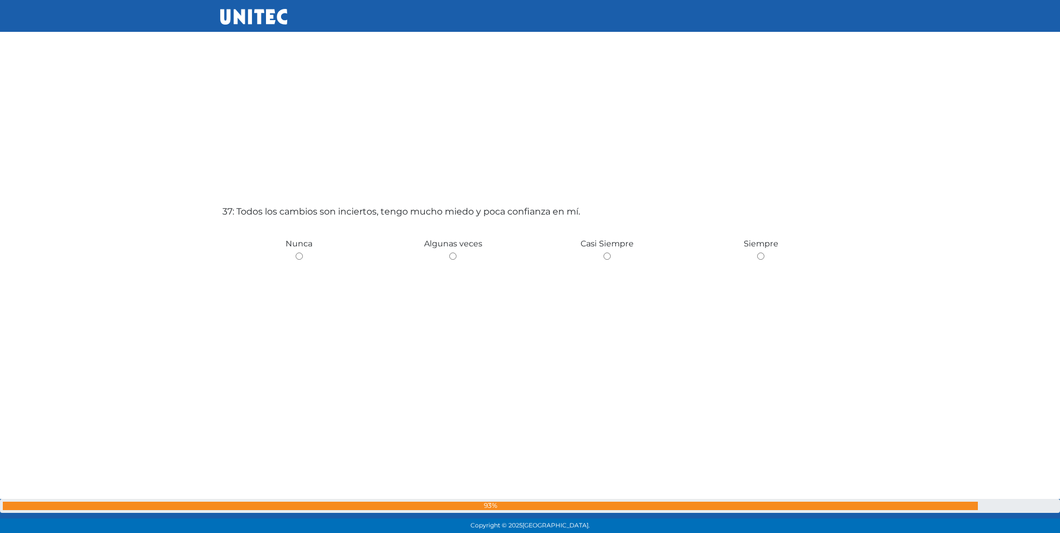
scroll to position [19174, 0]
click at [760, 259] on input "radio" at bounding box center [760, 258] width 7 height 7
radio input "true"
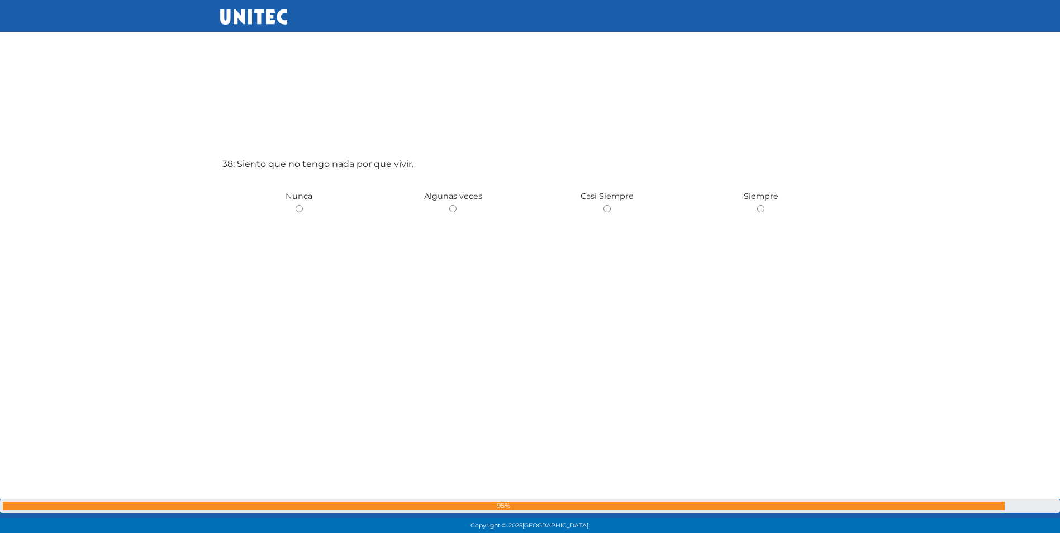
scroll to position [19781, 0]
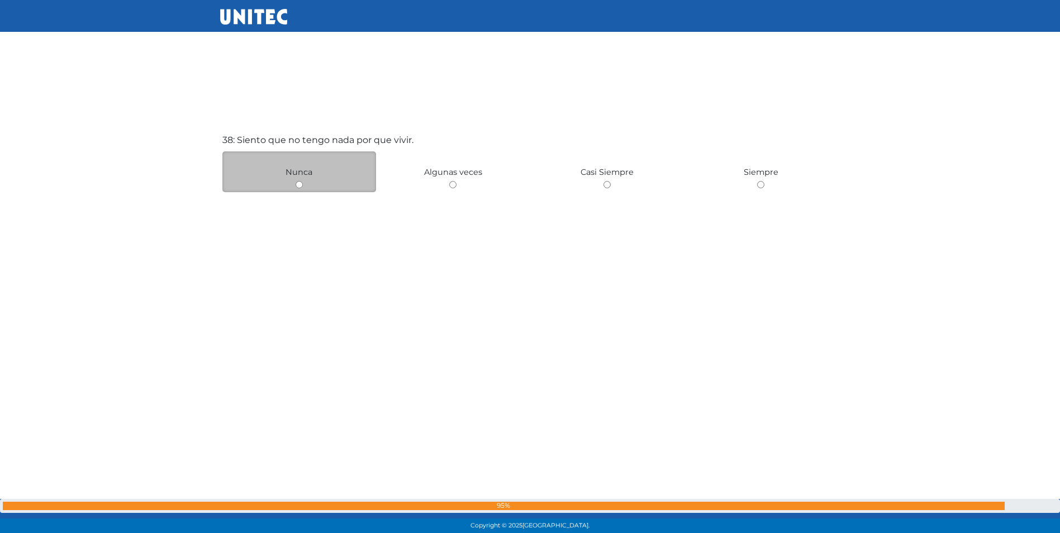
click at [301, 181] on input "radio" at bounding box center [299, 184] width 7 height 7
radio input "true"
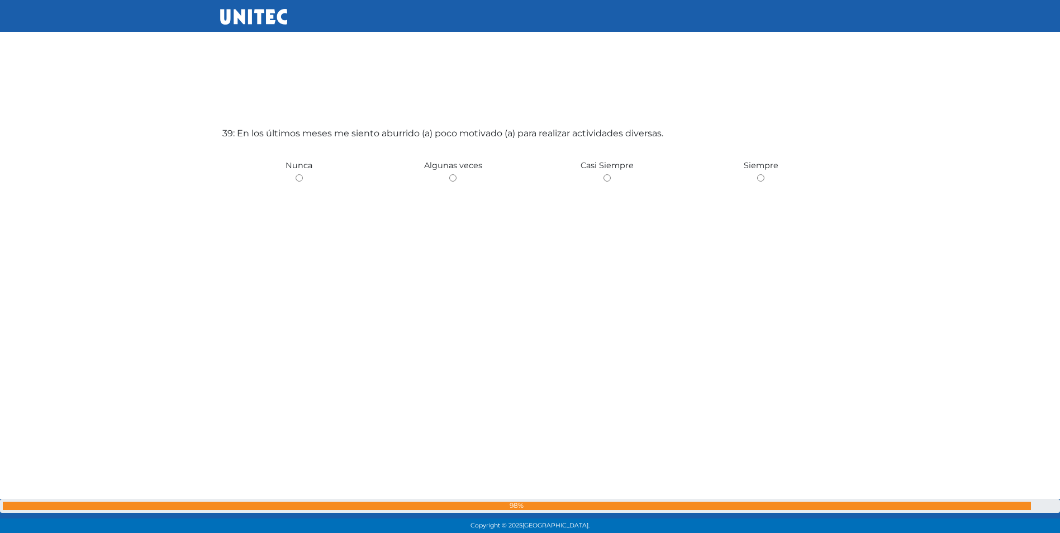
scroll to position [20309, 0]
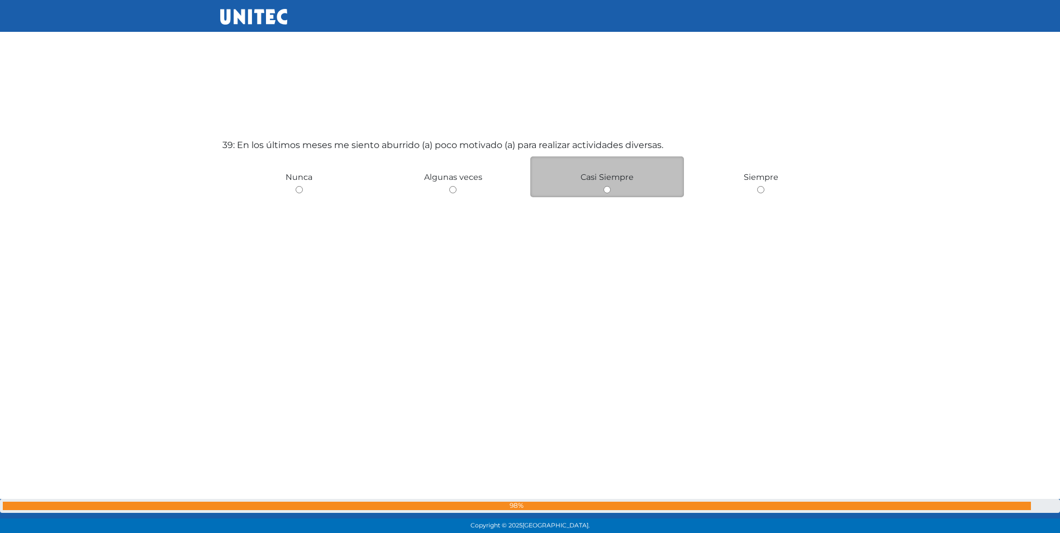
click at [608, 188] on input "radio" at bounding box center [607, 189] width 7 height 7
radio input "true"
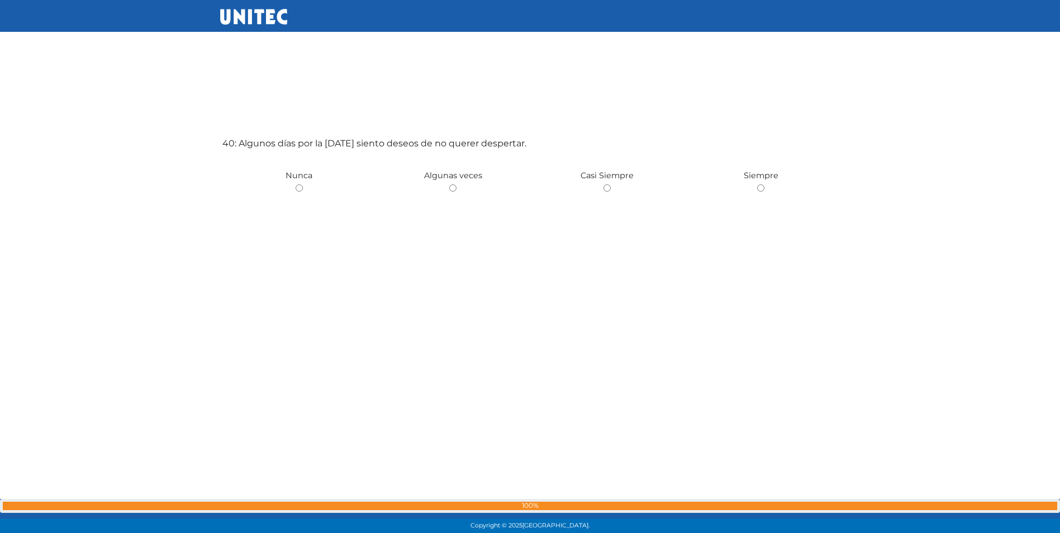
scroll to position [20847, 0]
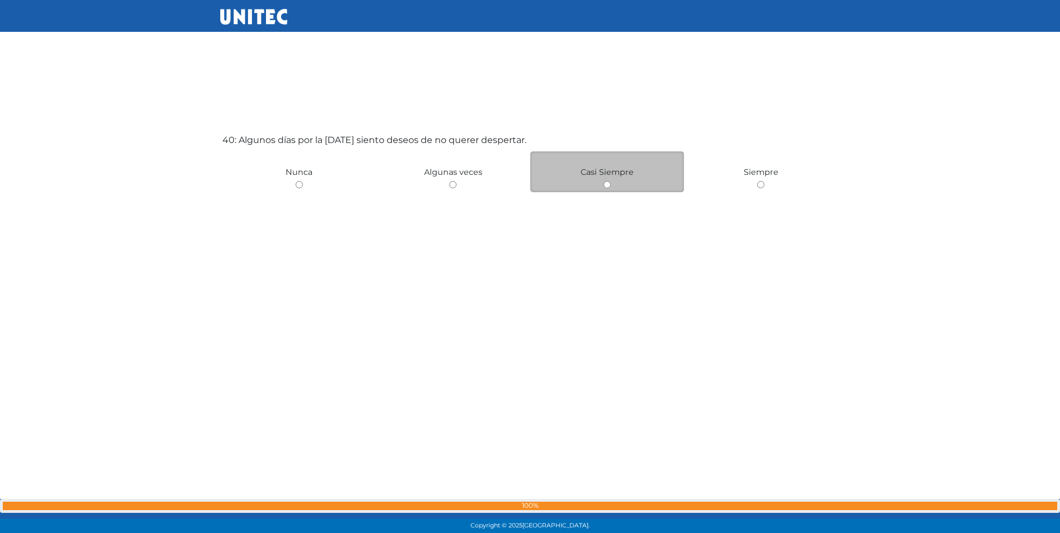
click at [607, 185] on input "radio" at bounding box center [607, 184] width 7 height 7
radio input "true"
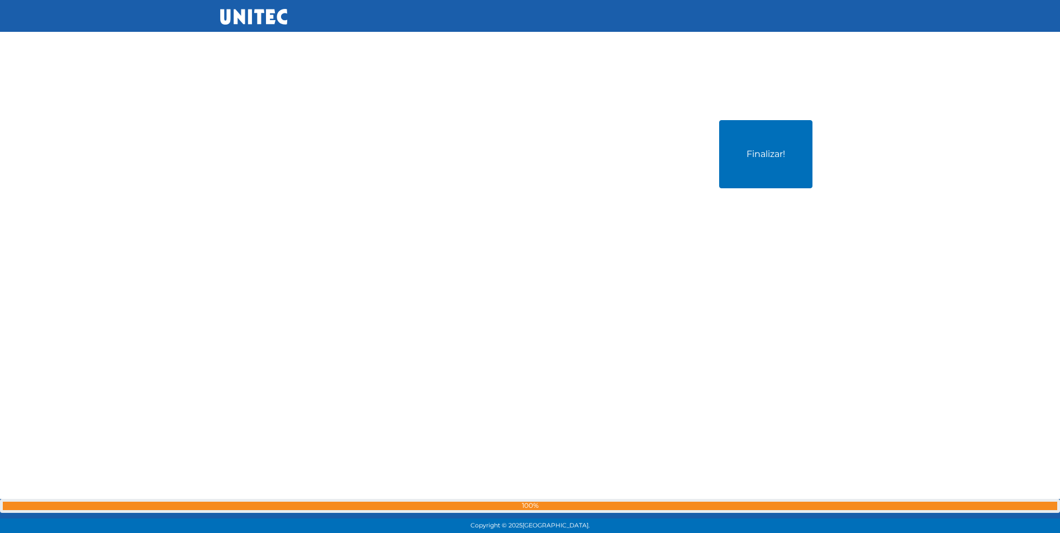
scroll to position [21402, 0]
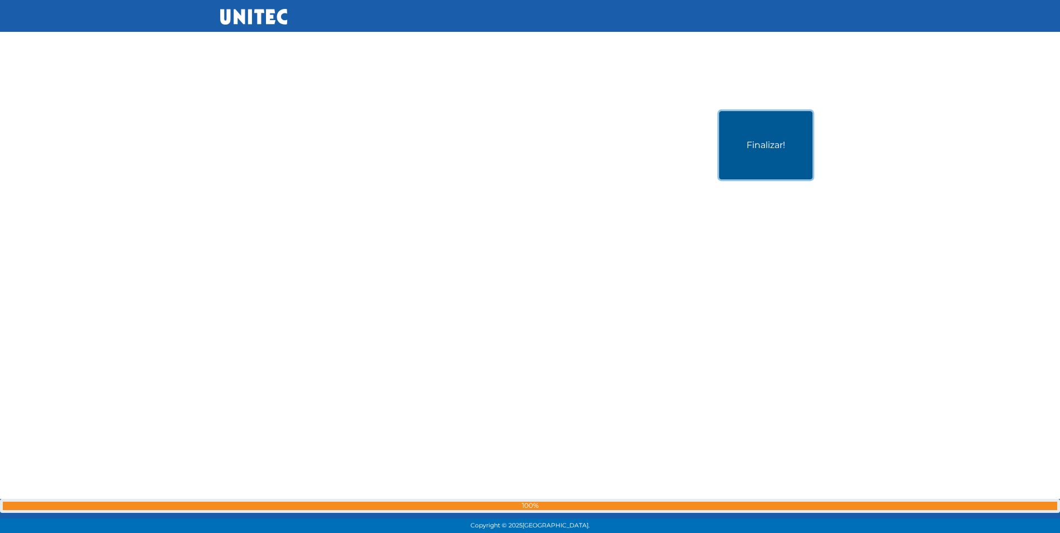
click at [749, 155] on button "Finalizar!" at bounding box center [765, 145] width 93 height 68
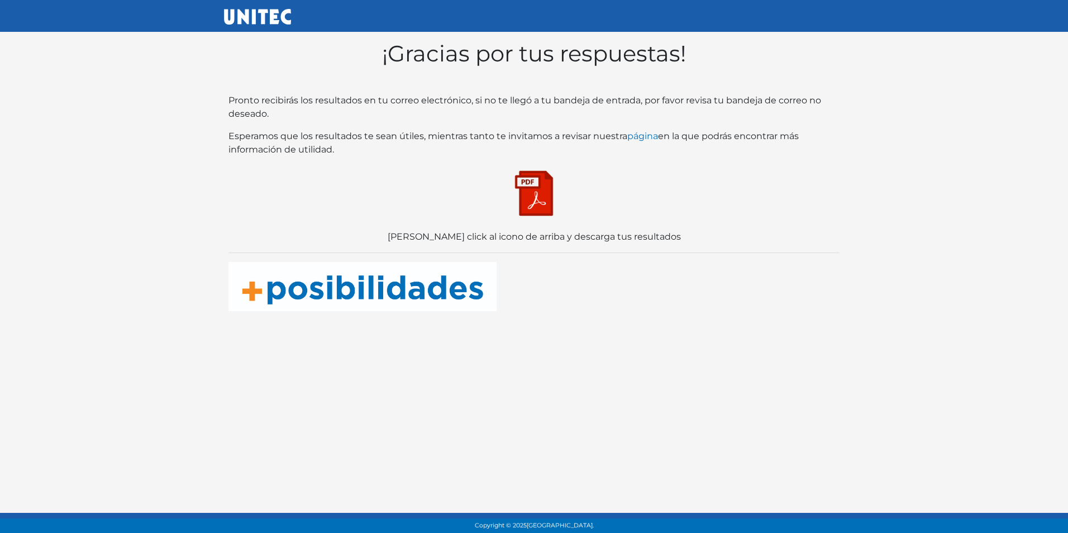
click at [537, 196] on img at bounding box center [534, 193] width 56 height 56
